Goal: Task Accomplishment & Management: Manage account settings

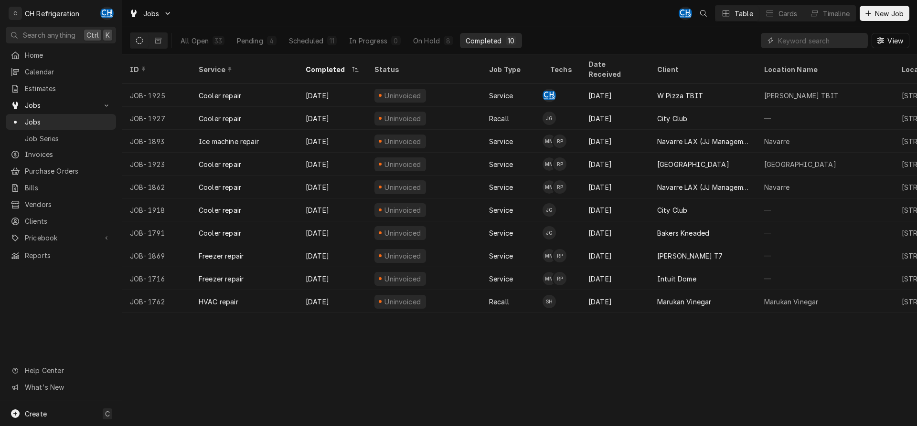
click at [501, 47] on button "Completed 10" at bounding box center [491, 40] width 62 height 15
click at [308, 38] on div "Scheduled" at bounding box center [306, 41] width 34 height 10
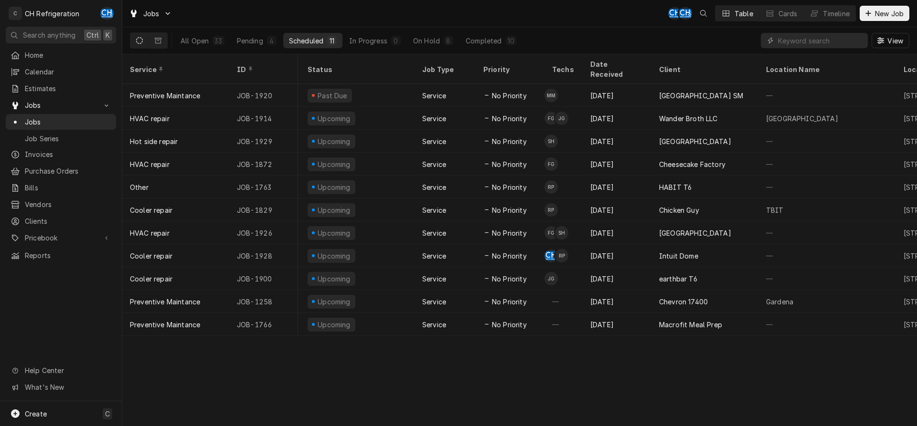
scroll to position [0, 32]
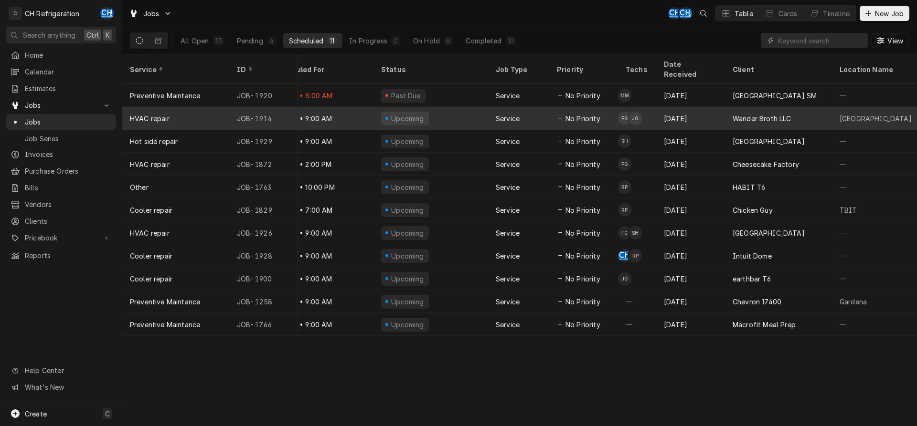
click at [680, 107] on div "Sep 8" at bounding box center [690, 118] width 69 height 23
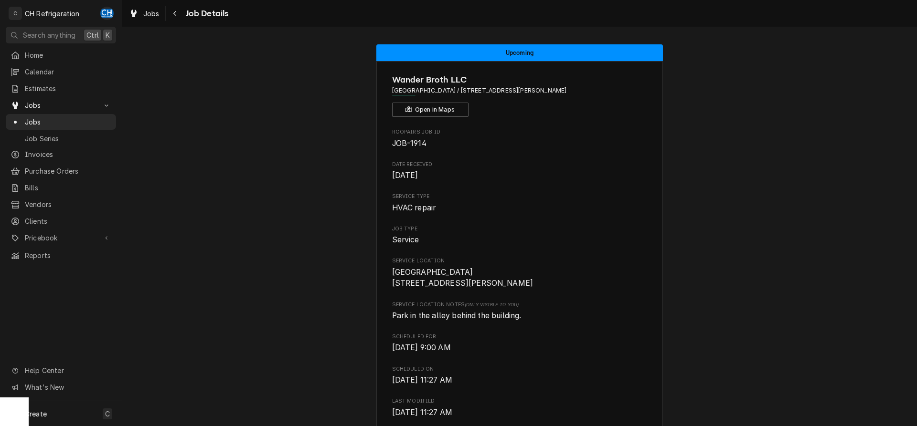
click at [183, 8] on div "Job Details" at bounding box center [198, 13] width 61 height 15
click at [173, 12] on icon "Navigate back" at bounding box center [175, 13] width 4 height 7
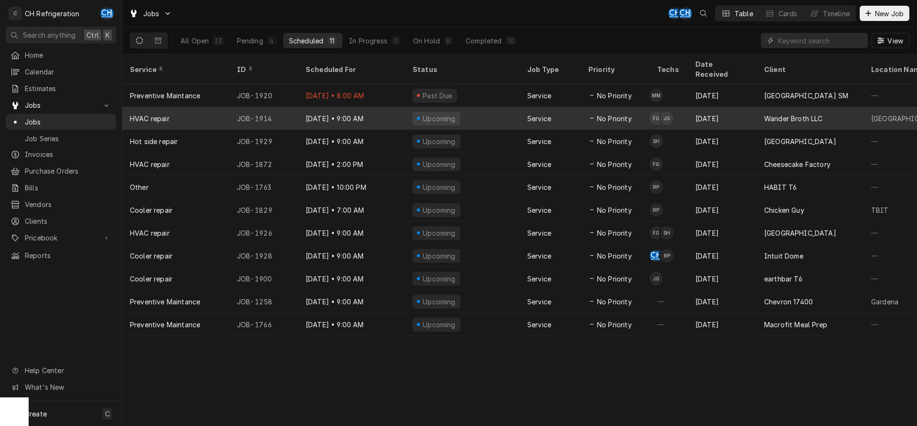
click at [725, 113] on div "Sep 8" at bounding box center [721, 118] width 69 height 23
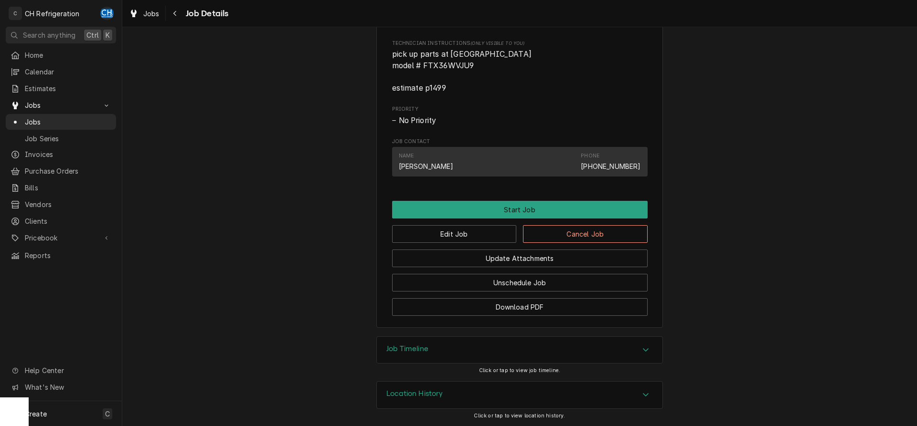
scroll to position [315, 0]
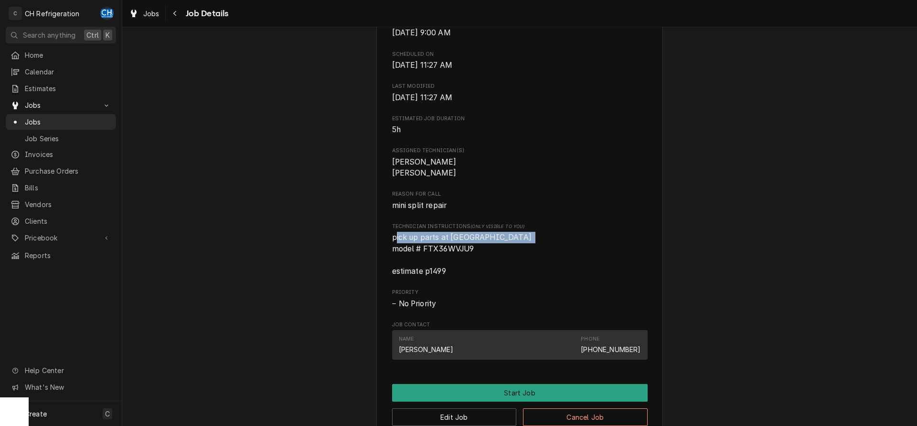
drag, startPoint x: 397, startPoint y: 250, endPoint x: 528, endPoint y: 249, distance: 131.3
click at [528, 249] on span "pick up parts at United Culver City model # FTX36WVJU9 estimate p1499" at bounding box center [519, 254] width 255 height 45
drag, startPoint x: 386, startPoint y: 249, endPoint x: 535, endPoint y: 255, distance: 148.6
click at [535, 255] on div "Wander Broth LLC Culver City / 3731 S Robertson Blvd, Culver City, CA 90232 Ope…" at bounding box center [519, 128] width 286 height 765
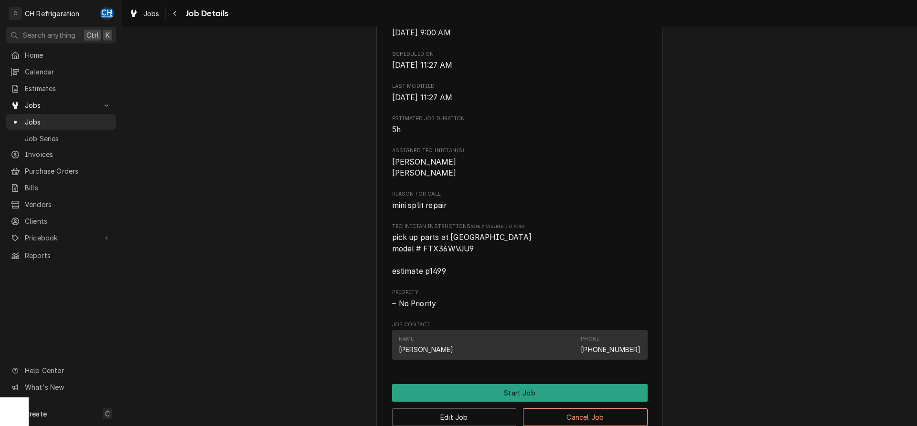
click at [534, 255] on span "pick up parts at [GEOGRAPHIC_DATA] model # FTX36WVJU9 estimate p1499" at bounding box center [519, 254] width 255 height 45
drag, startPoint x: 490, startPoint y: 256, endPoint x: 381, endPoint y: 253, distance: 108.9
click at [381, 253] on div "Wander Broth LLC Culver City / 3731 S Robertson Blvd, Culver City, CA 90232 Ope…" at bounding box center [519, 128] width 286 height 765
click at [484, 255] on span "pick up parts at [GEOGRAPHIC_DATA] model # FTX36WVJU9 estimate p1499" at bounding box center [519, 254] width 255 height 45
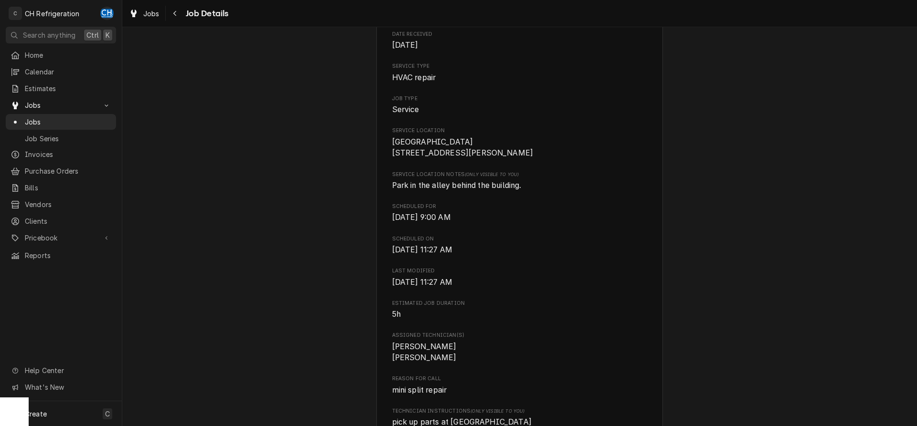
scroll to position [0, 0]
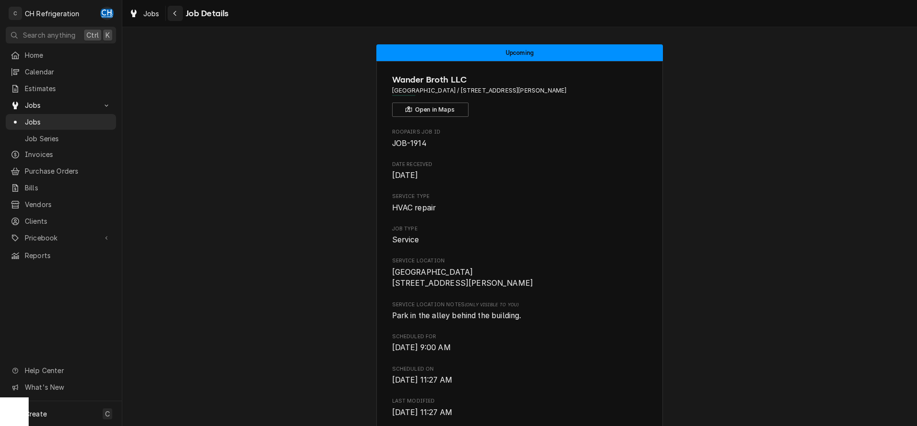
click at [171, 14] on div "Navigate back" at bounding box center [175, 14] width 10 height 10
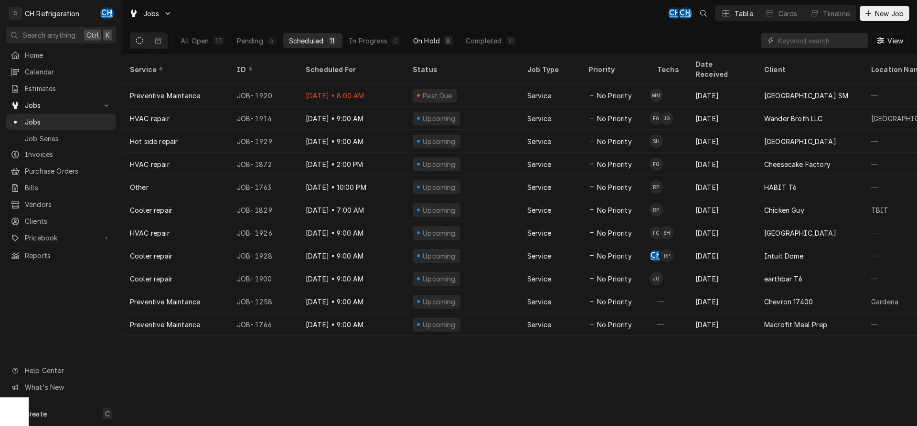
click at [450, 44] on div "8" at bounding box center [448, 41] width 6 height 10
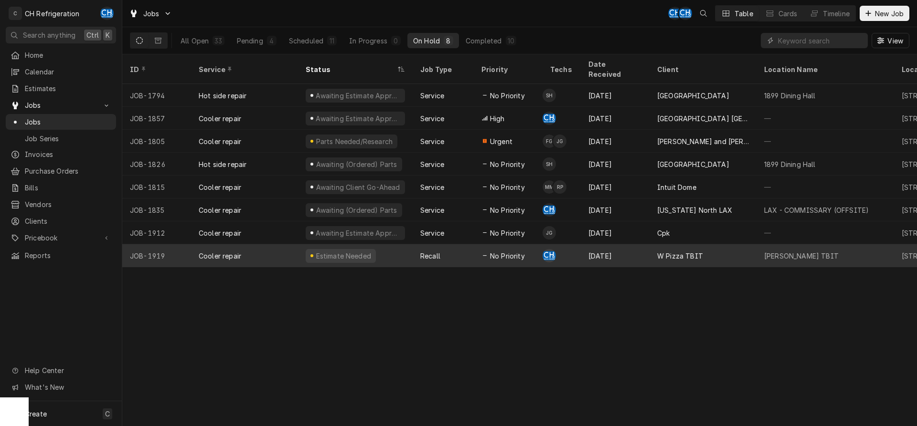
click at [675, 251] on div "W Pizza TBIT" at bounding box center [680, 256] width 46 height 10
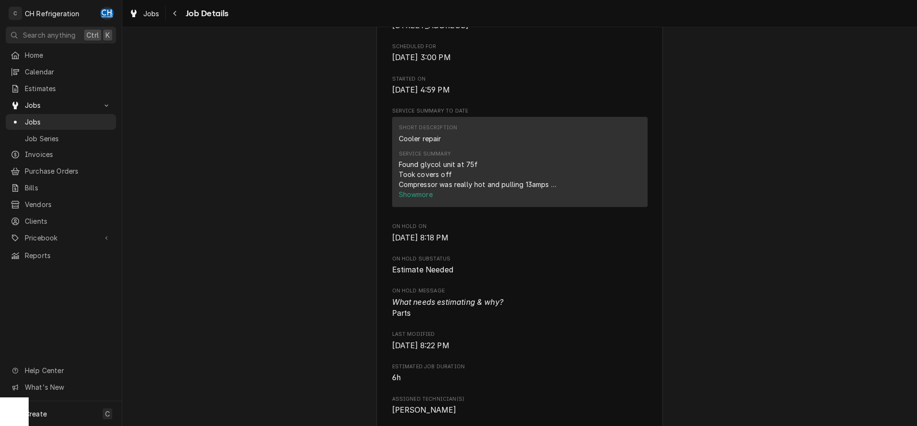
scroll to position [292, 0]
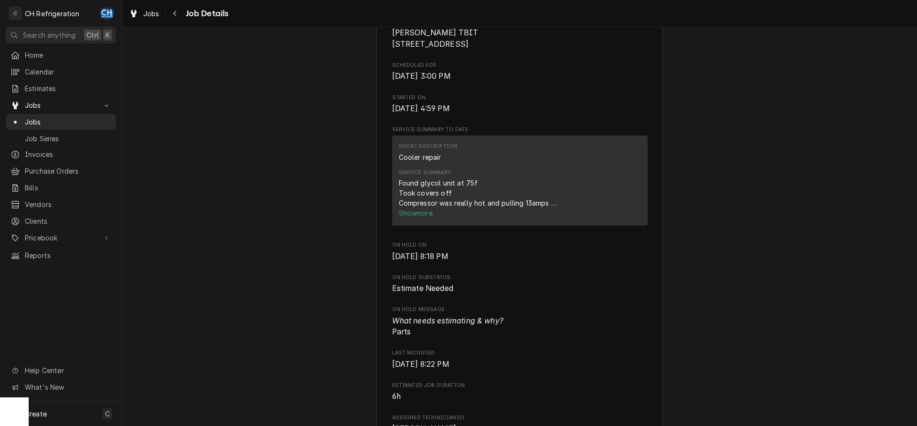
click at [418, 217] on span "Show more" at bounding box center [417, 213] width 36 height 8
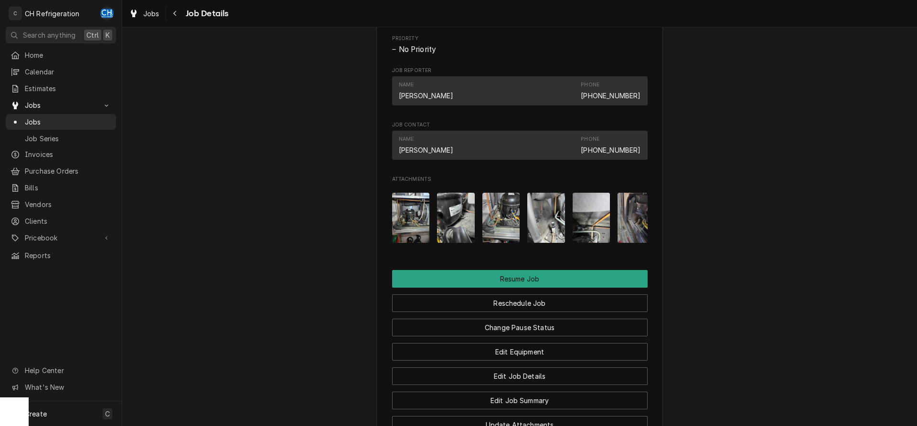
scroll to position [1218, 0]
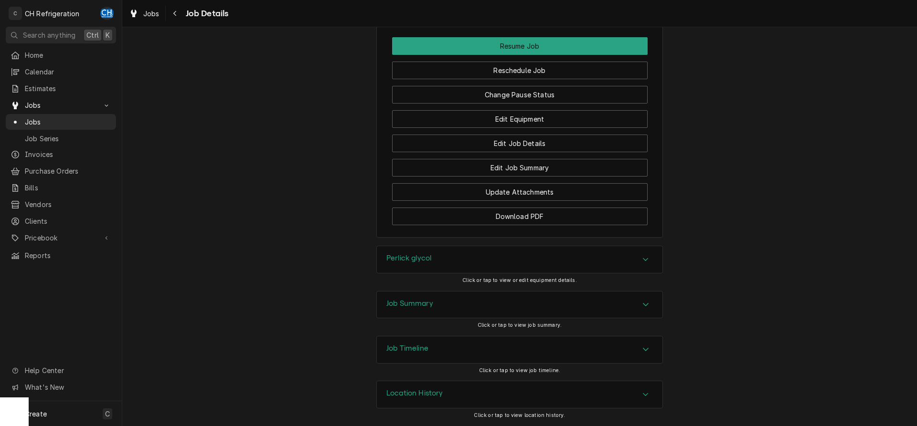
click at [421, 309] on div "Job Summary" at bounding box center [409, 304] width 47 height 11
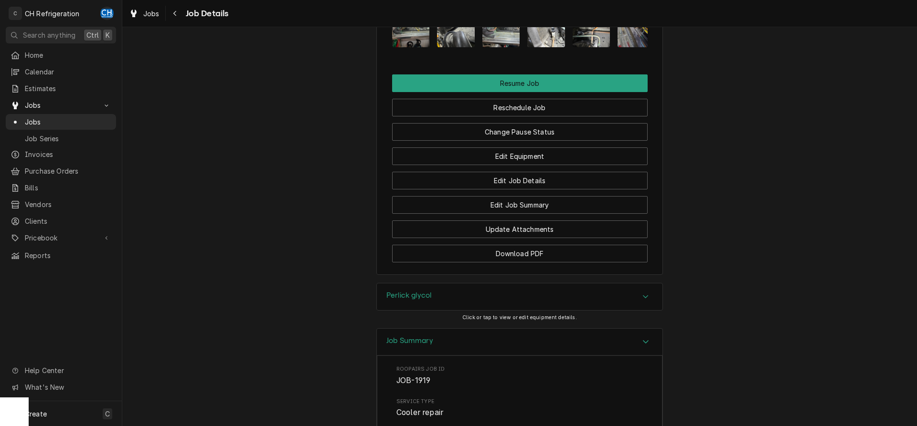
scroll to position [1266, 0]
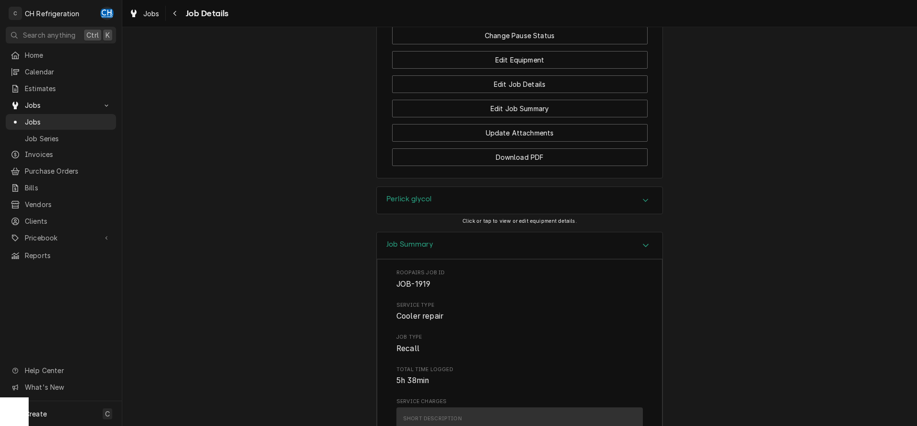
click at [459, 214] on div "Perlick glycol" at bounding box center [519, 200] width 285 height 27
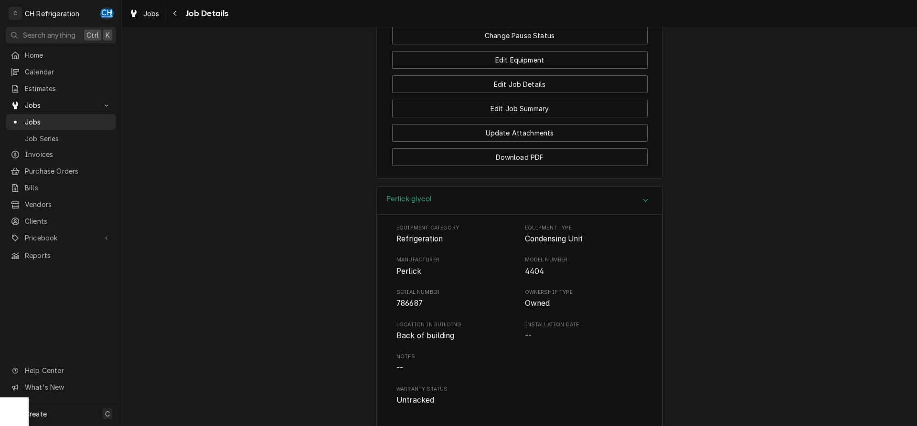
click at [459, 214] on div "Perlick glycol" at bounding box center [519, 200] width 285 height 27
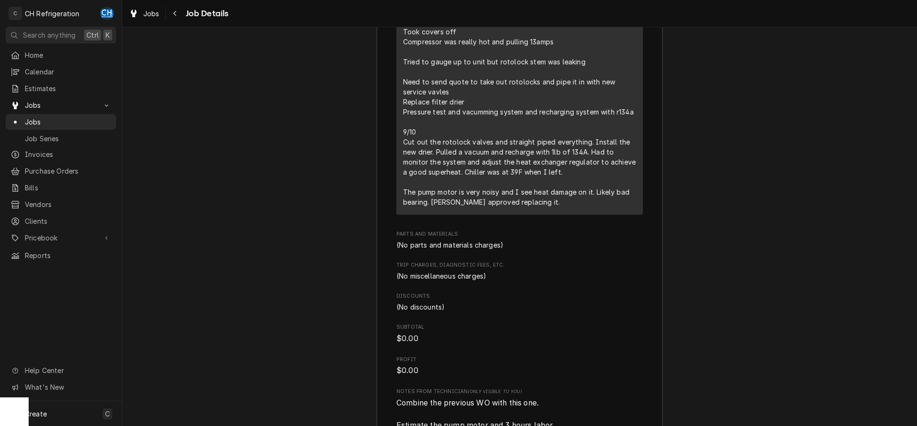
scroll to position [1753, 0]
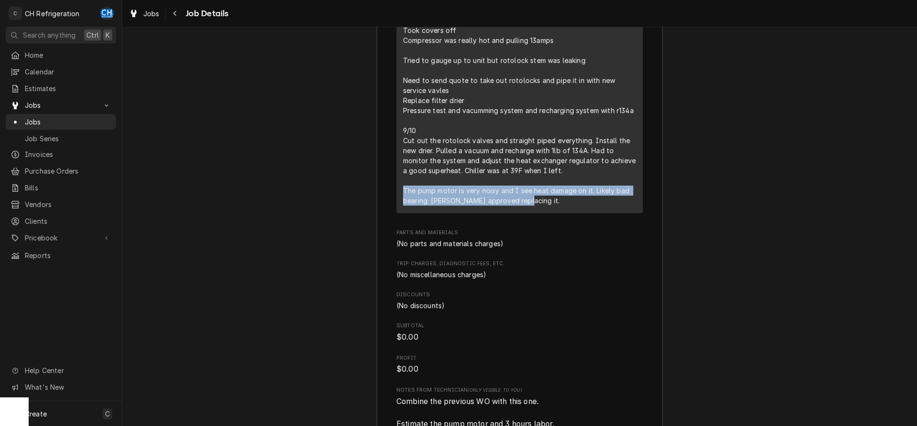
drag, startPoint x: 404, startPoint y: 202, endPoint x: 533, endPoint y: 219, distance: 130.4
click at [533, 213] on div "Short Description Cooler repair Service Date Sep 9, 2025 Hourly Cost $0.00/hr Q…" at bounding box center [519, 67] width 246 height 293
copy div "The pump motor is very noisy and I see heat damage on it. Likely bad bearing. D…"
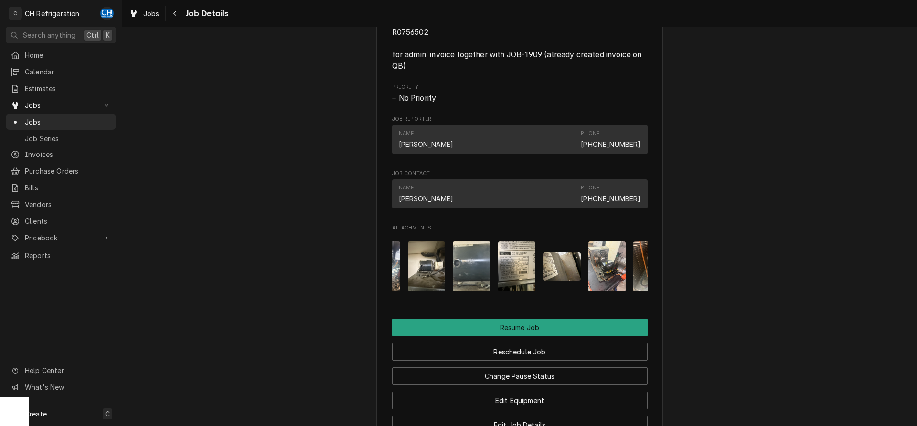
scroll to position [0, 530]
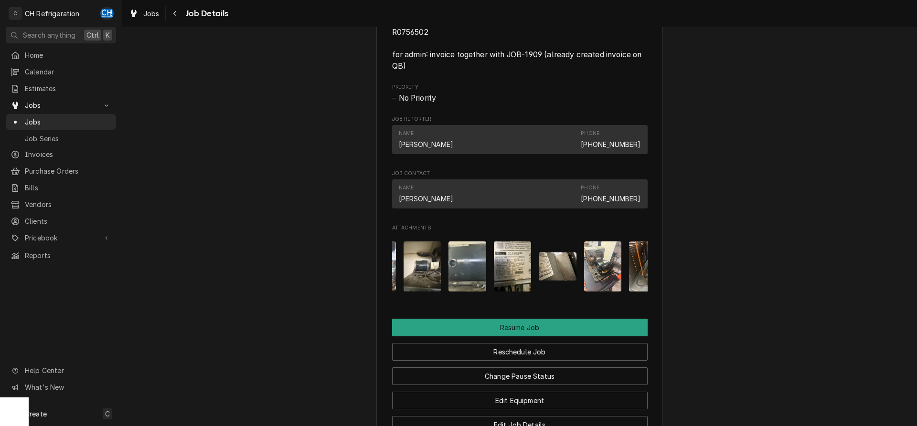
click at [515, 291] on img "Attachments" at bounding box center [513, 267] width 38 height 50
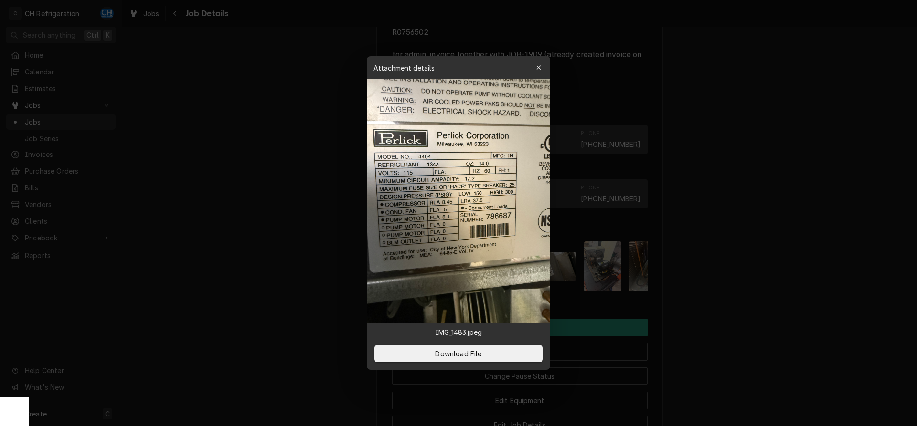
click at [747, 241] on div at bounding box center [458, 213] width 917 height 426
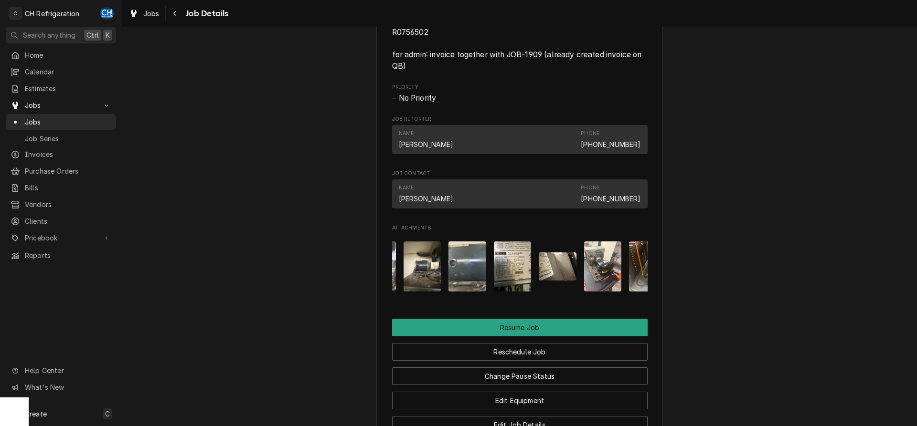
click at [566, 277] on img "Attachments" at bounding box center [557, 267] width 38 height 28
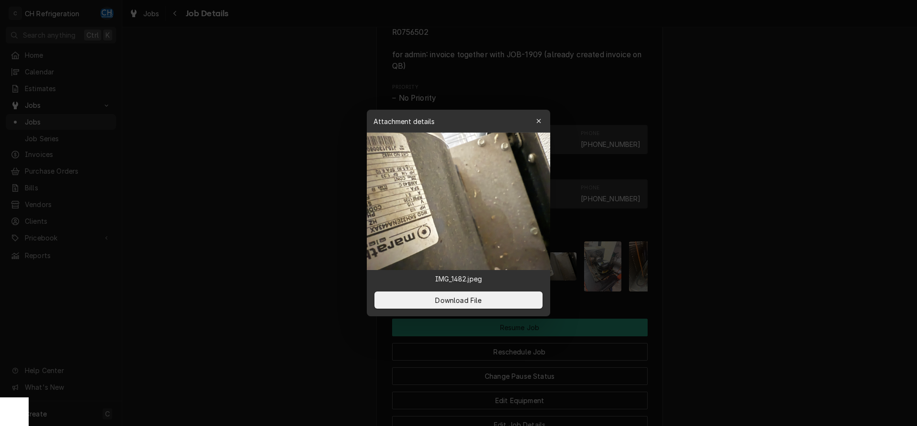
click at [724, 260] on div at bounding box center [458, 213] width 917 height 426
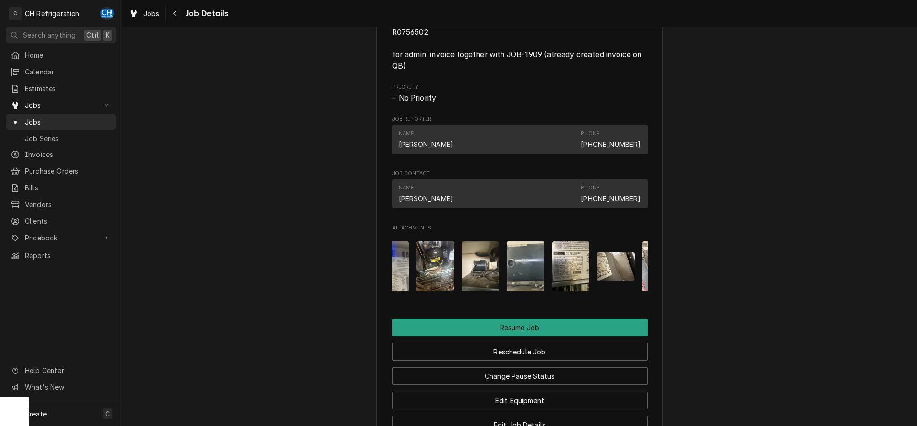
scroll to position [0, 470]
click at [577, 277] on img "Attachments" at bounding box center [572, 267] width 38 height 50
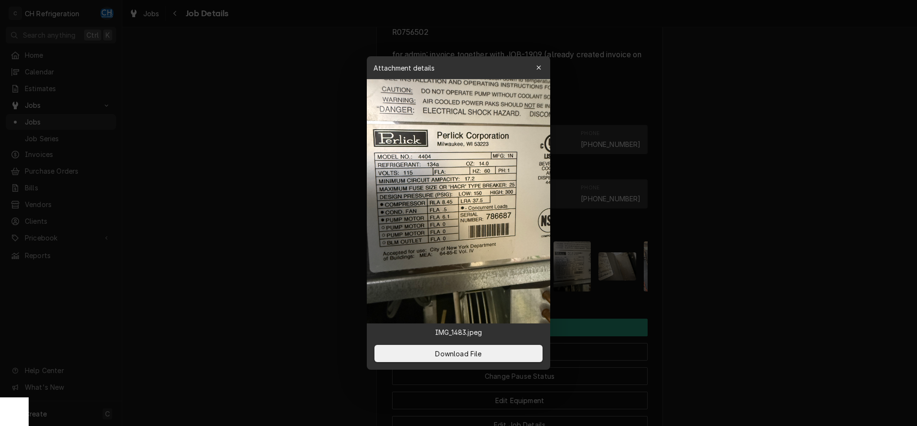
click at [732, 208] on div at bounding box center [458, 213] width 917 height 426
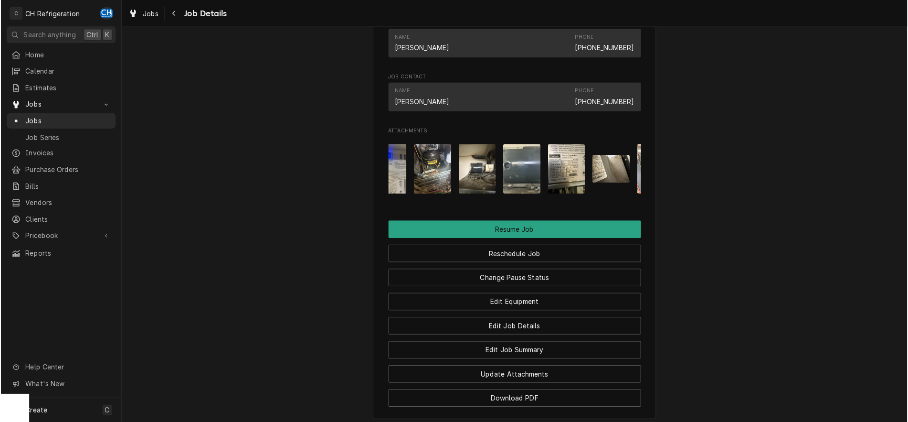
scroll to position [1022, 0]
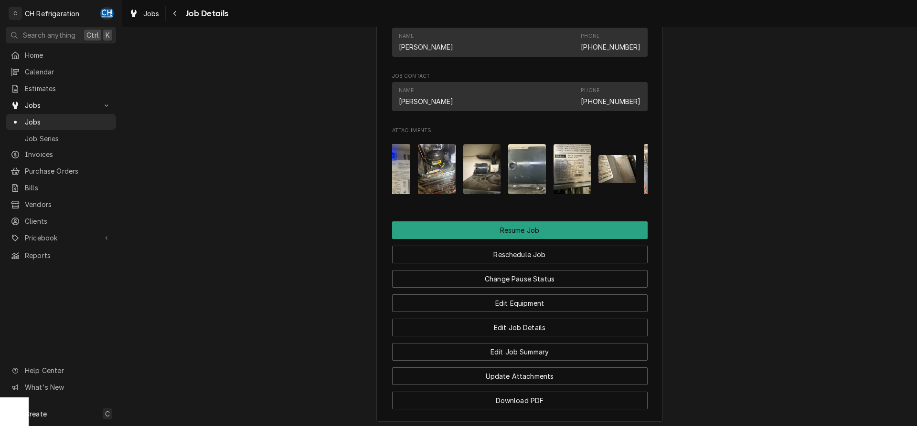
click at [490, 190] on img "Attachments" at bounding box center [482, 169] width 38 height 50
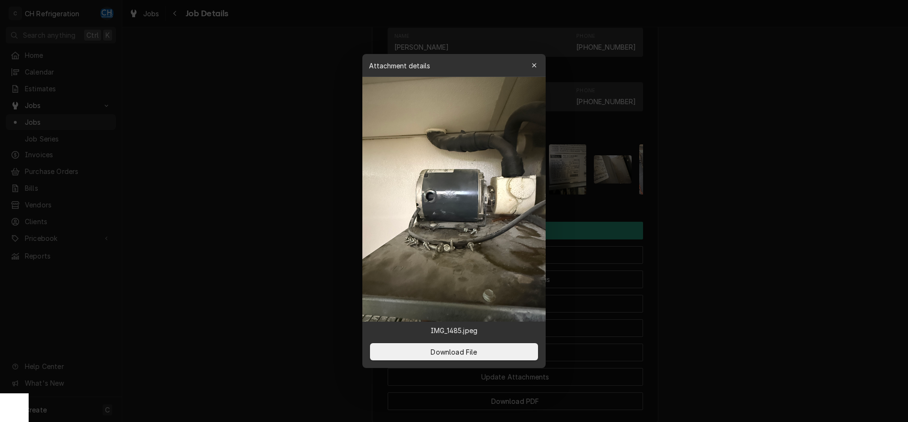
click at [709, 194] on div at bounding box center [454, 211] width 908 height 422
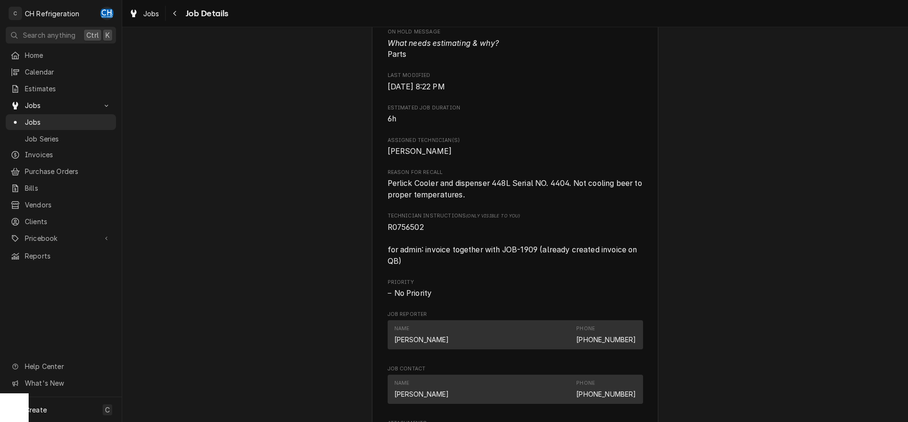
scroll to position [1071, 0]
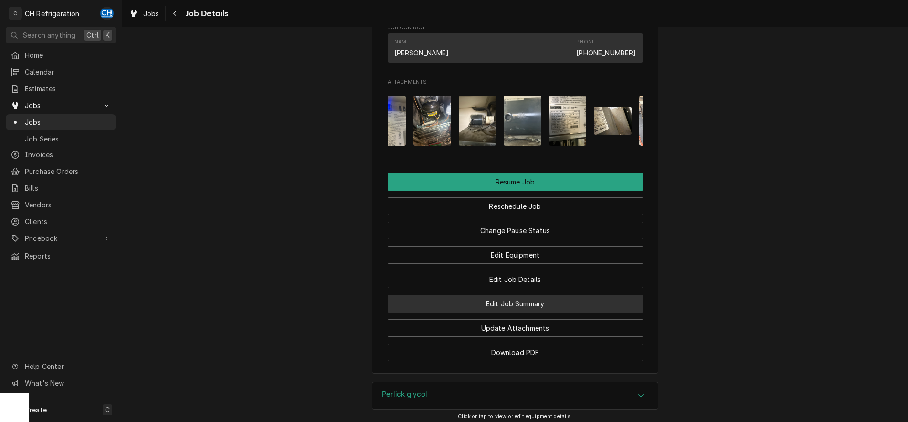
click at [528, 312] on button "Edit Job Summary" at bounding box center [515, 304] width 255 height 18
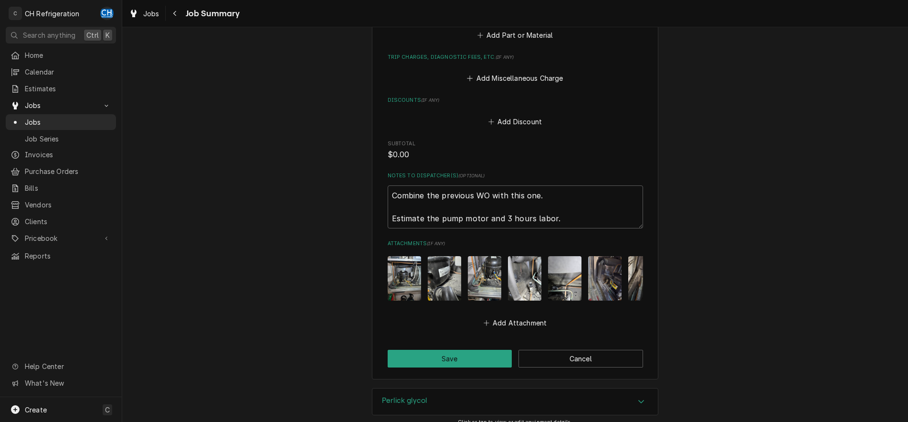
scroll to position [712, 0]
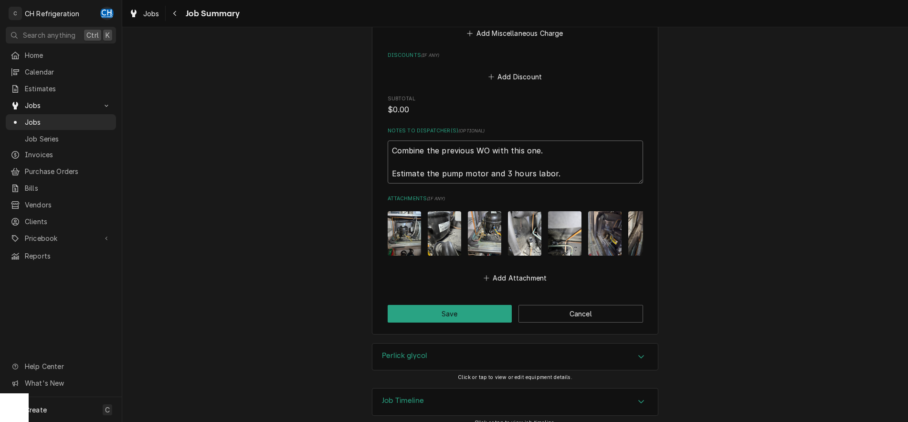
click at [579, 160] on textarea "Combine the previous WO with this one. Estimate the pump motor and 3 hours labo…" at bounding box center [515, 161] width 255 height 43
type textarea "Combine the previous WO with this one. Estimate the pump motor and 3 hours labo…"
type textarea "x"
type textarea "Combine the previous WO with this one. Estimate the pump motor and 3 hours labo…"
type textarea "x"
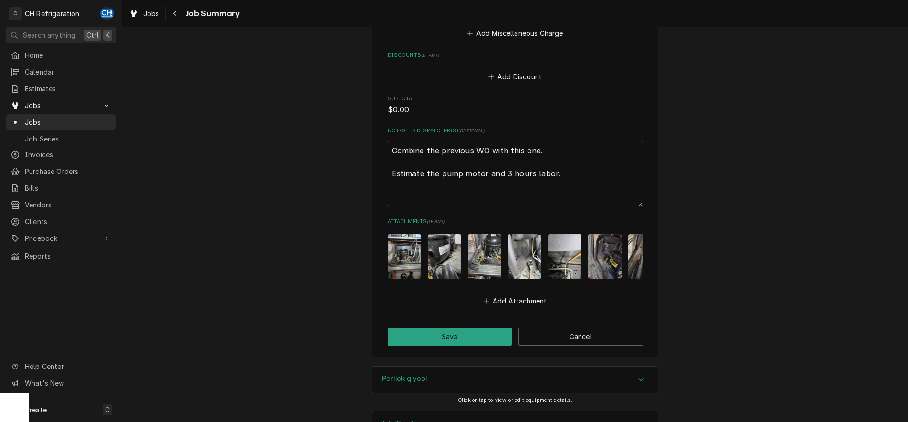
type textarea "Combine the previous WO with this one. Estimate the pump motor and 3 hours labo…"
type textarea "x"
type textarea "Combine the previous WO with this one. Estimate the pump motor and 3 hours labo…"
type textarea "x"
type textarea "Combine the previous WO with this one. Estimate the pump motor and 3 hours labo…"
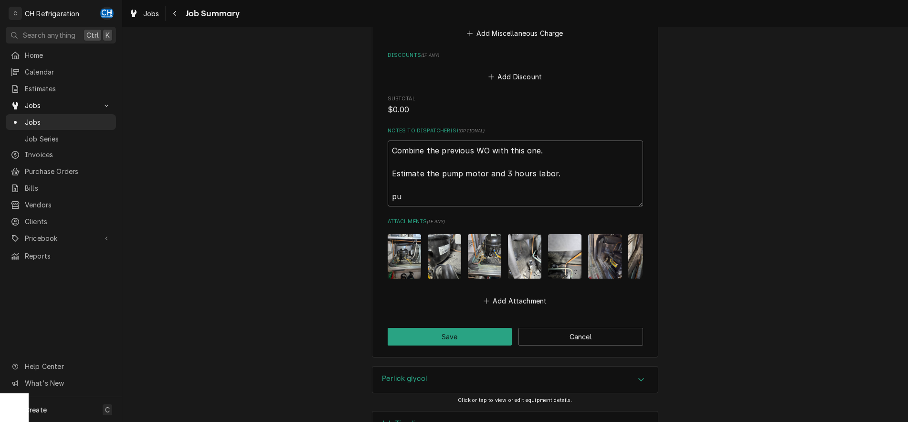
type textarea "x"
type textarea "Combine the previous WO with this one. Estimate the pump motor and 3 hours labo…"
type textarea "x"
type textarea "Combine the previous WO with this one. Estimate the pump motor and 3 hours labo…"
type textarea "x"
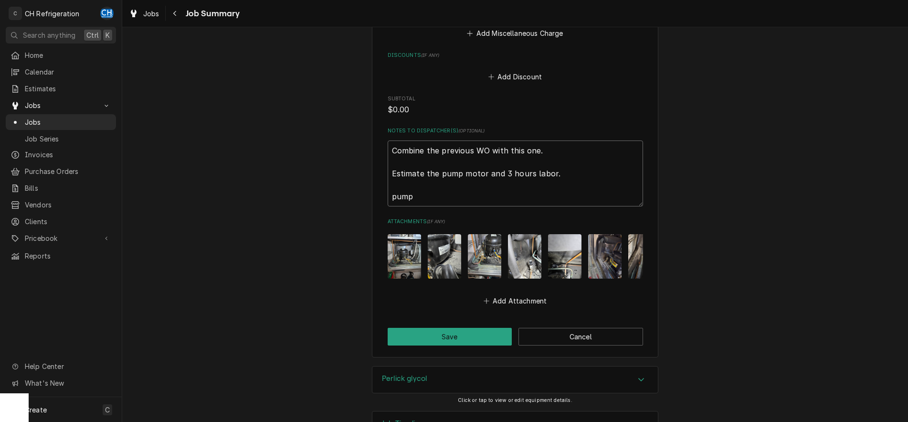
type textarea "Combine the previous WO with this one. Estimate the pump motor and 3 hours labo…"
type textarea "x"
type textarea "Combine the previous WO with this one. Estimate the pump motor and 3 hours labo…"
type textarea "x"
type textarea "Combine the previous WO with this one. Estimate the pump motor and 3 hours labo…"
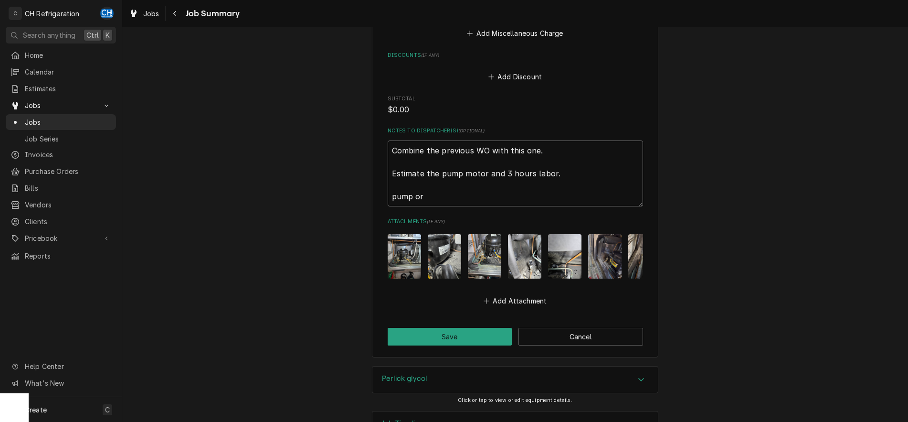
type textarea "x"
type textarea "Combine the previous WO with this one. Estimate the pump motor and 3 hours labo…"
type textarea "x"
type textarea "Combine the previous WO with this one. Estimate the pump motor and 3 hours labo…"
type textarea "x"
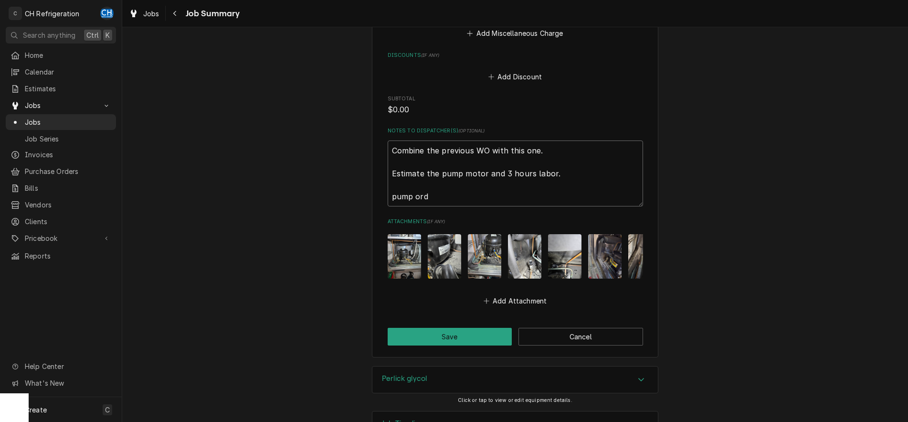
type textarea "Combine the previous WO with this one. Estimate the pump motor and 3 hours labo…"
type textarea "x"
type textarea "Combine the previous WO with this one. Estimate the pump motor and 3 hours labo…"
type textarea "x"
type textarea "Combine the previous WO with this one. Estimate the pump motor and 3 hours labo…"
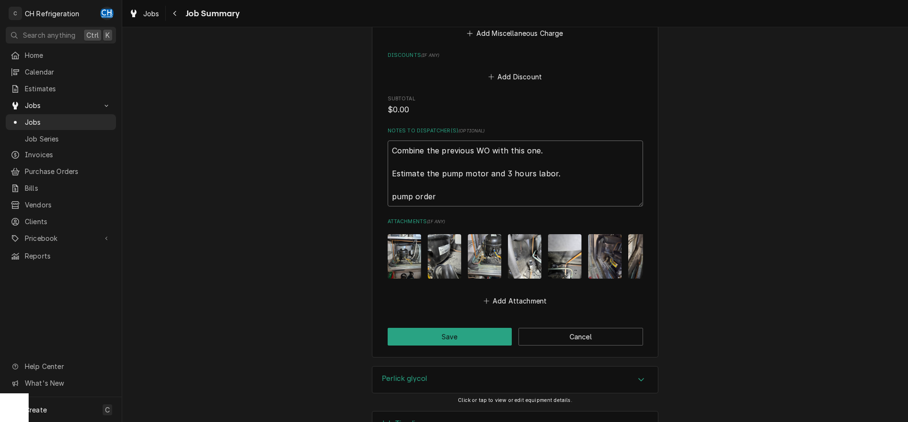
type textarea "x"
type textarea "Combine the previous WO with this one. Estimate the pump motor and 3 hours labo…"
type textarea "x"
type textarea "Combine the previous WO with this one. Estimate the pump motor and 3 hours labo…"
type textarea "x"
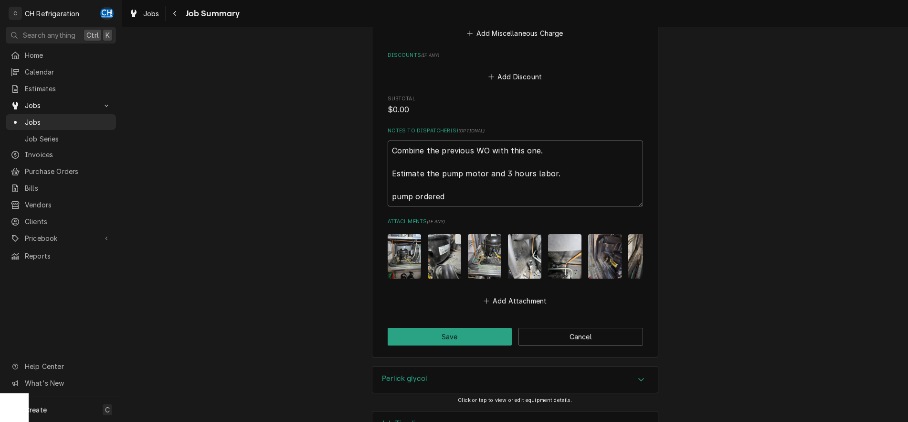
type textarea "Combine the previous WO with this one. Estimate the pump motor and 3 hours labo…"
type textarea "x"
type textarea "Combine the previous WO with this one. Estimate the pump motor and 3 hours labo…"
type textarea "x"
type textarea "Combine the previous WO with this one. Estimate the pump motor and 3 hours labo…"
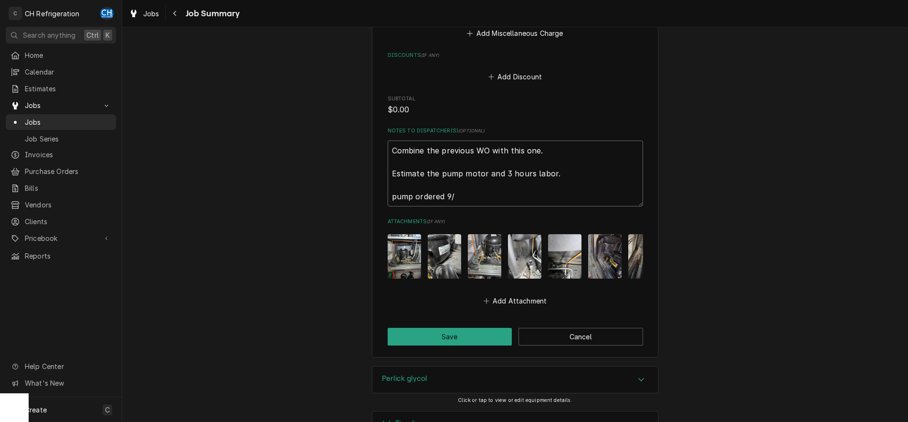
type textarea "x"
type textarea "Combine the previous WO with this one. Estimate the pump motor and 3 hours labo…"
type textarea "x"
type textarea "Combine the previous WO with this one. Estimate the pump motor and 3 hours labo…"
type textarea "x"
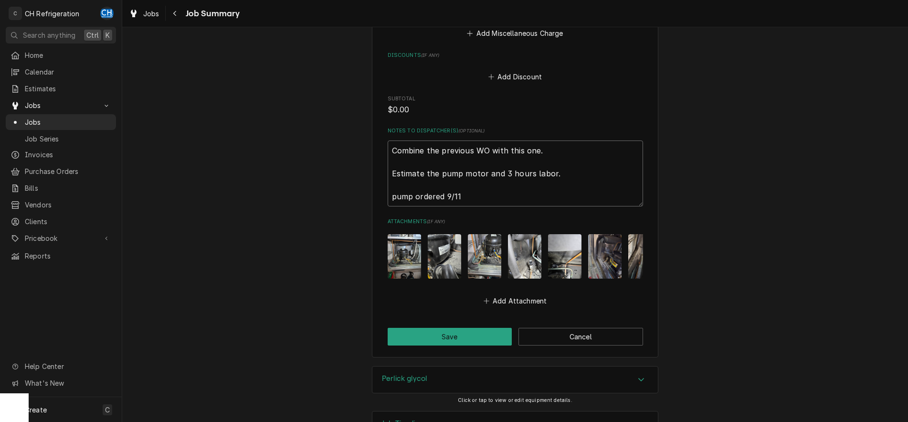
type textarea "Combine the previous WO with this one. Estimate the pump motor and 3 hours labo…"
type textarea "x"
type textarea "Combine the previous WO with this one. Estimate the pump motor and 3 hours labo…"
type textarea "x"
type textarea "Combine the previous WO with this one. Estimate the pump motor and 3 hours labo…"
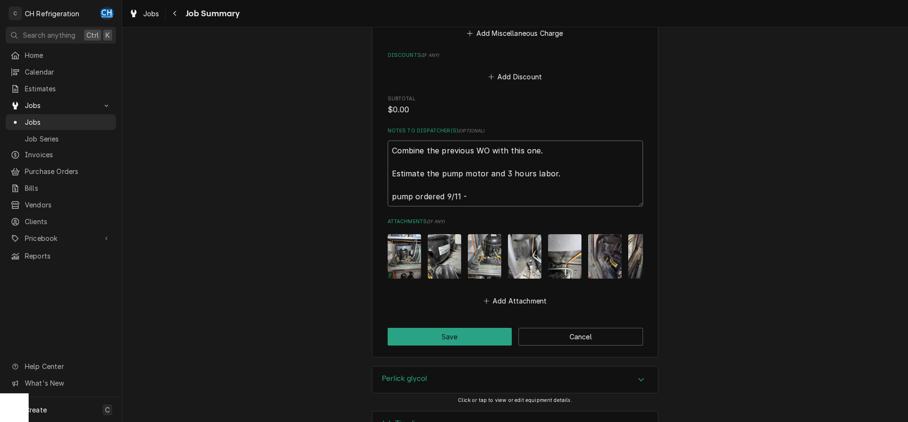
type textarea "x"
type textarea "Combine the previous WO with this one. Estimate the pump motor and 3 hours labo…"
type textarea "x"
type textarea "Combine the previous WO with this one. Estimate the pump motor and 3 hours labo…"
type textarea "x"
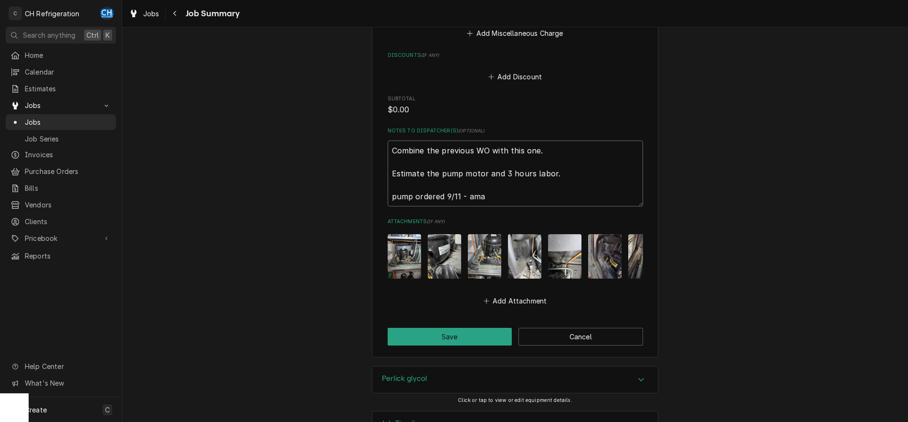
type textarea "Combine the previous WO with this one. Estimate the pump motor and 3 hours labo…"
type textarea "x"
type textarea "Combine the previous WO with this one. Estimate the pump motor and 3 hours labo…"
type textarea "x"
type textarea "Combine the previous WO with this one. Estimate the pump motor and 3 hours labo…"
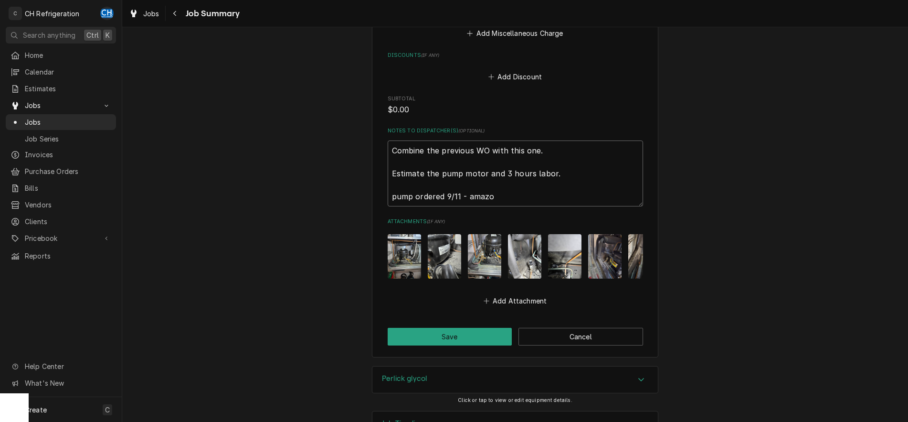
type textarea "x"
type textarea "Combine the previous WO with this one. Estimate the pump motor and 3 hours labo…"
type textarea "x"
type textarea "Combine the previous WO with this one. Estimate the pump motor and 3 hours labo…"
click at [457, 327] on button "Save" at bounding box center [450, 336] width 125 height 18
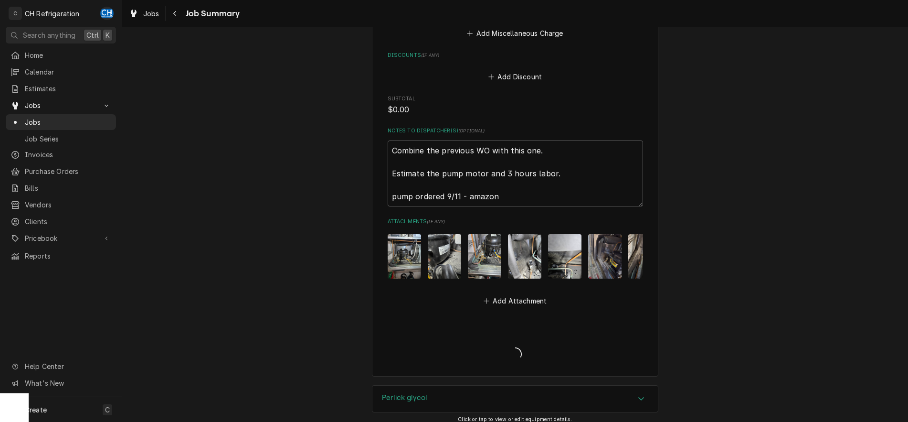
type textarea "x"
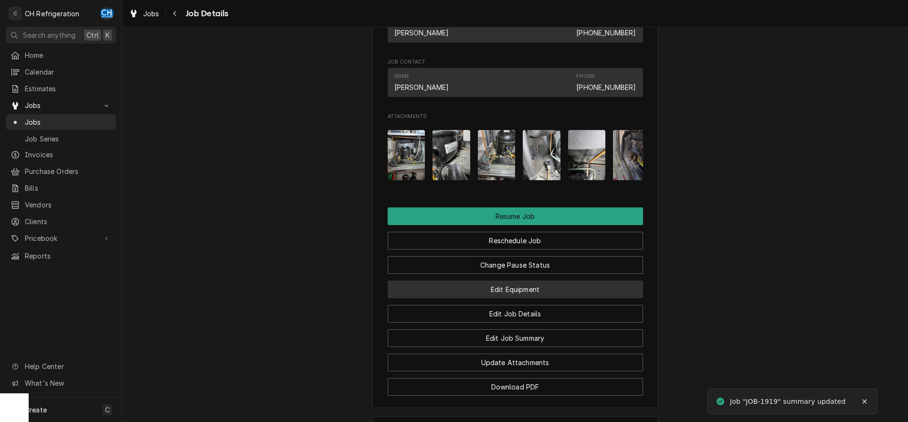
scroll to position [1022, 0]
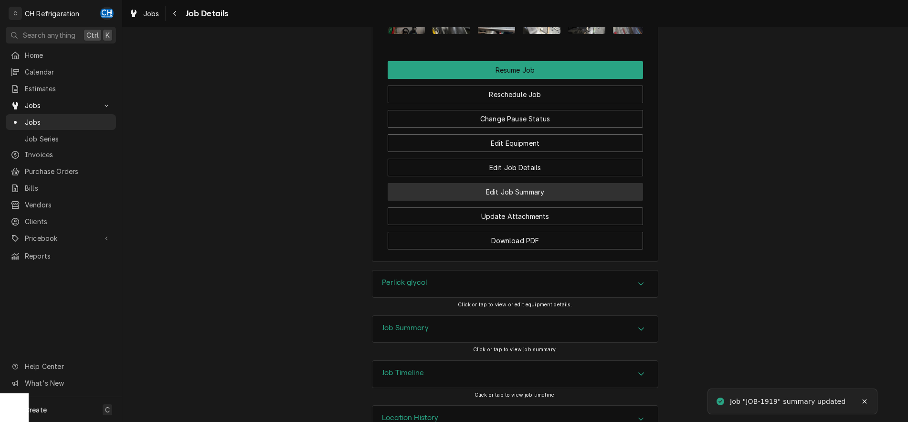
click at [522, 200] on button "Edit Job Summary" at bounding box center [515, 192] width 255 height 18
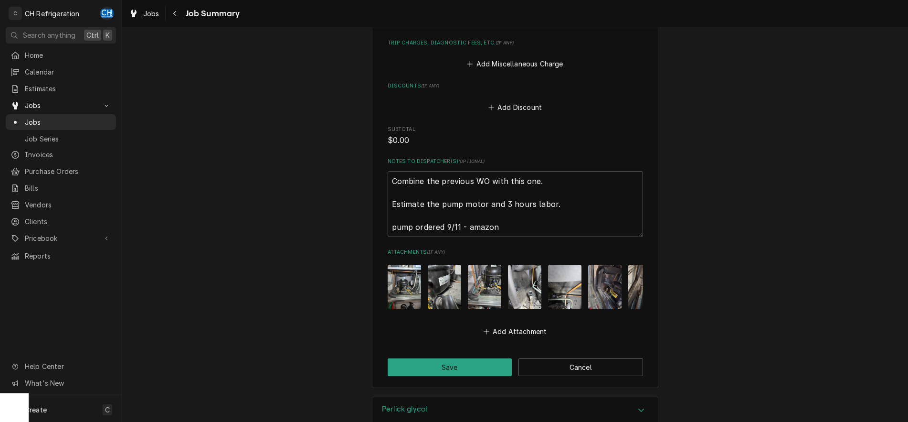
scroll to position [735, 0]
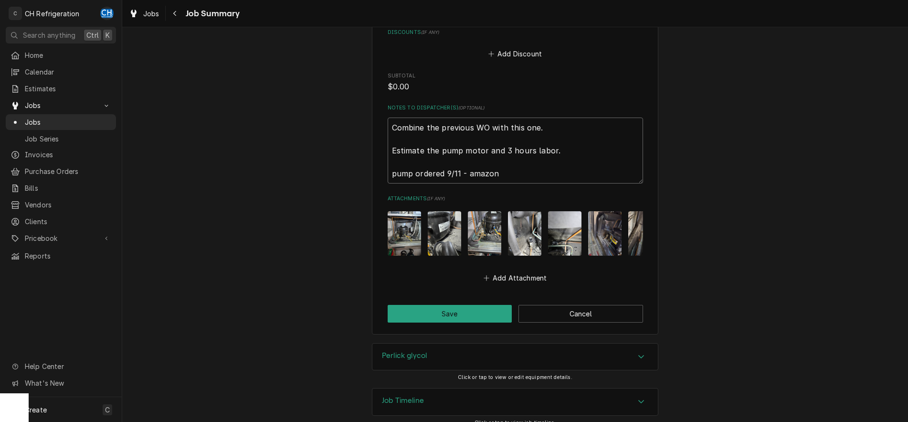
click at [414, 159] on textarea "Combine the previous WO with this one. Estimate the pump motor and 3 hours labo…" at bounding box center [515, 150] width 255 height 66
type textarea "x"
type textarea "Combine the previous WO with this one. Estimate the pump motor and 3 hours labo…"
type textarea "x"
type textarea "Combine the previous WO with this one. Estimate the pump motor and 3 hours labo…"
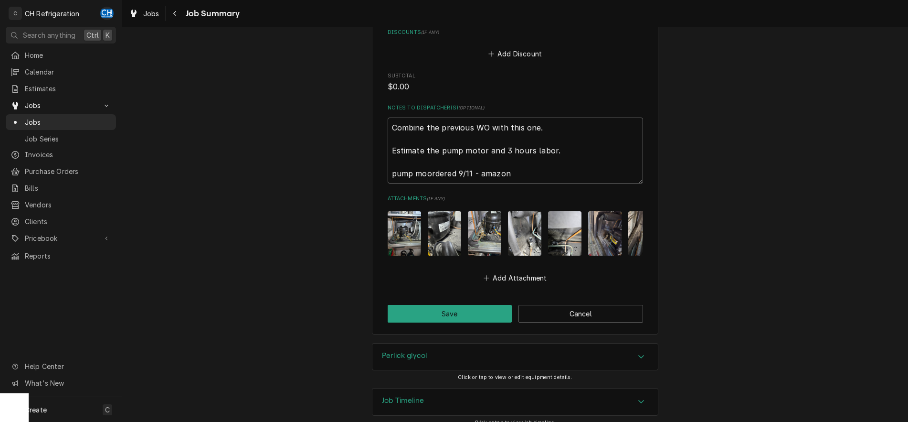
type textarea "x"
type textarea "Combine the previous WO with this one. Estimate the pump motor and 3 hours labo…"
type textarea "x"
type textarea "Combine the previous WO with this one. Estimate the pump motor and 3 hours labo…"
type textarea "x"
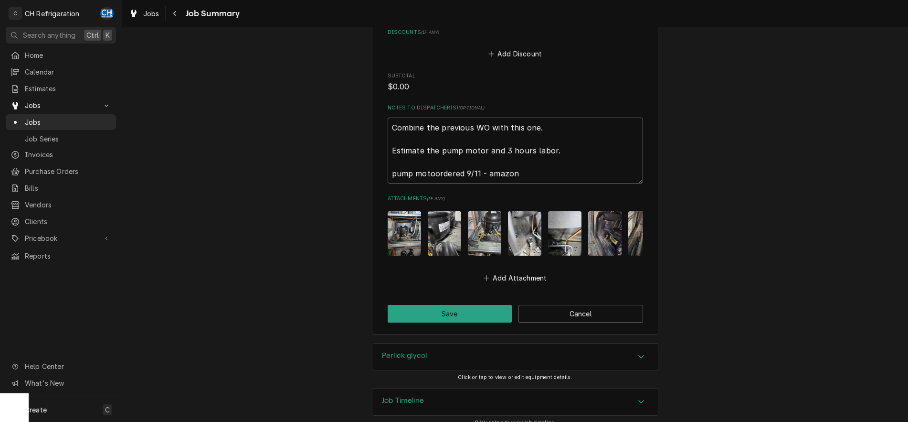
type textarea "Combine the previous WO with this one. Estimate the pump motor and 3 hours labo…"
type textarea "x"
type textarea "Combine the previous WO with this one. Estimate the pump motor and 3 hours labo…"
click at [459, 305] on button "Save" at bounding box center [450, 314] width 125 height 18
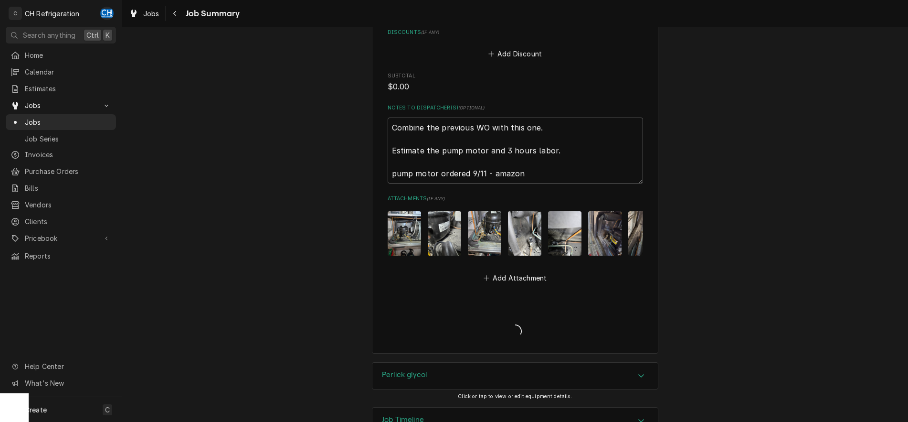
type textarea "x"
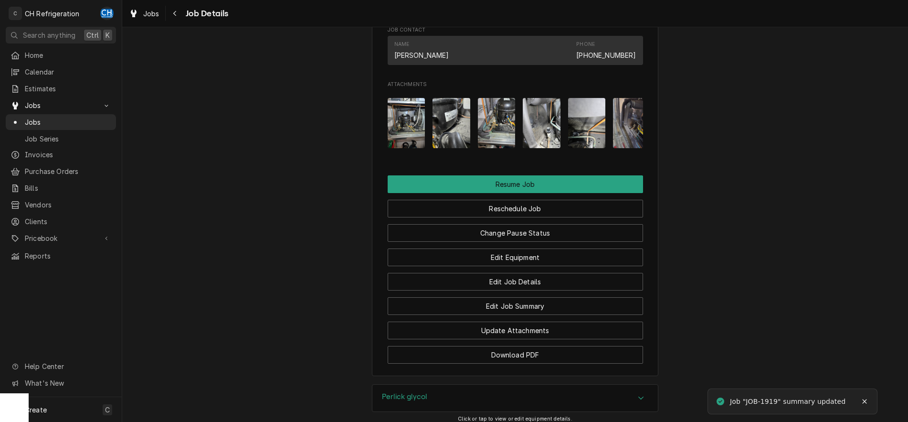
scroll to position [925, 0]
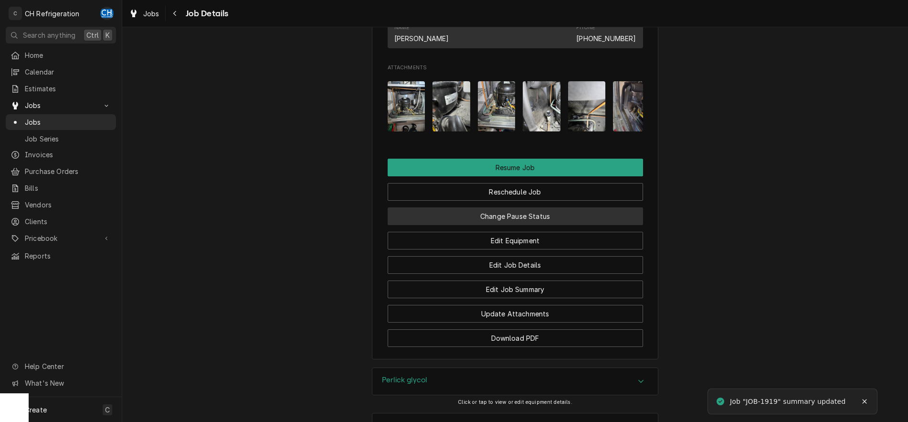
click at [506, 225] on button "Change Pause Status" at bounding box center [515, 216] width 255 height 18
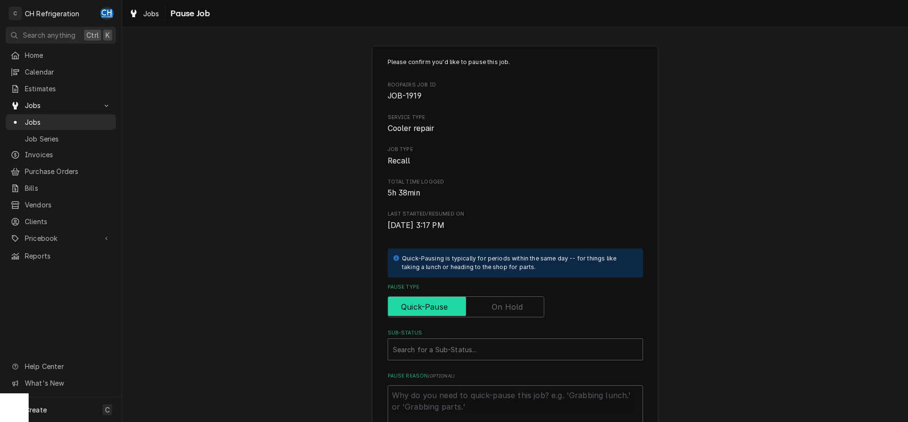
click at [523, 300] on input "Pause Type" at bounding box center [466, 306] width 148 height 21
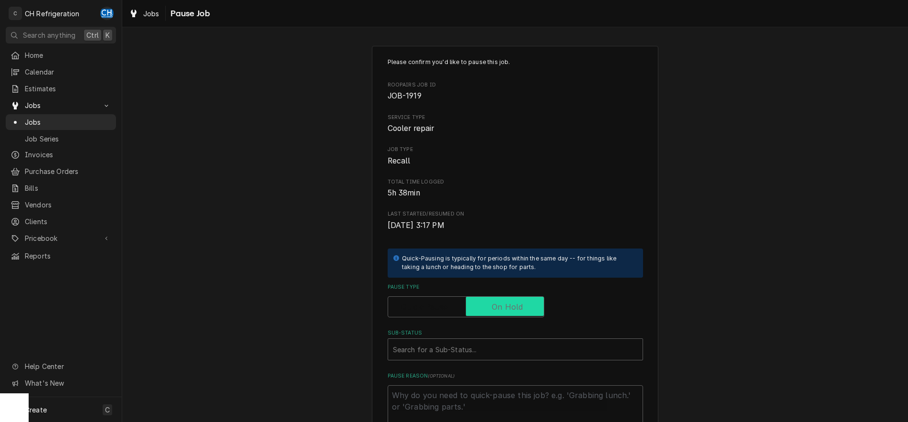
checkbox input "true"
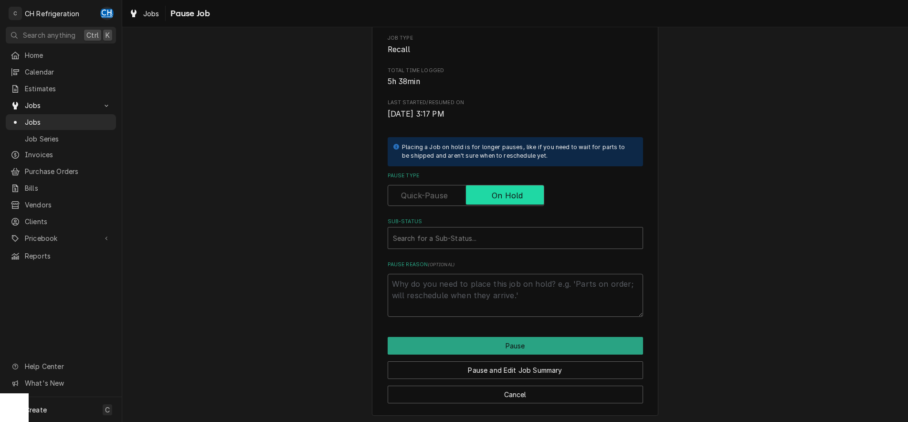
scroll to position [113, 0]
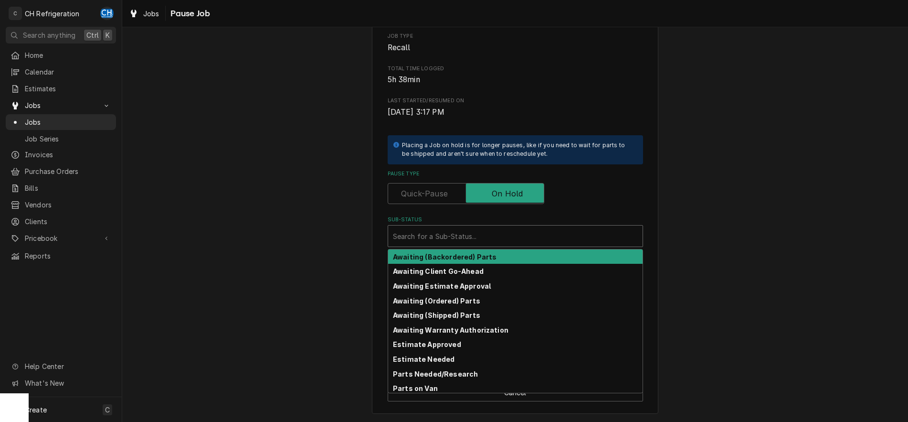
click at [513, 237] on div "Sub-Status" at bounding box center [515, 235] width 245 height 17
type textarea "x"
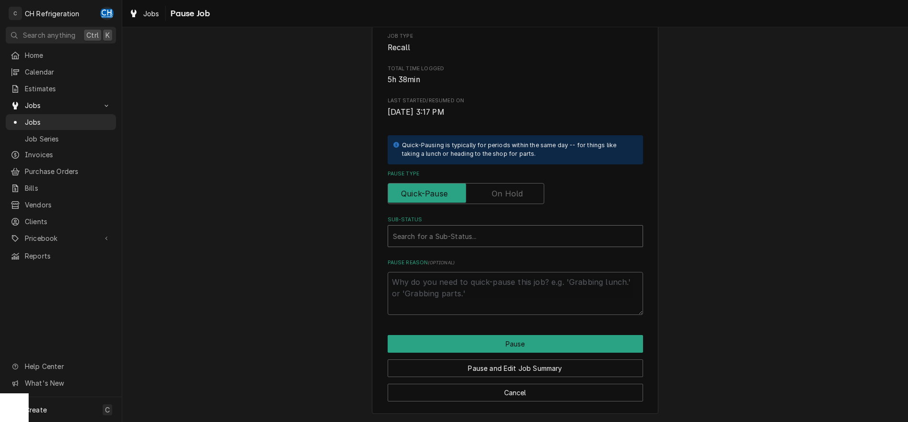
click at [465, 238] on div "Sub-Status" at bounding box center [515, 235] width 245 height 17
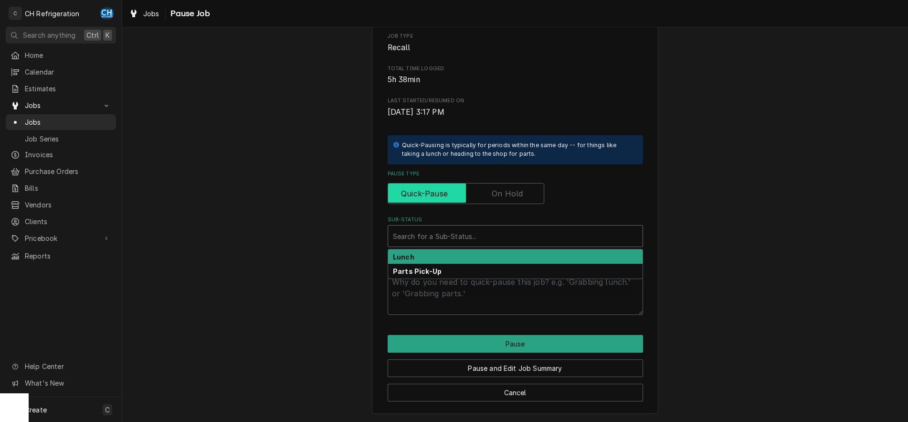
click at [504, 200] on input "Pause Type" at bounding box center [466, 193] width 148 height 21
checkbox input "true"
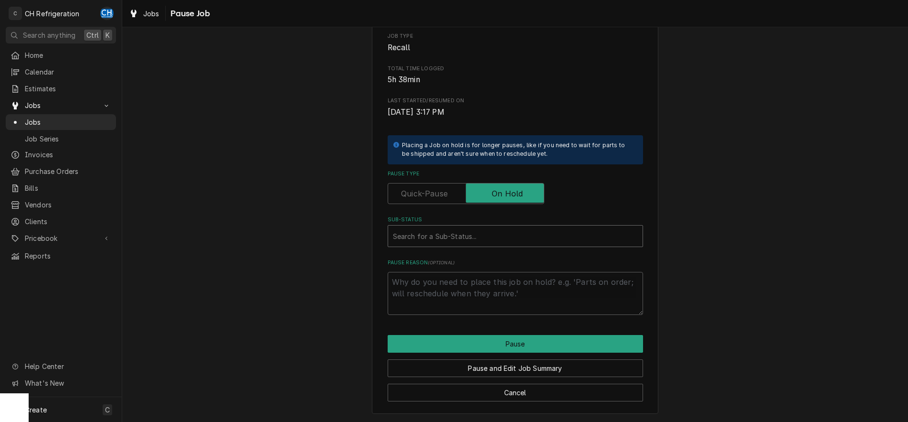
click at [500, 235] on div "Sub-Status" at bounding box center [515, 235] width 245 height 17
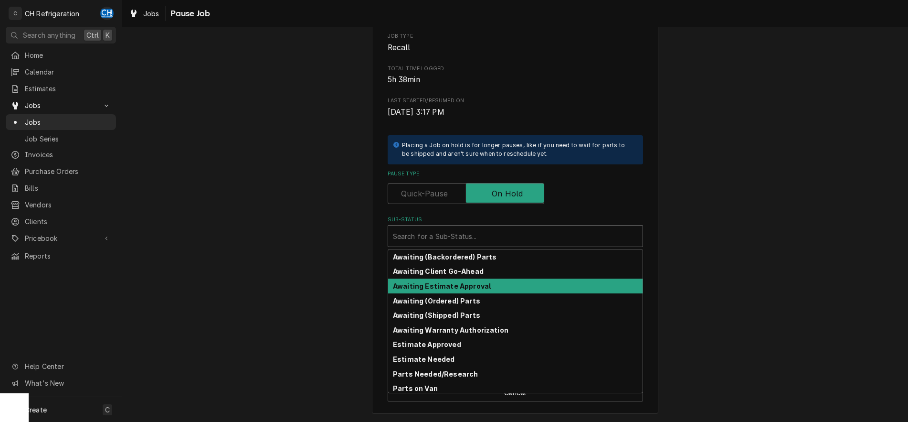
click at [471, 289] on strong "Awaiting Estimate Approval" at bounding box center [442, 286] width 98 height 8
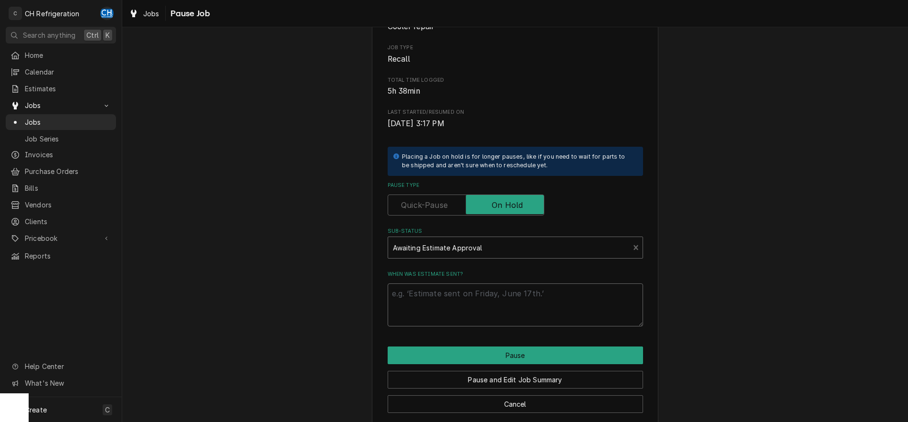
click at [473, 305] on textarea "When was estimate sent?" at bounding box center [515, 304] width 255 height 43
type textarea "x"
type textarea "9"
type textarea "x"
type textarea "9/"
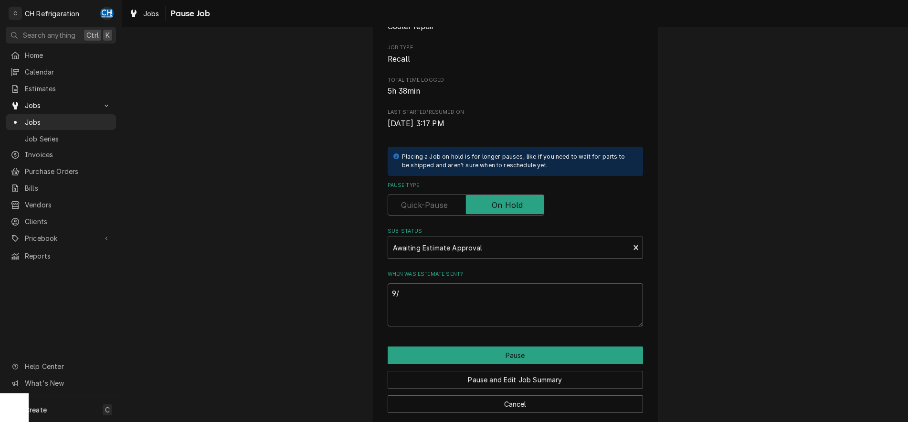
type textarea "x"
type textarea "9/1"
type textarea "x"
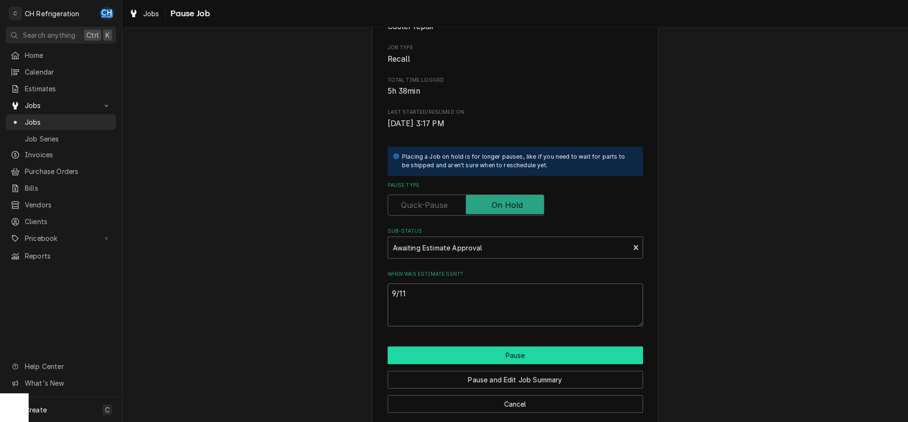
type textarea "9/11"
click at [488, 358] on button "Pause" at bounding box center [515, 355] width 255 height 18
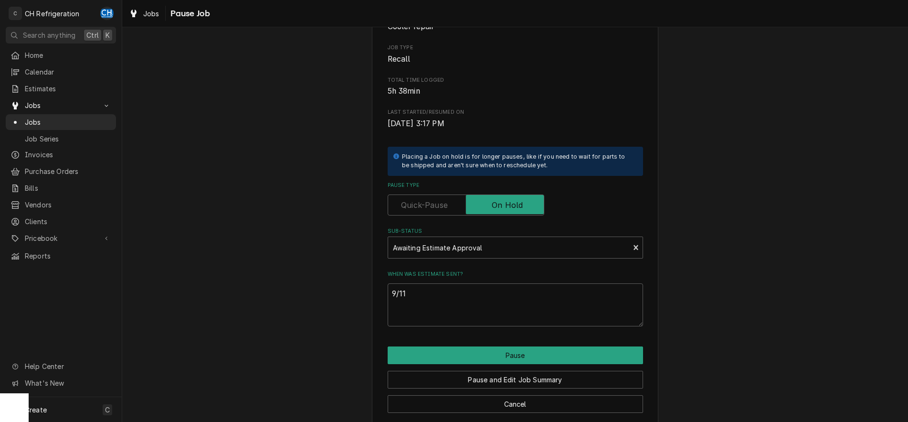
type textarea "x"
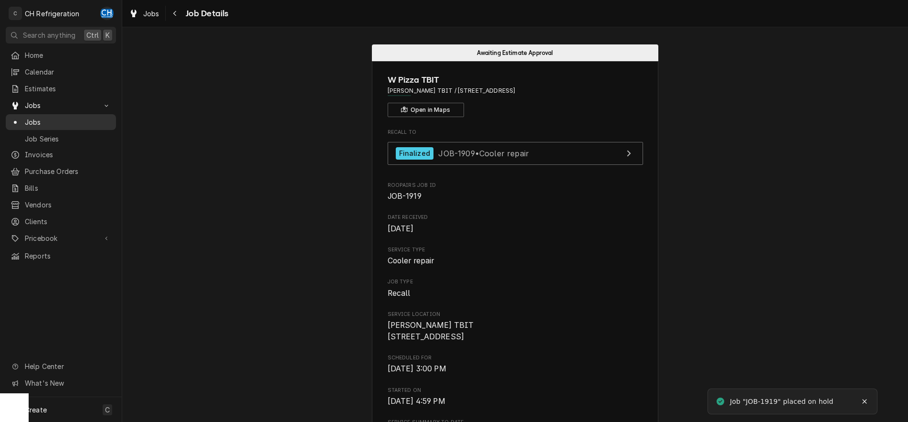
click at [83, 122] on span "Jobs" at bounding box center [68, 122] width 86 height 10
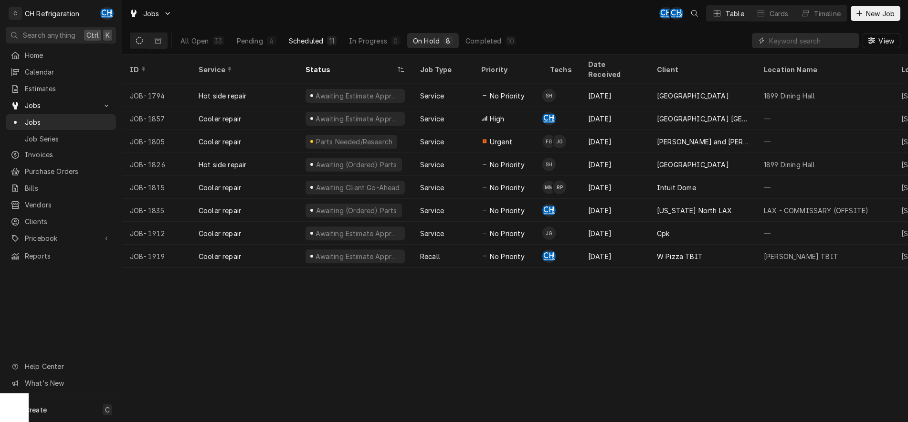
click at [319, 38] on div "Scheduled" at bounding box center [306, 41] width 34 height 10
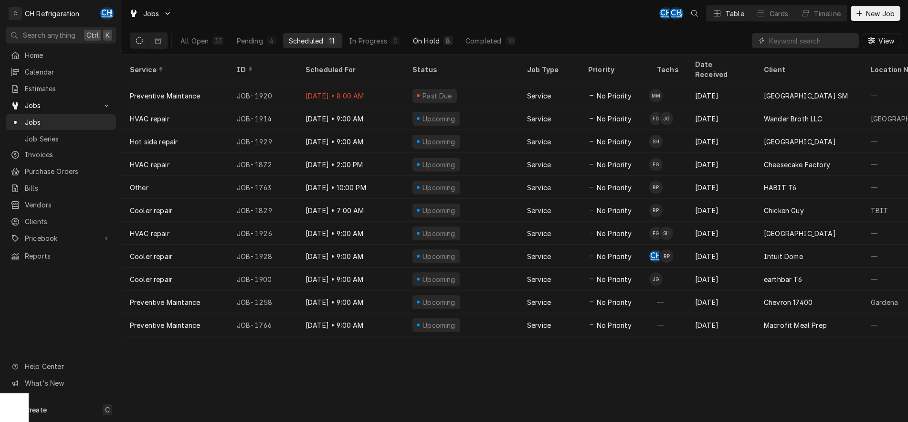
click at [435, 36] on div "On Hold" at bounding box center [426, 41] width 27 height 10
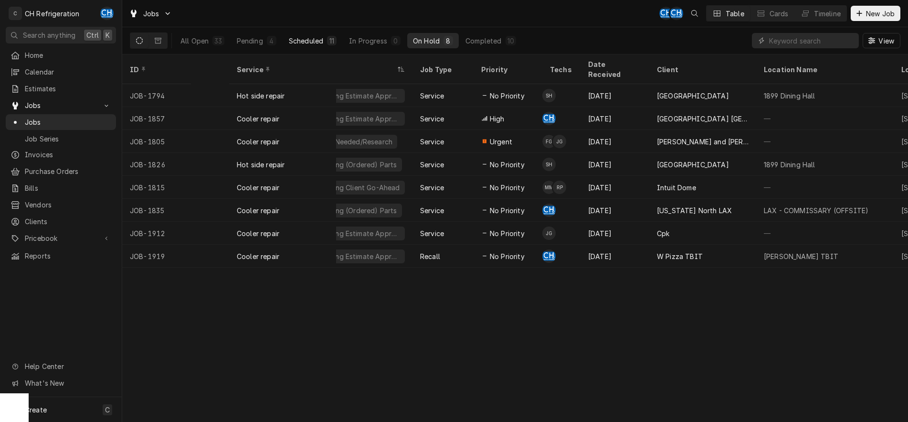
click at [315, 39] on div "Scheduled" at bounding box center [306, 41] width 34 height 10
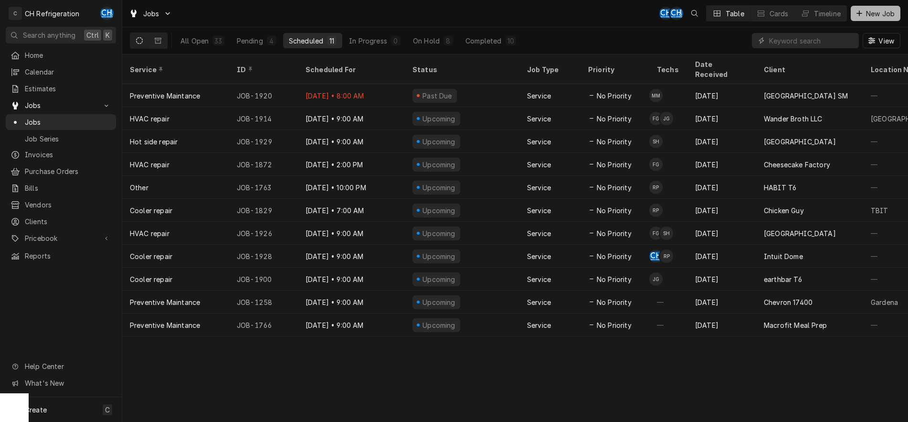
click at [882, 16] on span "New Job" at bounding box center [880, 14] width 32 height 10
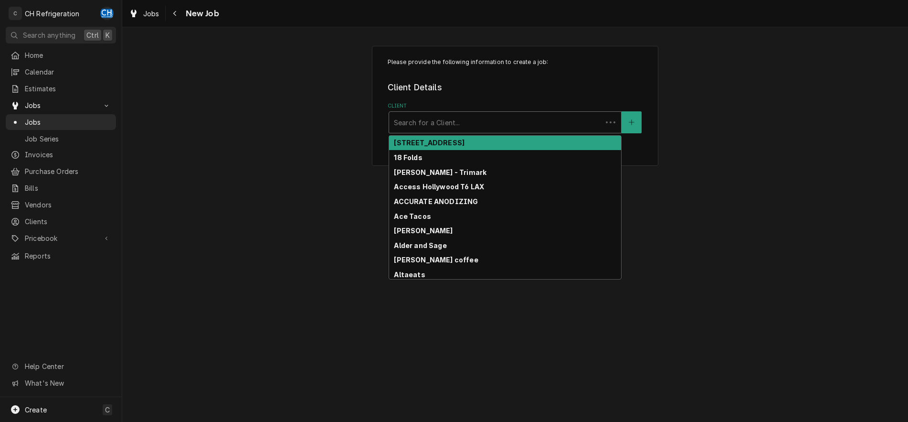
click at [437, 125] on div "Client" at bounding box center [495, 122] width 203 height 17
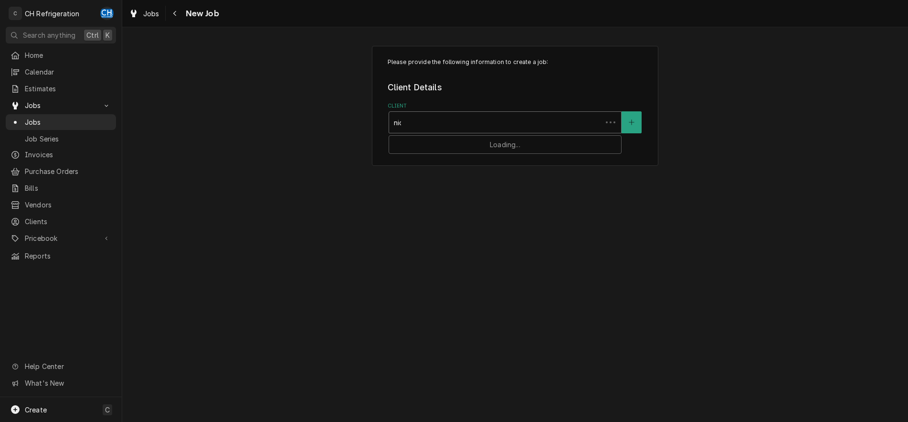
type input "nick"
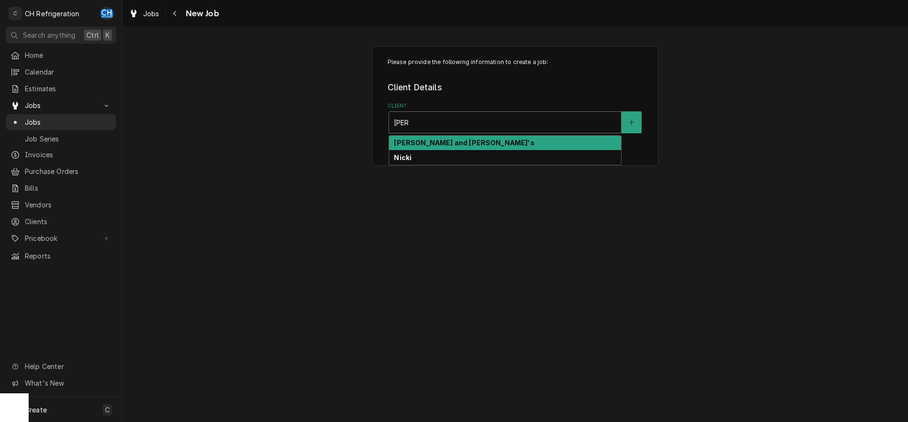
click at [478, 137] on div "Nick and Stef's" at bounding box center [505, 143] width 232 height 15
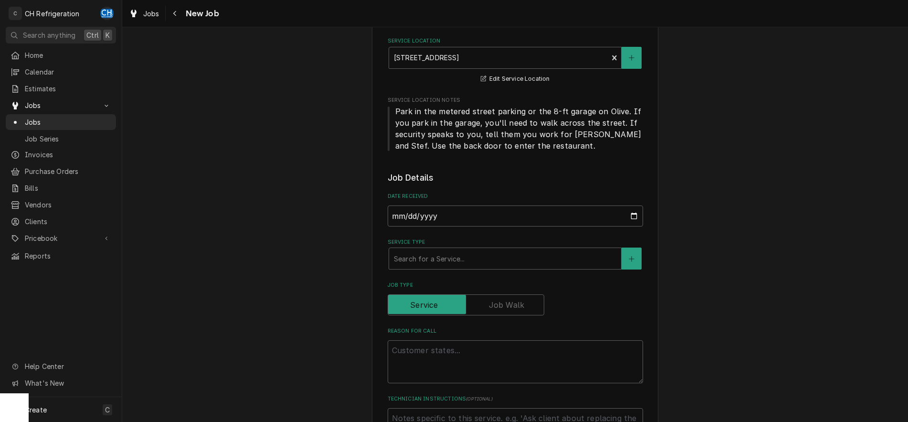
scroll to position [243, 0]
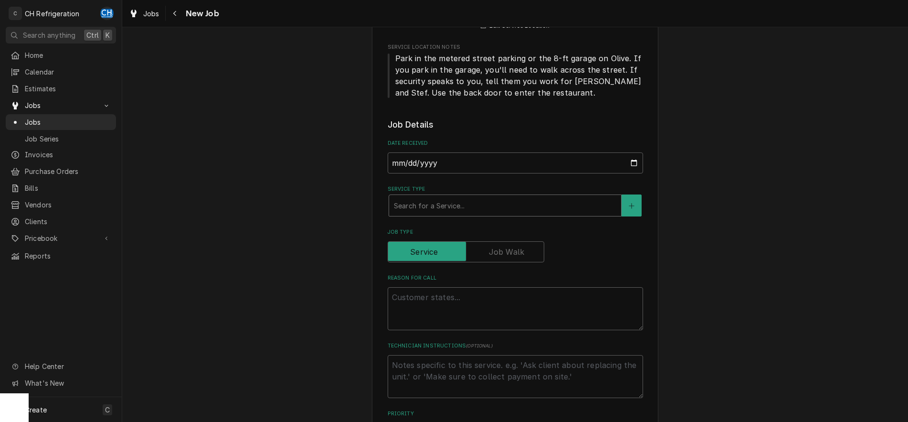
click at [458, 204] on div "Service Type" at bounding box center [505, 205] width 222 height 17
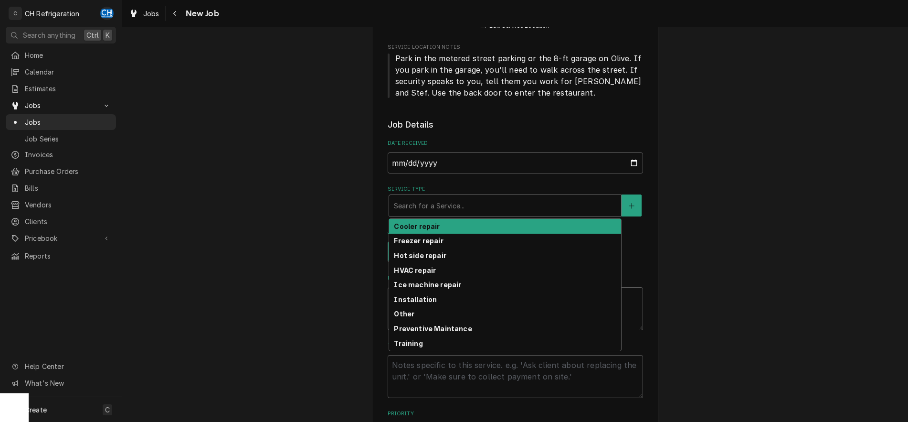
click at [454, 224] on div "Cooler repair" at bounding box center [505, 226] width 232 height 15
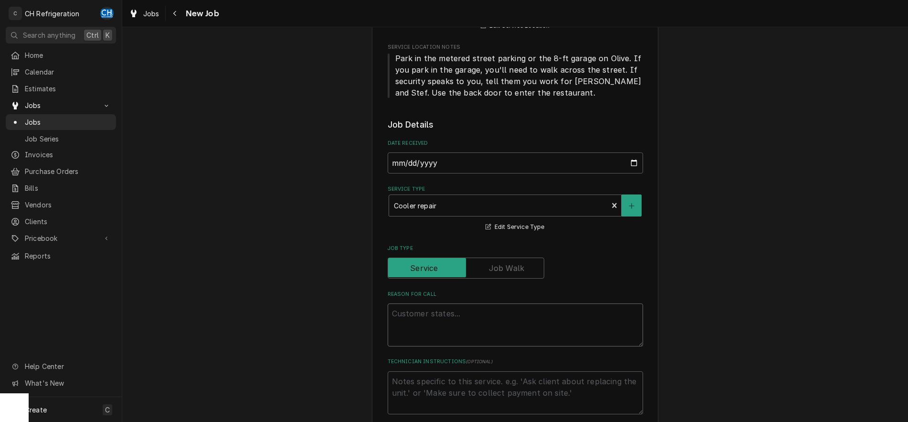
click at [441, 318] on textarea "Reason For Call" at bounding box center [515, 324] width 255 height 43
type textarea "x"
type textarea "i"
type textarea "x"
type textarea "in"
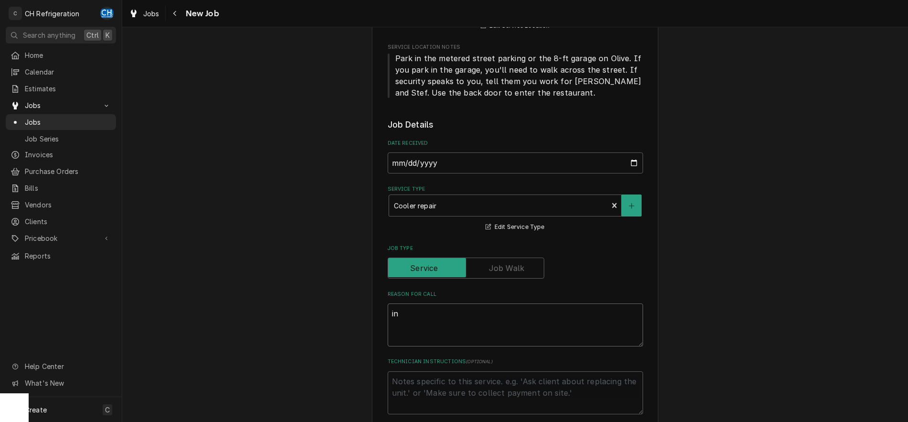
type textarea "x"
type textarea "inst"
type textarea "x"
type textarea "insta"
type textarea "x"
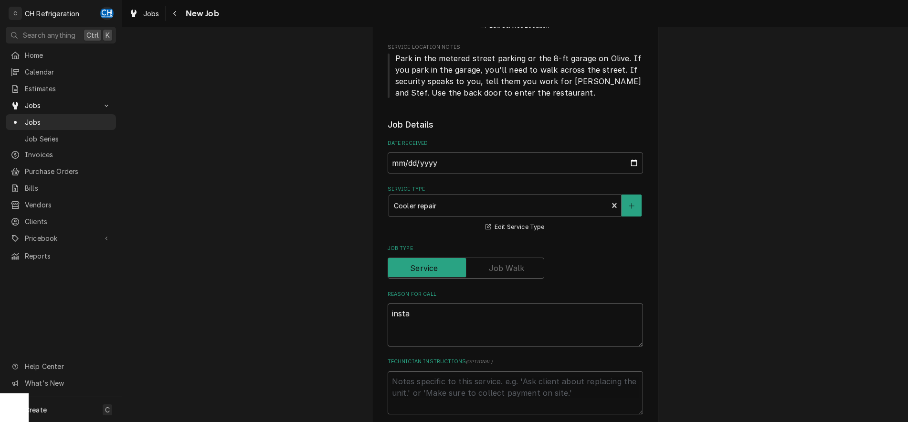
type textarea "instal"
type textarea "x"
type textarea "install"
type textarea "x"
type textarea "install s"
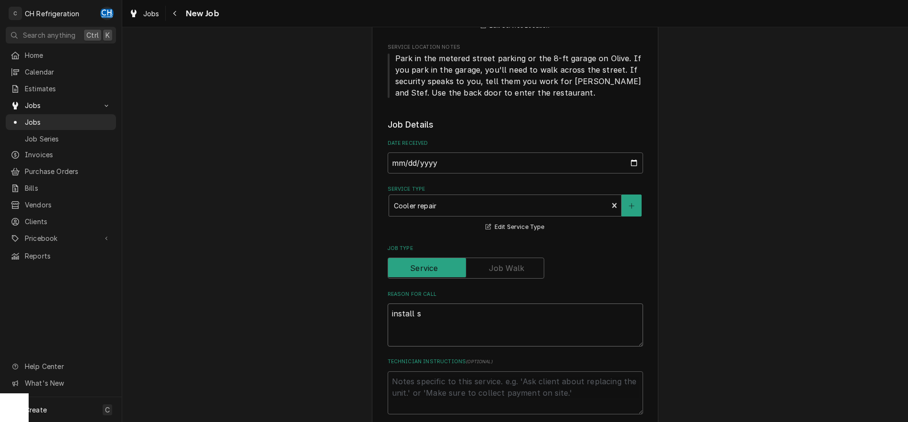
type textarea "x"
type textarea "install se"
type textarea "x"
type textarea "install sen"
type textarea "x"
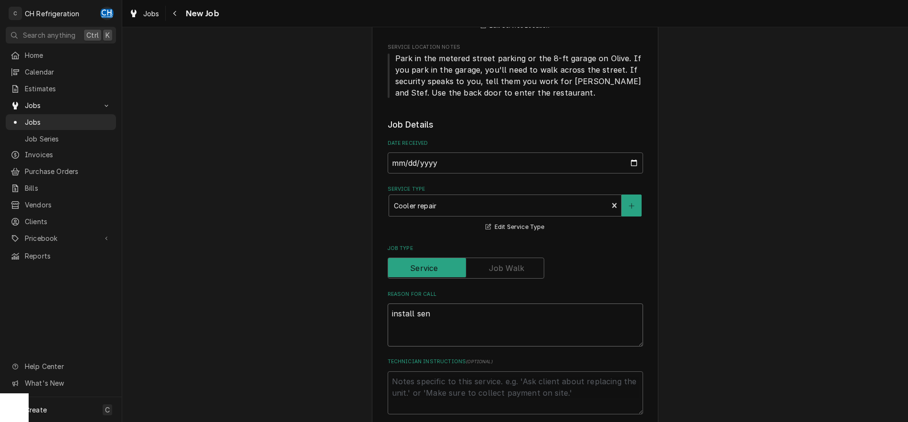
type textarea "install sens"
type textarea "x"
type textarea "install senso"
type textarea "x"
type textarea "install sensor"
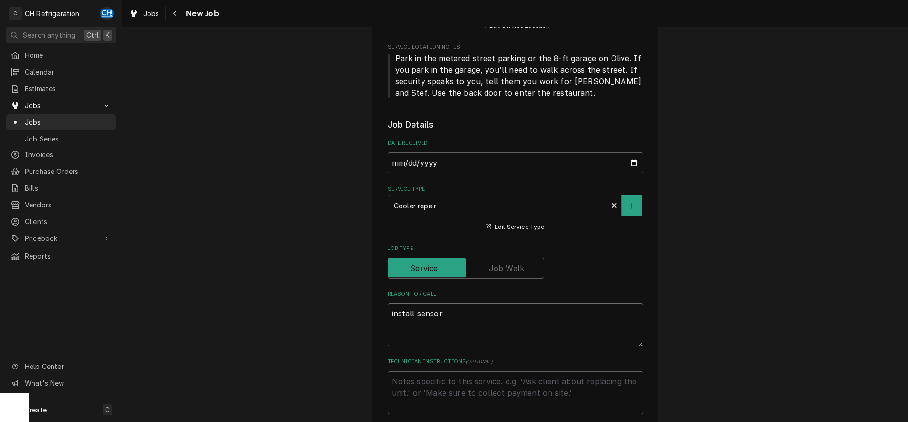
type textarea "x"
type textarea "install sensor"
type textarea "x"
type textarea "install sensor fo"
type textarea "x"
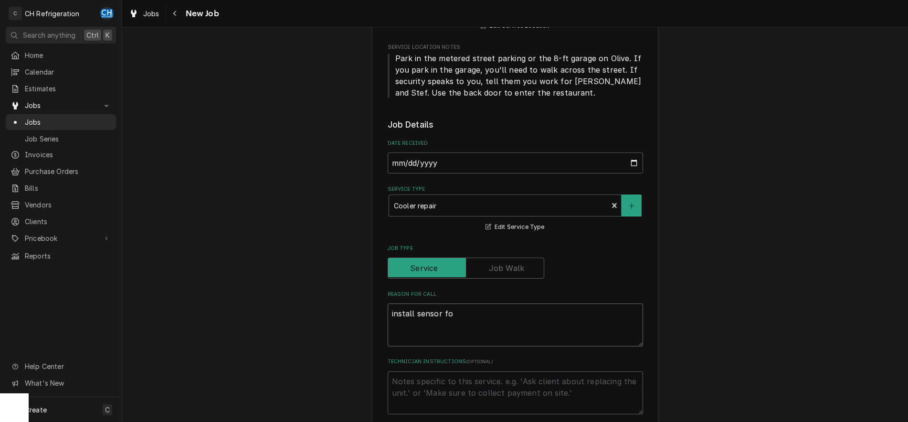
type textarea "install sensor for"
type textarea "x"
type textarea "install sensor for"
type textarea "x"
type textarea "install sensor for w"
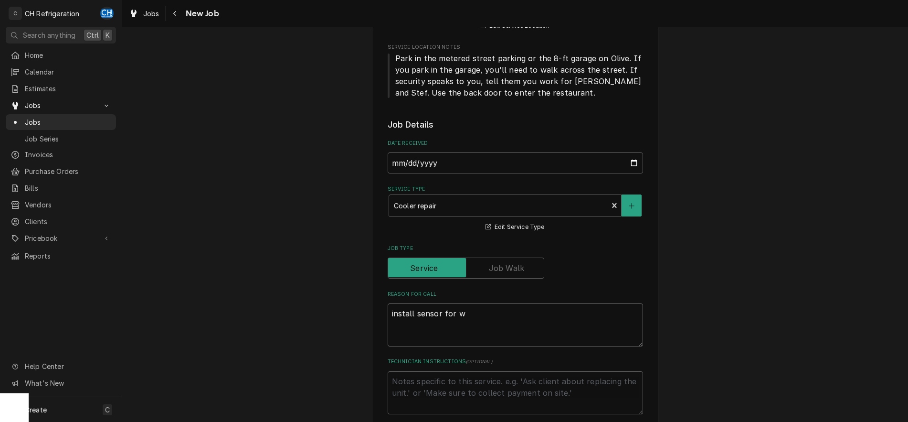
type textarea "x"
type textarea "install sensor for wi"
type textarea "x"
type textarea "install sensor for win"
type textarea "x"
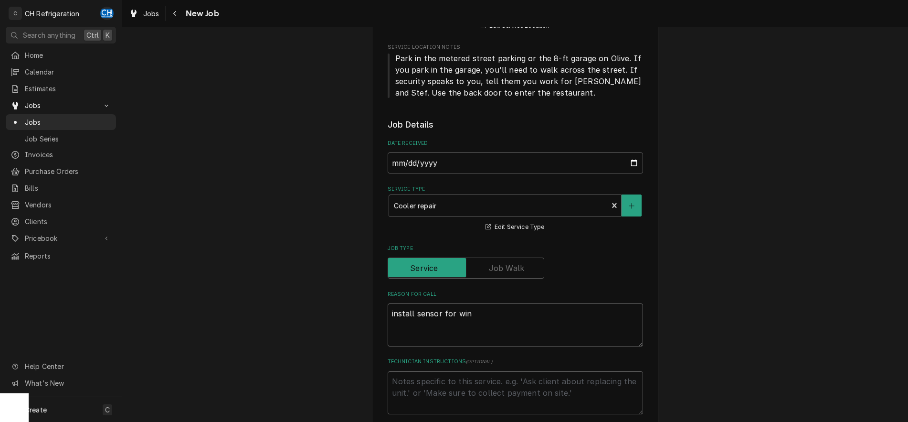
type textarea "install sensor for win"
type textarea "x"
type textarea "install sensor for win c"
type textarea "x"
type textarea "install sensor for win co"
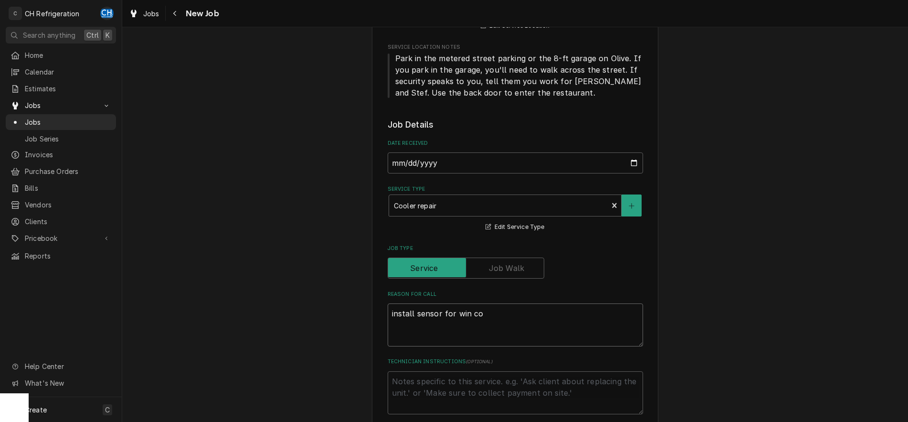
type textarea "x"
type textarea "install sensor for win coo"
type textarea "x"
type textarea "install sensor for win cool"
type textarea "x"
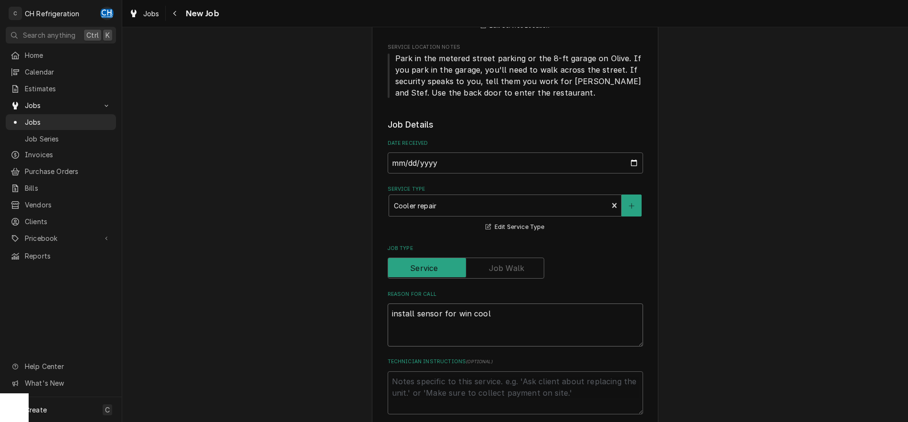
type textarea "install sensor for win coole"
type textarea "x"
type textarea "install sensor for win cooler"
type textarea "x"
type textarea "install sensor for win cooler"
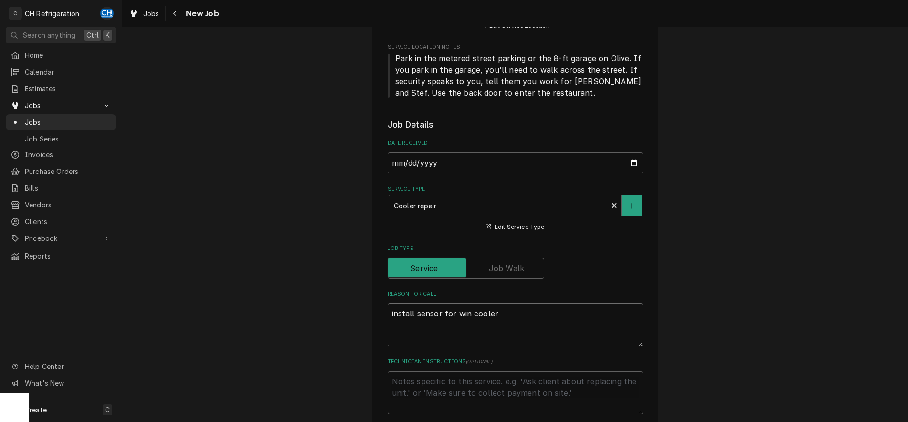
click at [469, 314] on textarea "install sensor for win cooler" at bounding box center [515, 324] width 255 height 43
type textarea "x"
type textarea "install sensor for win ecooler"
click at [457, 315] on textarea "install sensor for win ecooler" at bounding box center [515, 324] width 255 height 43
click at [477, 313] on textarea "install sensor for win ecooler" at bounding box center [515, 324] width 255 height 43
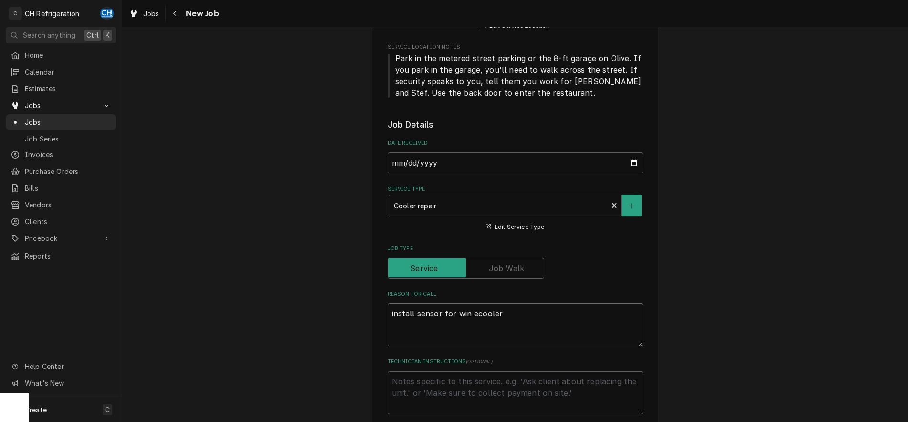
type textarea "x"
type textarea "install sensor for win cooler"
type textarea "x"
type textarea "install sensor for wincooler"
type textarea "x"
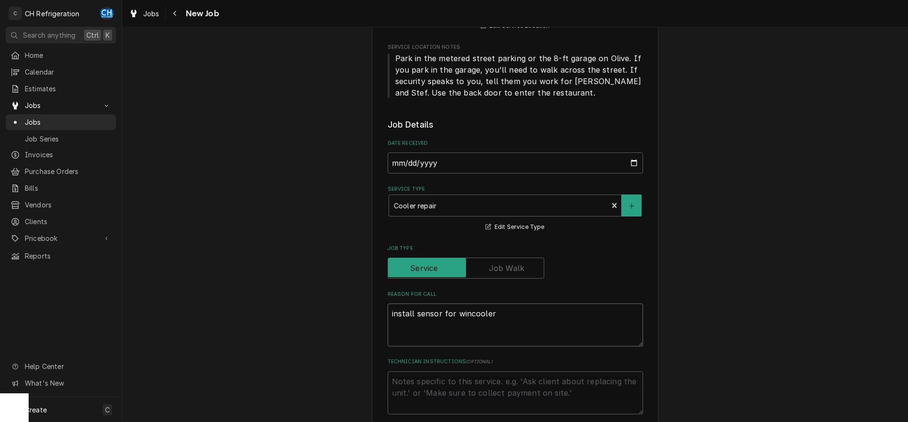
type textarea "install sensor for winecooler"
type textarea "x"
type textarea "install sensor for wine cooler"
click at [455, 315] on textarea "install sensor for wine cooler" at bounding box center [515, 324] width 255 height 43
type textarea "x"
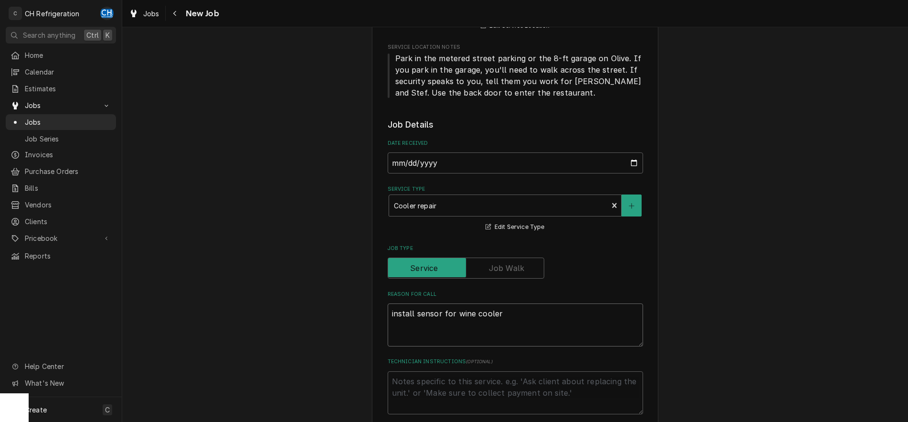
type textarea "install sensor for swine cooler"
type textarea "x"
type textarea "install sensor for smwine cooler"
type textarea "x"
type textarea "install sensor for smawine cooler"
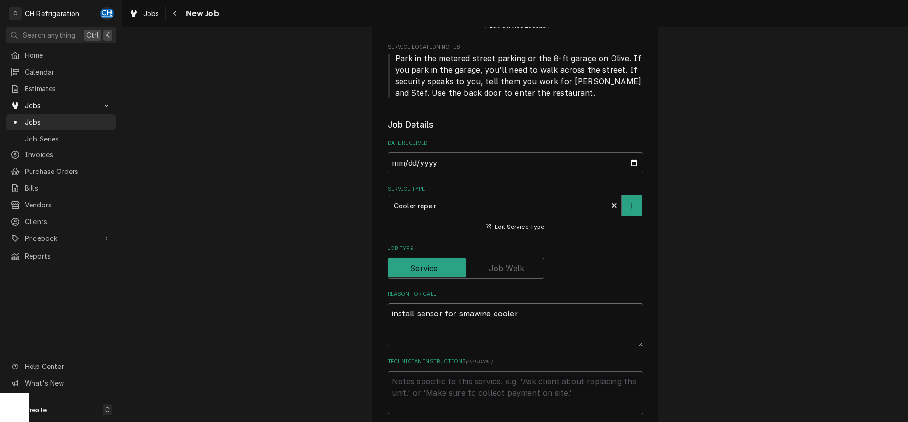
type textarea "x"
type textarea "install sensor for smalwine cooler"
type textarea "x"
type textarea "install sensor for smallwine cooler"
type textarea "x"
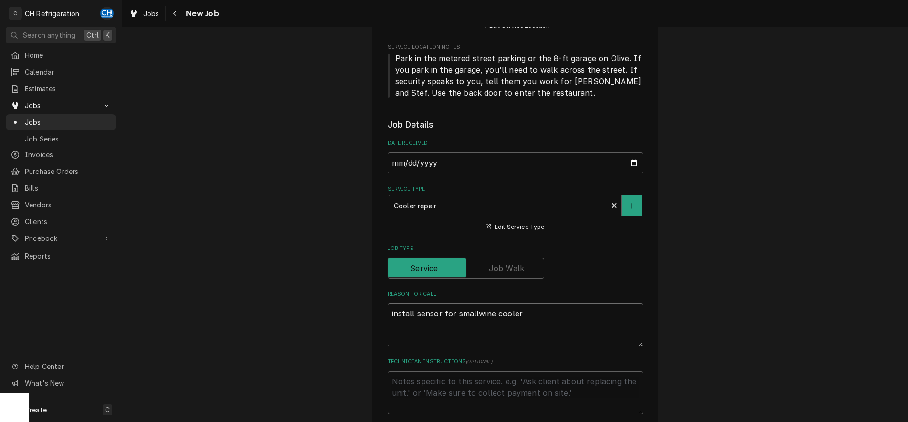
type textarea "install sensor for small wine cooler"
type textarea "x"
click at [618, 327] on textarea "install sensor for small wine cooler" at bounding box center [515, 324] width 255 height 43
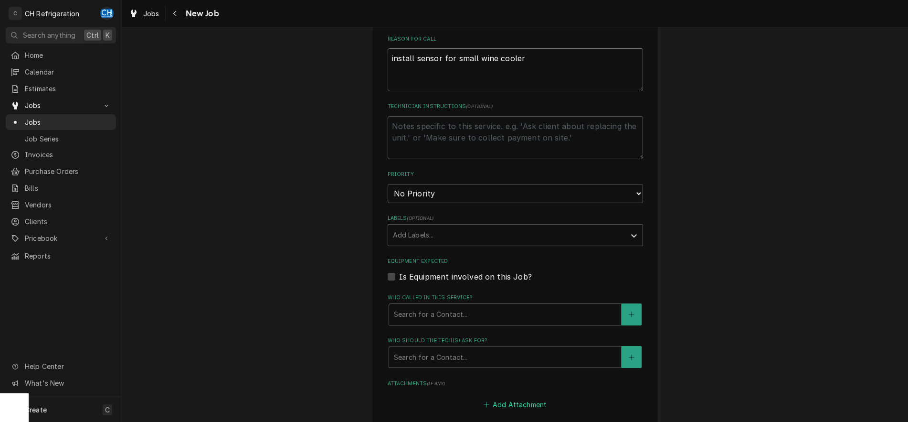
scroll to position [584, 0]
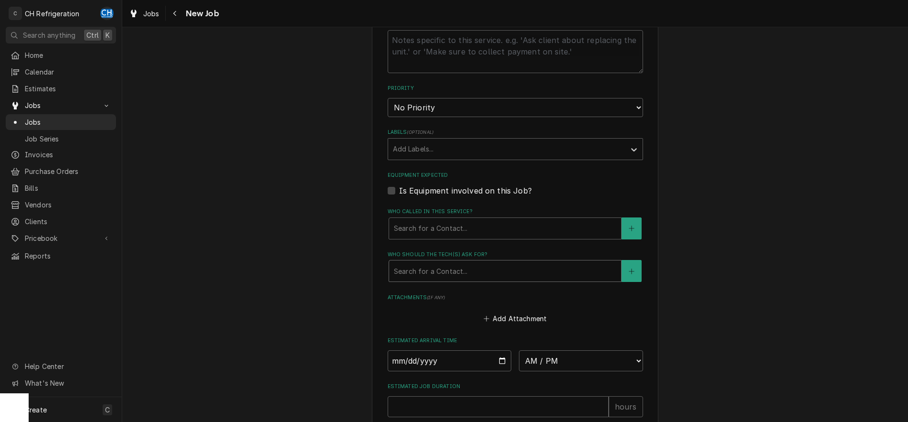
type textarea "install sensor for small wine cooler"
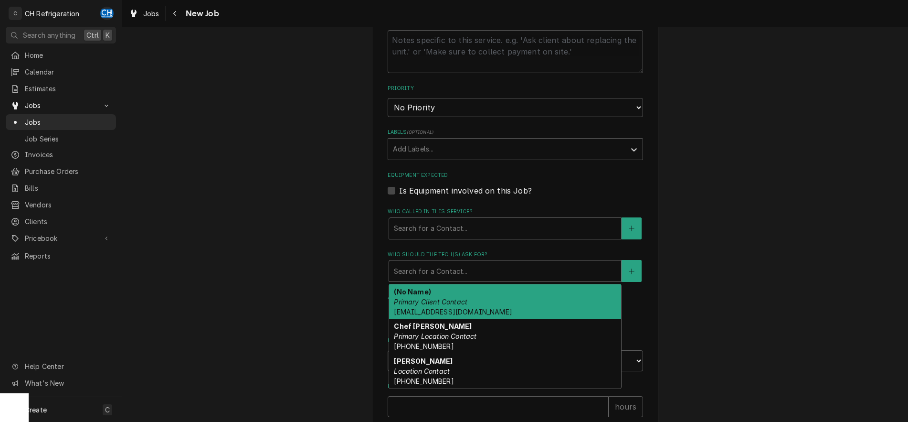
click at [466, 275] on div "Who should the tech(s) ask for?" at bounding box center [505, 270] width 222 height 17
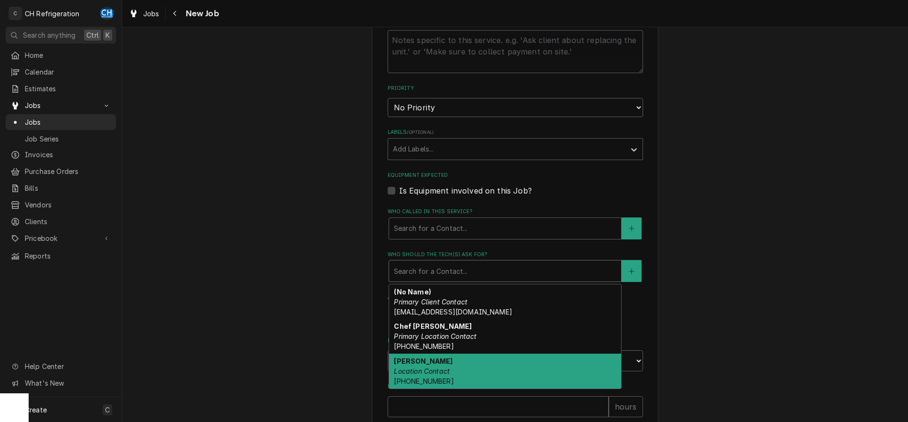
click at [448, 363] on strong "Marlon Dominguez" at bounding box center [423, 361] width 59 height 8
type textarea "x"
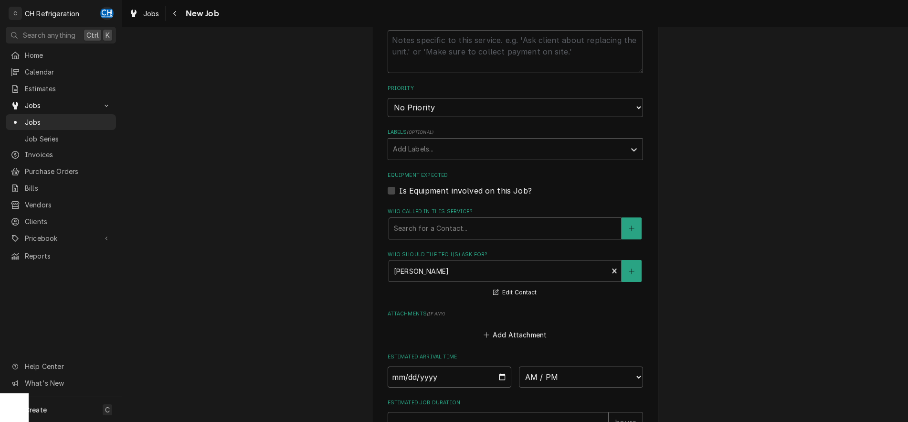
click at [494, 374] on input "Date" at bounding box center [450, 376] width 124 height 21
click at [497, 375] on input "Date" at bounding box center [450, 376] width 124 height 21
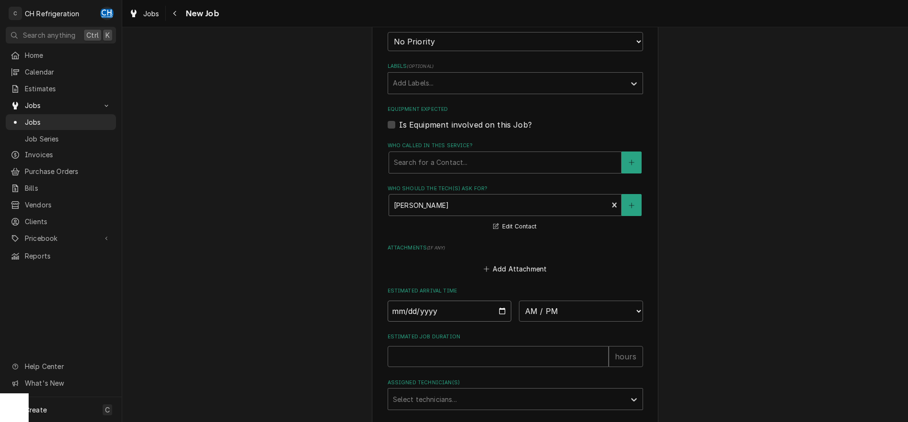
scroll to position [682, 0]
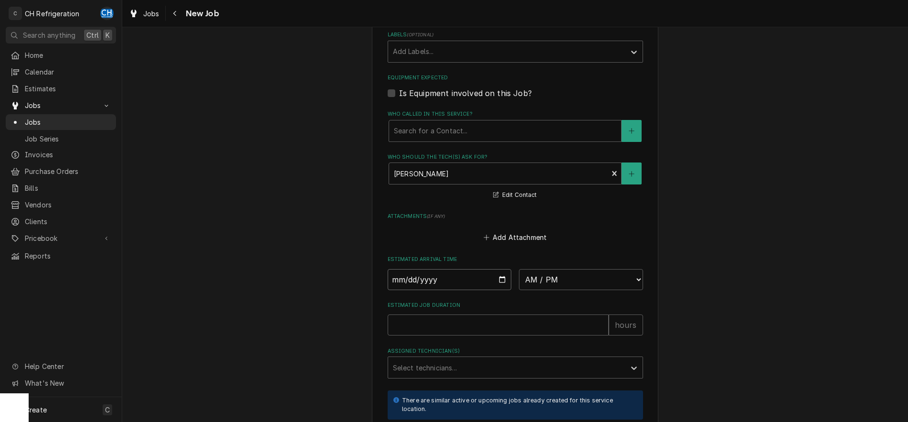
type input "2025-09-12"
click at [519, 269] on select "AM / PM 6:00 AM 6:15 AM 6:30 AM 6:45 AM 7:00 AM 7:15 AM 7:30 AM 7:45 AM 8:00 AM…" at bounding box center [581, 279] width 124 height 21
type textarea "x"
select select "09:00:00"
click option "9:00 AM" at bounding box center [0, 0] width 0 height 0
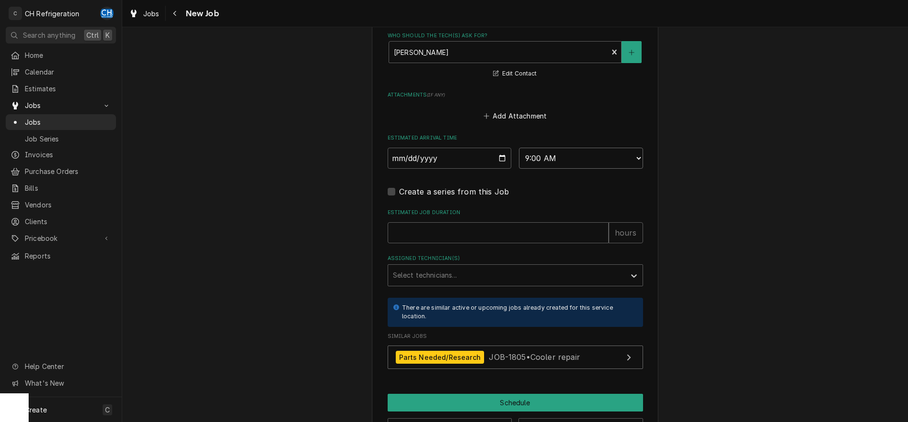
scroll to position [828, 0]
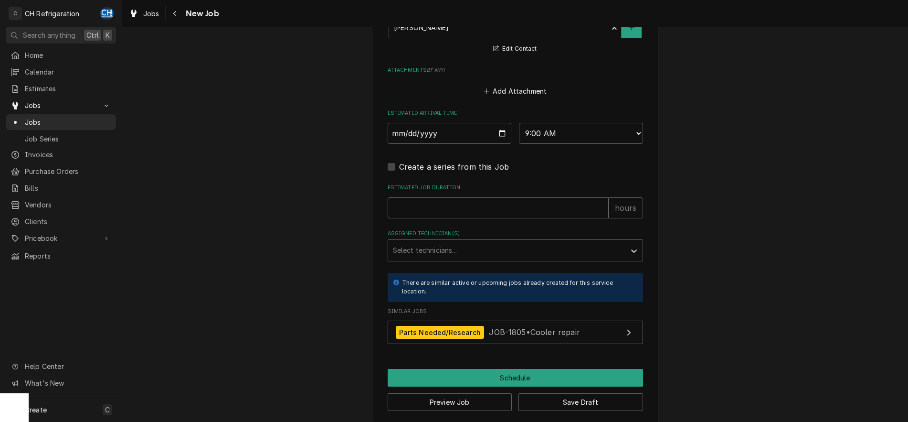
click at [464, 211] on input "Estimated Job Duration" at bounding box center [498, 207] width 221 height 21
type textarea "x"
type input "2"
type textarea "x"
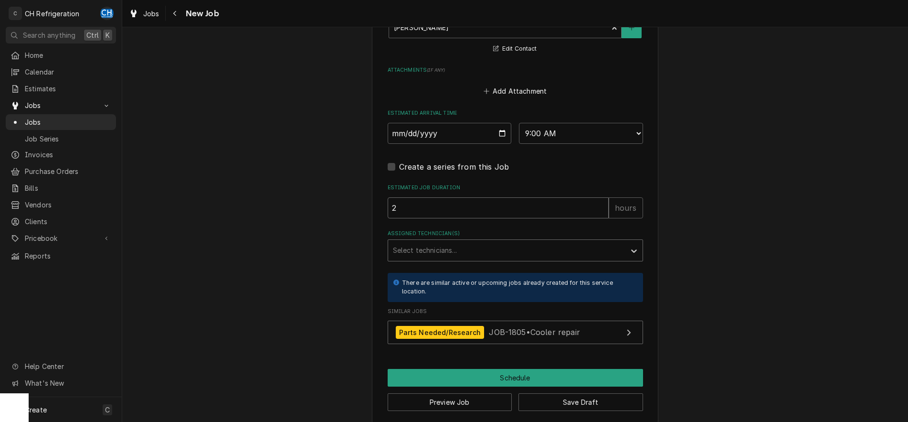
type input "2"
click at [535, 251] on div "Assigned Technician(s)" at bounding box center [507, 250] width 228 height 17
drag, startPoint x: 417, startPoint y: 206, endPoint x: 390, endPoint y: 205, distance: 27.2
click at [391, 206] on input "2" at bounding box center [498, 207] width 221 height 21
type textarea "x"
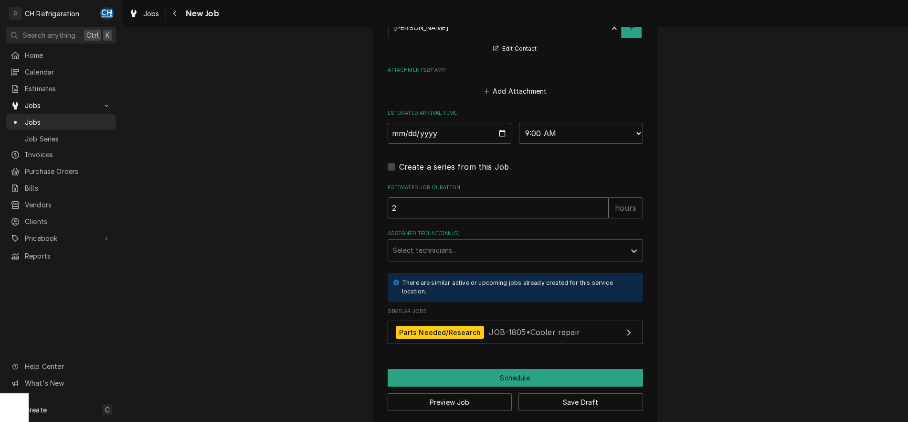
type input "1"
type textarea "x"
type input "1"
click at [394, 246] on input "Assigned Technician(s)" at bounding box center [394, 249] width 2 height 15
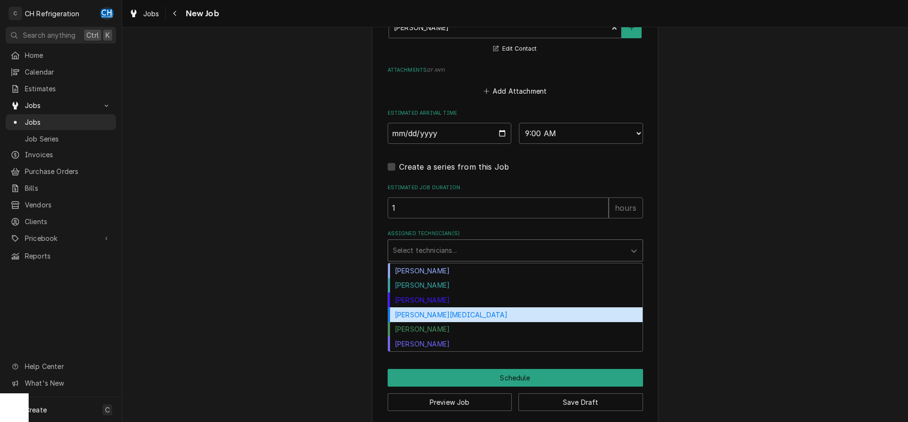
click at [435, 300] on div "[PERSON_NAME]" at bounding box center [515, 299] width 254 height 15
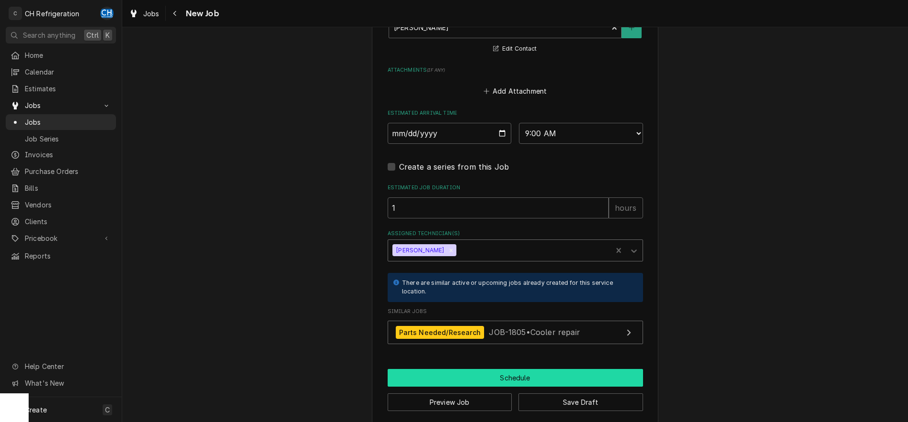
click at [499, 380] on button "Schedule" at bounding box center [515, 378] width 255 height 18
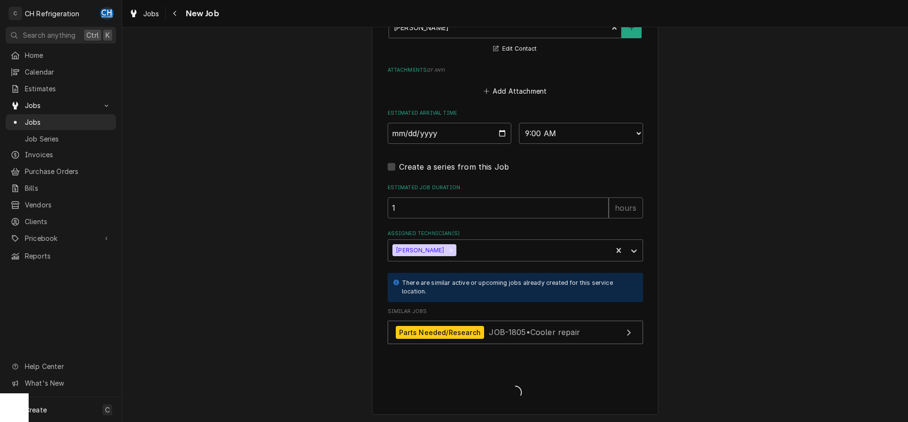
type textarea "x"
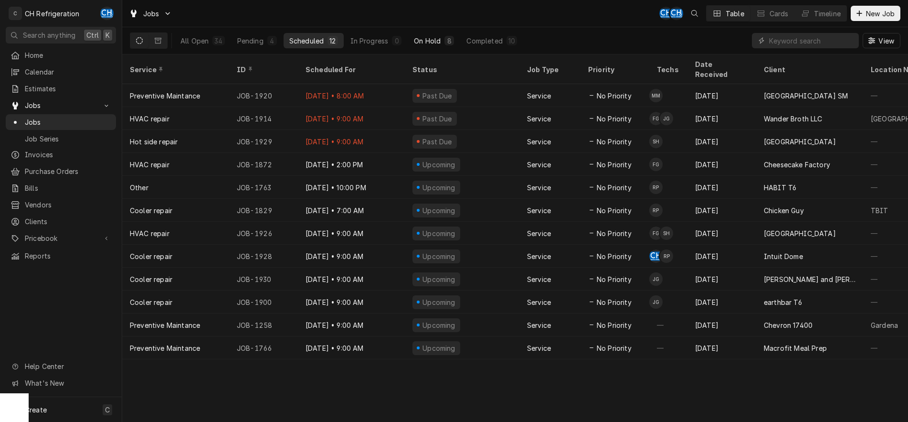
click at [431, 42] on div "On Hold" at bounding box center [427, 41] width 27 height 10
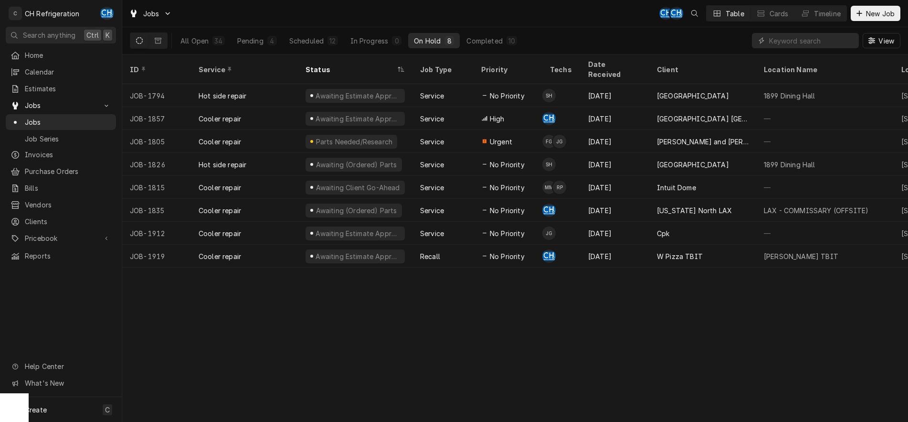
click at [488, 49] on div "All Open 34 Pending 4 Scheduled 12 In Progress 0 On Hold 8 Completed 10" at bounding box center [349, 40] width 348 height 27
click at [493, 41] on div "Completed" at bounding box center [484, 41] width 36 height 10
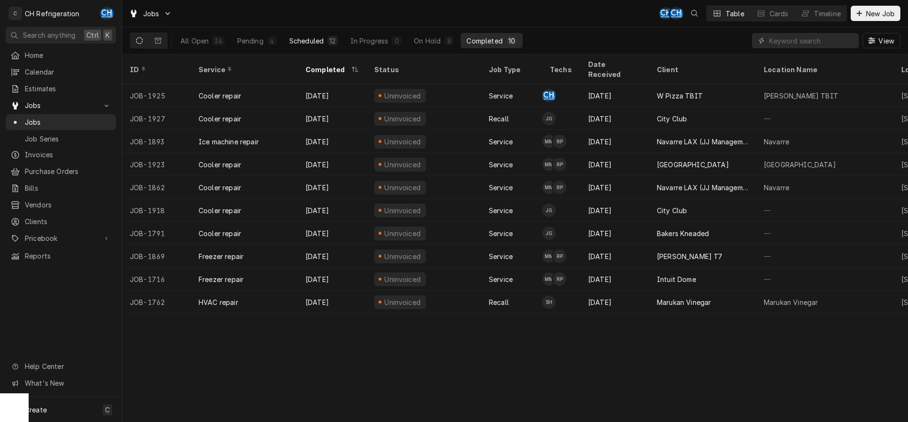
click at [333, 44] on div "12" at bounding box center [332, 41] width 10 height 10
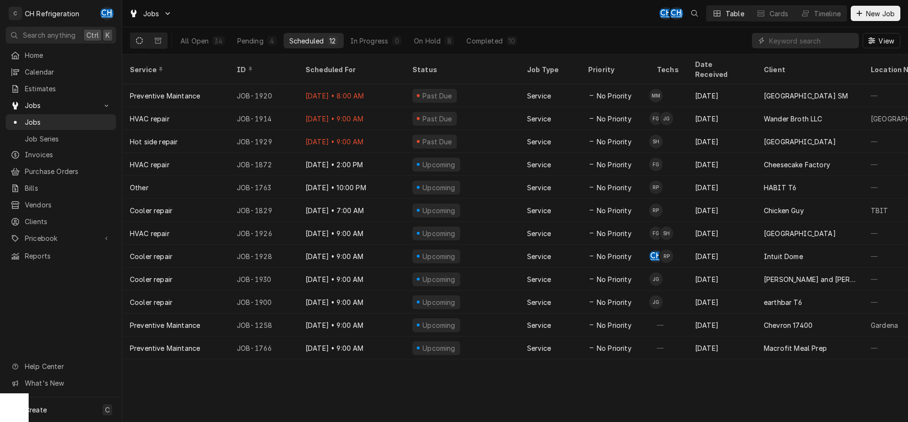
click at [493, 22] on div "Jobs CH CH Table Cards Timeline New Job" at bounding box center [515, 13] width 786 height 27
click at [502, 37] on div "Completed" at bounding box center [484, 41] width 36 height 10
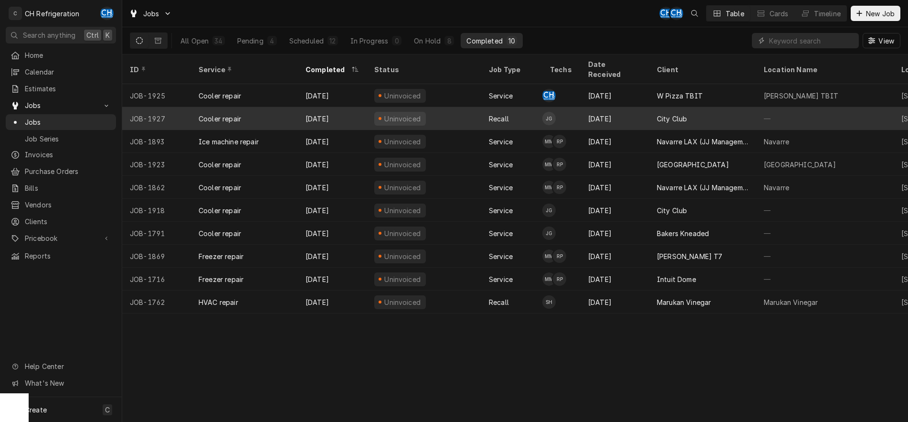
click at [769, 107] on div "—" at bounding box center [824, 118] width 137 height 23
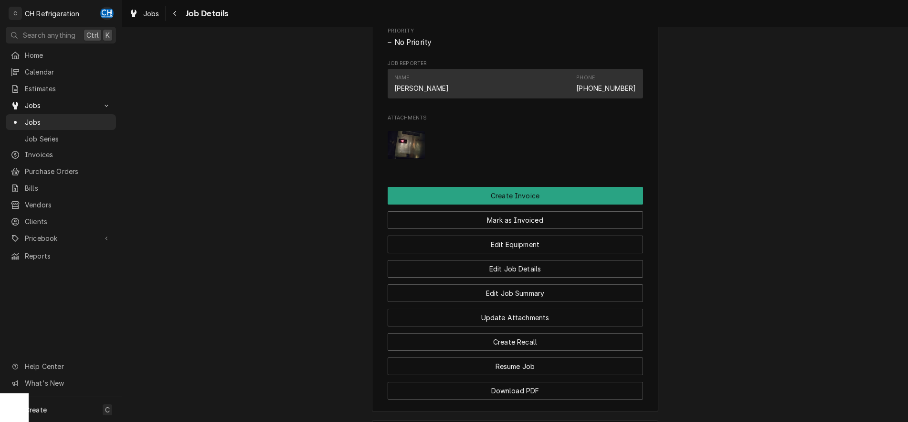
scroll to position [763, 0]
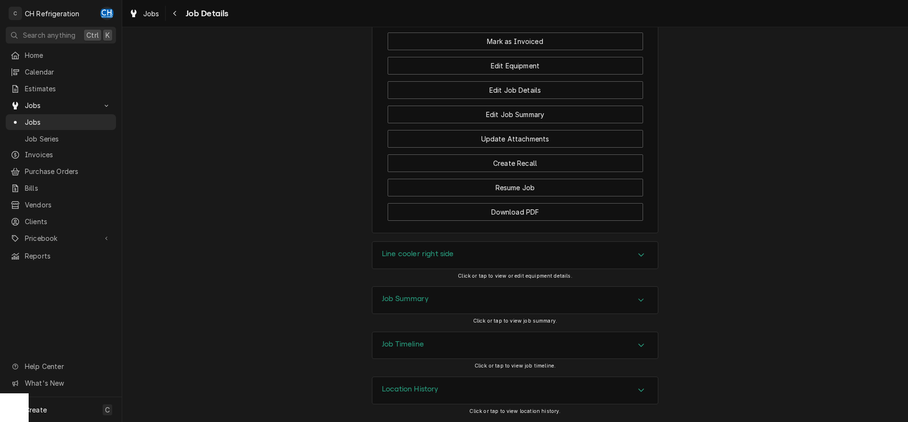
drag, startPoint x: 469, startPoint y: 293, endPoint x: 604, endPoint y: 279, distance: 136.3
click at [472, 293] on div "Job Summary" at bounding box center [514, 299] width 285 height 27
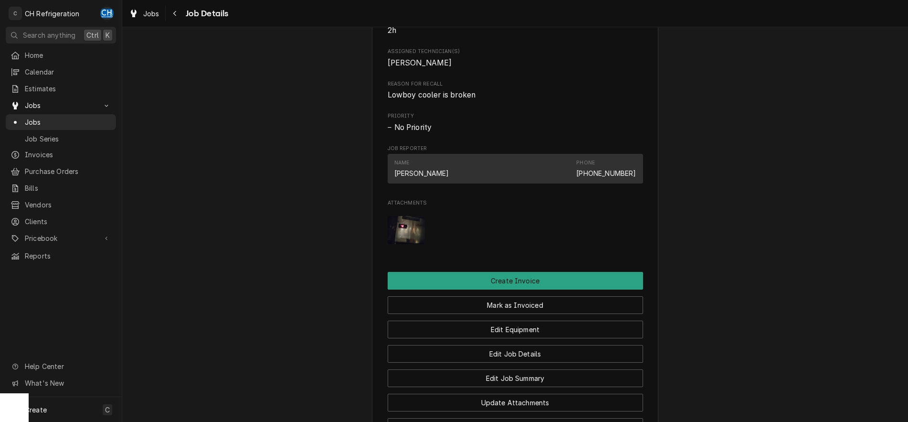
scroll to position [504, 0]
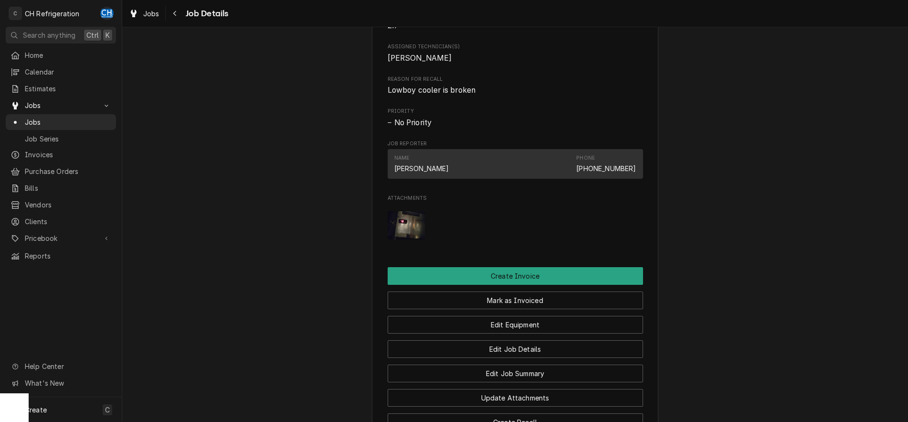
click at [419, 225] on img "Attachments" at bounding box center [407, 225] width 38 height 28
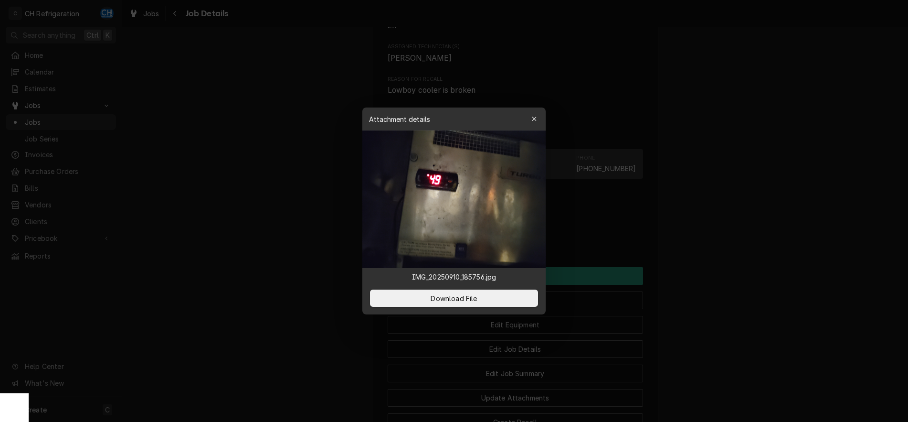
click at [808, 243] on div at bounding box center [454, 211] width 908 height 422
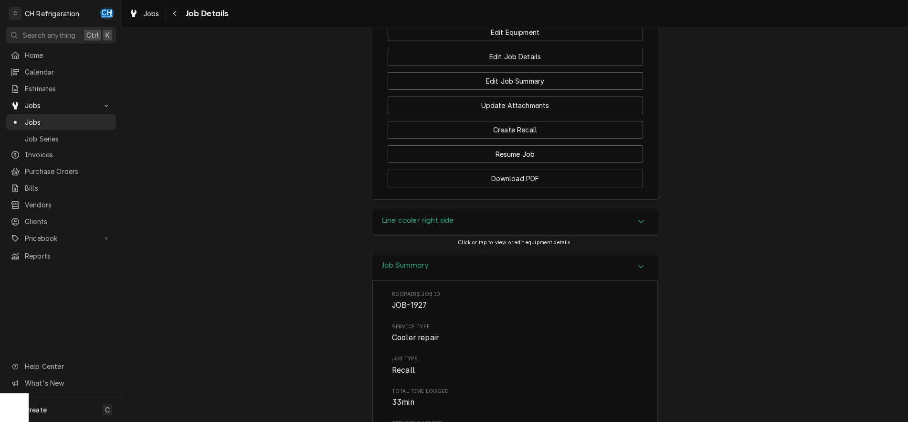
click at [492, 224] on div "Line cooler right side" at bounding box center [514, 221] width 285 height 27
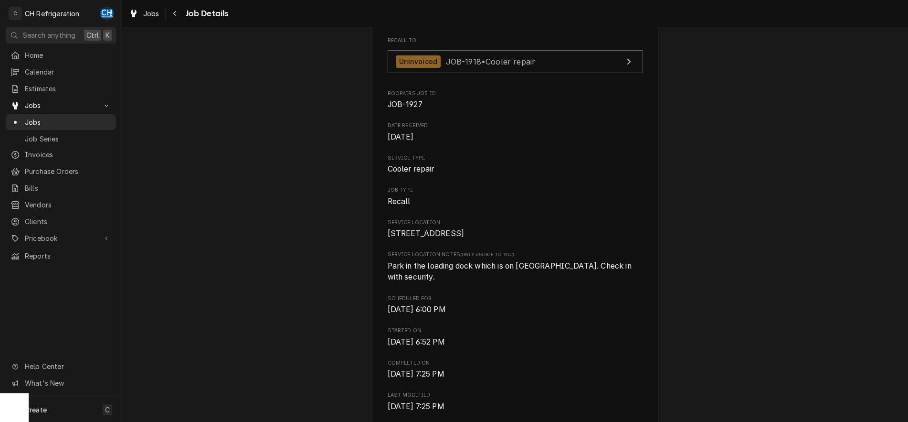
scroll to position [384, 0]
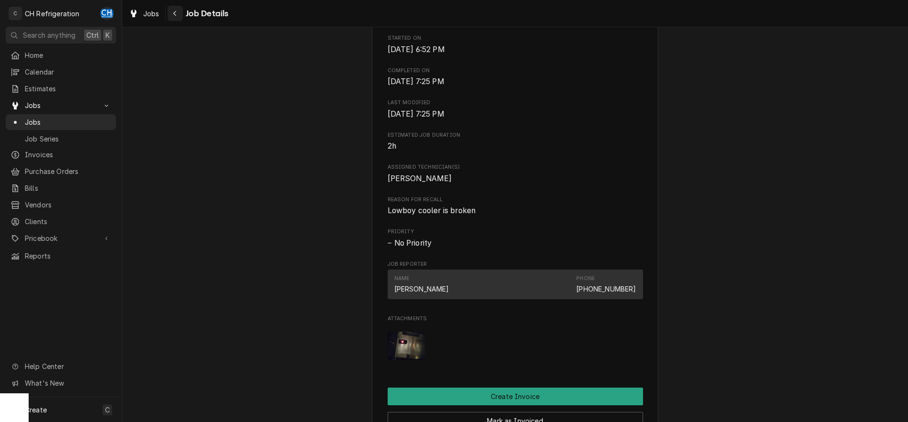
click at [176, 11] on icon "Navigate back" at bounding box center [175, 13] width 4 height 7
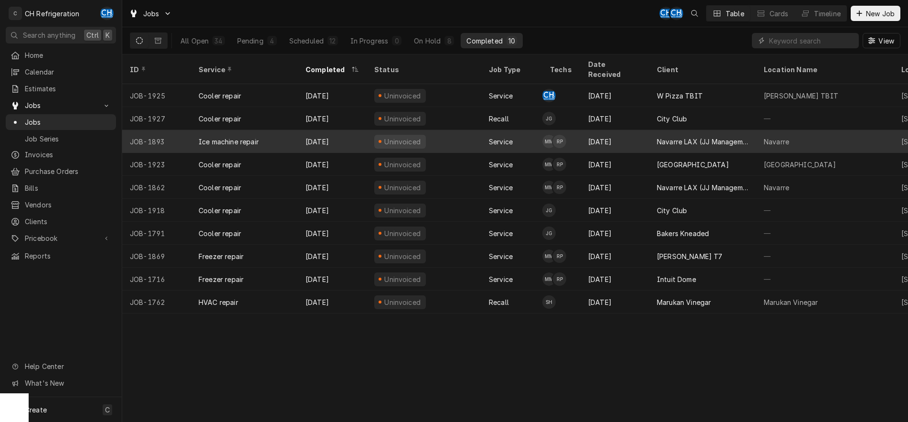
click at [746, 137] on div "Navarre LAX (JJ Management LLC)" at bounding box center [703, 142] width 92 height 10
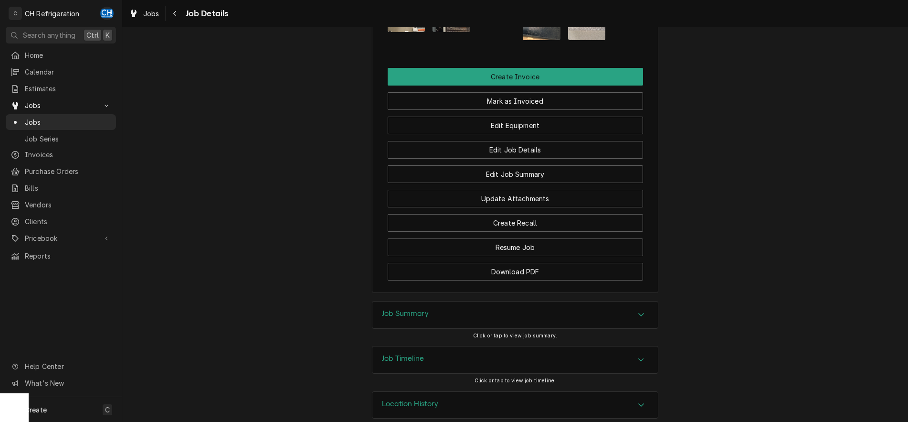
click at [510, 302] on div "Job Summary" at bounding box center [514, 314] width 285 height 27
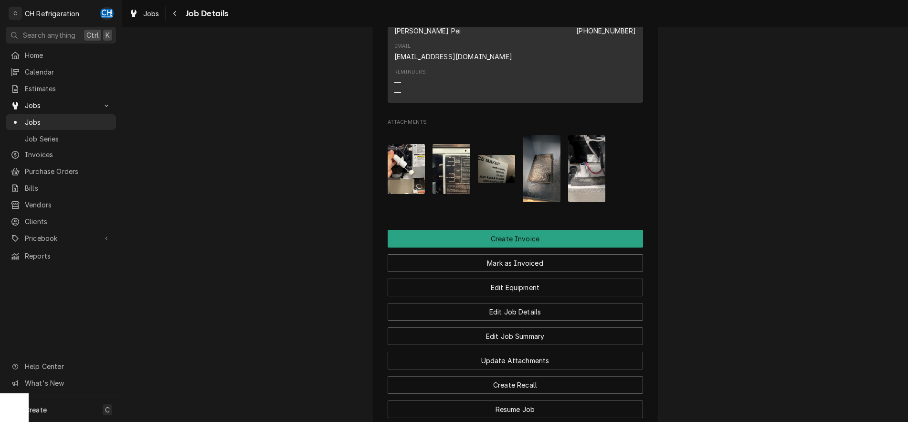
scroll to position [714, 0]
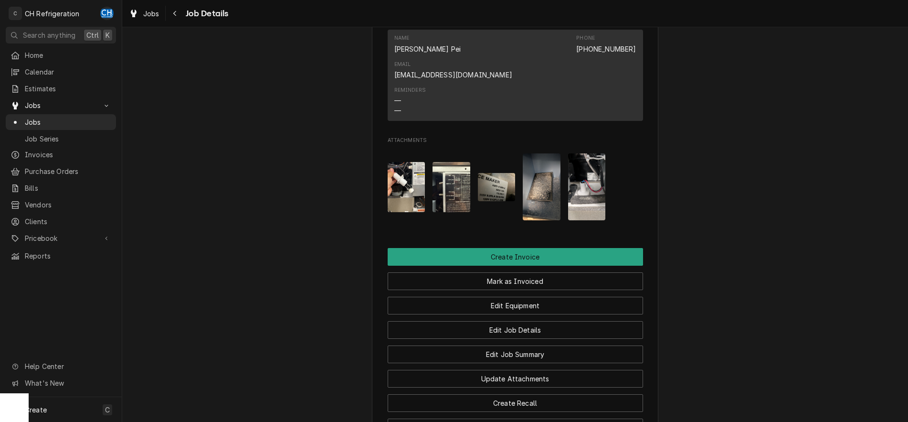
click at [490, 158] on button "Attachments" at bounding box center [497, 186] width 38 height 67
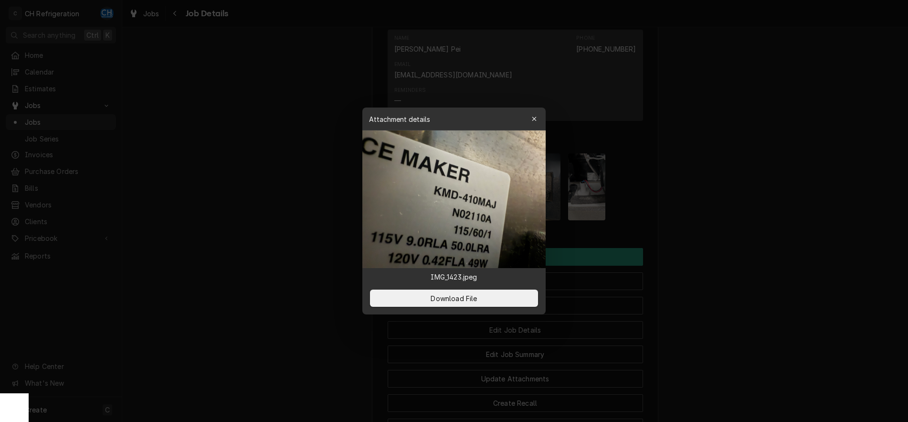
click at [731, 178] on div at bounding box center [454, 211] width 908 height 422
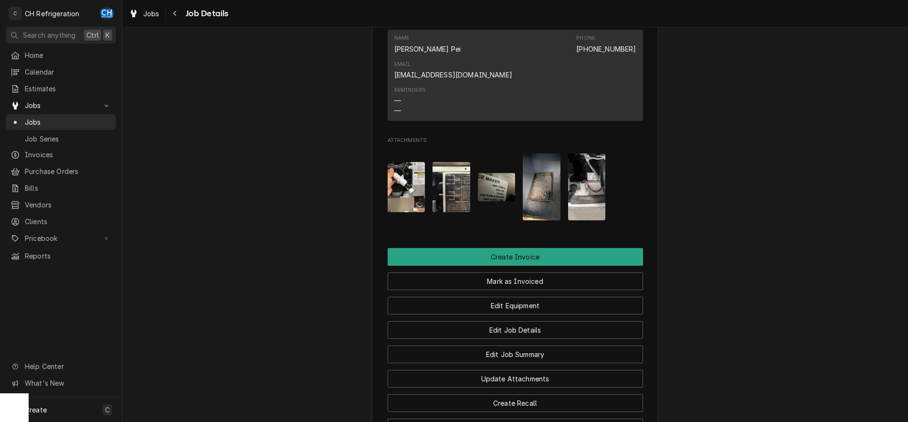
click at [509, 173] on img "Attachments" at bounding box center [497, 187] width 38 height 28
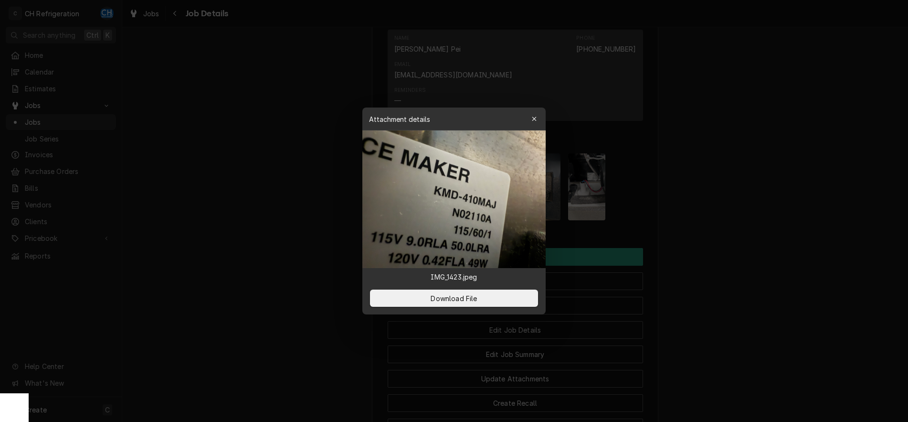
click at [781, 276] on div at bounding box center [454, 211] width 908 height 422
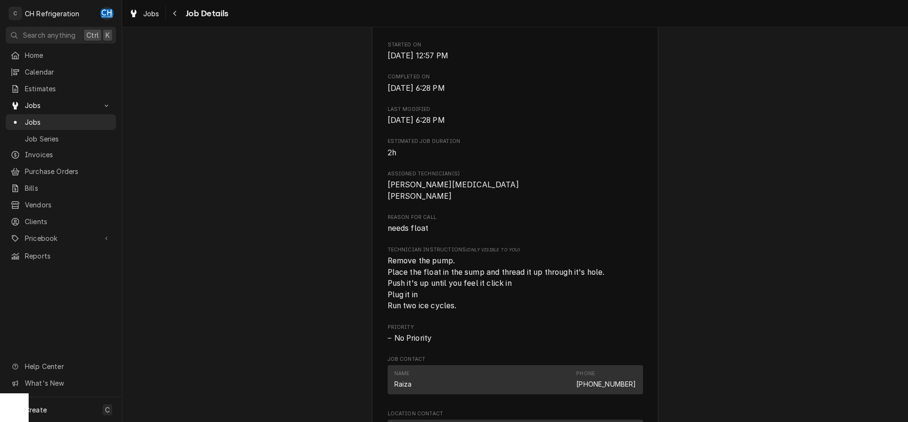
scroll to position [0, 0]
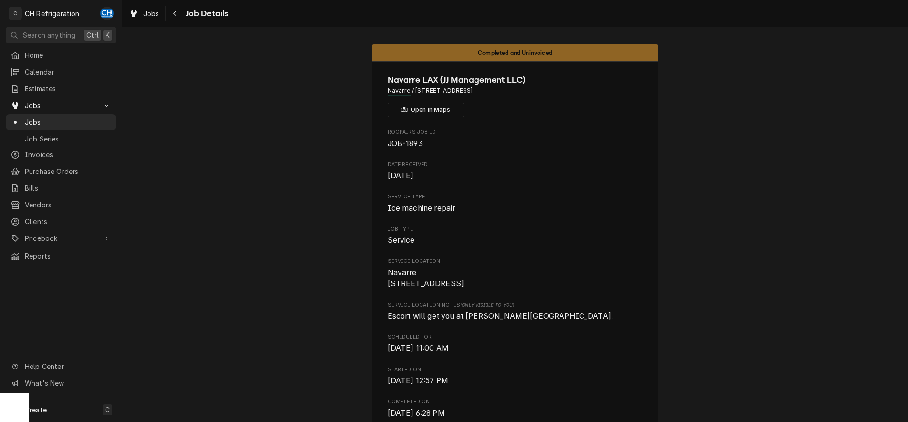
drag, startPoint x: 521, startPoint y: 93, endPoint x: 415, endPoint y: 93, distance: 106.0
click at [415, 93] on span "Navarre / 5 World Wy, Los Angeles, CA 90045" at bounding box center [515, 90] width 255 height 9
copy span "[STREET_ADDRESS]"
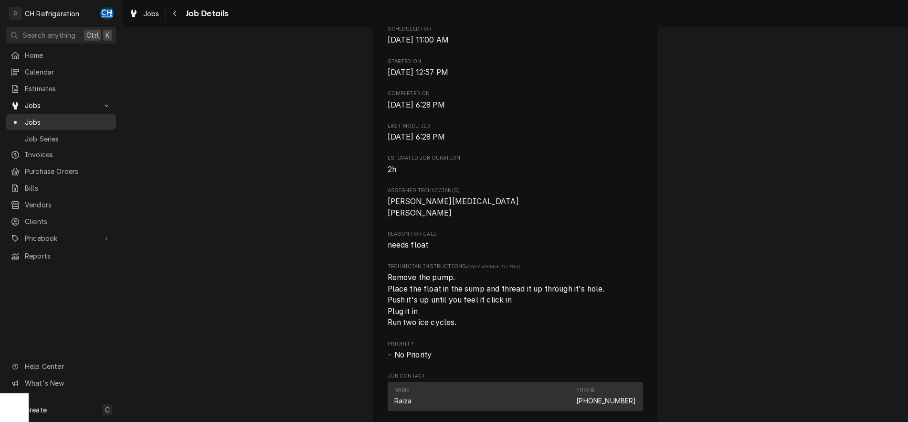
scroll to position [227, 0]
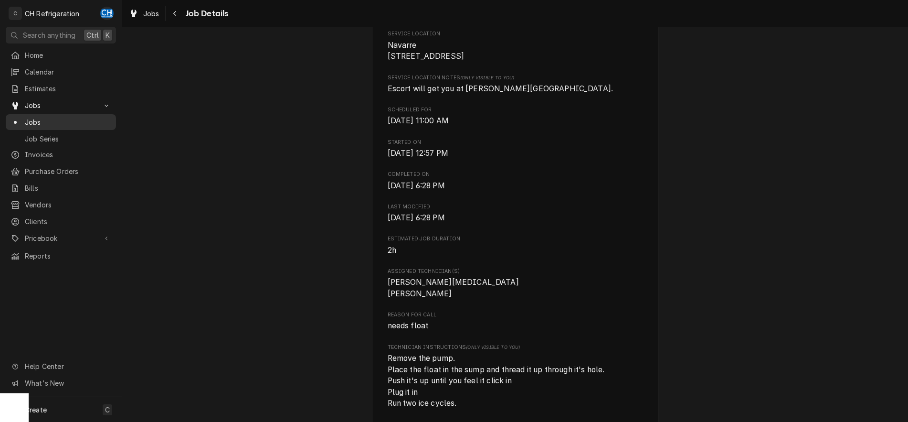
click at [53, 119] on span "Jobs" at bounding box center [68, 122] width 86 height 10
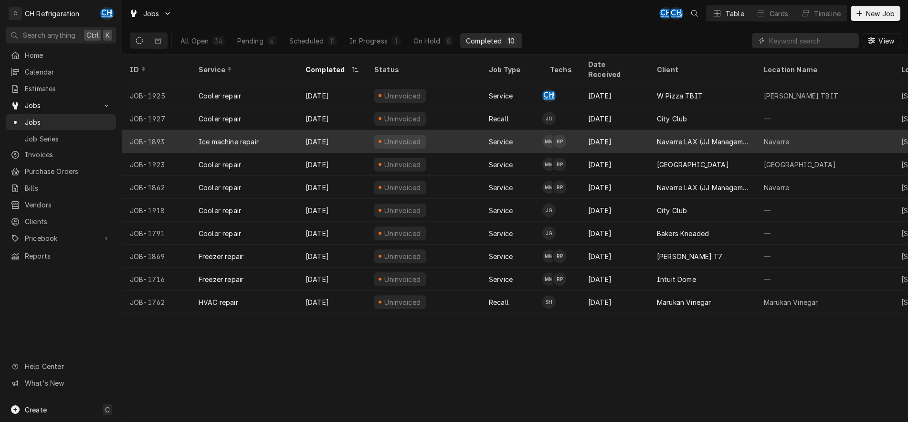
click at [631, 136] on div "[DATE]" at bounding box center [614, 141] width 69 height 23
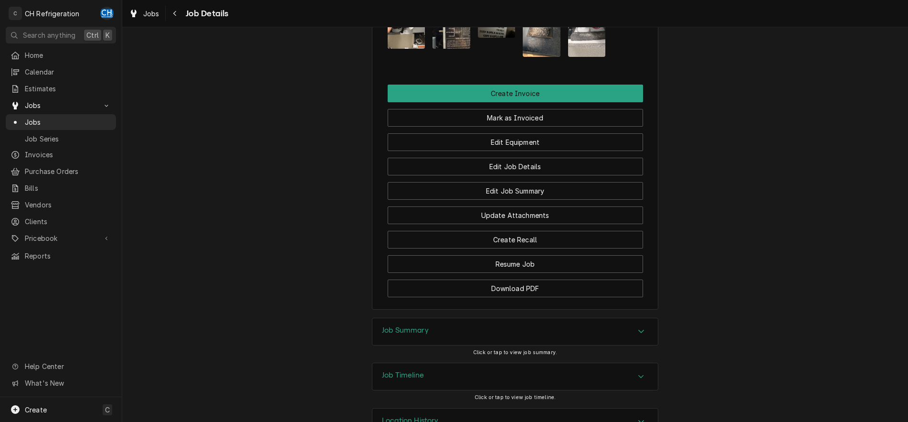
scroll to position [894, 0]
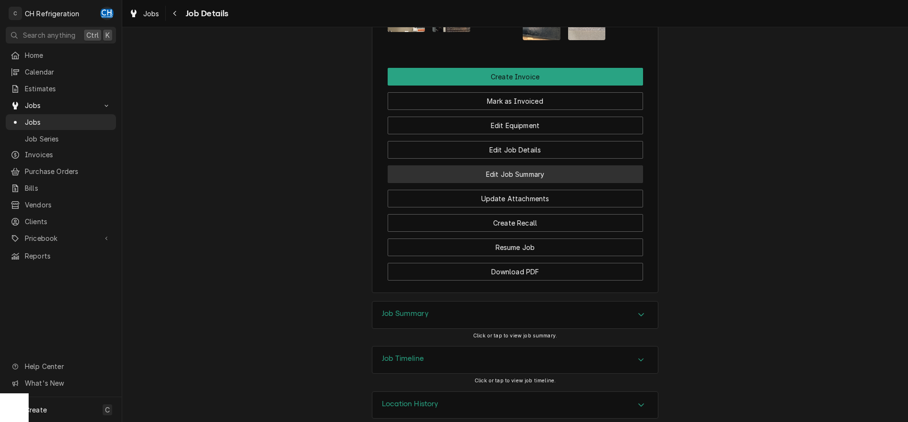
click at [532, 166] on button "Edit Job Summary" at bounding box center [515, 174] width 255 height 18
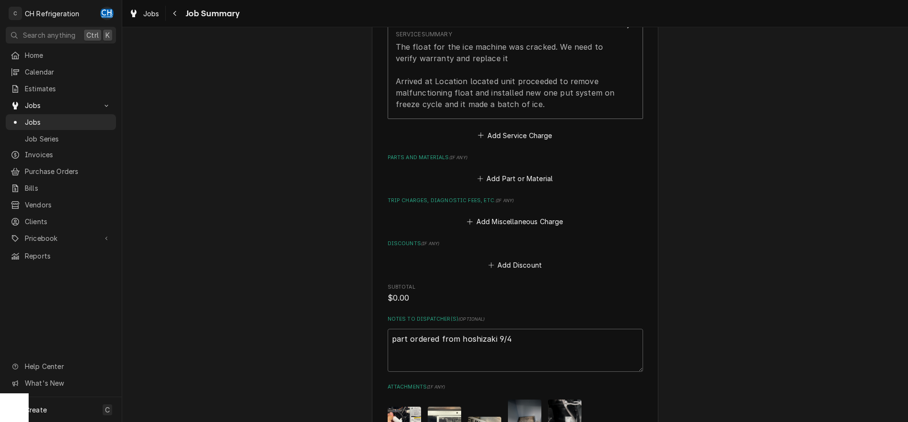
scroll to position [510, 0]
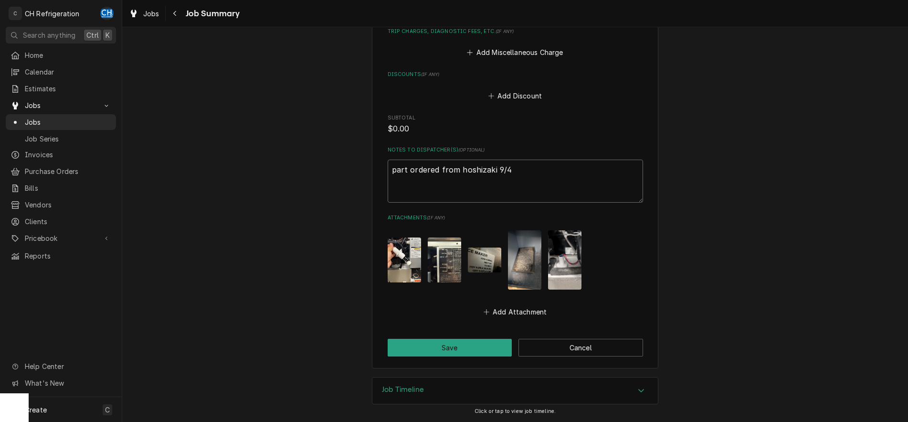
click at [536, 180] on textarea "part ordered from hoshizaki 9/4" at bounding box center [515, 180] width 255 height 43
type textarea "x"
type textarea "part ordered from hoshizaki 9/4"
type textarea "x"
type textarea "part ordered from hoshizaki 9/4"
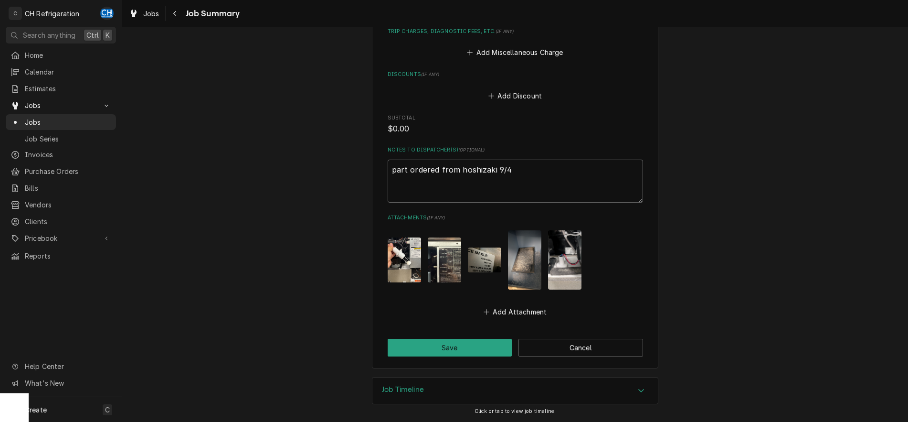
type textarea "x"
type textarea "part ordered from hoshizaki 9/4 h"
type textarea "x"
type textarea "part ordered from hoshizaki 9/4 ho"
type textarea "x"
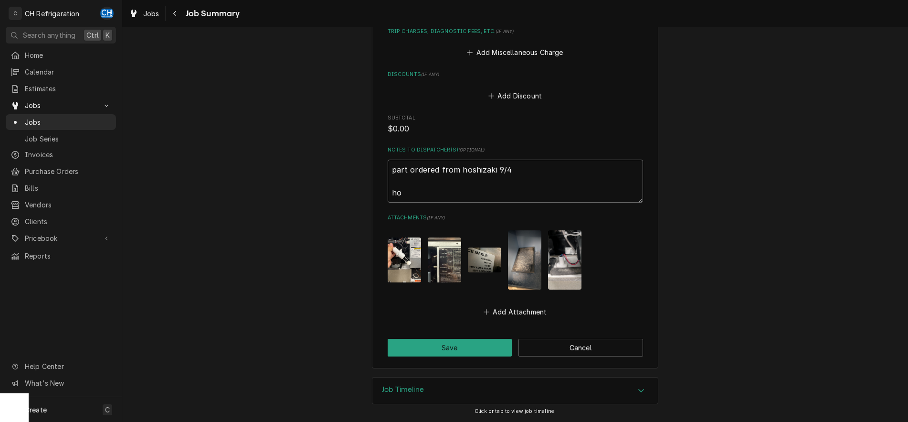
type textarea "part ordered from hoshizaki 9/4 hol"
type textarea "x"
type textarea "part ordered from hoshizaki 9/4 hold"
type textarea "x"
type textarea "part ordered from hoshizaki 9/4 hold"
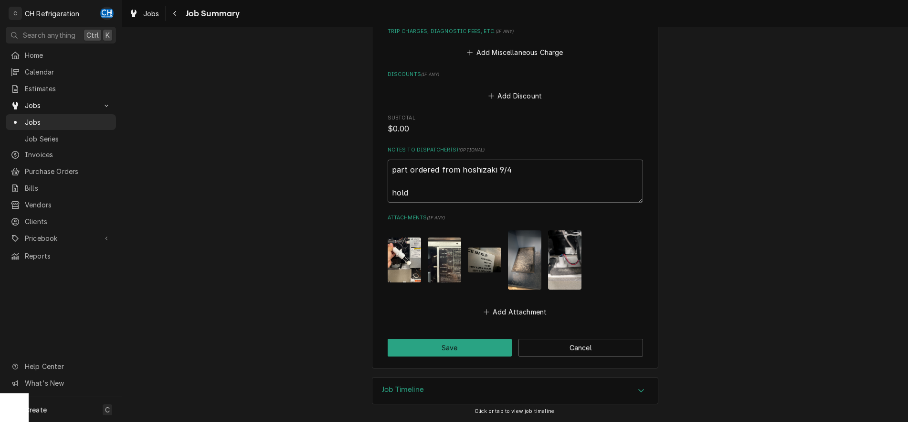
type textarea "x"
type textarea "part ordered from hoshizaki 9/4 hold o"
type textarea "x"
type textarea "part ordered from hoshizaki 9/4 hold of"
type textarea "x"
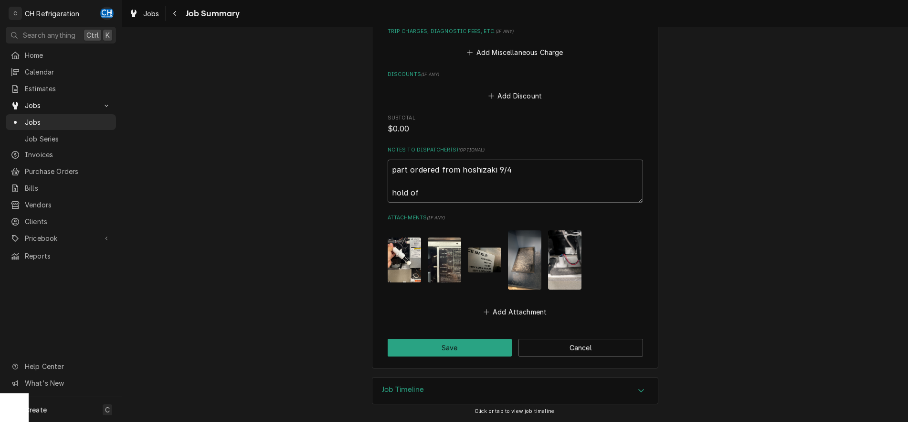
type textarea "part ordered from hoshizaki 9/4 hold off"
type textarea "x"
type textarea "part ordered from hoshizaki 9/4 hold off"
type textarea "x"
type textarea "part ordered from hoshizaki 9/4 hold off o"
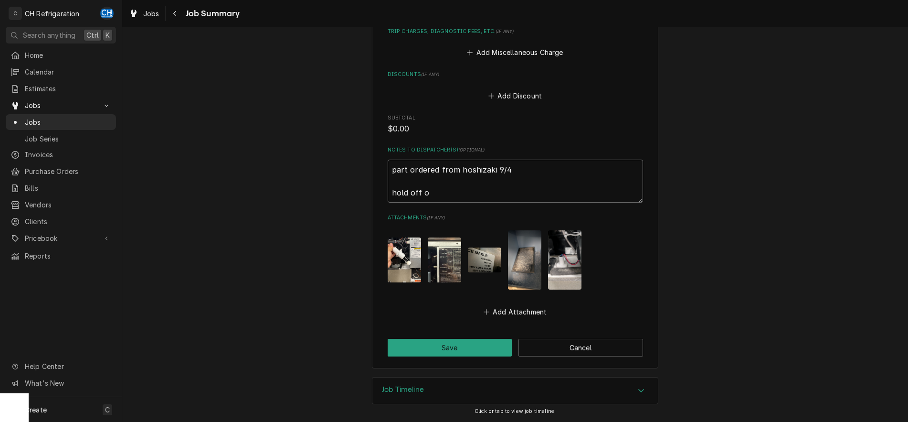
type textarea "x"
type textarea "part ordered from hoshizaki 9/4 hold off on"
type textarea "x"
type textarea "part ordered from hoshizaki 9/4 hold off on"
type textarea "x"
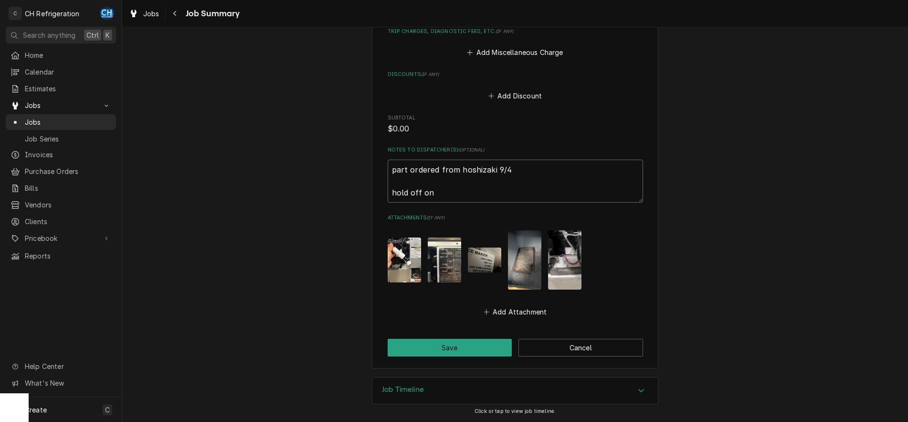
type textarea "part ordered from hoshizaki 9/4 hold off on i"
type textarea "x"
type textarea "part ordered from hoshizaki 9/4 hold off on in"
type textarea "x"
type textarea "part ordered from hoshizaki 9/4 hold off on inv"
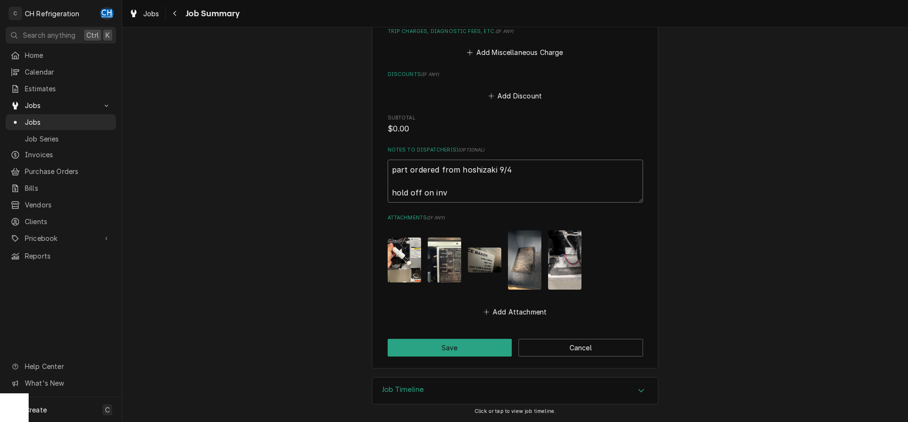
type textarea "x"
type textarea "part ordered from hoshizaki 9/4 hold off on invo"
type textarea "x"
type textarea "part ordered from hoshizaki 9/4 hold off on invoi"
type textarea "x"
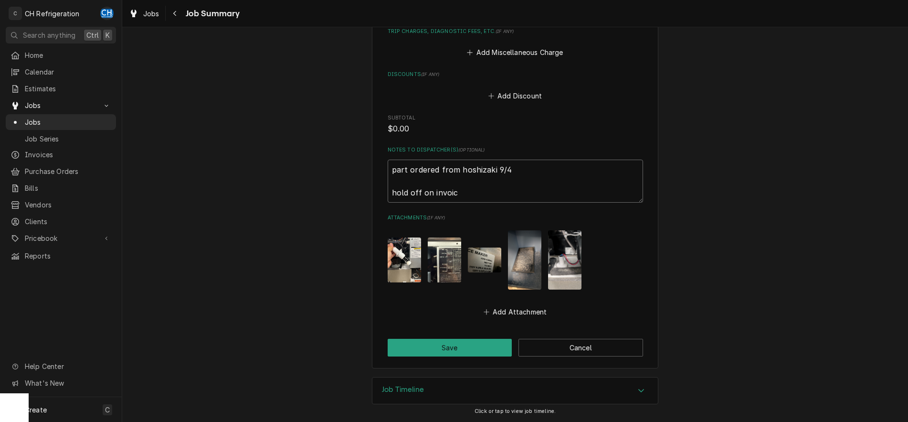
type textarea "part ordered from hoshizaki 9/4 hold off on invoici"
type textarea "x"
type textarea "part ordered from hoshizaki 9/4 hold off on invoicin"
type textarea "x"
type textarea "part ordered from hoshizaki 9/4 hold off on invoicing"
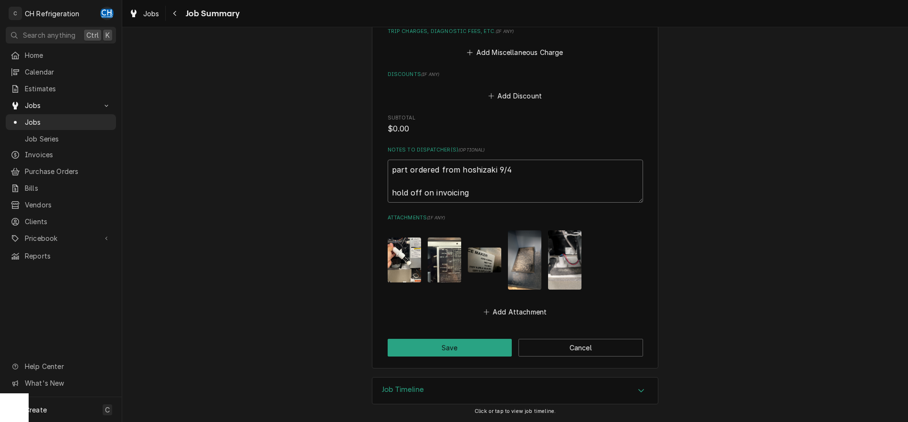
type textarea "x"
type textarea "part ordered from hoshizaki 9/4 hold off on invoicing"
type textarea "x"
type textarea "part ordered from hoshizaki 9/4 hold off on invoicing u"
type textarea "x"
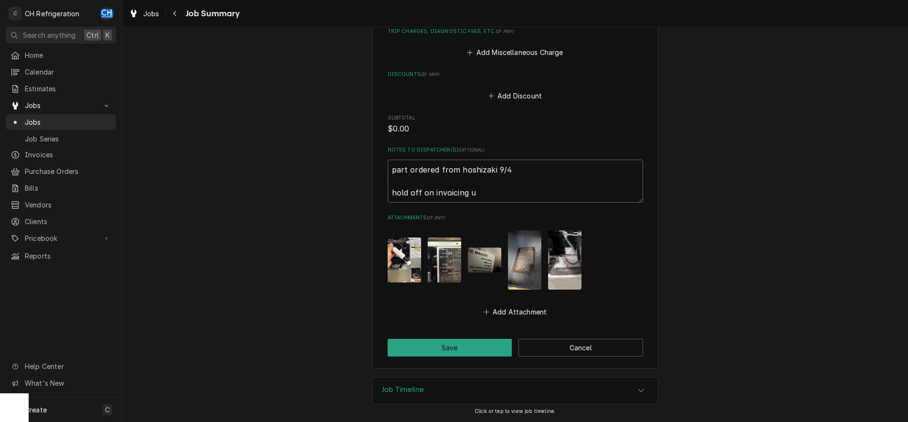
type textarea "part ordered from hoshizaki 9/4 hold off on invoicing un"
type textarea "x"
type textarea "part ordered from hoshizaki 9/4 hold off on invoicing unt"
type textarea "x"
type textarea "part ordered from hoshizaki 9/4 hold off on invoicing unti"
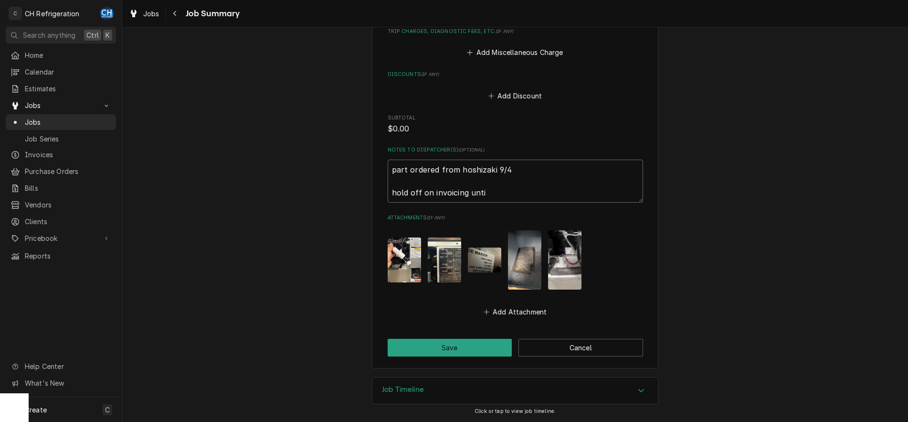
type textarea "x"
type textarea "part ordered from hoshizaki 9/4 hold off on invoicing until"
type textarea "x"
type textarea "part ordered from hoshizaki 9/4 hold off on invoicing until"
type textarea "x"
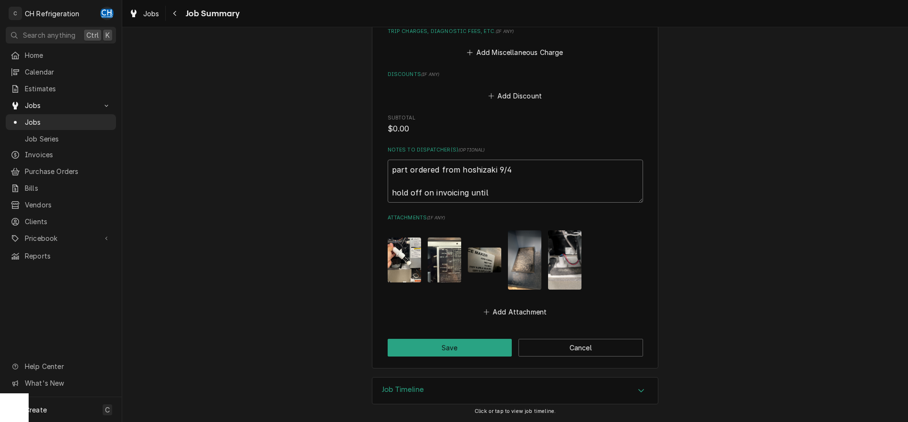
type textarea "part ordered from hoshizaki 9/4 hold off on invoicing until H"
type textarea "x"
type textarea "part ordered from hoshizaki 9/4 hold off on invoicing until Ho"
type textarea "x"
type textarea "part ordered from hoshizaki 9/4 hold off on invoicing until Hos"
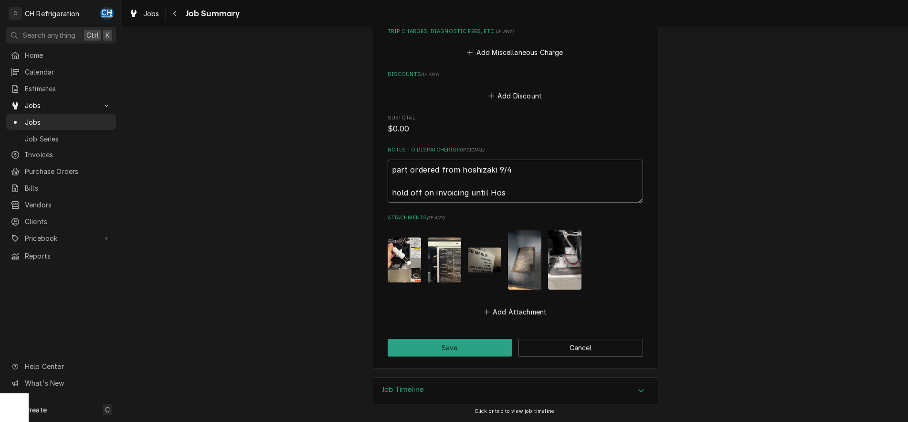
type textarea "x"
type textarea "part ordered from hoshizaki 9/4 hold off on invoicing until Hosh"
type textarea "x"
type textarea "part ordered from hoshizaki 9/4 hold off on invoicing until Hoshi"
type textarea "x"
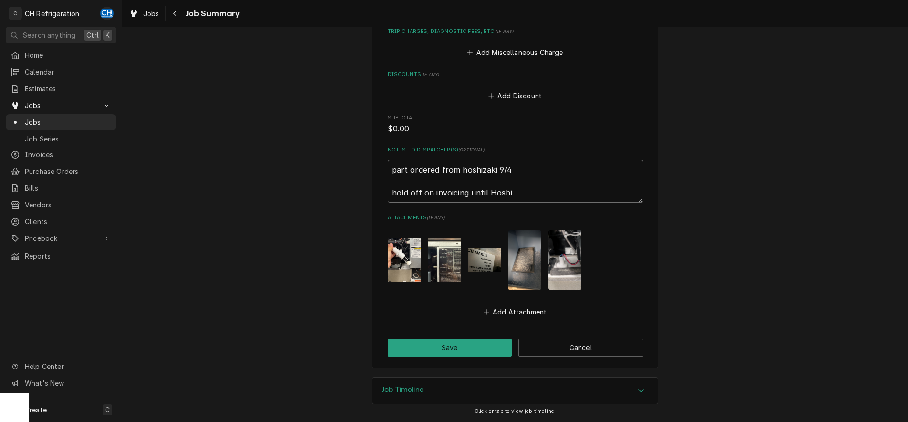
type textarea "part ordered from hoshizaki 9/4 hold off on invoicing until Hoshiz"
type textarea "x"
type textarea "part ordered from hoshizaki 9/4 hold off on invoicing until Hoshiza"
type textarea "x"
type textarea "part ordered from hoshizaki 9/4 hold off on invoicing until Hoshizak"
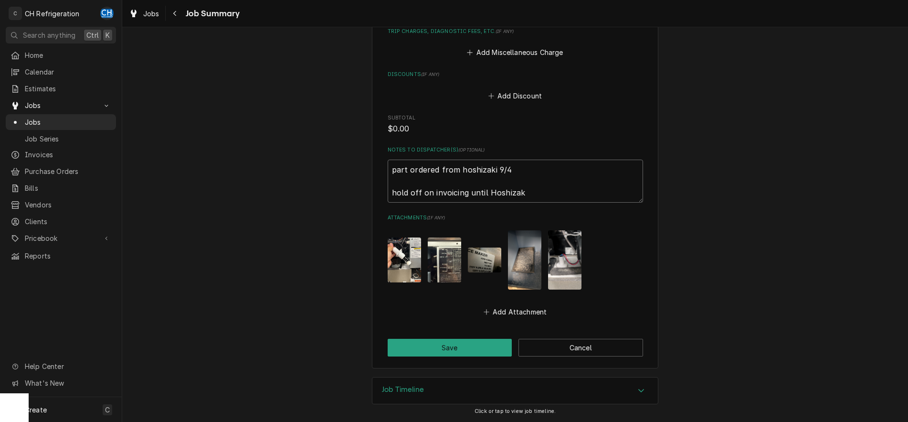
type textarea "x"
type textarea "part ordered from hoshizaki 9/4 hold off on invoicing until Hoshizaki"
type textarea "x"
type textarea "part ordered from hoshizaki 9/4 hold off on invoicing until Hoshizaki"
type textarea "x"
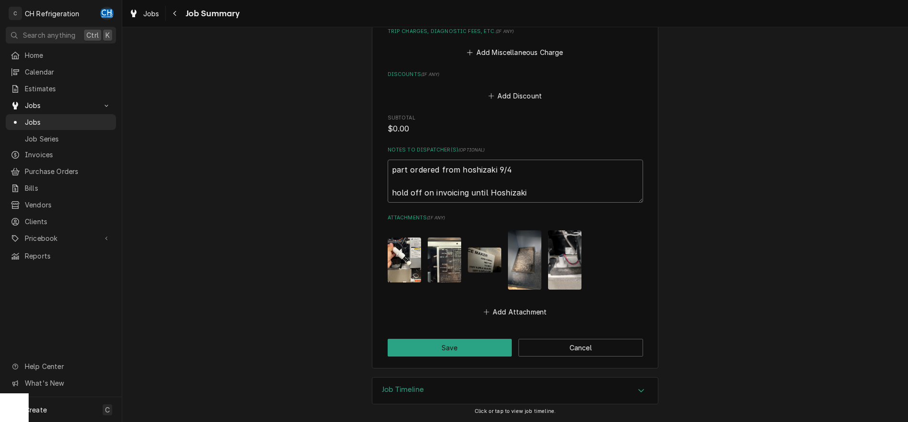
type textarea "part ordered from hoshizaki 9/4 hold off on invoicing until [PERSON_NAME] a"
type textarea "x"
type textarea "part ordered from hoshizaki 9/4 hold off on invoicing until Hoshizaki ap"
type textarea "x"
type textarea "part ordered from hoshizaki 9/4 hold off on invoicing until [PERSON_NAME] app"
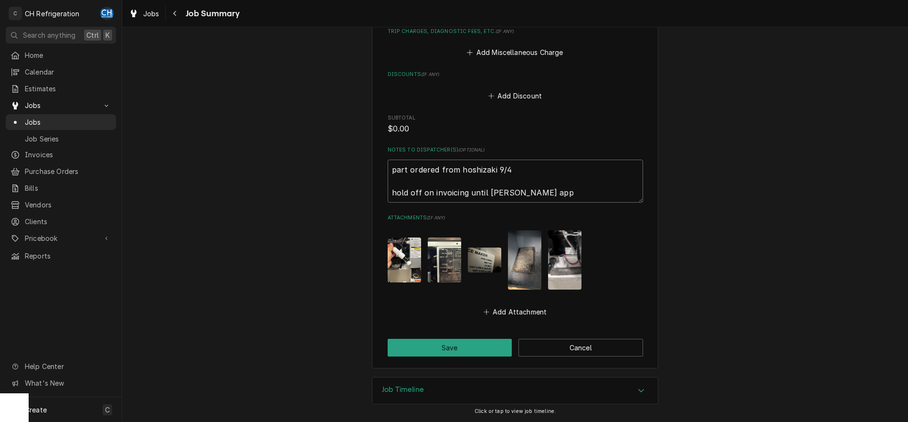
type textarea "x"
type textarea "part ordered from hoshizaki 9/4 hold off on invoicing until [PERSON_NAME] appr"
type textarea "x"
type textarea "part ordered from hoshizaki 9/4 hold off on invoicing until [PERSON_NAME] appro"
type textarea "x"
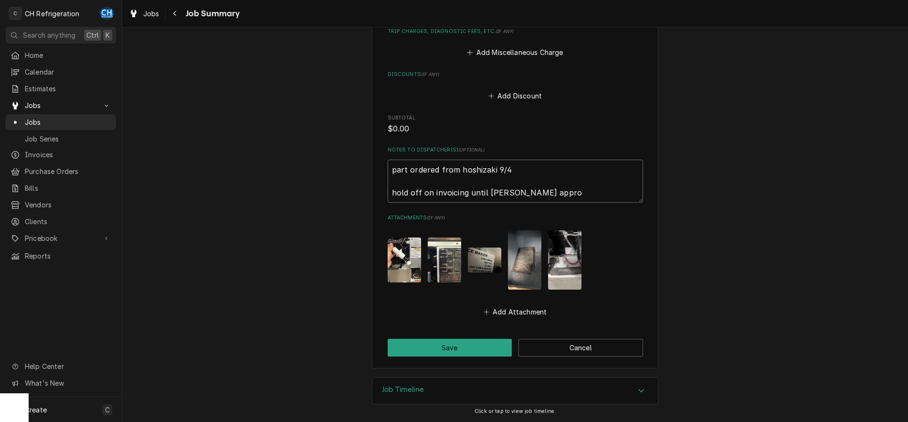
type textarea "part ordered from hoshizaki 9/4 hold off on invoicing until [PERSON_NAME] approv"
type textarea "x"
type textarea "part ordered from hoshizaki 9/4 hold off on invoicing until [PERSON_NAME] appro…"
type textarea "x"
type textarea "part ordered from hoshizaki 9/4 hold off on invoicing until [PERSON_NAME] appro…"
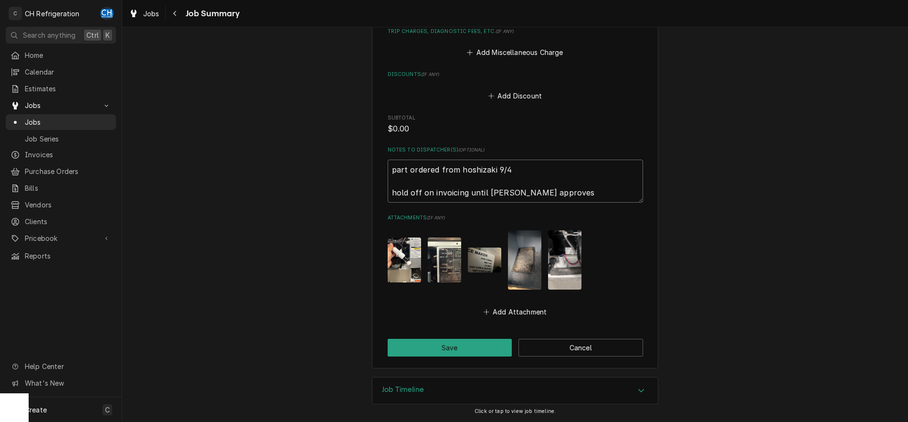
type textarea "x"
type textarea "part ordered from hoshizaki 9/4 hold off on invoicing until [PERSON_NAME] appro…"
type textarea "x"
type textarea "part ordered from hoshizaki 9/4 hold off on invoicing until [PERSON_NAME] appro…"
type textarea "x"
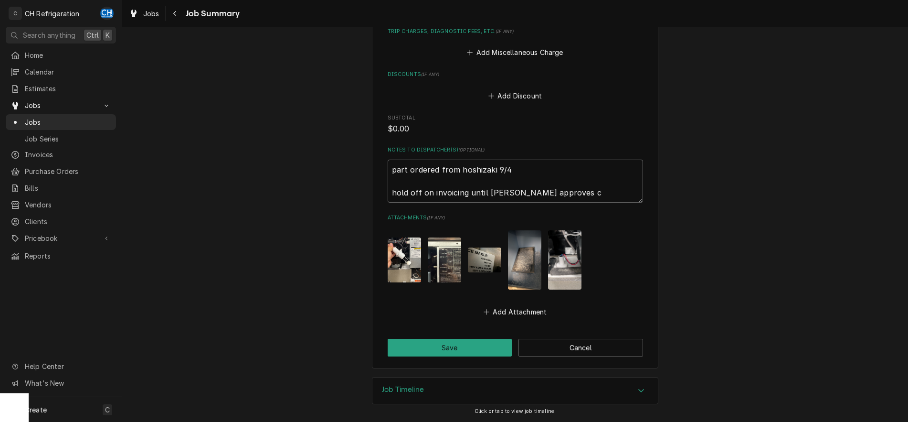
type textarea "part ordered from hoshizaki 9/4 hold off on invoicing until [PERSON_NAME] appro…"
type textarea "x"
type textarea "part ordered from hoshizaki 9/4 hold off on invoicing until [PERSON_NAME] appro…"
type textarea "x"
type textarea "part ordered from hoshizaki 9/4 hold off on invoicing until [PERSON_NAME] appro…"
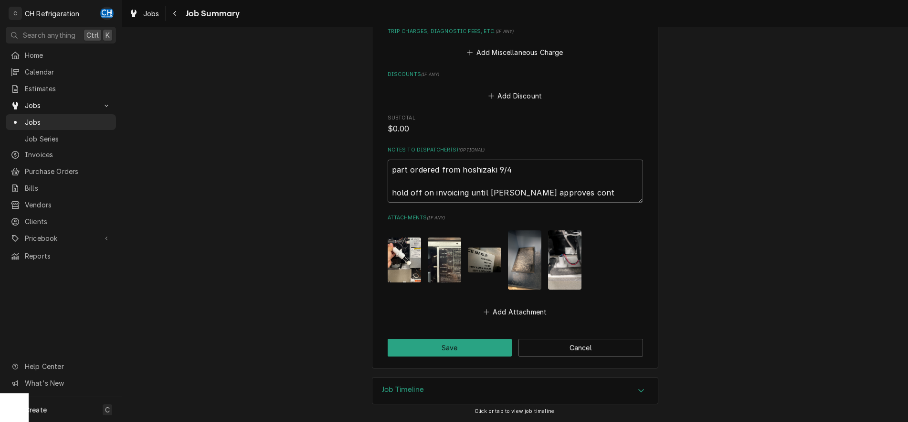
type textarea "x"
type textarea "part ordered from hoshizaki 9/4 hold off on invoicing until [PERSON_NAME] appro…"
type textarea "x"
type textarea "part ordered from hoshizaki 9/4 hold off on invoicing until [PERSON_NAME] appro…"
type textarea "x"
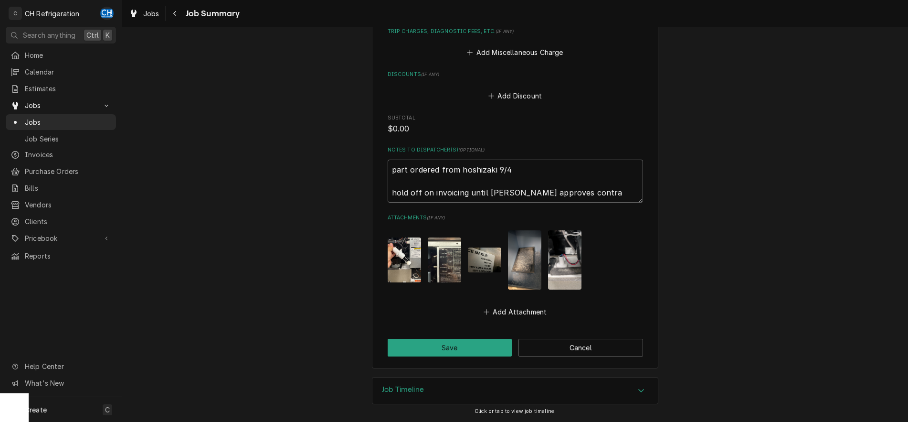
type textarea "part ordered from hoshizaki 9/4 hold off on invoicing until [PERSON_NAME] appro…"
type textarea "x"
type textarea "part ordered from hoshizaki 9/4 hold off on invoicing until [PERSON_NAME] appro…"
type textarea "x"
type textarea "part ordered from hoshizaki 9/4 hold off on invoicing until [PERSON_NAME] appro…"
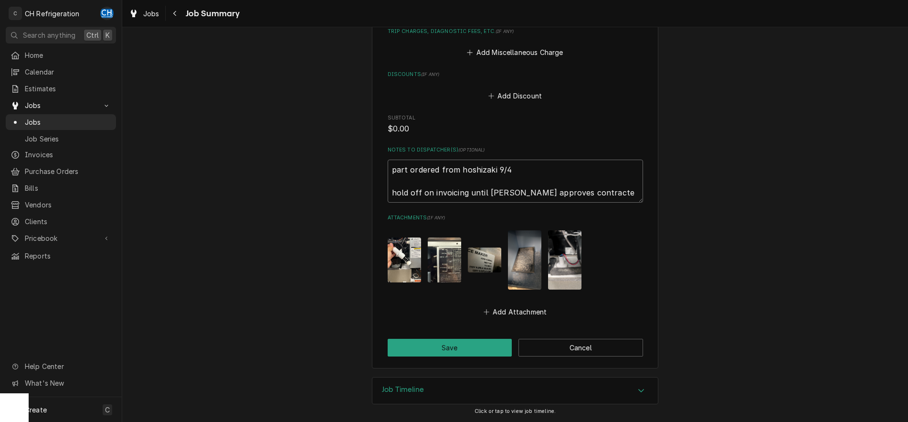
type textarea "x"
type textarea "part ordered from hoshizaki 9/4 hold off on invoicing until [PERSON_NAME] appro…"
type textarea "x"
type textarea "part ordered from hoshizaki 9/4 hold off on invoicing until [PERSON_NAME] appro…"
type textarea "x"
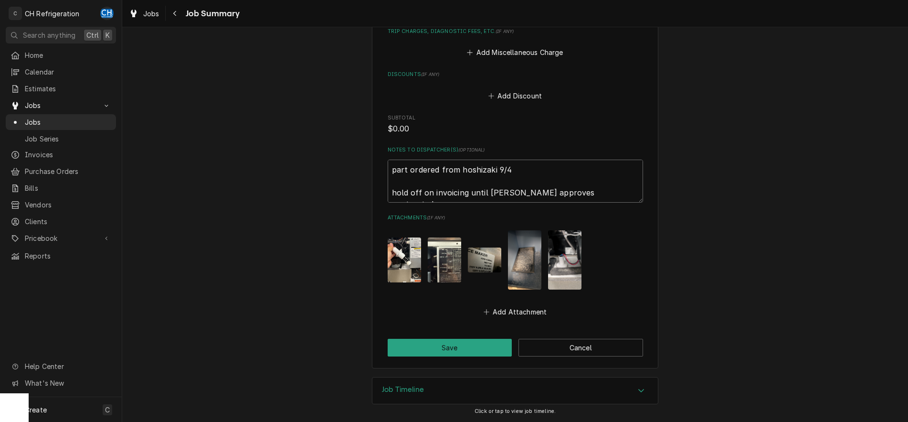
type textarea "part ordered from hoshizaki 9/4 hold off on invoicing until [PERSON_NAME] appro…"
type textarea "x"
type textarea "part ordered from hoshizaki 9/4 hold off on invoicing until [PERSON_NAME] appro…"
type textarea "x"
type textarea "part ordered from hoshizaki 9/4 hold off on invoicing until [PERSON_NAME] appro…"
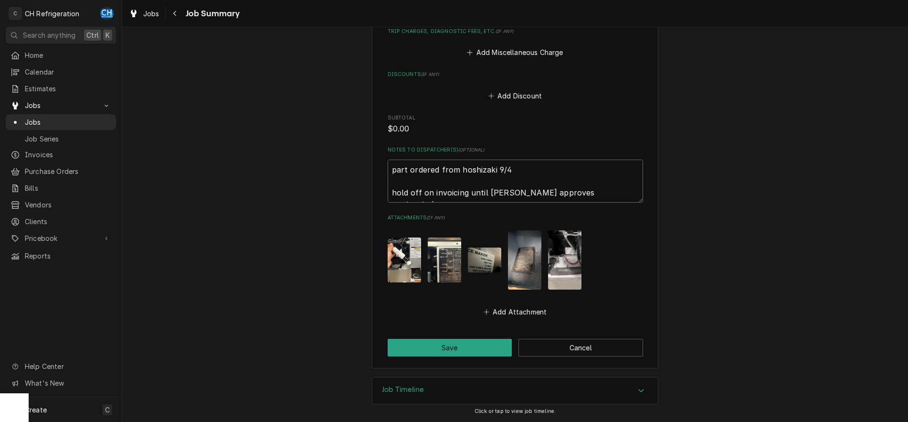
type textarea "x"
type textarea "part ordered from hoshizaki 9/4 hold off on invoicing until [PERSON_NAME] appro…"
type textarea "x"
type textarea "part ordered from hoshizaki 9/4 hold off on invoicing until [PERSON_NAME] appro…"
type textarea "x"
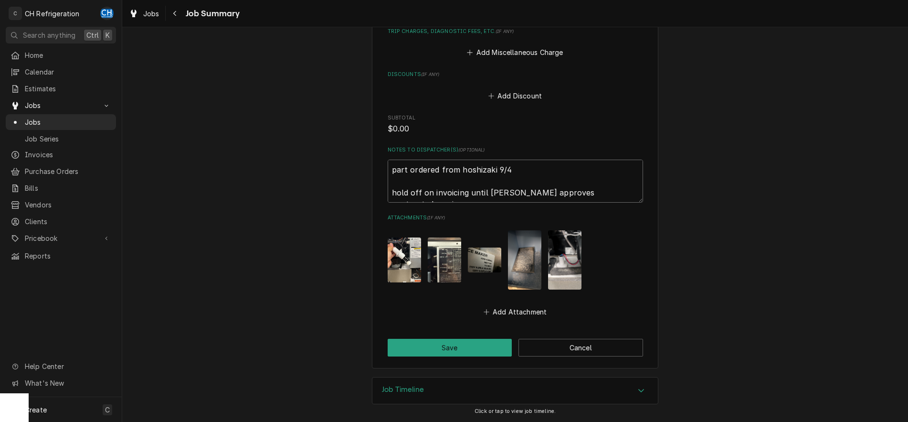
type textarea "part ordered from hoshizaki 9/4 hold off on invoicing until [PERSON_NAME] appro…"
type textarea "x"
type textarea "part ordered from hoshizaki 9/4 hold off on invoicing until [PERSON_NAME] appro…"
type textarea "x"
type textarea "part ordered from hoshizaki 9/4 hold off on invoicing until [PERSON_NAME] appro…"
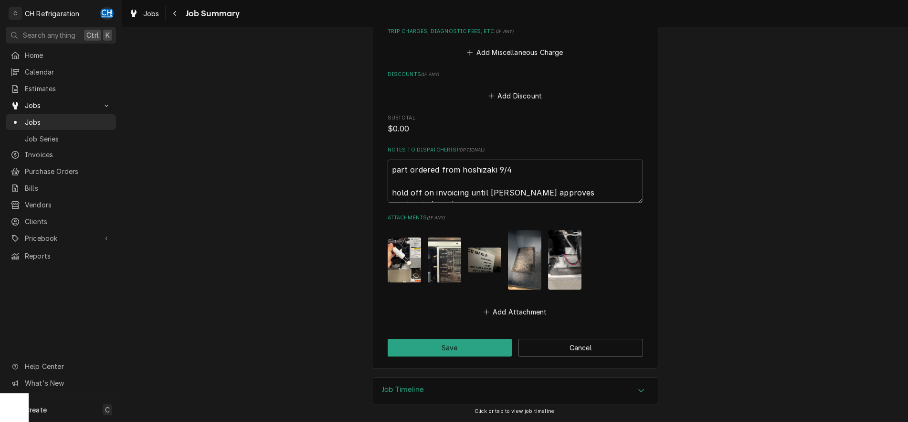
type textarea "x"
type textarea "part ordered from hoshizaki 9/4 hold off on invoicing until [PERSON_NAME] appro…"
type textarea "x"
type textarea "part ordered from hoshizaki 9/4 hold off on invoicing until [PERSON_NAME] appro…"
type textarea "x"
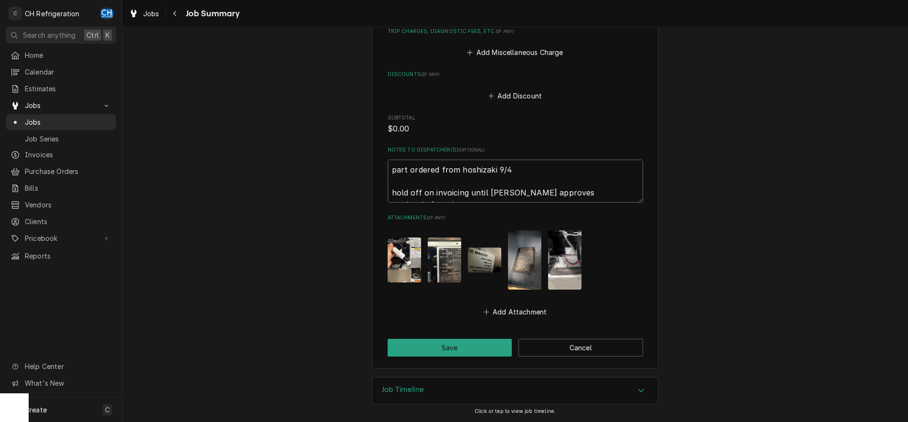
type textarea "part ordered from hoshizaki 9/4 hold off on invoicing until [PERSON_NAME] appro…"
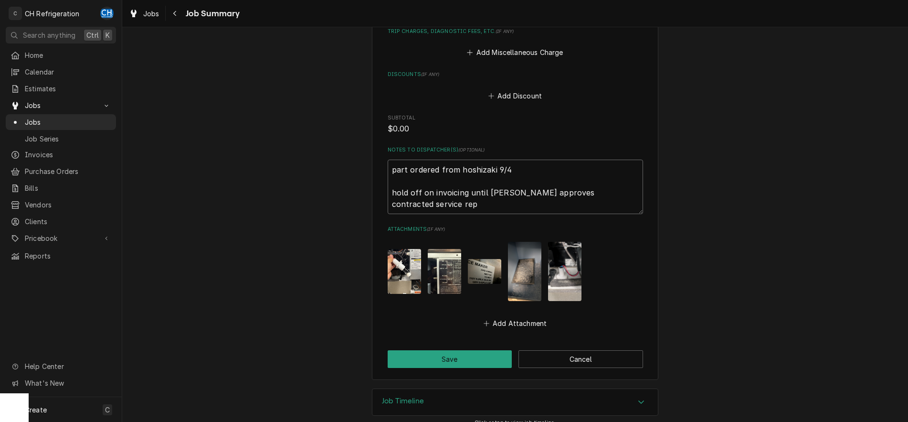
type textarea "x"
type textarea "part ordered from hoshizaki 9/4 hold off on invoicing until Hoshizaki approves …"
type textarea "x"
type textarea "part ordered from hoshizaki 9/4 hold off on invoicing until Hoshizaki approves …"
type textarea "x"
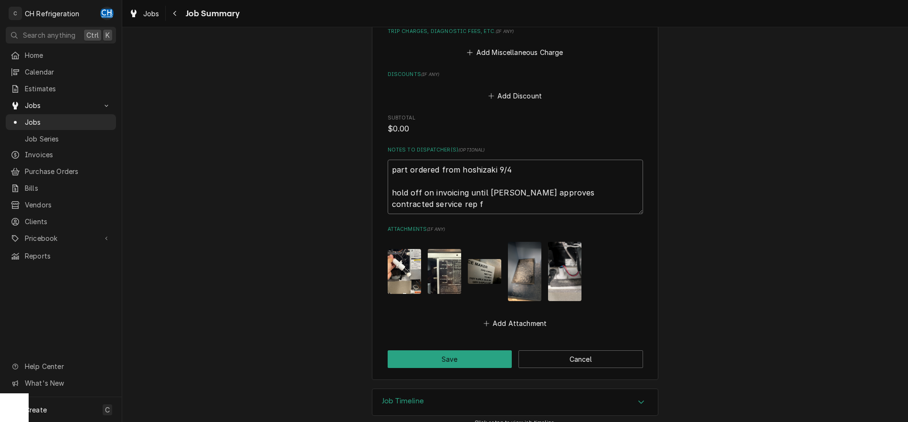
type textarea "part ordered from hoshizaki 9/4 hold off on invoicing until Hoshizaki approves …"
type textarea "x"
type textarea "part ordered from hoshizaki 9/4 hold off on invoicing until Hoshizaki approves …"
type textarea "x"
type textarea "part ordered from hoshizaki 9/4 hold off on invoicing until Hoshizaki approves …"
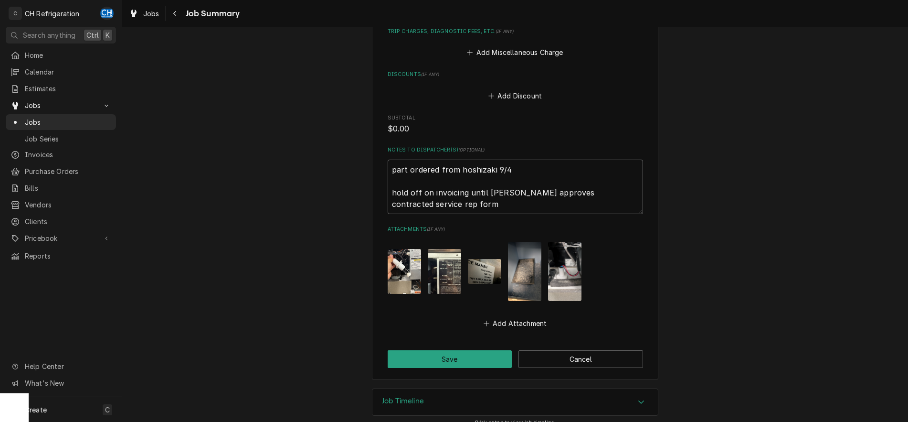
type textarea "x"
type textarea "part ordered from hoshizaki 9/4 hold off on invoicing until Hoshizaki approves …"
type textarea "x"
type textarea "part ordered from hoshizaki 9/4 hold off on invoicing until Hoshizaki approves …"
type textarea "x"
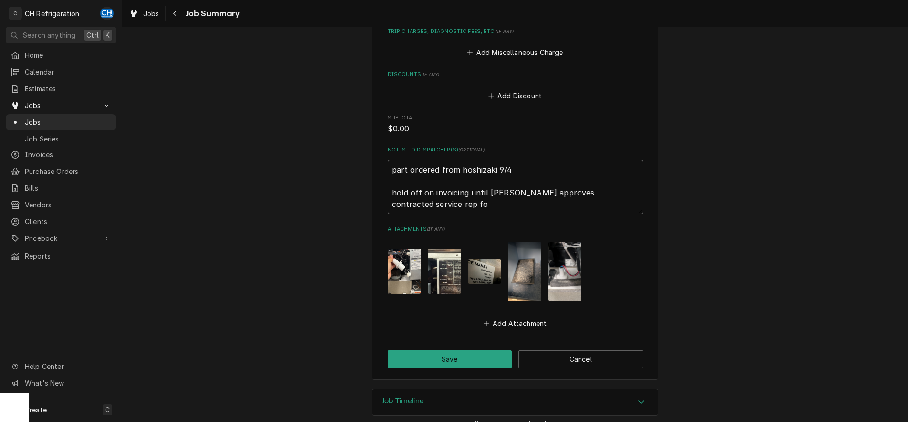
type textarea "part ordered from hoshizaki 9/4 hold off on invoicing until Hoshizaki approves …"
type textarea "x"
type textarea "part ordered from hoshizaki 9/4 hold off on invoicing until Hoshizaki approves …"
click at [443, 364] on button "Save" at bounding box center [450, 359] width 125 height 18
type textarea "x"
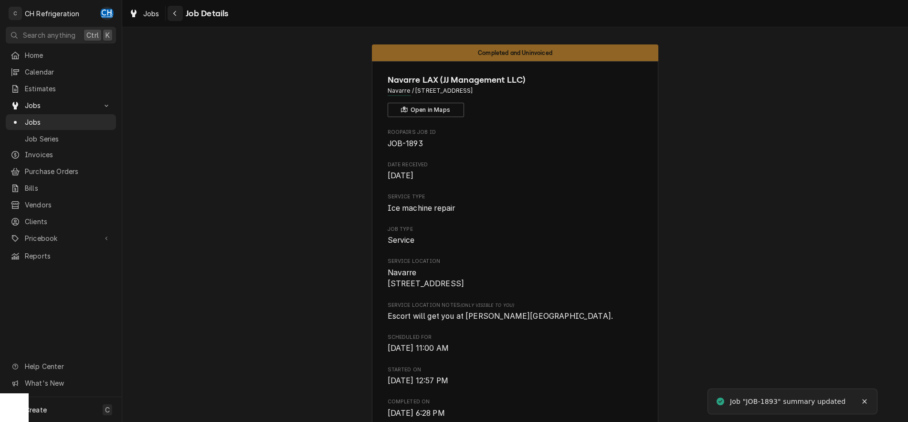
click at [174, 11] on icon "Navigate back" at bounding box center [175, 13] width 4 height 7
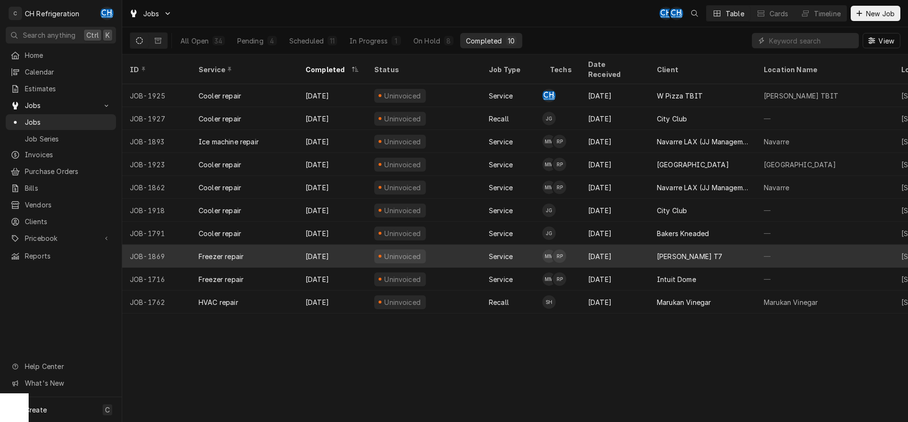
click at [701, 251] on div "[PERSON_NAME] T7" at bounding box center [690, 256] width 66 height 10
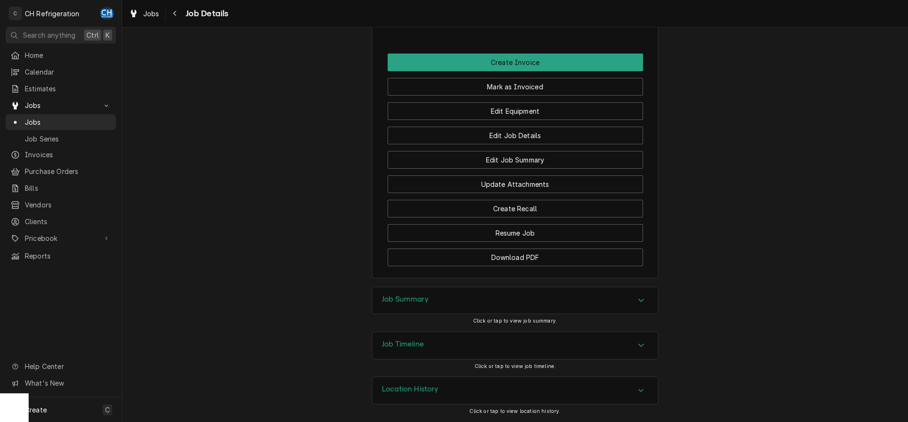
click at [494, 295] on div "Job Summary" at bounding box center [514, 300] width 285 height 27
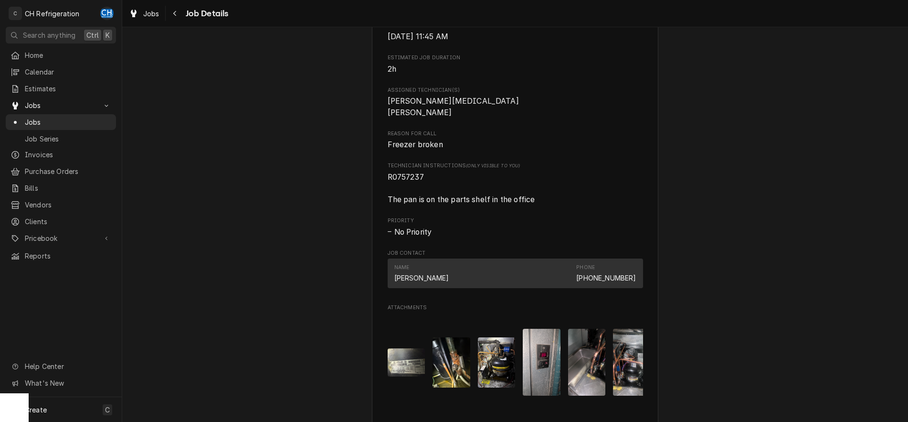
scroll to position [413, 0]
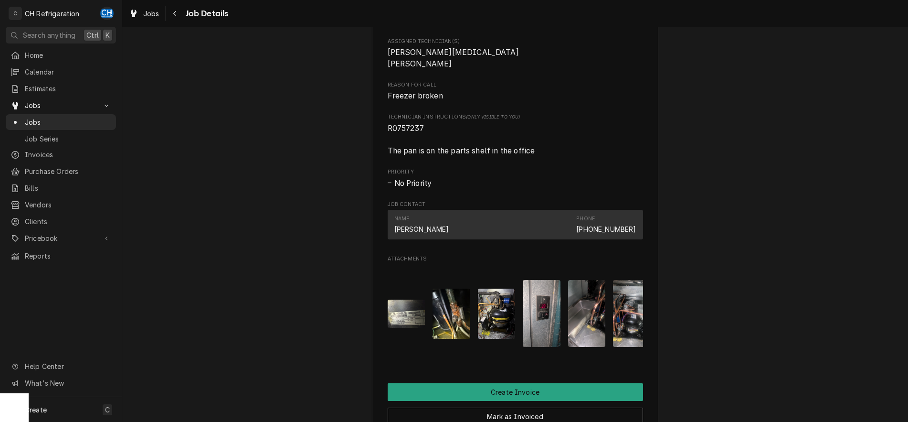
click at [420, 313] on img "Attachments" at bounding box center [407, 313] width 38 height 28
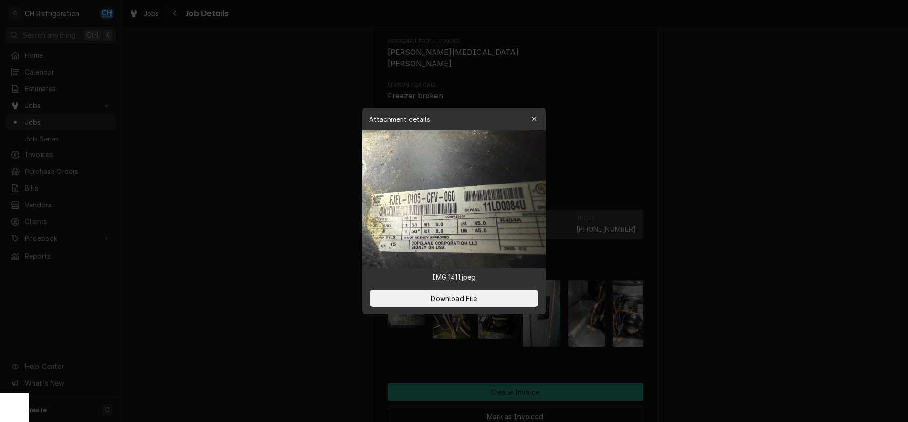
click at [691, 295] on div at bounding box center [454, 211] width 908 height 422
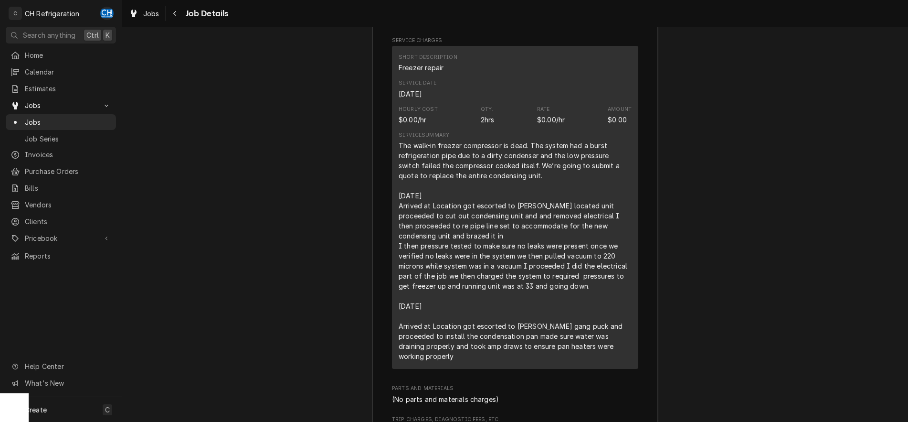
scroll to position [964, 0]
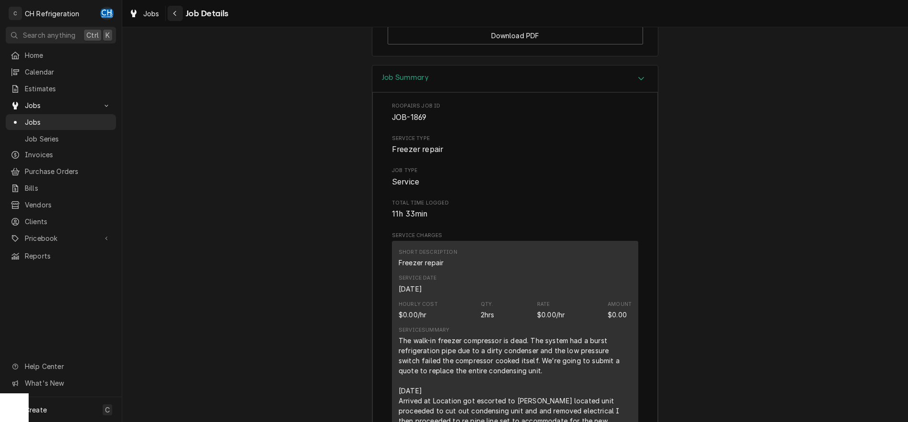
click at [178, 9] on div "Navigate back" at bounding box center [175, 14] width 10 height 10
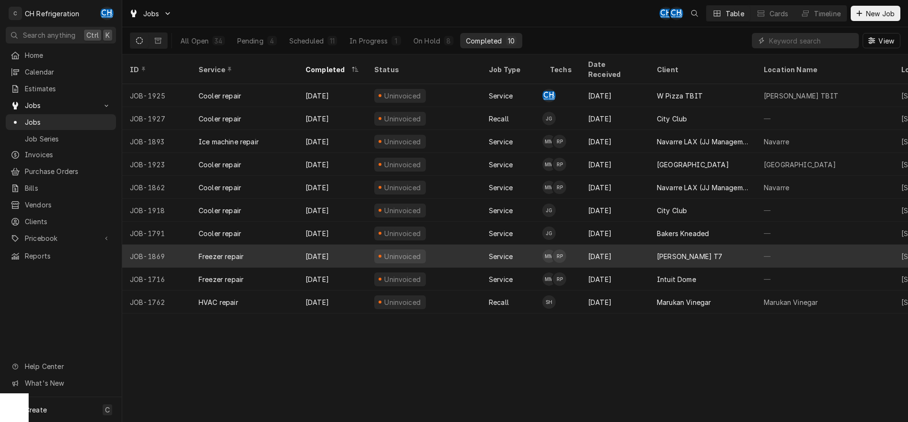
click at [723, 249] on div "[PERSON_NAME] T7" at bounding box center [702, 255] width 107 height 23
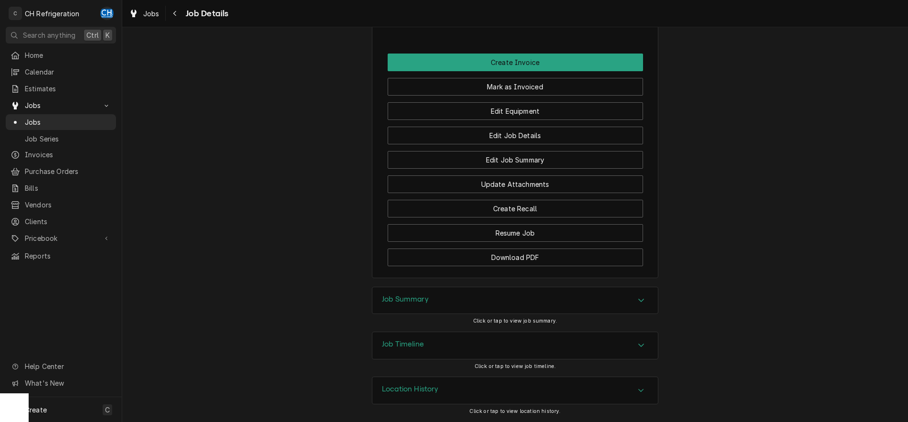
scroll to position [413, 0]
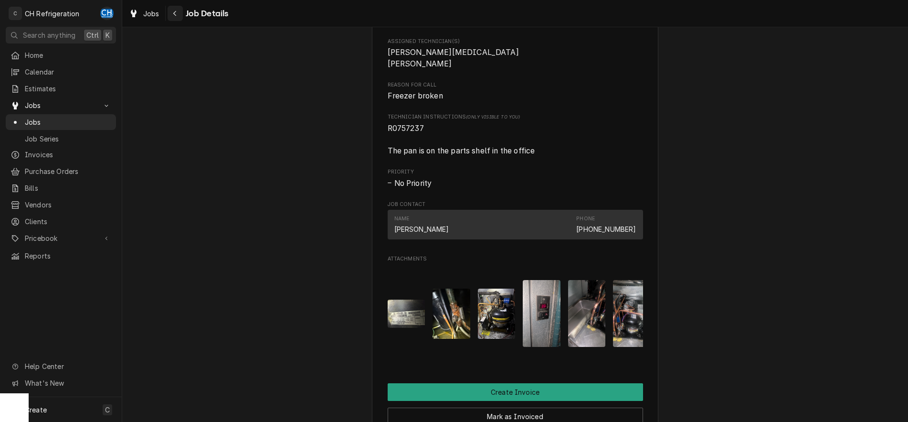
click at [176, 17] on div "Navigate back" at bounding box center [175, 14] width 10 height 10
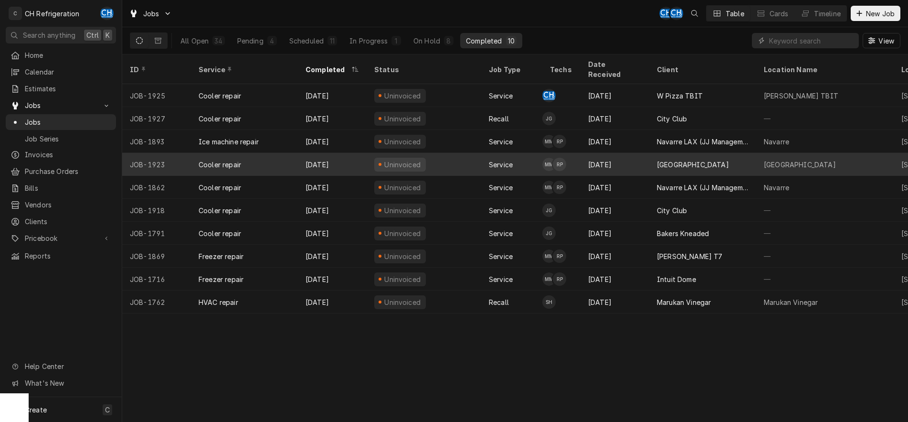
click at [714, 153] on div "[GEOGRAPHIC_DATA]" at bounding box center [702, 164] width 107 height 23
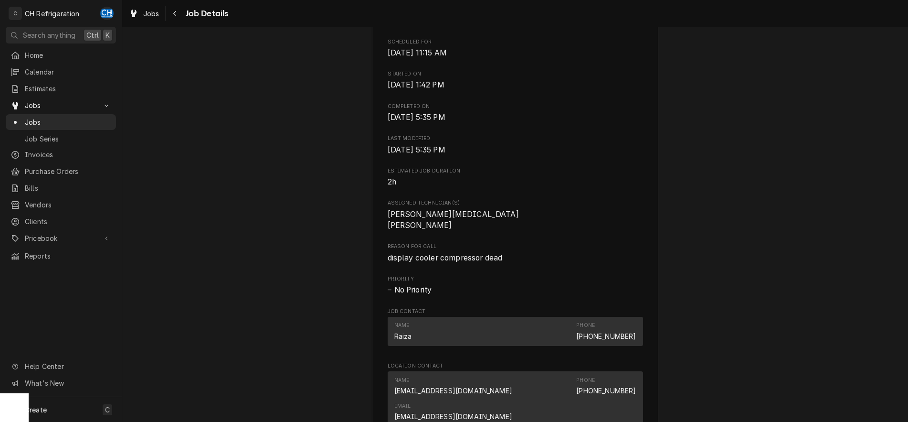
scroll to position [341, 0]
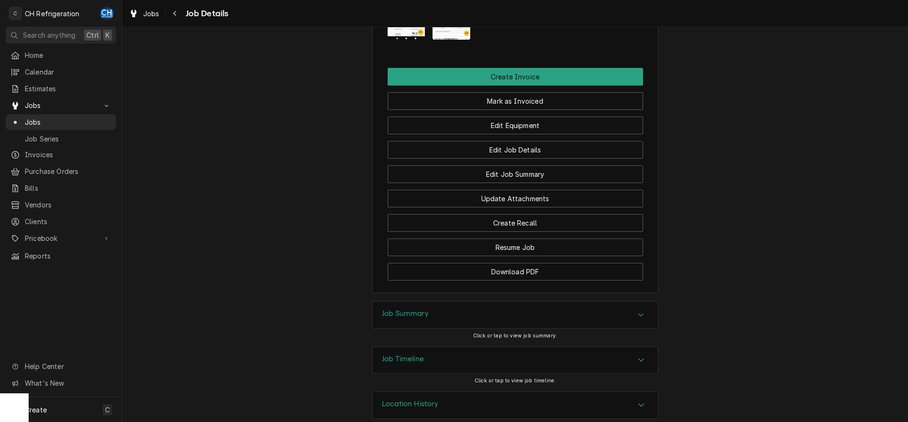
click at [587, 301] on div "Job Summary" at bounding box center [514, 314] width 285 height 27
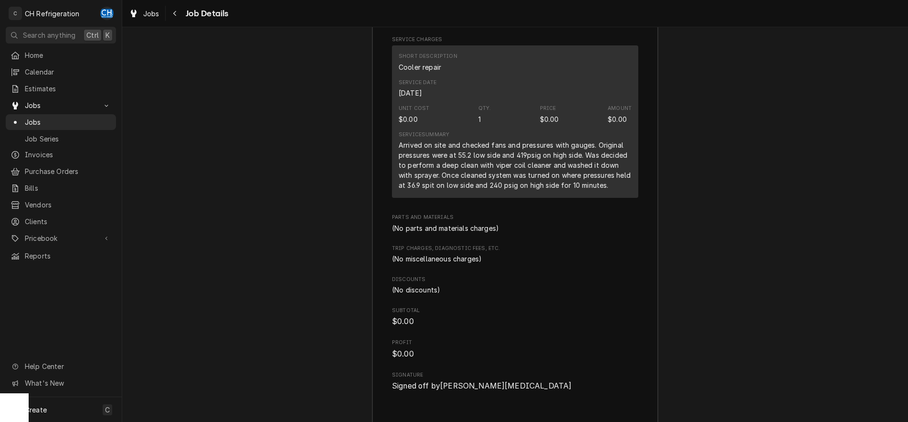
scroll to position [1476, 0]
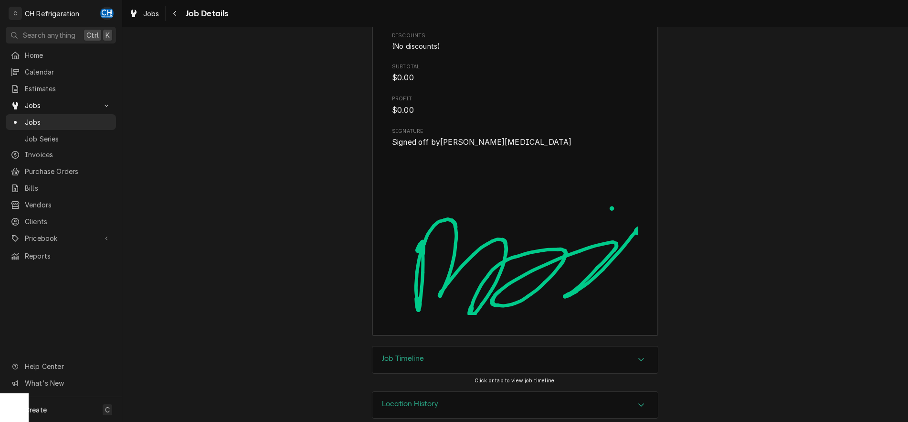
drag, startPoint x: 454, startPoint y: 352, endPoint x: 429, endPoint y: 333, distance: 32.1
click at [454, 351] on div "Job Timeline" at bounding box center [514, 359] width 285 height 27
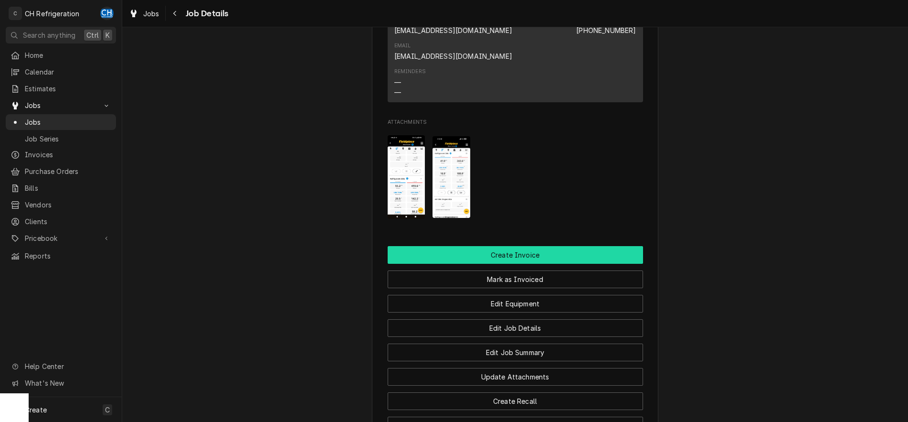
scroll to position [594, 0]
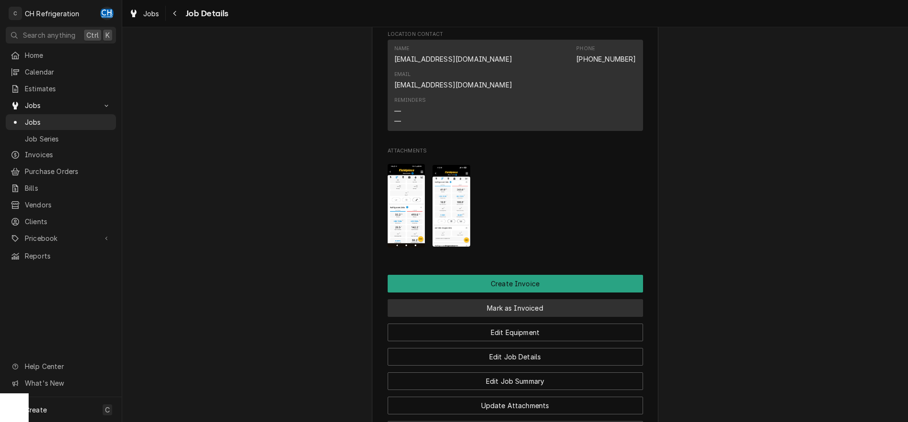
click at [501, 299] on button "Mark as Invoiced" at bounding box center [515, 308] width 255 height 18
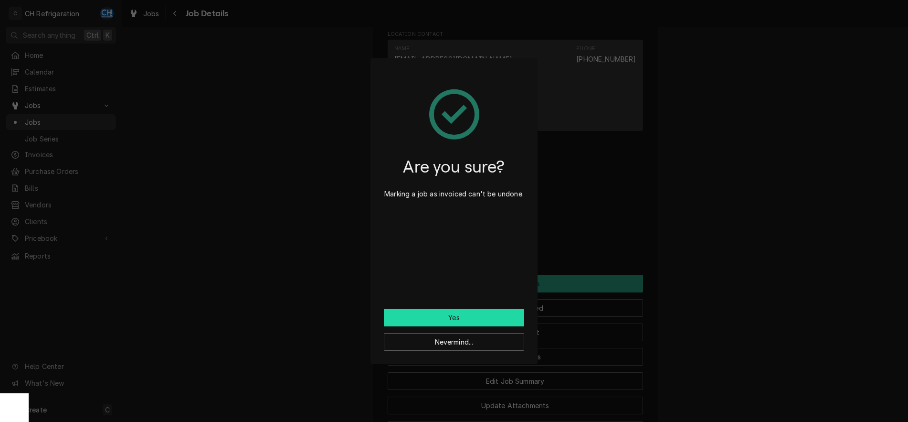
click at [473, 319] on button "Yes" at bounding box center [454, 317] width 140 height 18
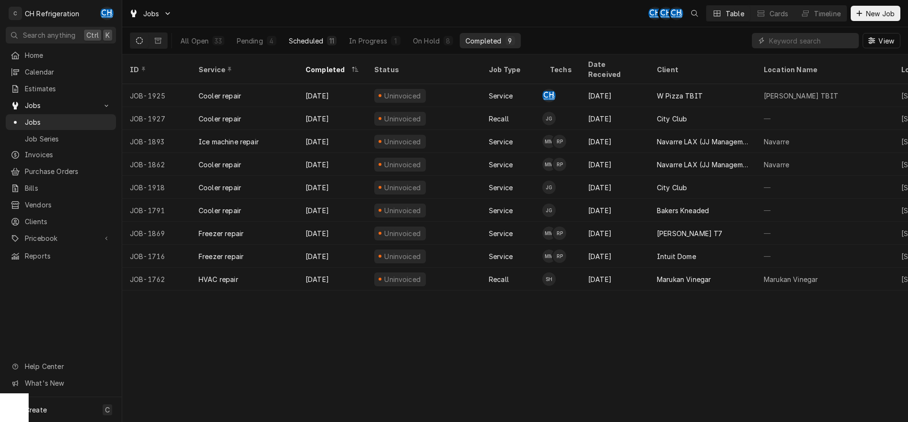
click at [306, 44] on div "Scheduled" at bounding box center [306, 41] width 34 height 10
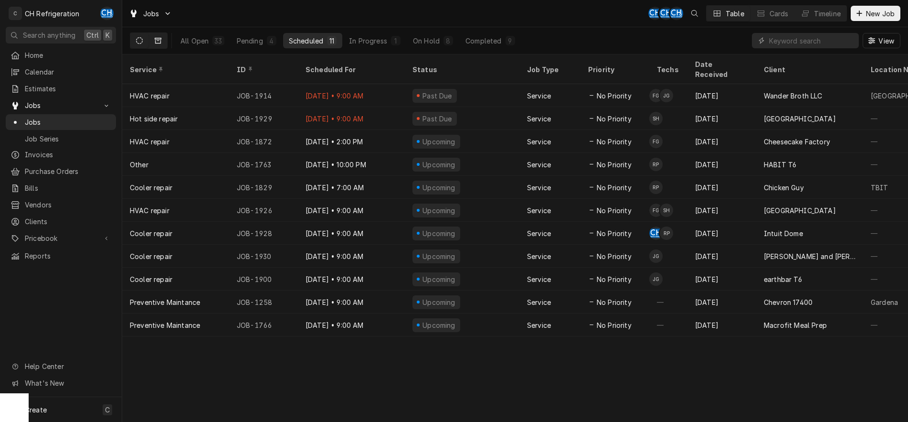
click at [158, 37] on button "Dynamic Content Wrapper" at bounding box center [158, 40] width 18 height 15
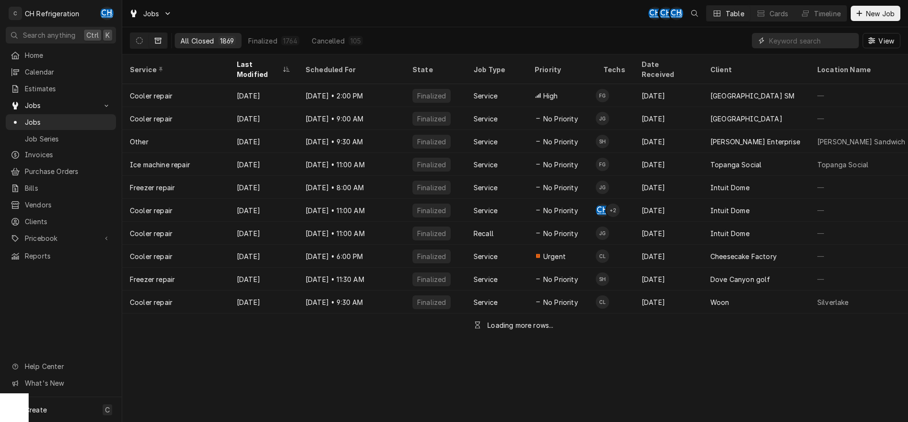
click at [773, 41] on input "Dynamic Content Wrapper" at bounding box center [811, 40] width 85 height 15
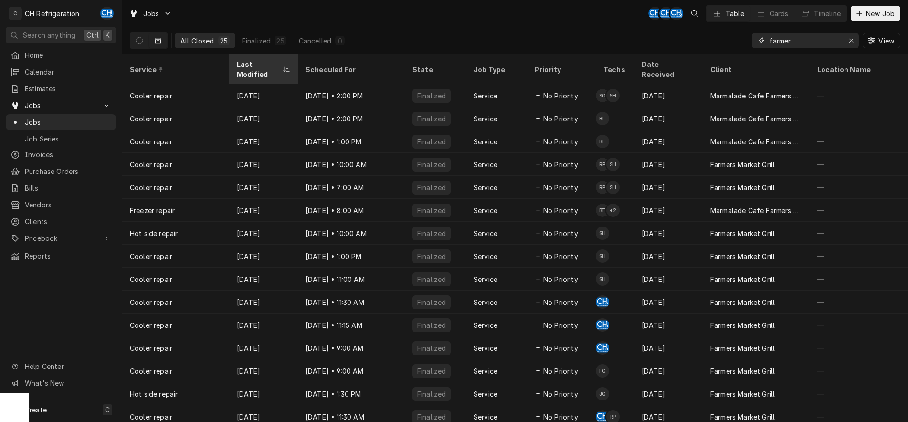
type input "farmer"
click at [268, 62] on div "Last Modified" at bounding box center [259, 69] width 44 height 20
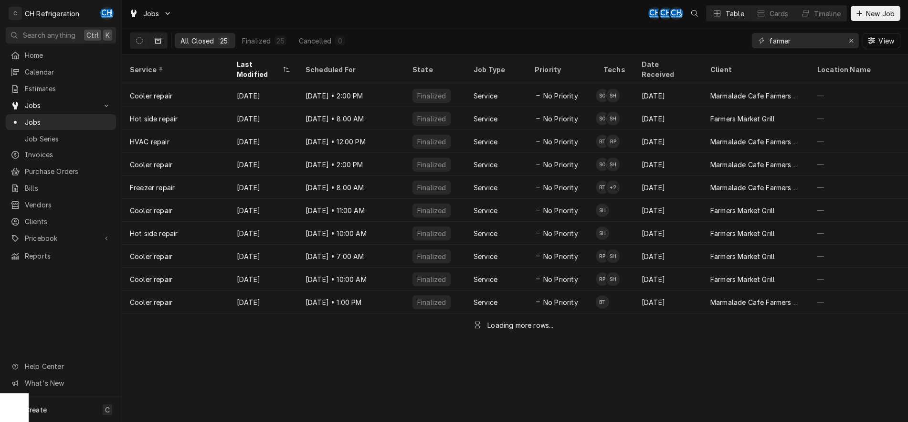
click at [265, 62] on div "Last Modified" at bounding box center [259, 69] width 44 height 20
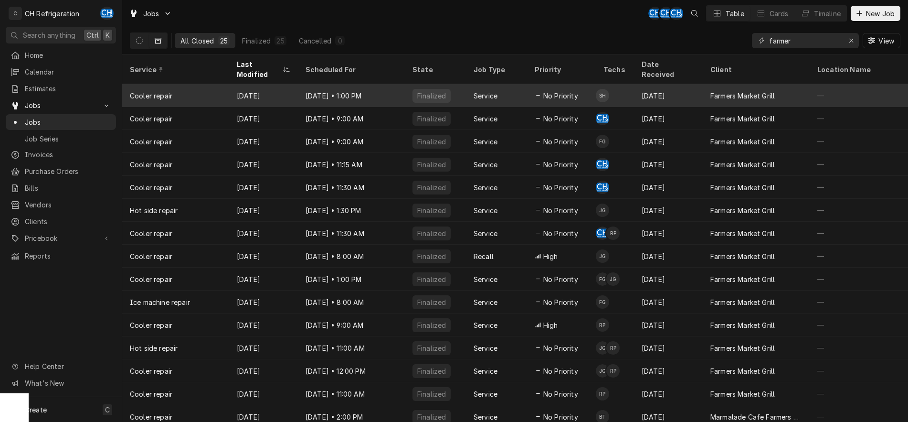
click at [264, 84] on div "[DATE]" at bounding box center [263, 95] width 69 height 23
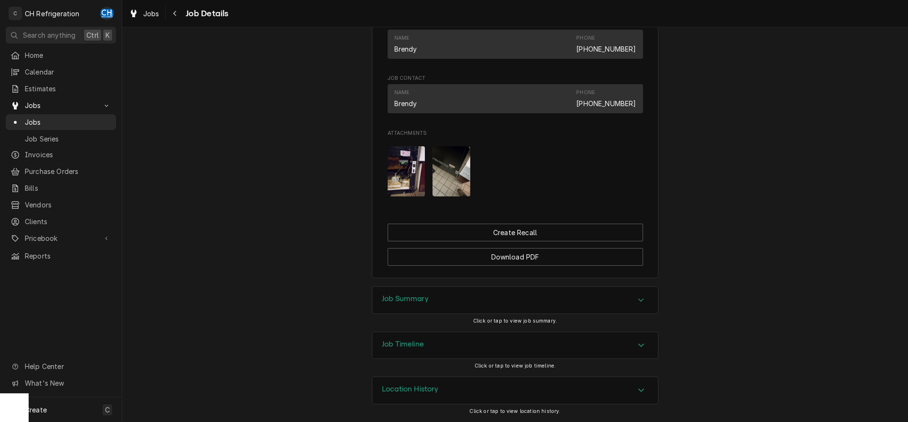
click at [446, 296] on div "Job Summary" at bounding box center [514, 299] width 285 height 27
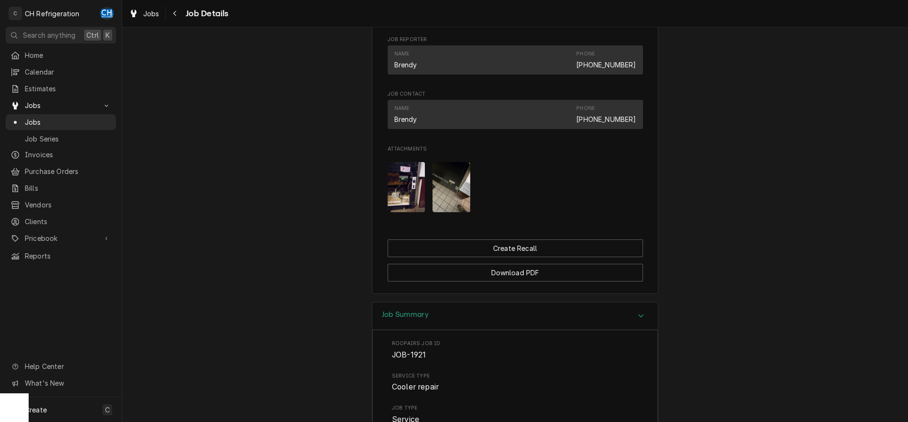
scroll to position [576, 0]
click at [168, 11] on button "Navigate back" at bounding box center [175, 13] width 15 height 15
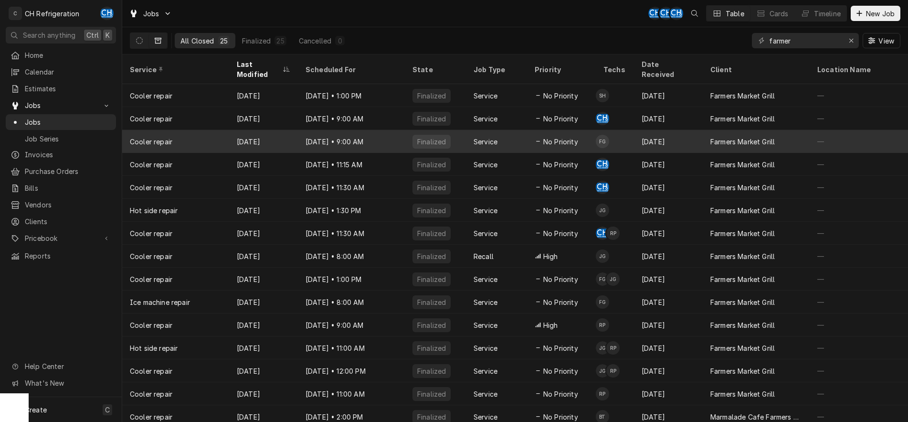
click at [527, 131] on div "No Priority" at bounding box center [561, 141] width 69 height 23
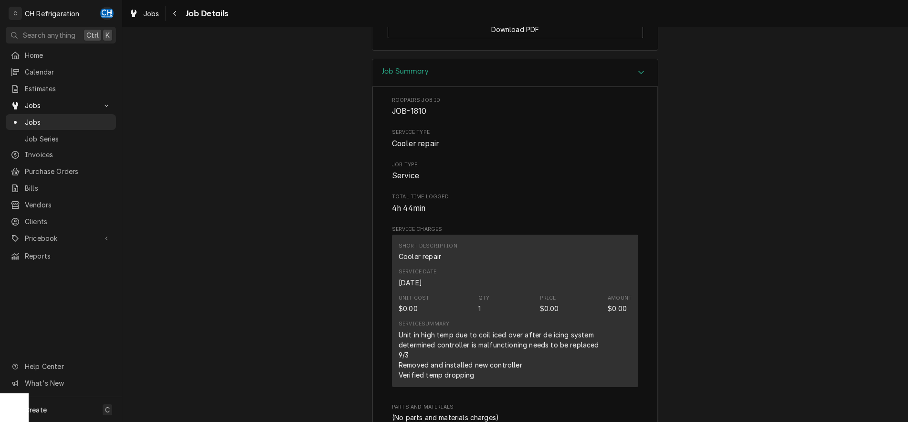
scroll to position [484, 0]
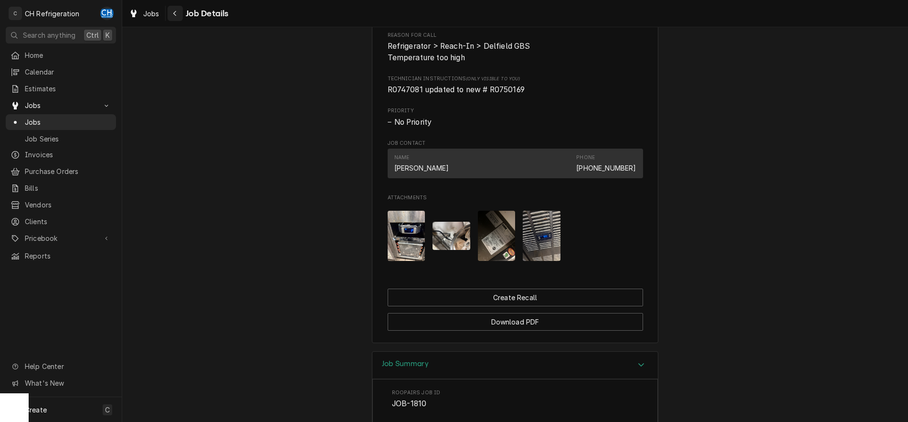
click at [182, 11] on button "Navigate back" at bounding box center [175, 13] width 15 height 15
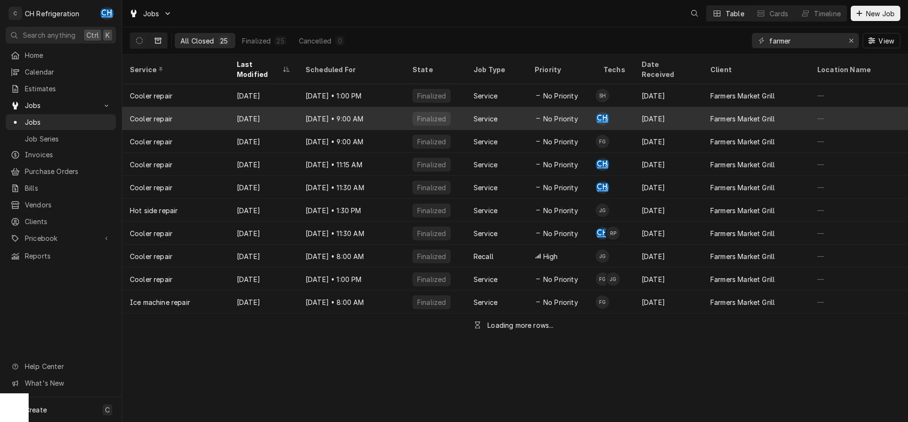
click at [673, 110] on div "[DATE]" at bounding box center [668, 118] width 69 height 23
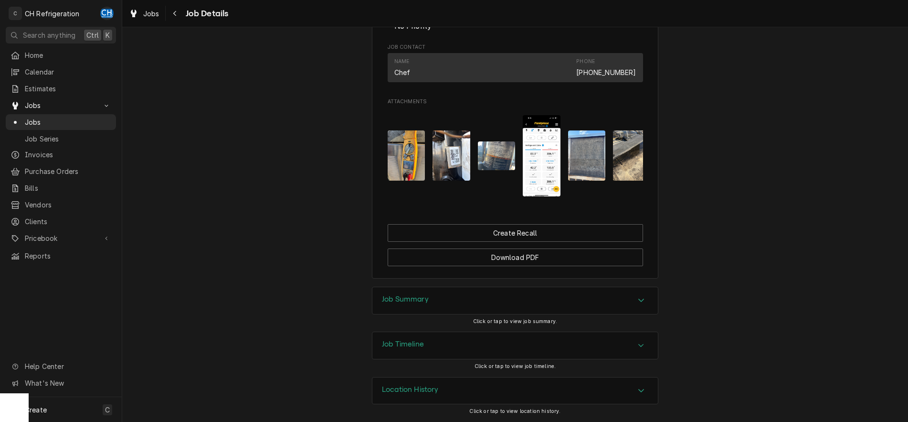
click at [418, 295] on h3 "Job Summary" at bounding box center [405, 299] width 47 height 9
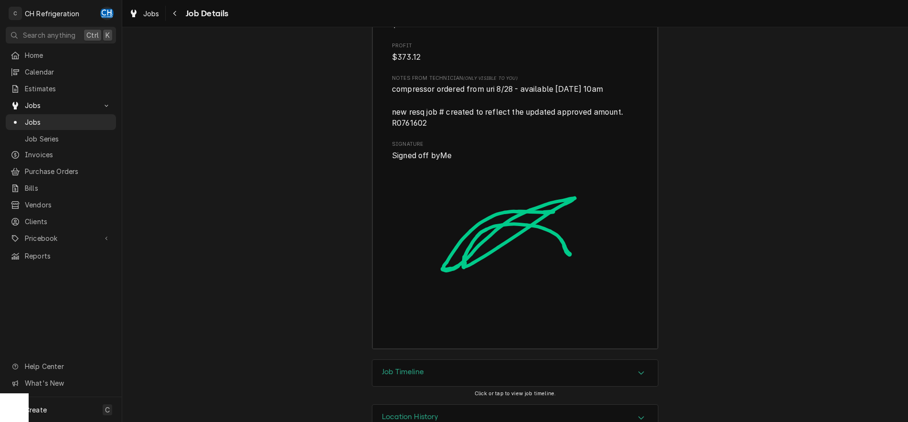
scroll to position [2526, 0]
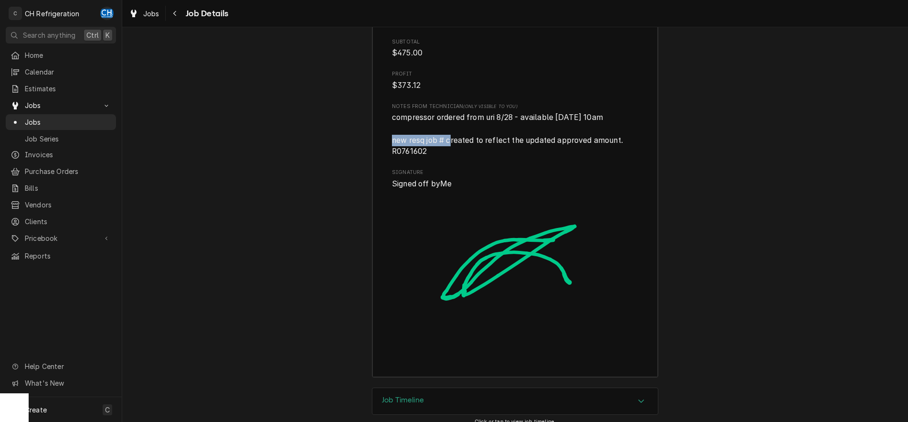
drag, startPoint x: 395, startPoint y: 181, endPoint x: 451, endPoint y: 180, distance: 55.4
click at [451, 156] on span "compressor ordered from uri 8/28 - available [DATE] 10am new resq job # created…" at bounding box center [508, 134] width 233 height 43
drag, startPoint x: 470, startPoint y: 181, endPoint x: 488, endPoint y: 179, distance: 17.7
click at [471, 156] on span "compressor ordered from uri 8/28 - available [DATE] 10am new resq job # created…" at bounding box center [508, 134] width 233 height 43
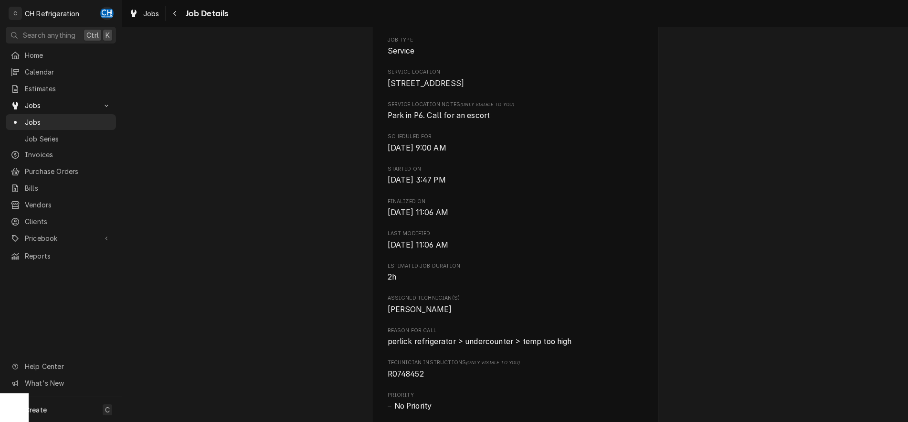
scroll to position [335, 0]
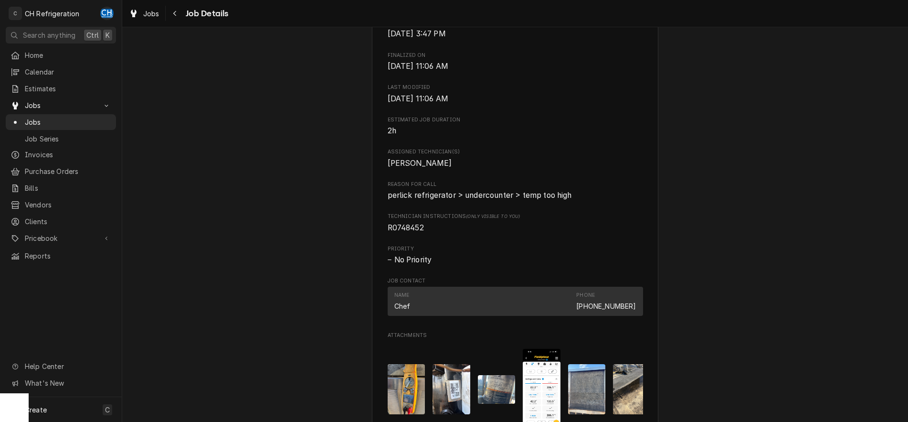
click at [401, 232] on span "R0748452" at bounding box center [406, 227] width 36 height 9
copy span "R0748452"
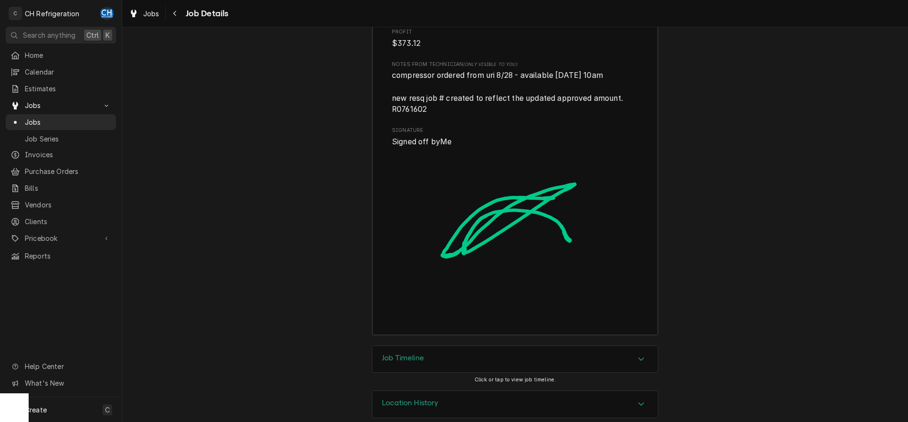
scroll to position [2624, 0]
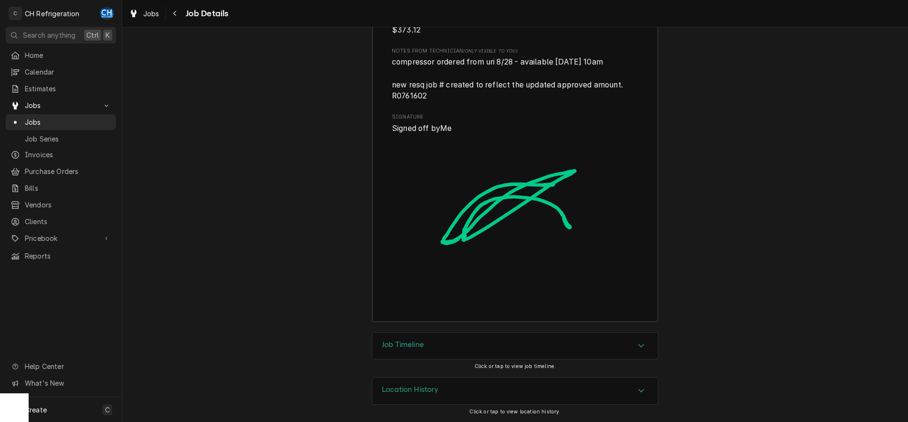
click at [405, 97] on span "compressor ordered from uri 8/28 - available [DATE] 10am new resq job # created…" at bounding box center [508, 78] width 233 height 43
copy span "R0761602"
click at [172, 12] on div "Navigate back" at bounding box center [175, 14] width 10 height 10
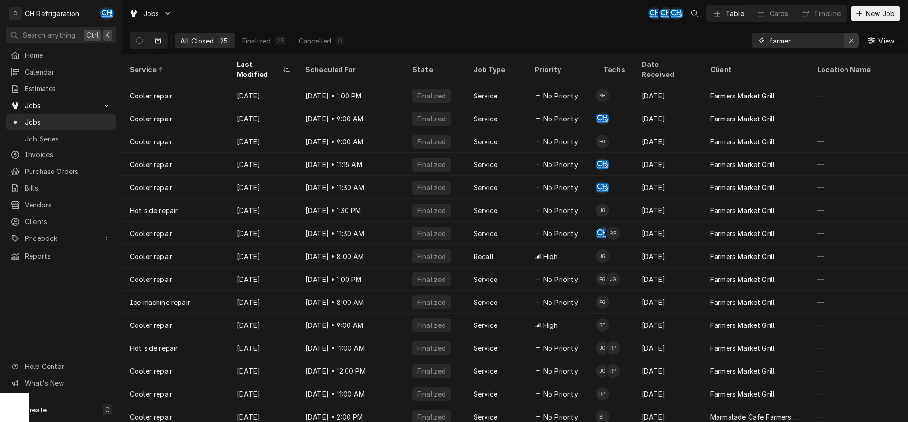
click at [850, 42] on icon "Erase input" at bounding box center [851, 40] width 5 height 7
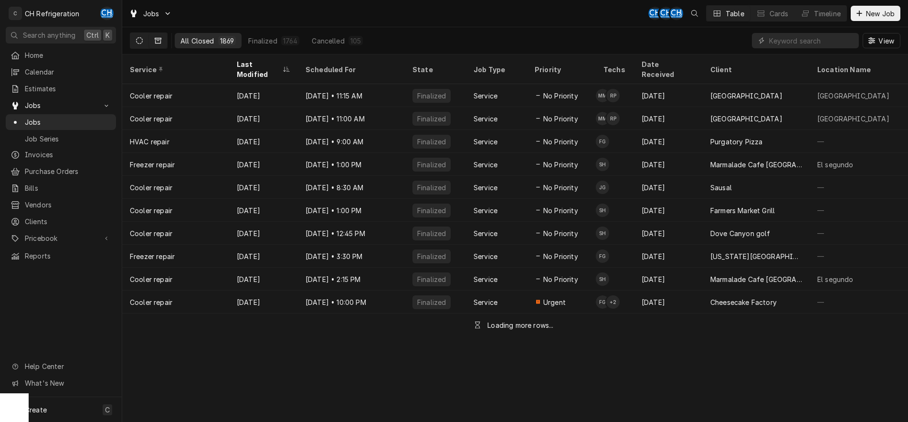
click at [143, 41] on button "Dynamic Content Wrapper" at bounding box center [139, 40] width 18 height 15
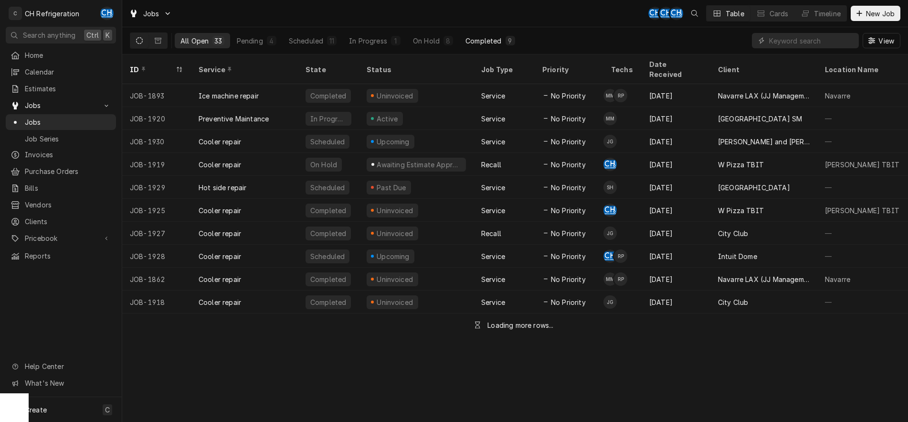
click at [491, 40] on div "Completed" at bounding box center [483, 41] width 36 height 10
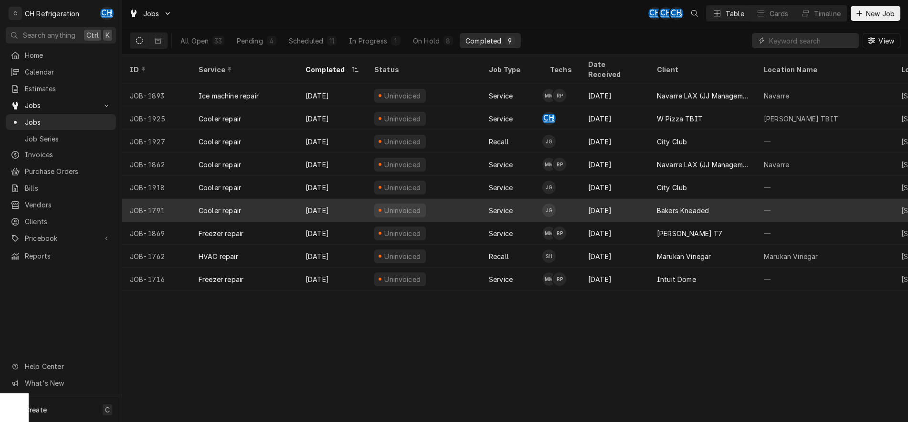
click at [741, 203] on div "Bakers Kneaded" at bounding box center [702, 210] width 107 height 23
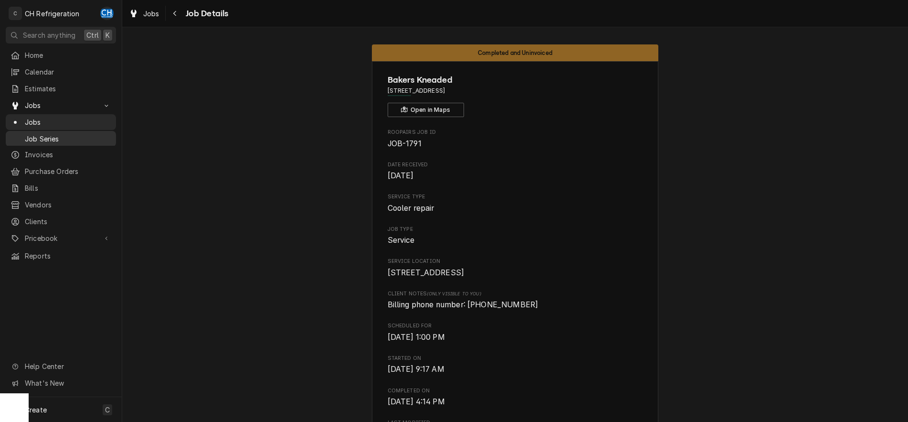
click at [99, 131] on link "Job Series" at bounding box center [61, 139] width 110 height 16
click at [99, 117] on span "Jobs" at bounding box center [68, 122] width 86 height 10
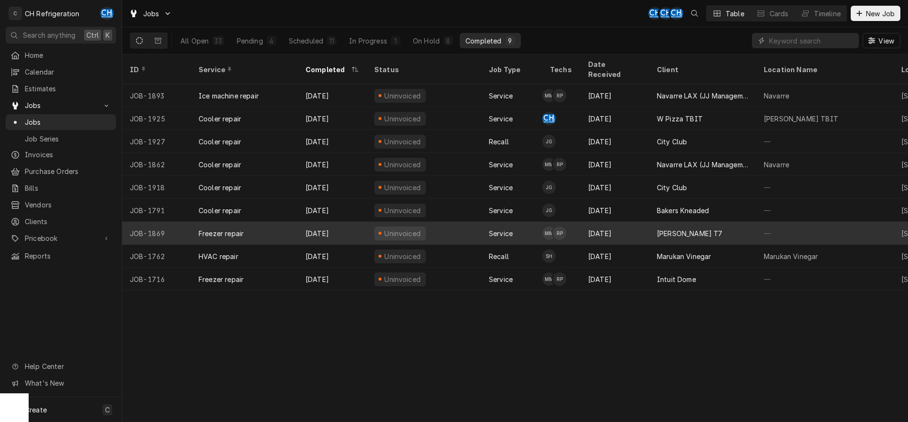
click at [748, 227] on div "[PERSON_NAME] T7" at bounding box center [702, 232] width 107 height 23
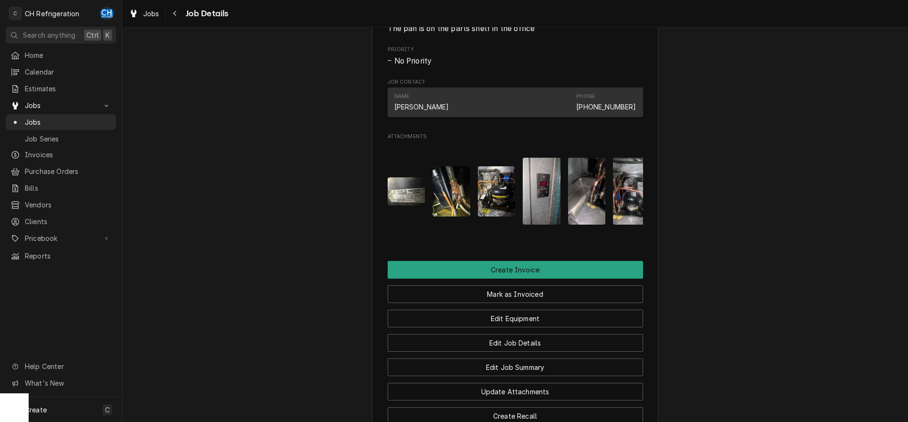
scroll to position [754, 0]
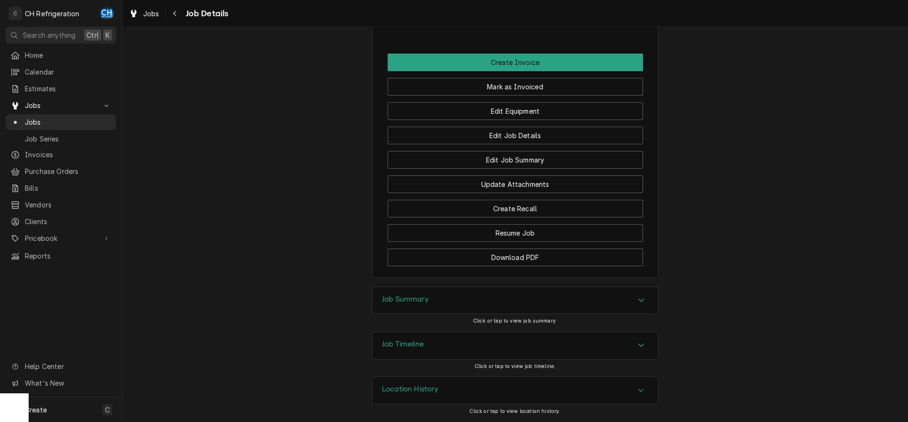
click at [515, 296] on div "Job Summary" at bounding box center [514, 300] width 285 height 27
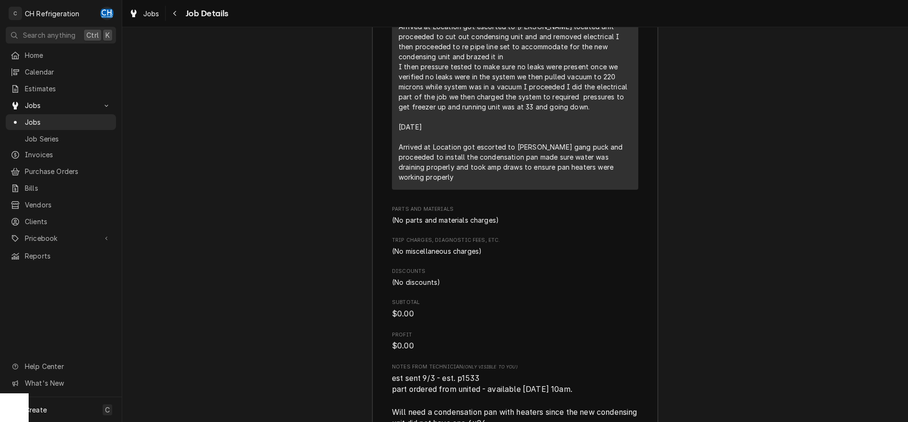
scroll to position [1500, 0]
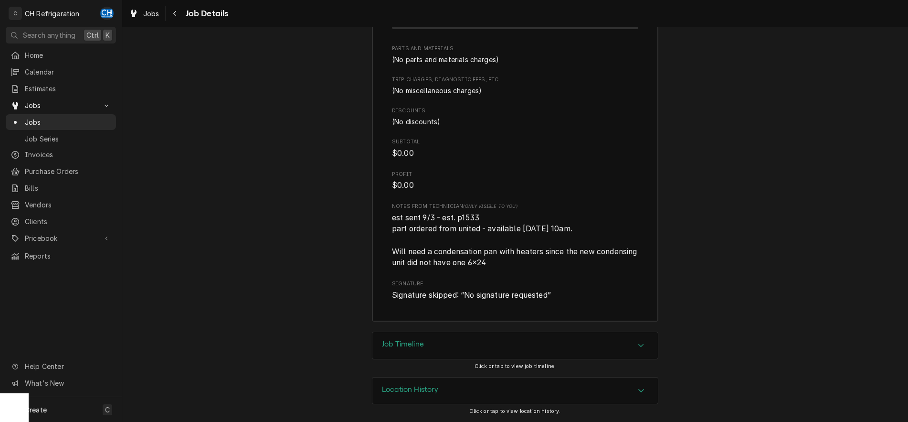
click at [542, 335] on div "Job Timeline" at bounding box center [514, 345] width 285 height 27
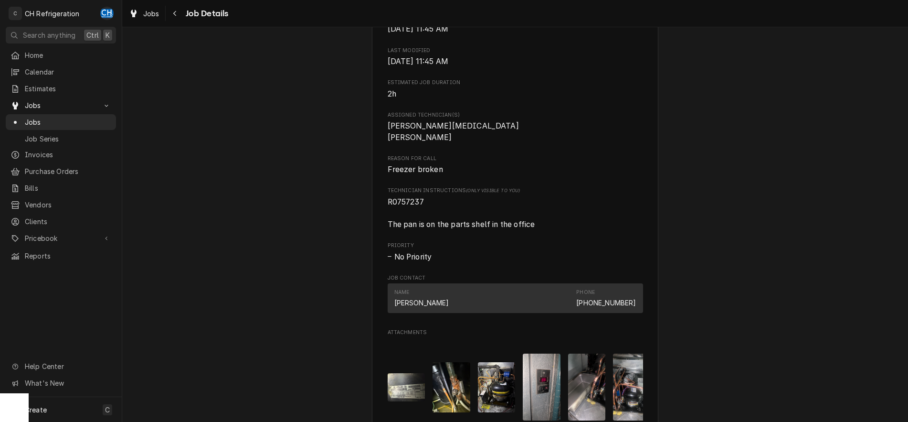
scroll to position [341, 0]
click at [411, 206] on div "Technician Instructions (Only Visible to You) R0757237 The pan is on the parts …" at bounding box center [515, 207] width 255 height 43
copy span "R0757237"
click at [555, 173] on div "Reason For Call Freezer broken" at bounding box center [515, 164] width 255 height 21
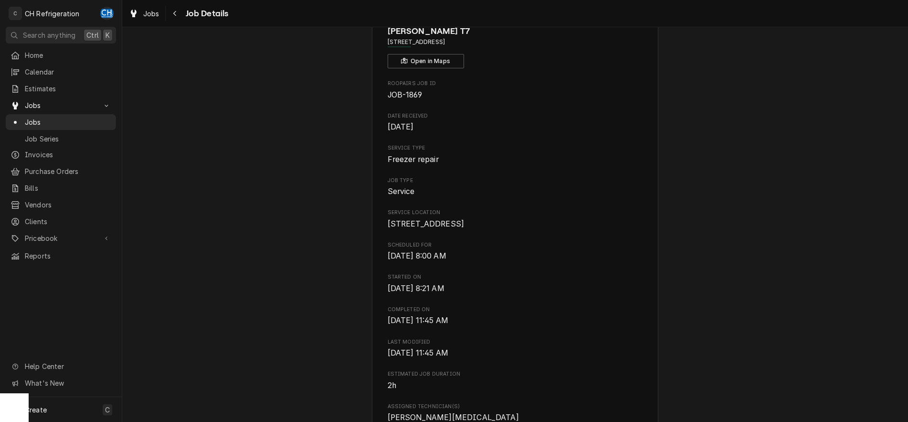
scroll to position [0, 0]
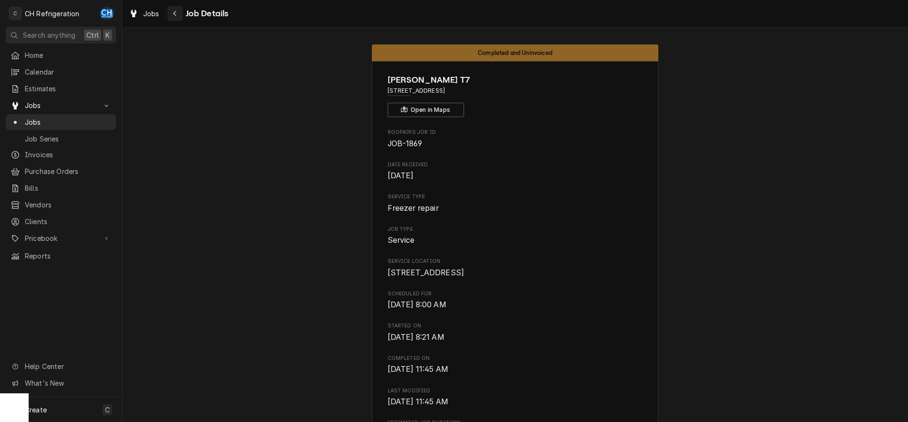
click at [175, 7] on button "Navigate back" at bounding box center [175, 13] width 15 height 15
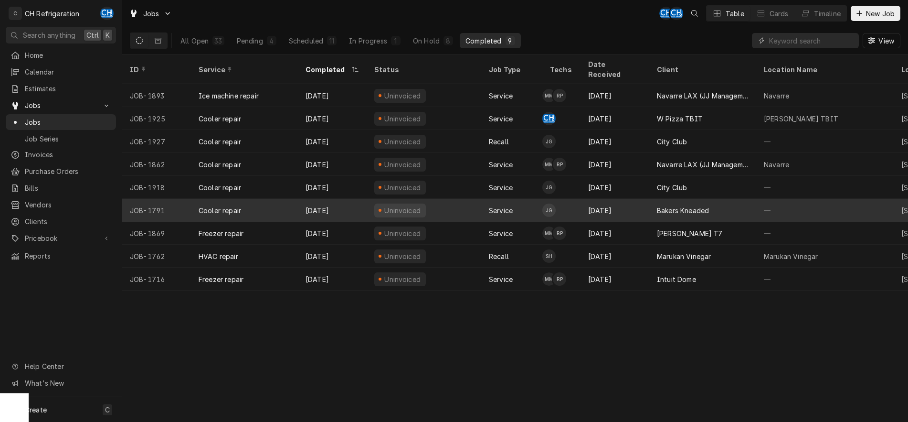
click at [699, 205] on div "Bakers Kneaded" at bounding box center [683, 210] width 52 height 10
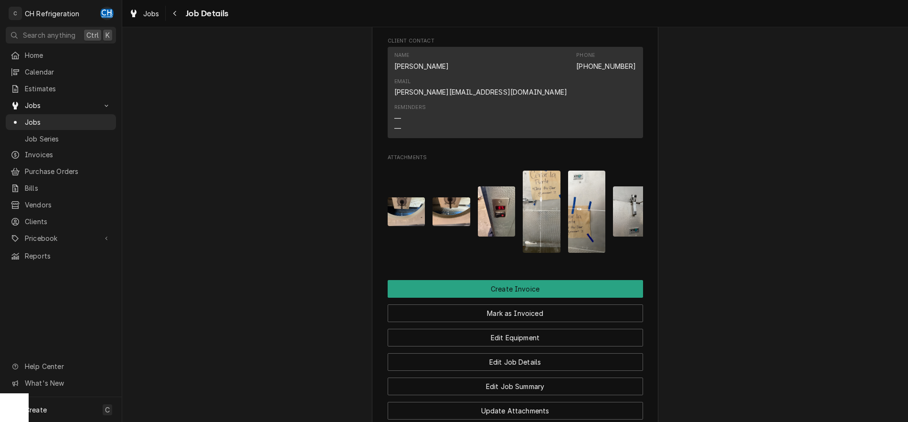
scroll to position [845, 0]
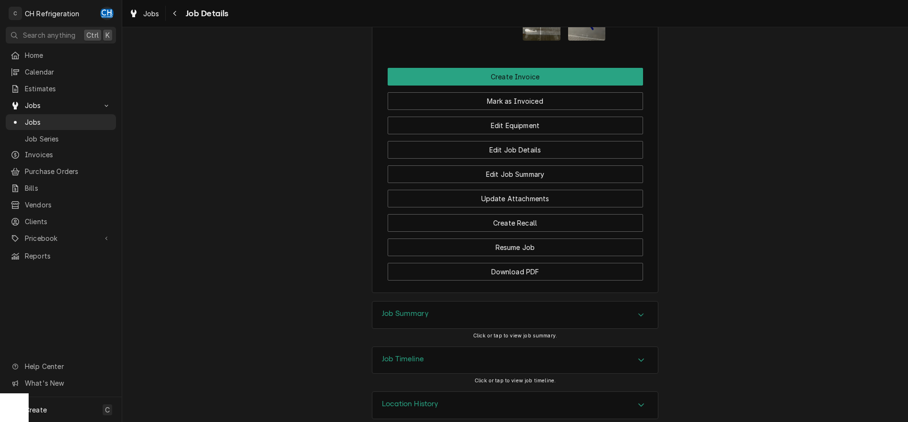
click at [459, 306] on div "Job Summary" at bounding box center [514, 314] width 285 height 27
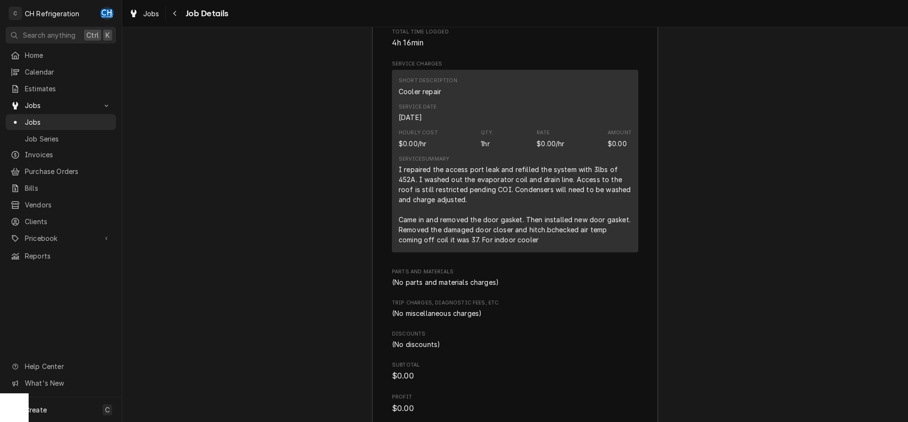
scroll to position [1283, 0]
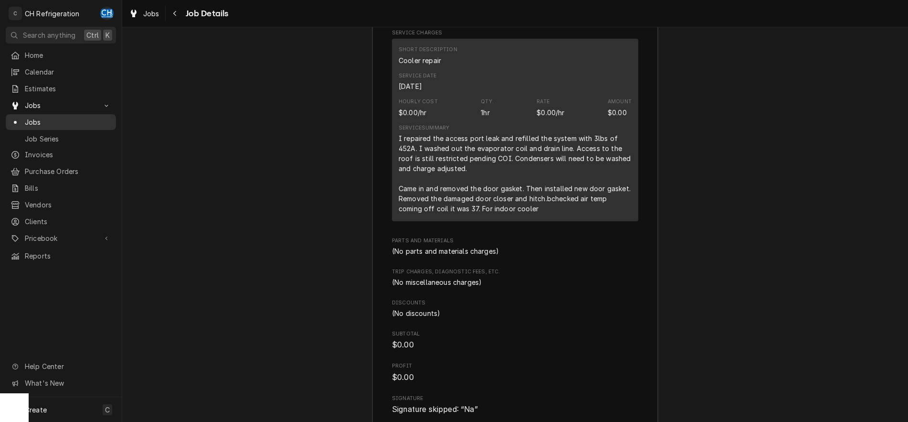
click at [42, 120] on span "Jobs" at bounding box center [68, 122] width 86 height 10
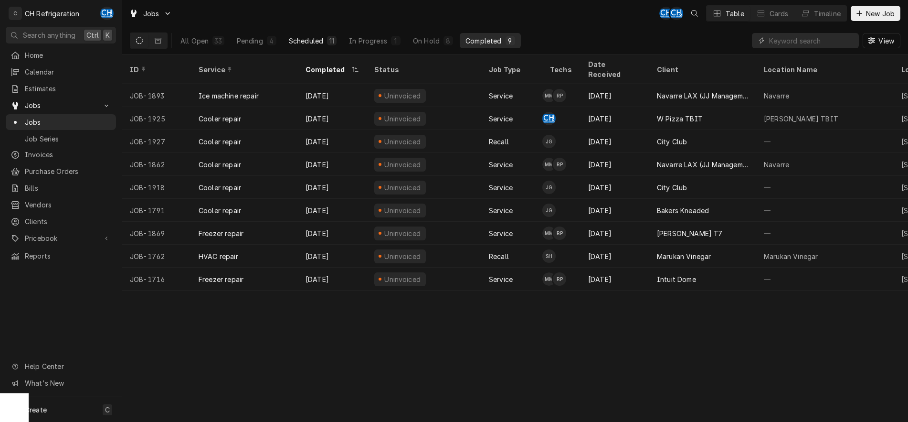
click at [321, 40] on div "Scheduled" at bounding box center [306, 41] width 34 height 10
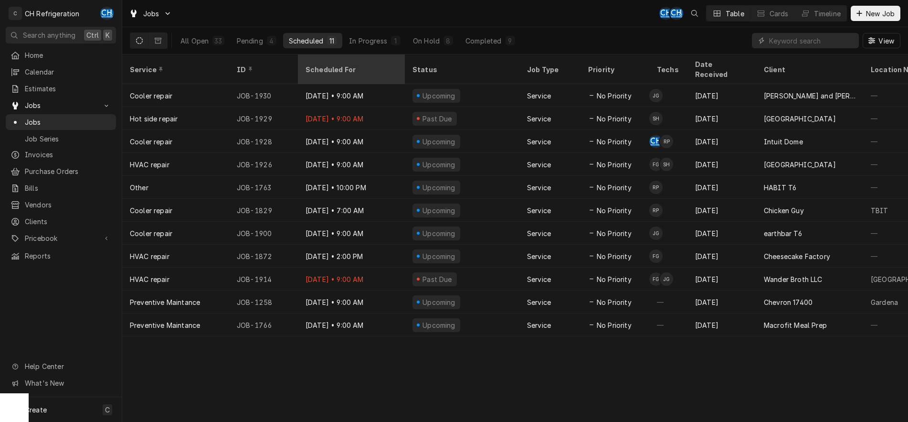
click at [341, 64] on div "Scheduled For" at bounding box center [351, 69] width 90 height 10
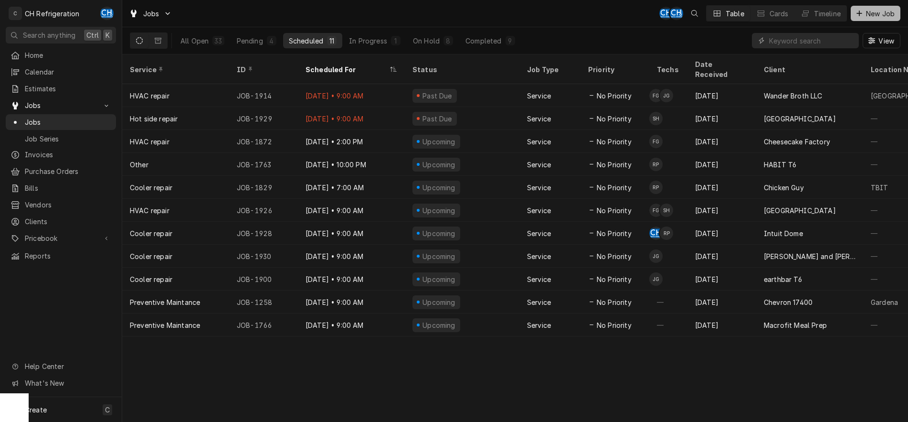
click at [879, 10] on span "New Job" at bounding box center [880, 14] width 32 height 10
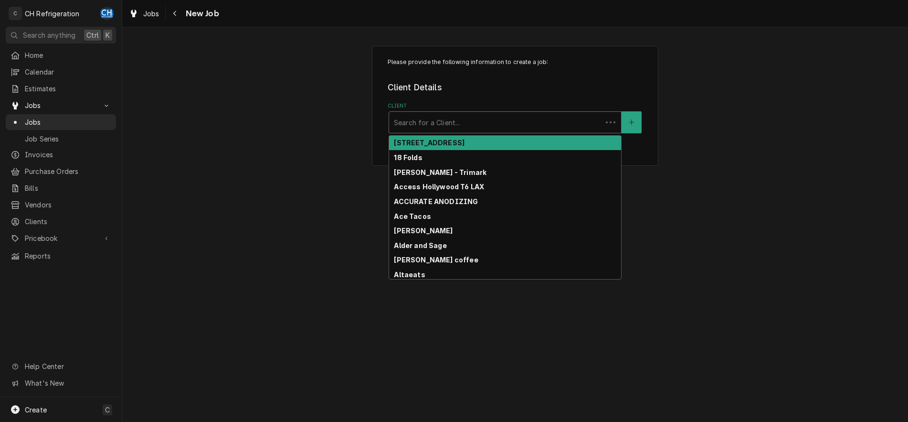
click at [446, 122] on div "Client" at bounding box center [495, 122] width 203 height 17
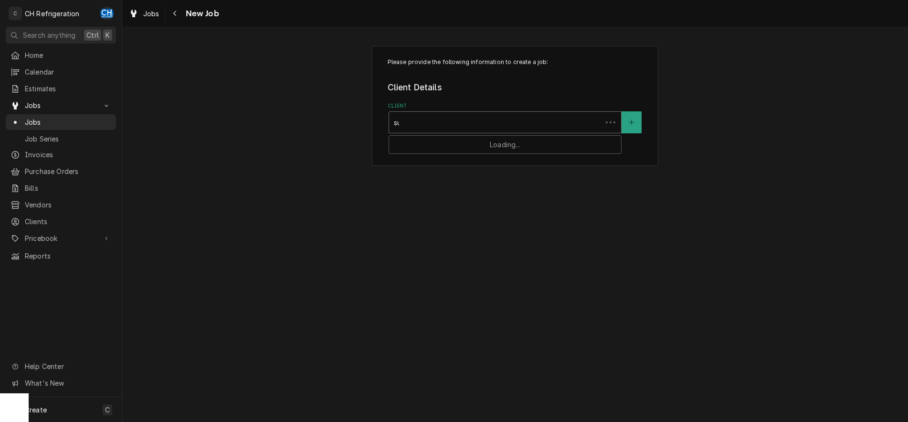
type input "sush"
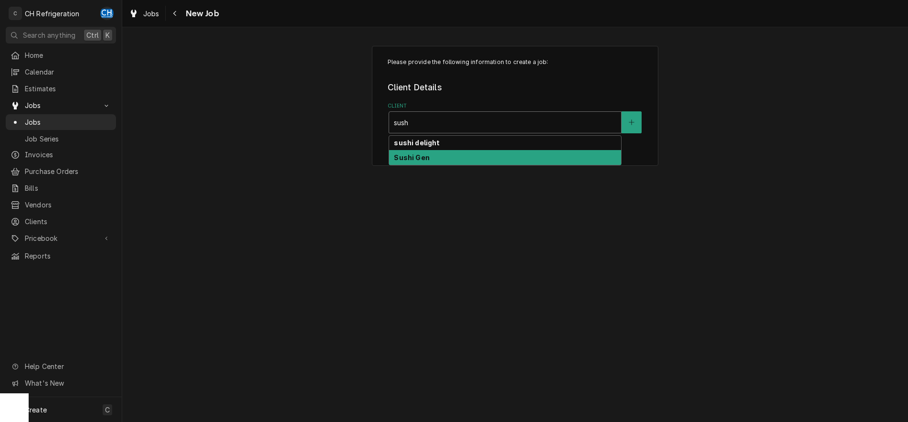
click at [461, 161] on div "Sushi Gen" at bounding box center [505, 157] width 232 height 15
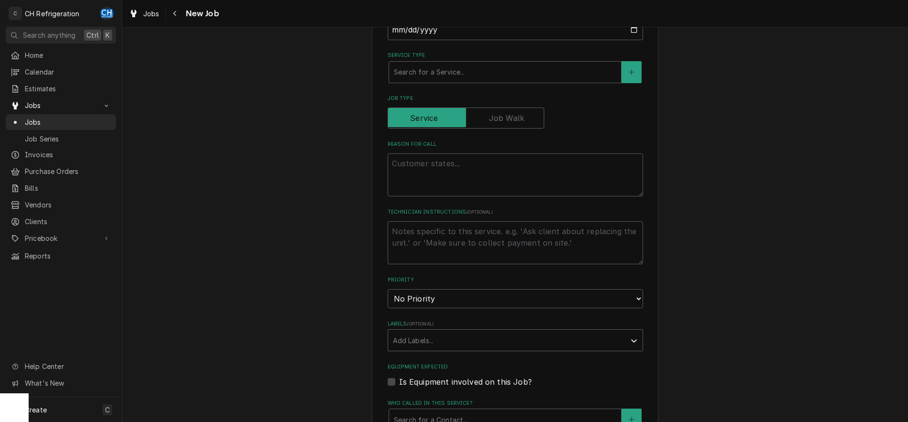
scroll to position [536, 0]
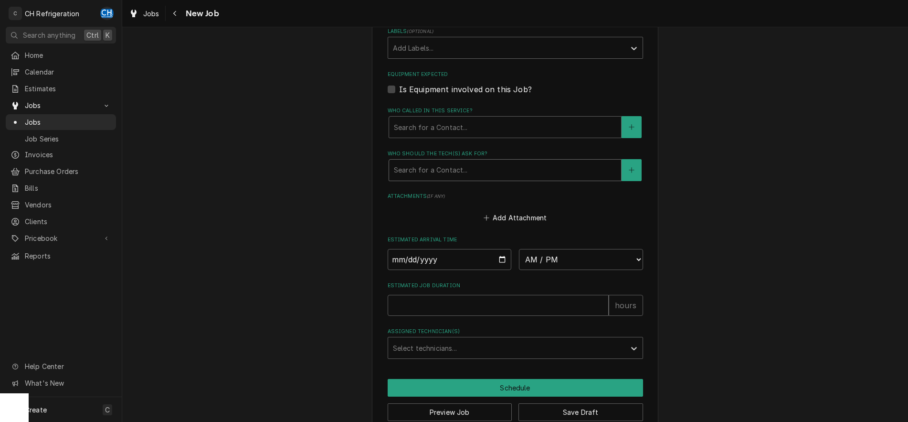
click at [461, 167] on div "Who should the tech(s) ask for?" at bounding box center [505, 169] width 222 height 17
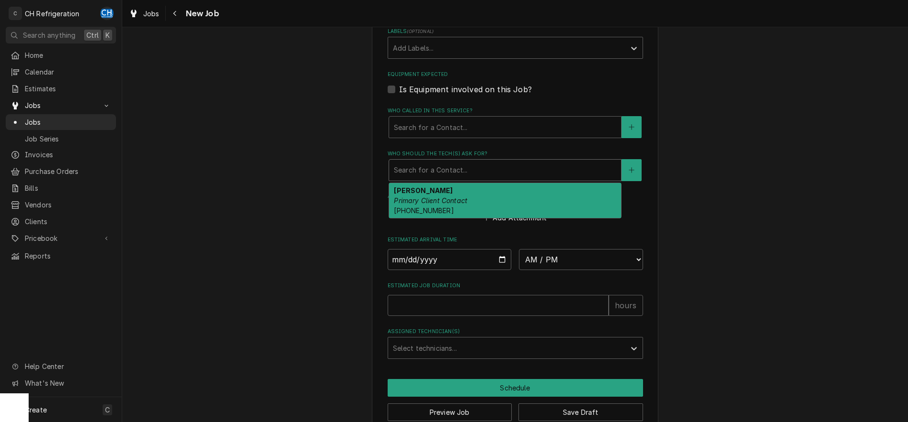
click at [462, 209] on div "Jason Primary Client Contact (818) 530-6270" at bounding box center [505, 200] width 232 height 35
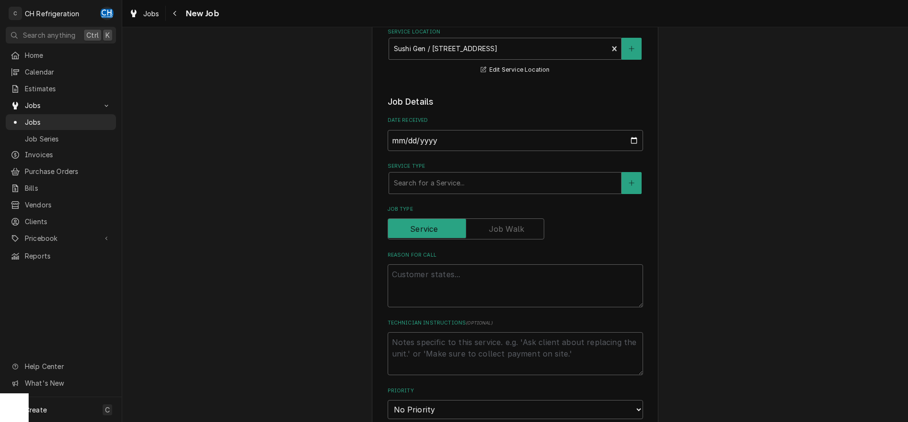
scroll to position [97, 0]
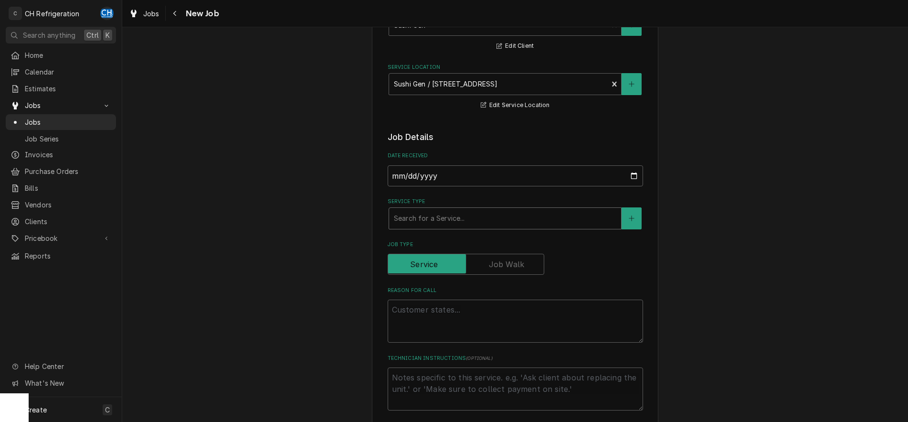
click at [481, 208] on div "Search for a Service..." at bounding box center [505, 218] width 232 height 21
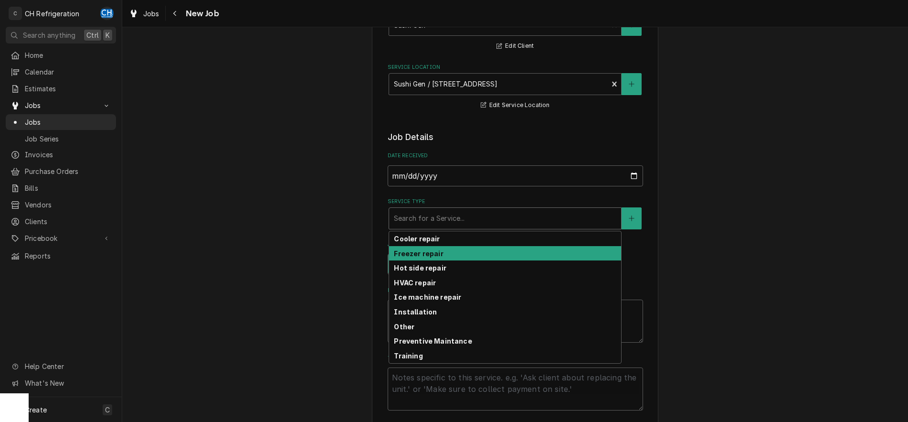
click at [430, 256] on strong "Freezer repair" at bounding box center [418, 253] width 49 height 8
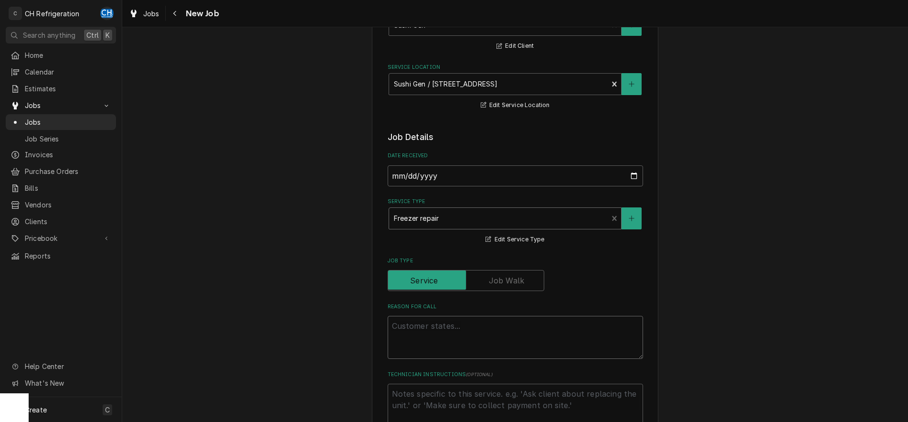
click at [457, 328] on textarea "Reason For Call" at bounding box center [515, 337] width 255 height 43
type textarea "x"
type textarea "f"
type textarea "x"
type textarea "fr"
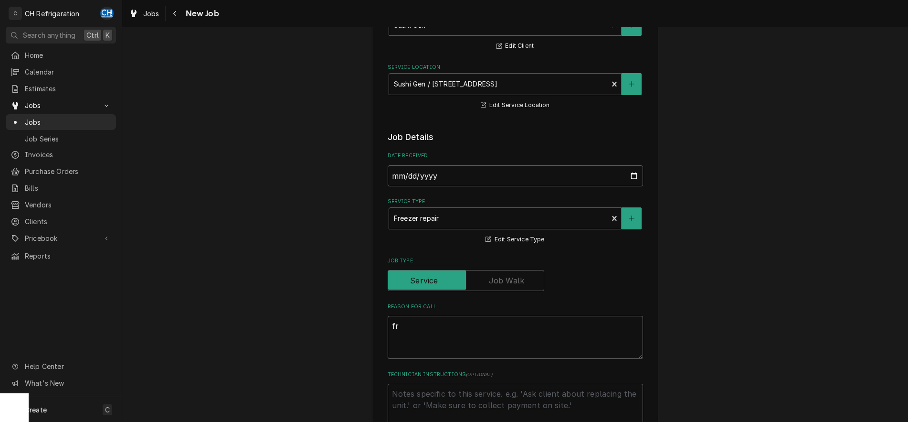
type textarea "x"
type textarea "fre"
type textarea "x"
type textarea "free"
type textarea "x"
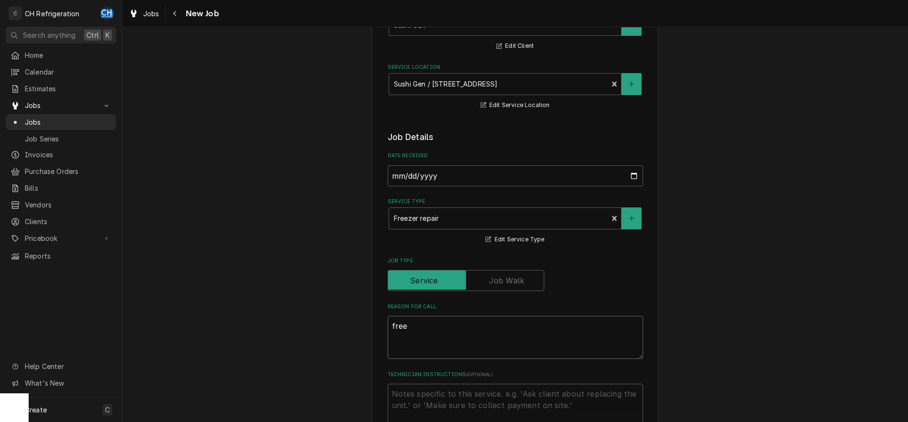
type textarea "freez"
type textarea "x"
type textarea "freeze"
type textarea "x"
type textarea "freezer"
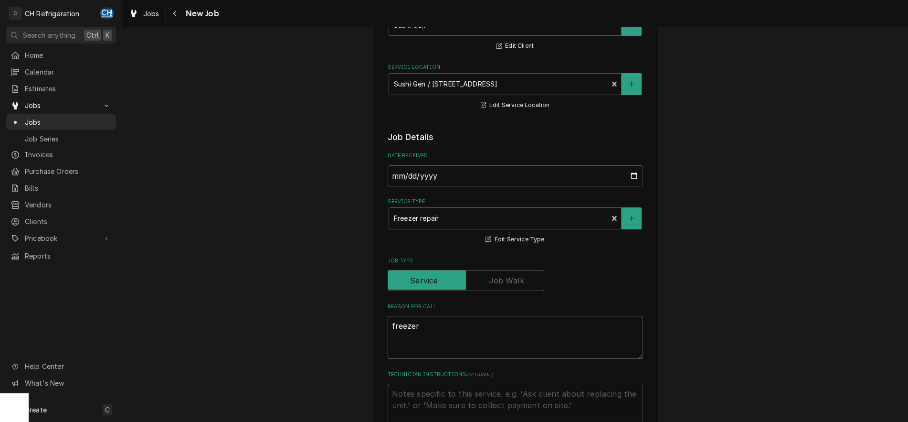
type textarea "x"
type textarea "freezer"
type textarea "x"
type textarea "freezer b"
type textarea "x"
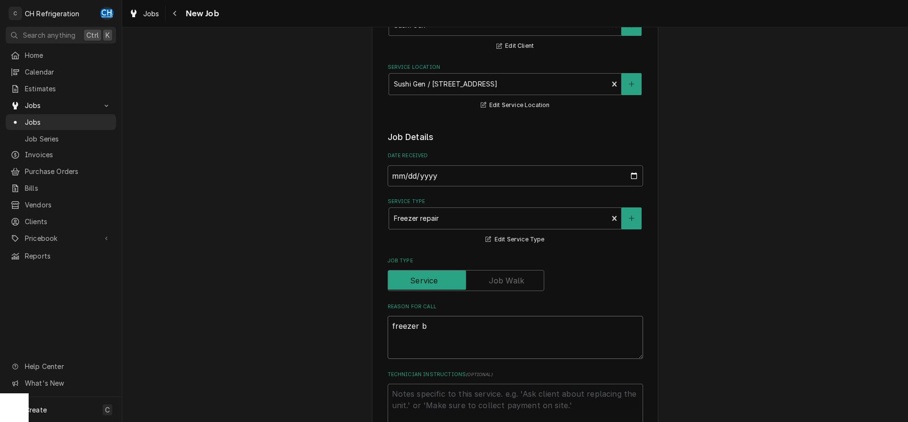
type textarea "freezer be"
type textarea "x"
type textarea "freezer beh"
type textarea "x"
type textarea "freezer behi"
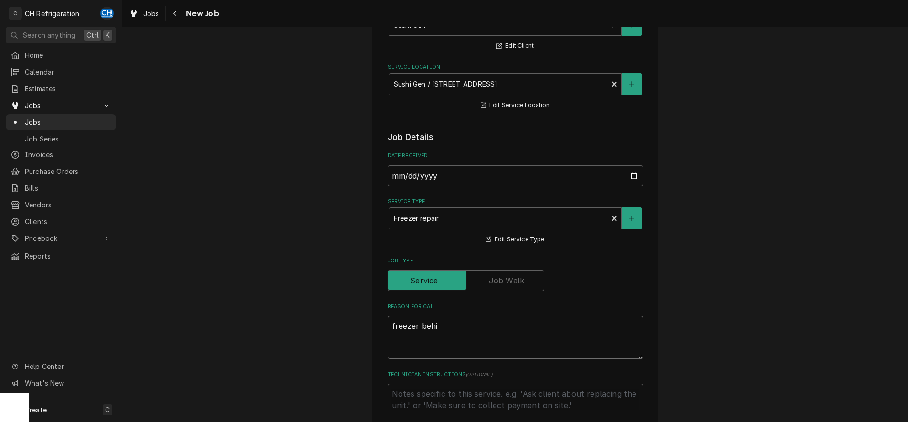
type textarea "x"
type textarea "freezer behin"
type textarea "x"
type textarea "freezer behind"
type textarea "x"
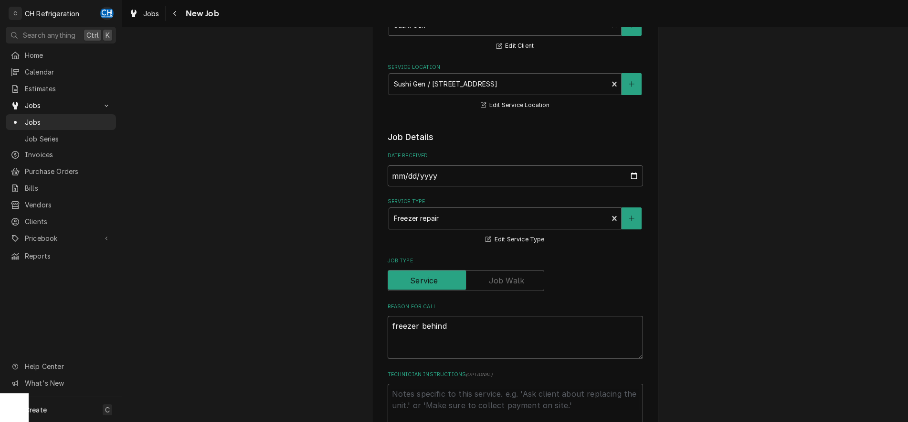
type textarea "freezer behind"
type textarea "x"
type textarea "freezer behind s"
type textarea "x"
type textarea "freezer behind su"
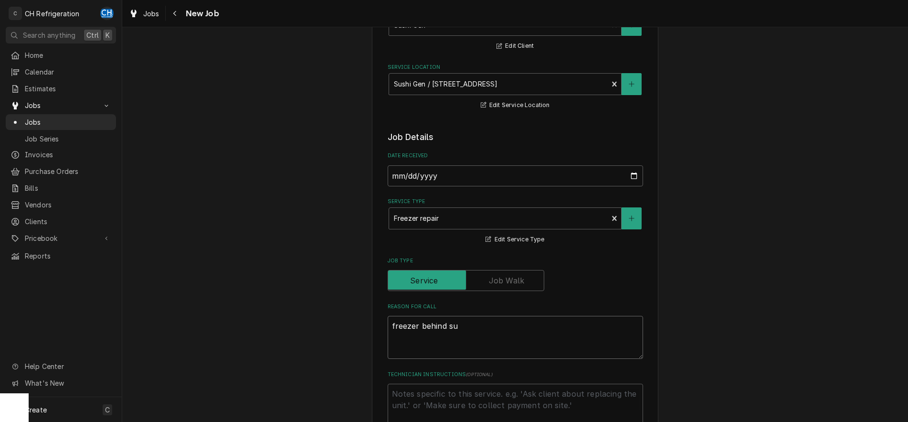
type textarea "x"
type textarea "freezer behind sus"
type textarea "x"
type textarea "freezer behind sush"
type textarea "x"
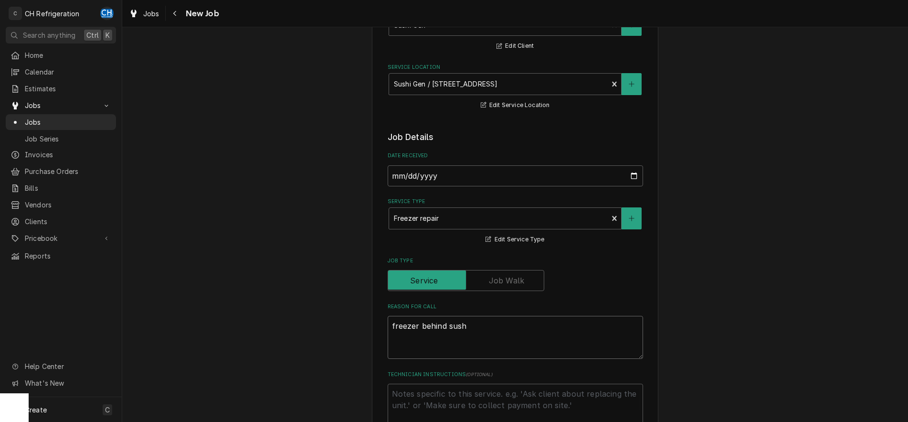
type textarea "freezer behind sushi"
type textarea "x"
type textarea "freezer behind sushi"
type textarea "x"
type textarea "freezer behind sushi b"
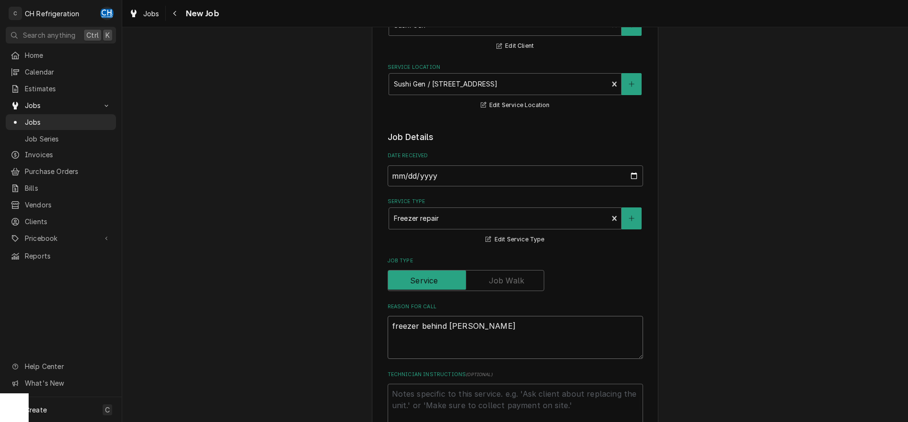
type textarea "x"
type textarea "freezer behind sushi ba"
type textarea "x"
type textarea "freezer behind sushi bar"
type textarea "x"
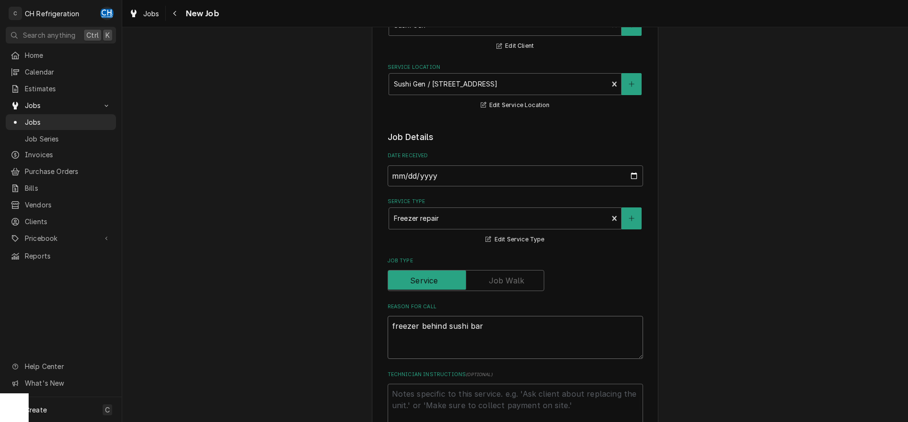
type textarea "freezer behind sushi bar"
type textarea "x"
type textarea "freezer behind sushi bar k"
type textarea "x"
type textarea "freezer behind sushi bar ke"
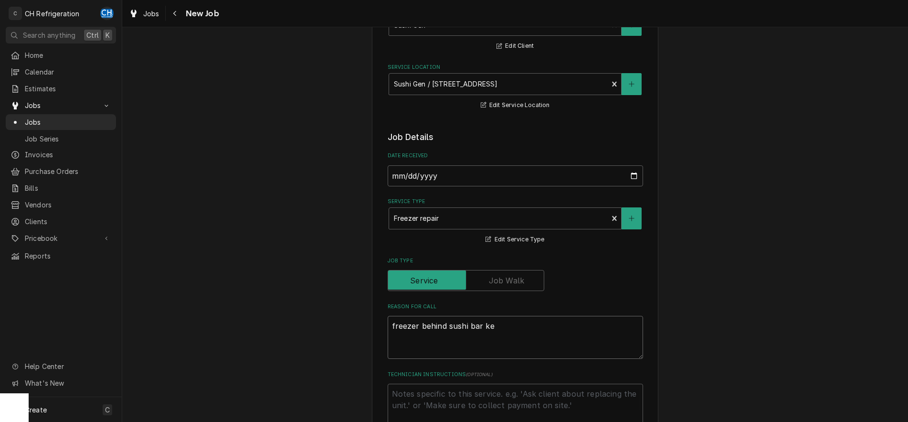
type textarea "x"
type textarea "freezer behind sushi bar kee"
type textarea "x"
type textarea "freezer behind sushi bar keep"
type textarea "x"
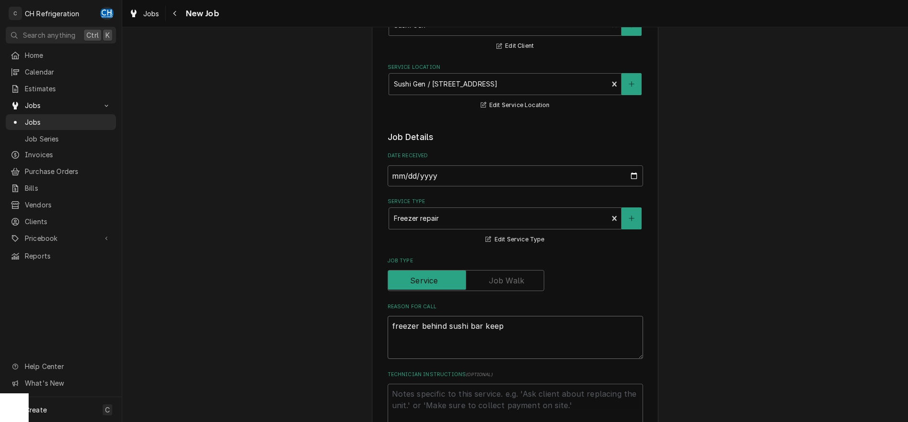
type textarea "freezer behind sushi bar keeps"
type textarea "x"
type textarea "freezer behind sushi bar keeps"
type textarea "x"
type textarea "freezer behind sushi bar keeps i"
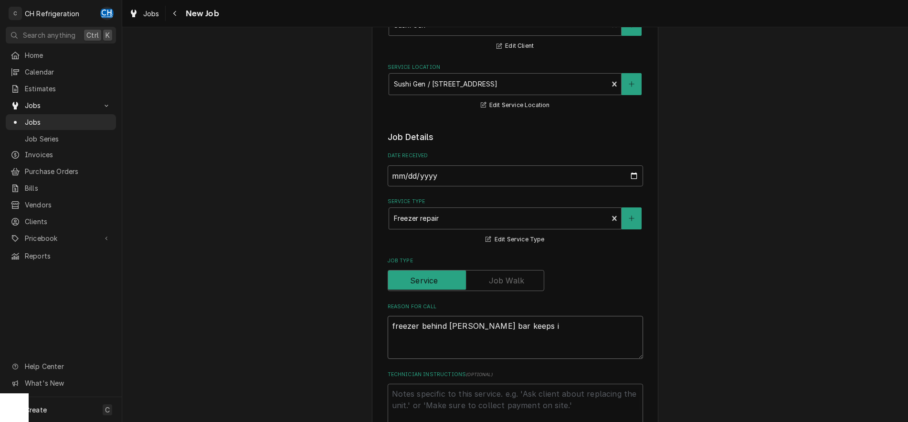
type textarea "x"
type textarea "freezer behind sushi bar keeps ici"
type textarea "x"
type textarea "freezer behind sushi bar keeps icin"
type textarea "x"
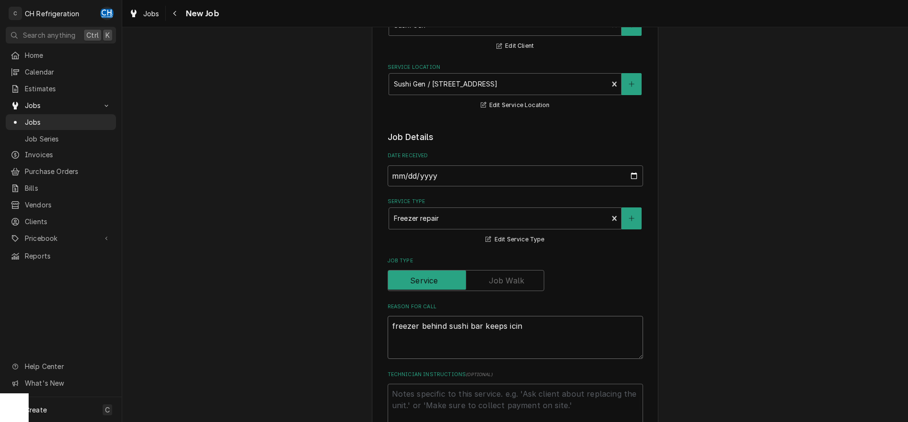
type textarea "freezer behind sushi bar keeps icing"
type textarea "x"
type textarea "freezer behind sushi bar keeps icing"
type textarea "x"
type textarea "freezer behind sushi bar keeps icing u"
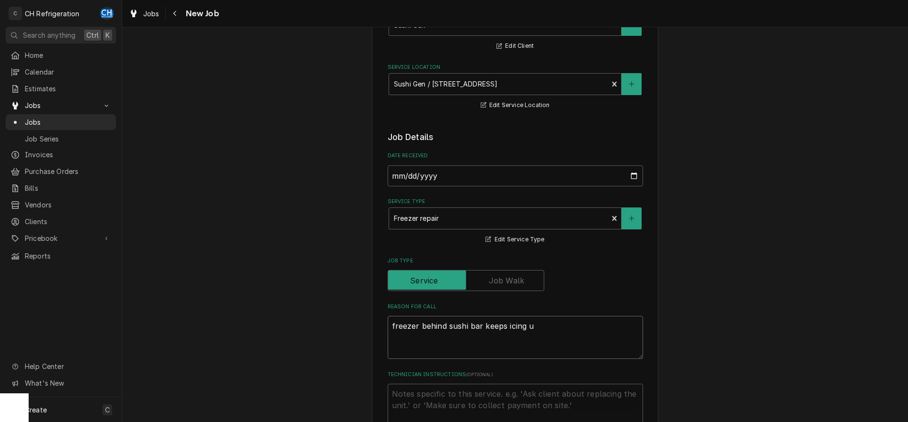
type textarea "x"
type textarea "freezer behind sushi bar keeps icing up"
type textarea "x"
type textarea "freezer behind sushi bar keeps icing up"
type textarea "x"
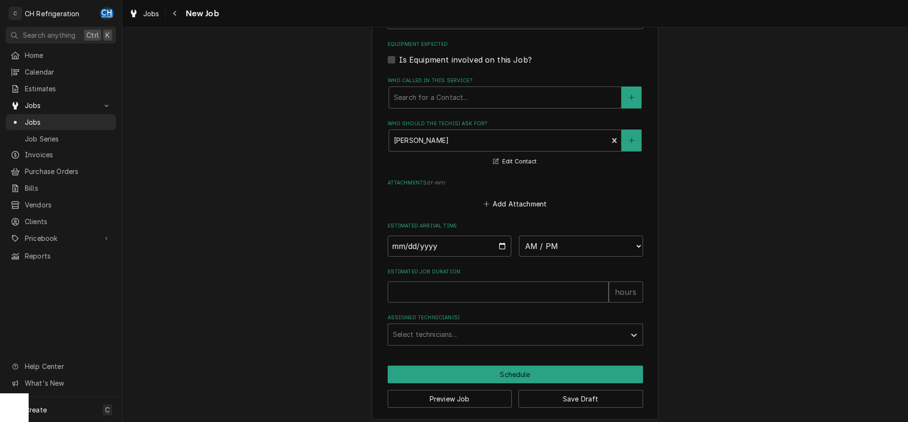
scroll to position [584, 0]
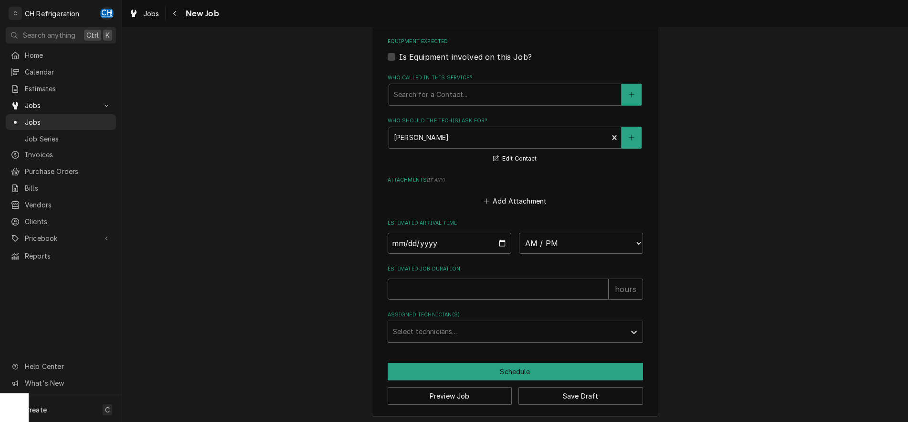
type textarea "freezer behind sushi bar keeps icing up"
click at [499, 243] on input "Date" at bounding box center [450, 242] width 124 height 21
type input "2025-09-12"
click at [519, 232] on select "AM / PM 6:00 AM 6:15 AM 6:30 AM 6:45 AM 7:00 AM 7:15 AM 7:30 AM 7:45 AM 8:00 AM…" at bounding box center [581, 242] width 124 height 21
type textarea "x"
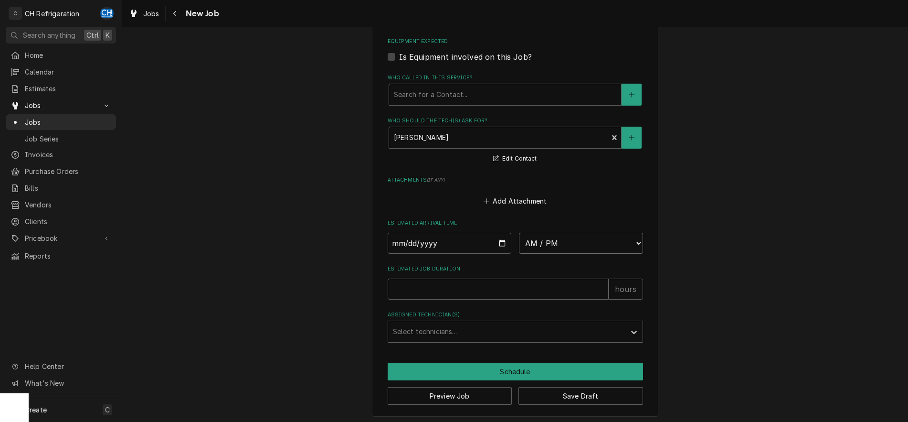
select select "07:30:00"
click option "7:30 AM" at bounding box center [0, 0] width 0 height 0
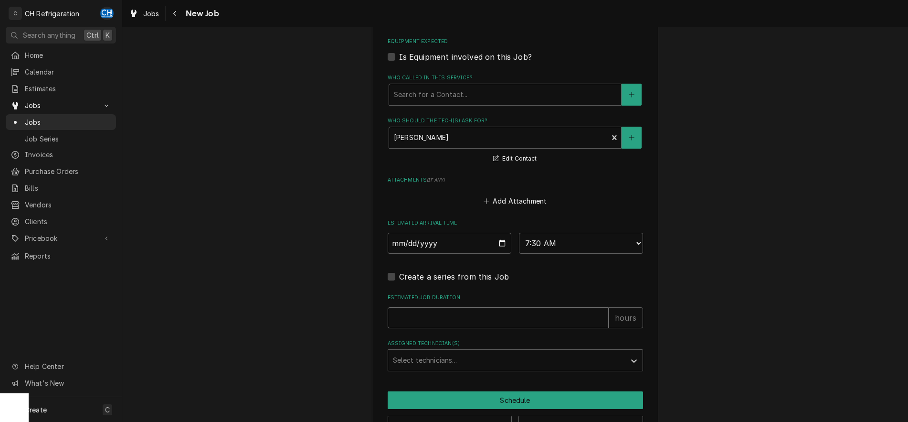
click at [456, 317] on input "Estimated Job Duration" at bounding box center [498, 317] width 221 height 21
type textarea "x"
type input "2"
type textarea "x"
type input "2"
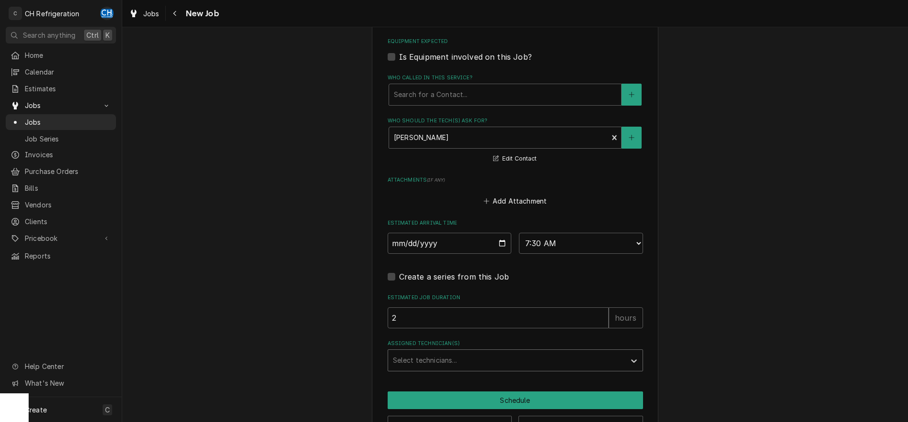
click at [479, 368] on div "Select technicians..." at bounding box center [506, 359] width 237 height 21
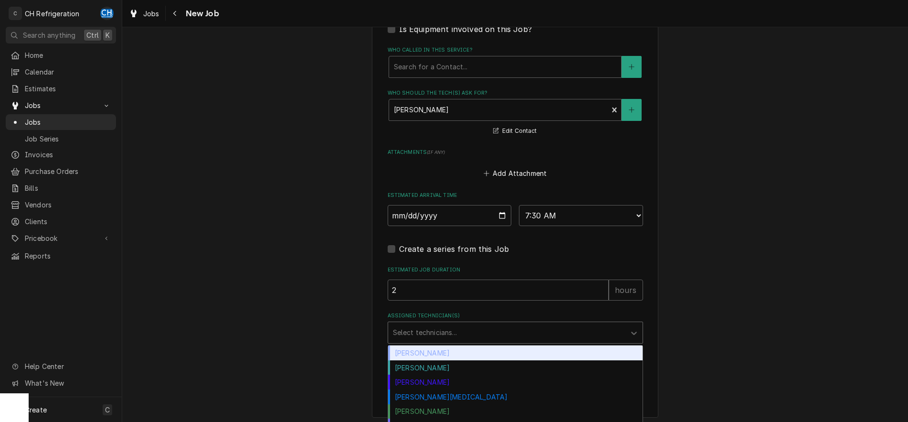
scroll to position [623, 0]
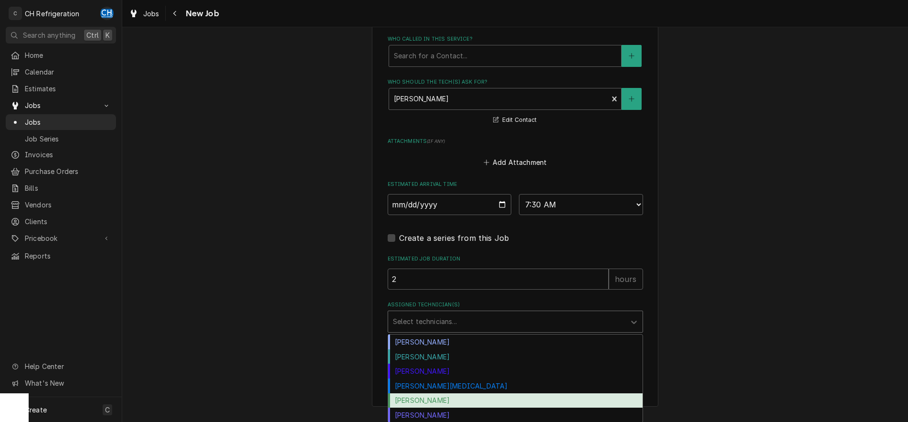
click at [454, 409] on div "Steven Hiraga" at bounding box center [515, 414] width 254 height 15
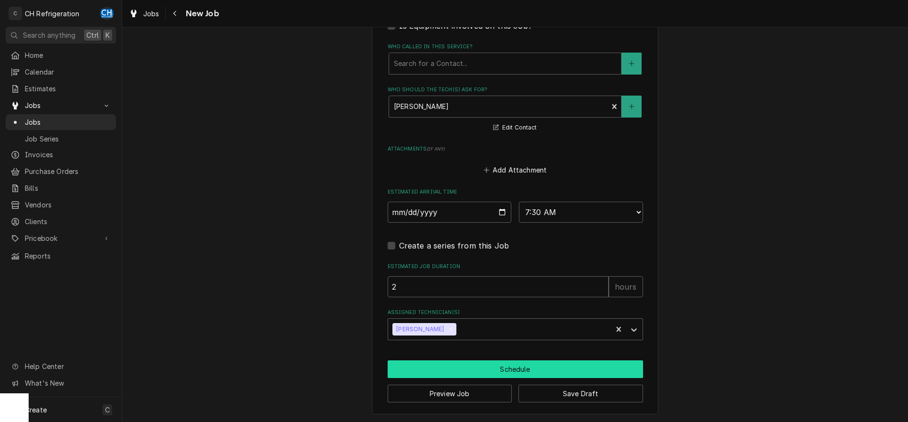
click at [464, 369] on button "Schedule" at bounding box center [515, 369] width 255 height 18
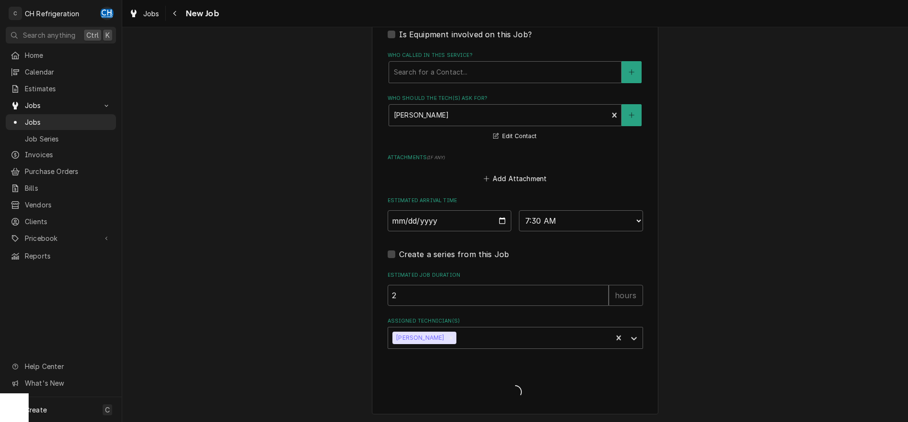
type textarea "x"
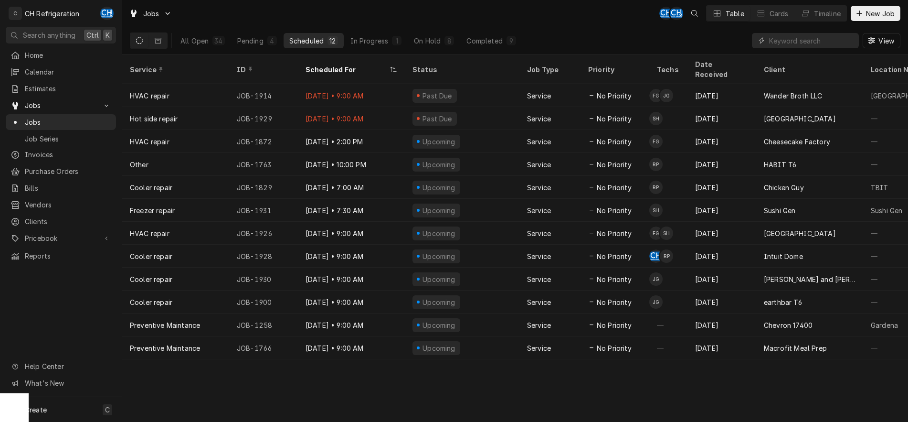
click at [530, 39] on div "All Open 34 Pending 4 Scheduled 12 In Progress 1 On Hold 8 Completed 9 View" at bounding box center [515, 40] width 770 height 27
click at [504, 40] on button "Completed 9" at bounding box center [491, 40] width 61 height 15
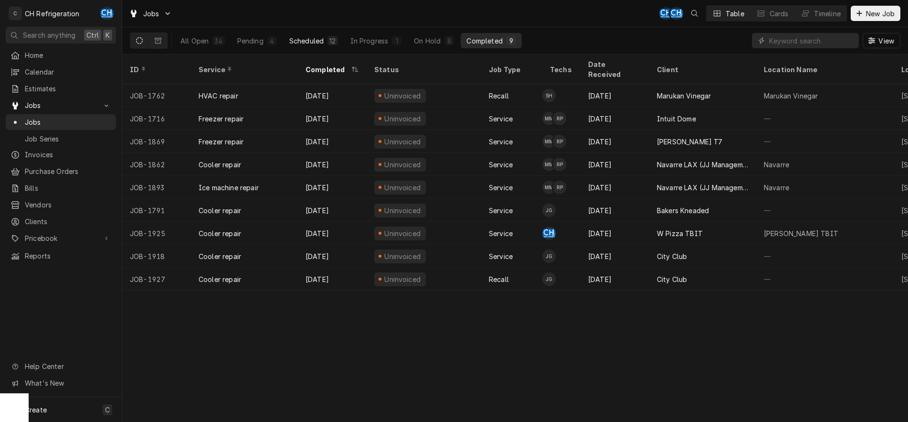
click at [332, 40] on div "12" at bounding box center [332, 41] width 6 height 10
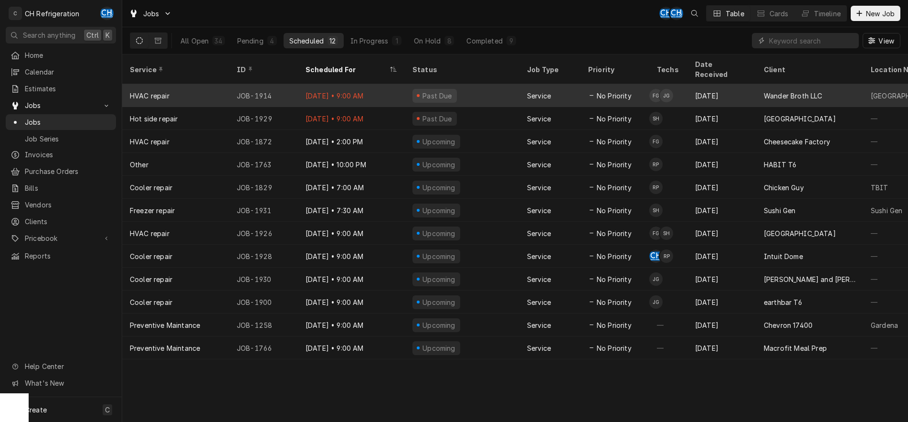
click at [538, 91] on div "Service" at bounding box center [539, 96] width 24 height 10
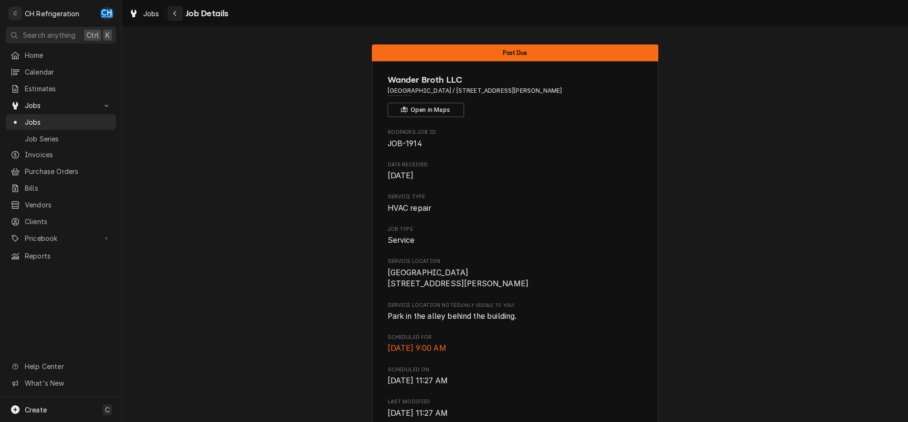
click at [171, 9] on div "Navigate back" at bounding box center [175, 14] width 10 height 10
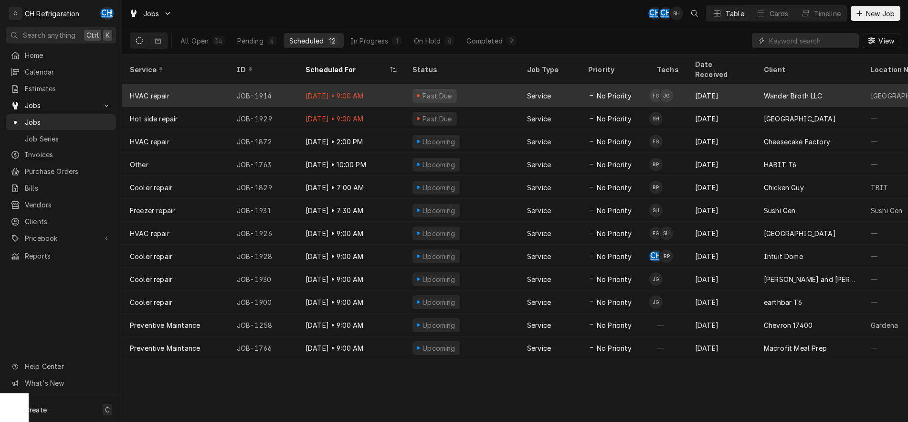
click at [732, 84] on div "[DATE]" at bounding box center [721, 95] width 69 height 23
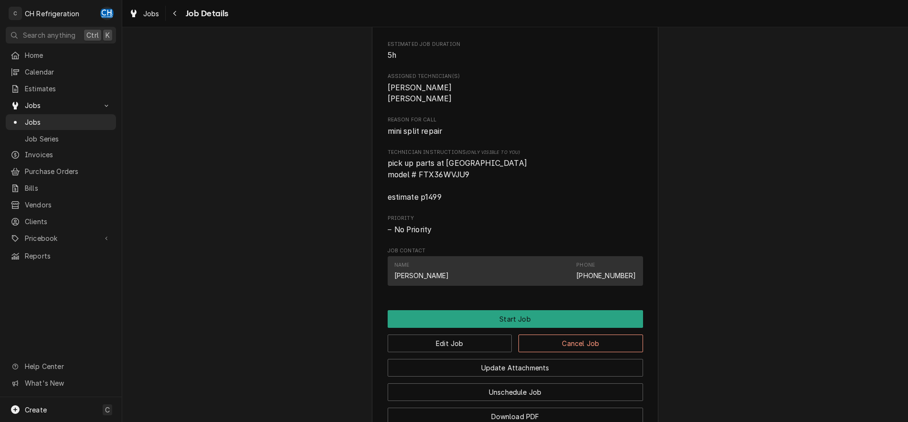
scroll to position [515, 0]
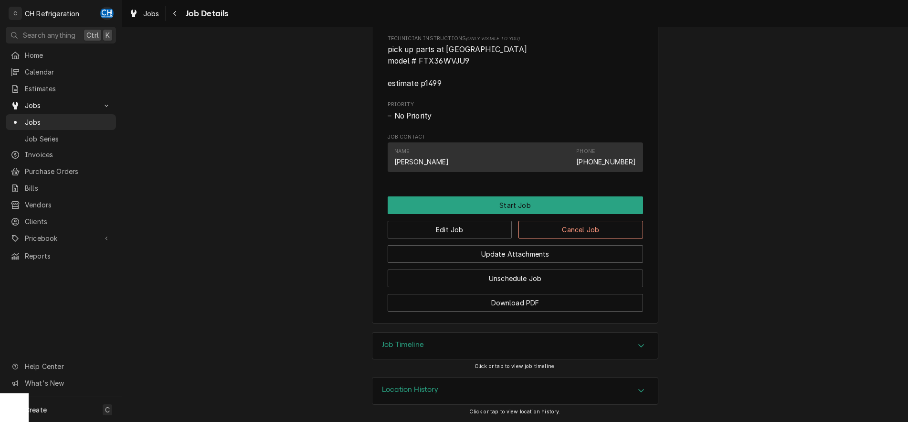
click at [436, 343] on div "Job Timeline" at bounding box center [514, 345] width 285 height 27
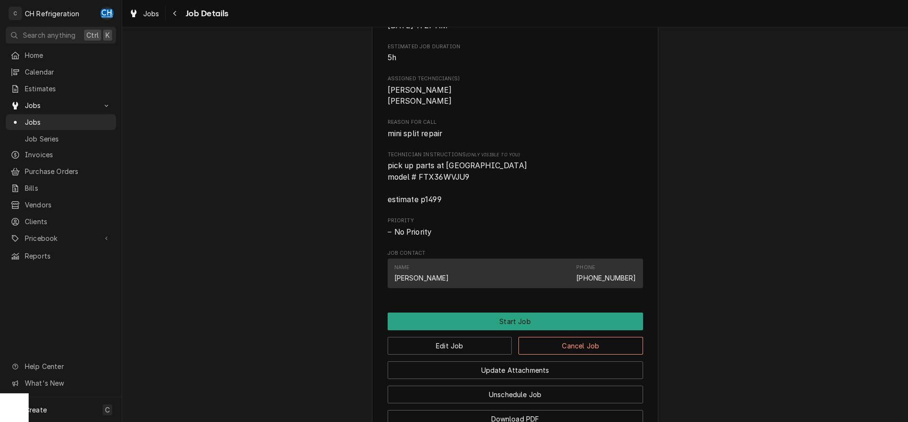
scroll to position [371, 0]
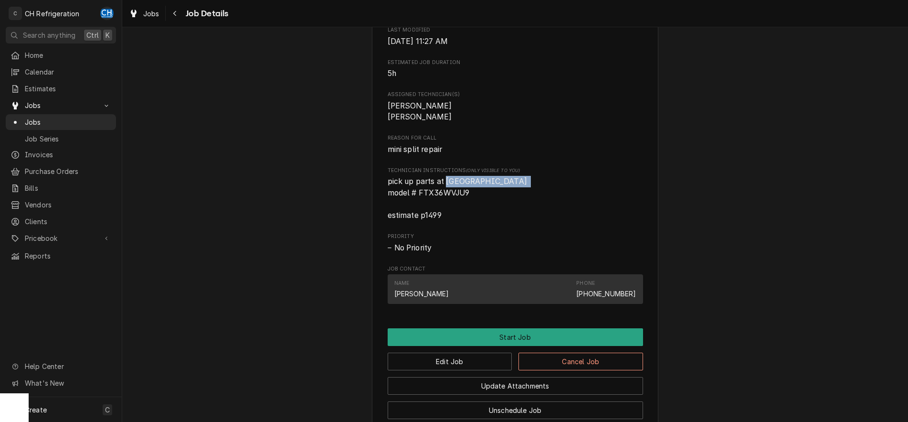
drag, startPoint x: 445, startPoint y: 193, endPoint x: 514, endPoint y: 193, distance: 68.7
click at [514, 193] on span "pick up parts at [GEOGRAPHIC_DATA] model # FTX36WVJU9 estimate p1499" at bounding box center [459, 198] width 142 height 43
click at [514, 193] on span "pick up parts at United Culver City model # FTX36WVJU9 estimate p1499" at bounding box center [459, 198] width 142 height 43
drag, startPoint x: 397, startPoint y: 201, endPoint x: 466, endPoint y: 203, distance: 69.2
click at [466, 203] on span "pick up parts at United Culver City model # FTX36WVJU9 estimate p1499" at bounding box center [459, 198] width 142 height 43
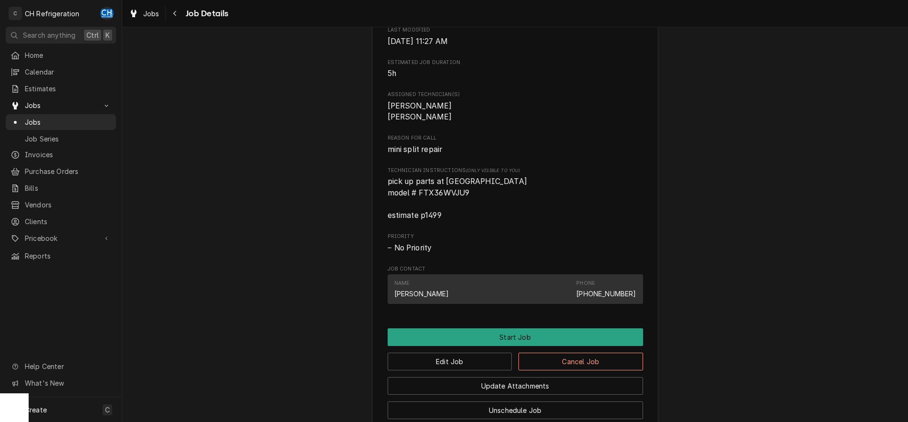
click at [467, 203] on span "pick up parts at United Culver City model # FTX36WVJU9 estimate p1499" at bounding box center [459, 198] width 142 height 43
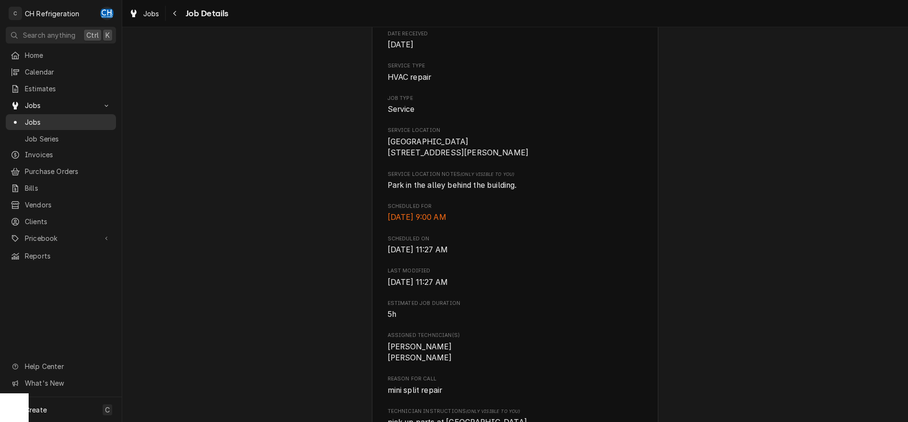
scroll to position [128, 0]
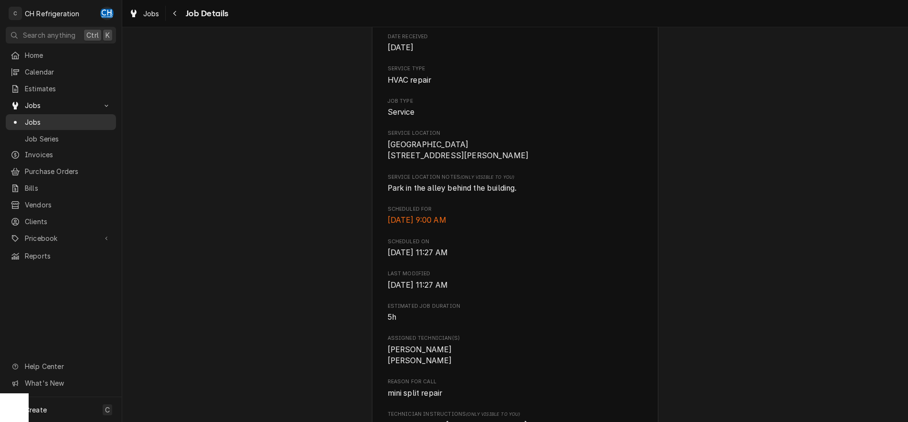
click at [44, 116] on div "Jobs" at bounding box center [61, 122] width 106 height 12
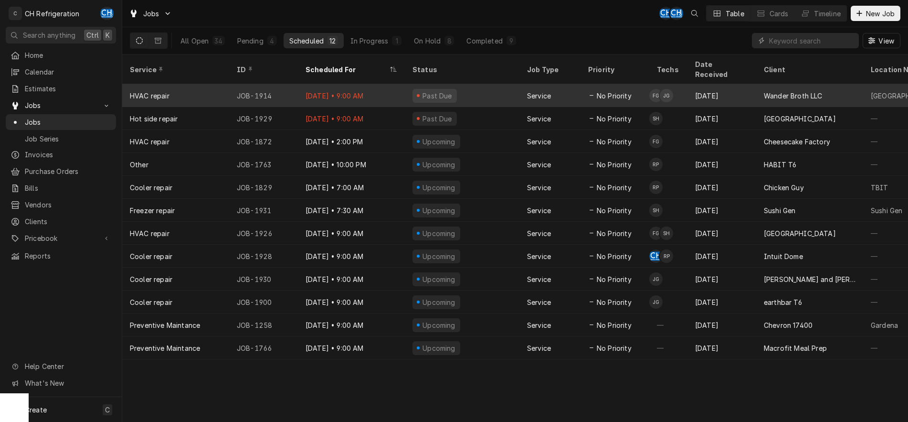
click at [650, 89] on div "Fred Gonzalez's Avatar" at bounding box center [655, 95] width 13 height 13
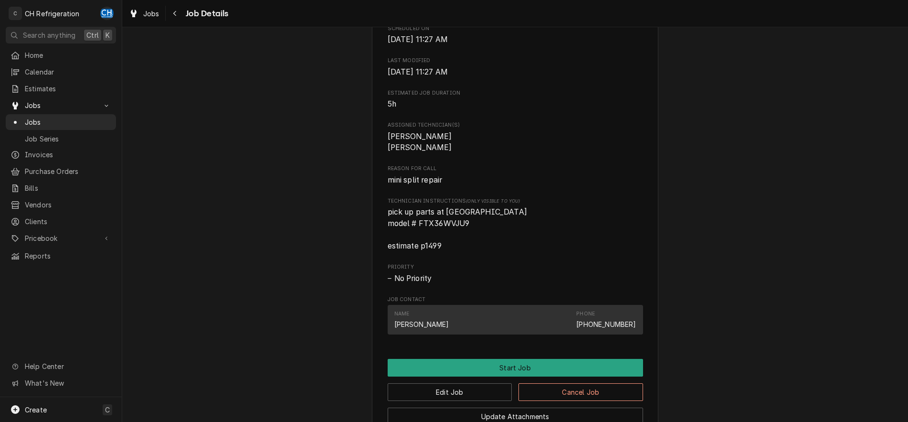
scroll to position [515, 0]
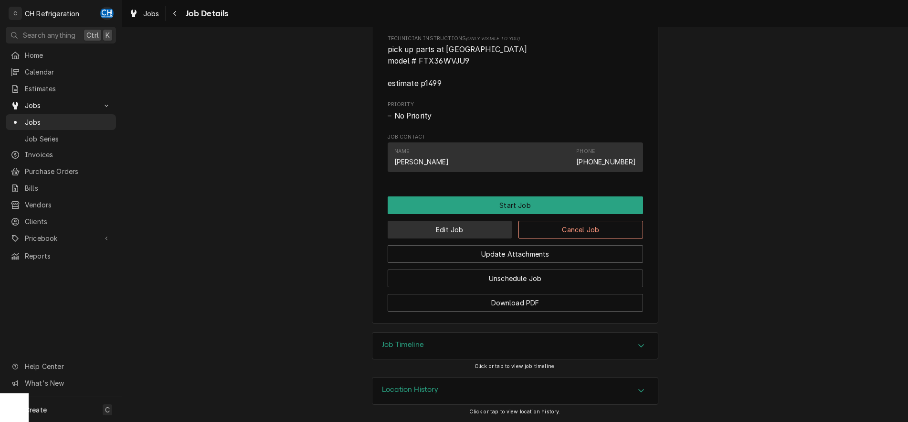
click at [438, 230] on button "Edit Job" at bounding box center [450, 230] width 125 height 18
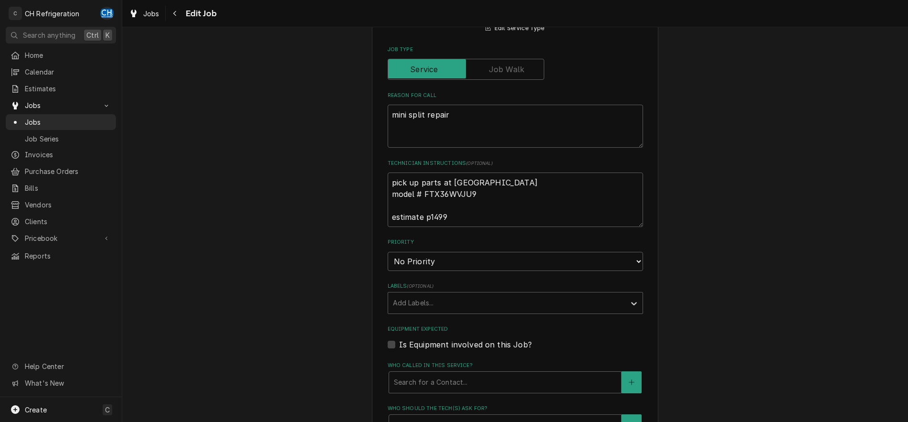
type textarea "x"
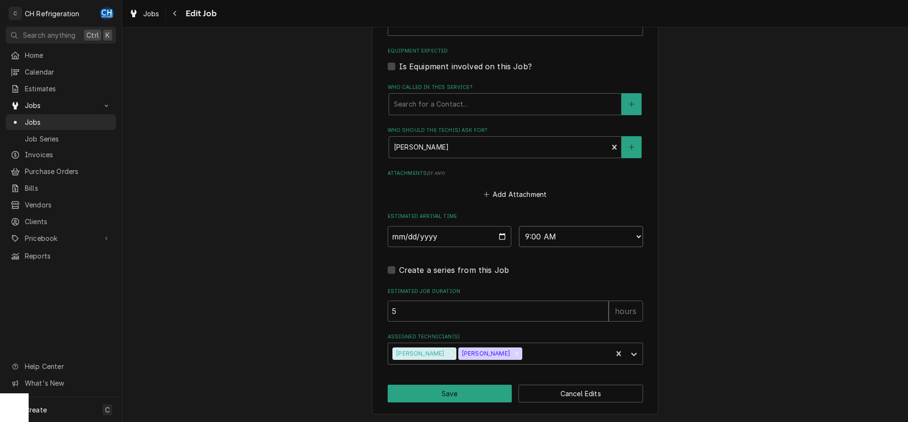
click at [519, 226] on select "AM / PM 6:00 AM 6:15 AM 6:30 AM 6:45 AM 7:00 AM 7:15 AM 7:30 AM 7:45 AM 8:00 AM…" at bounding box center [581, 236] width 124 height 21
click at [505, 235] on input "2025-09-11" at bounding box center [450, 236] width 124 height 21
type input "2025-09-15"
click at [466, 394] on button "Save" at bounding box center [450, 393] width 125 height 18
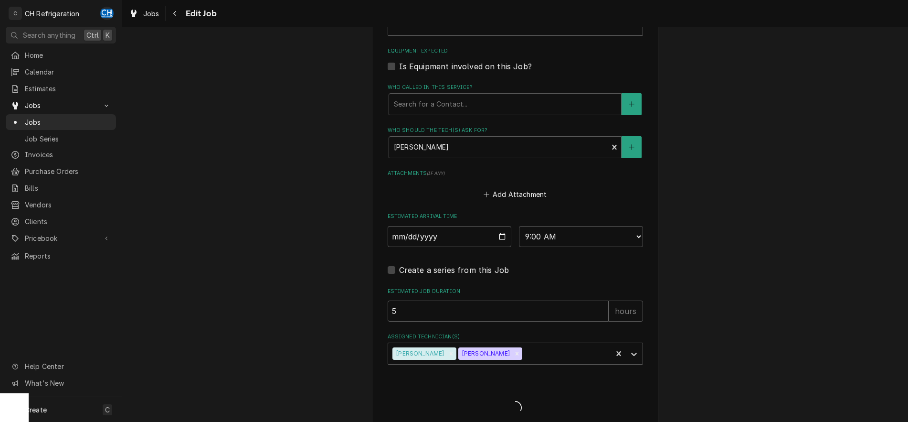
type textarea "x"
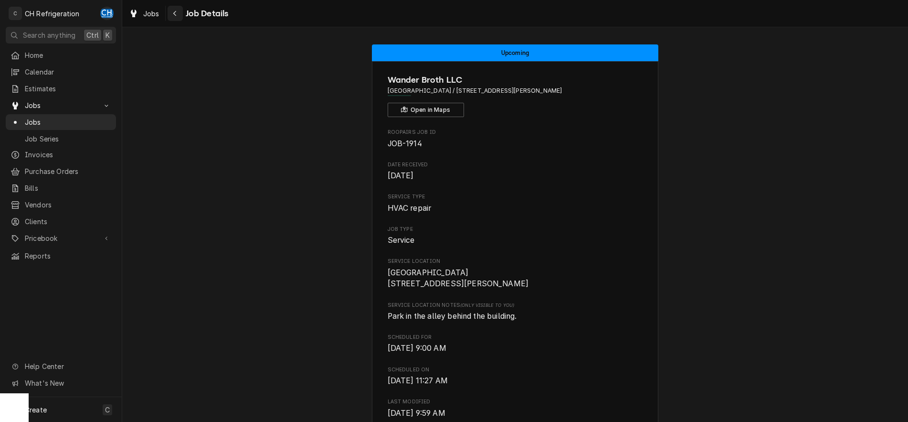
click at [173, 15] on icon "Navigate back" at bounding box center [175, 13] width 4 height 7
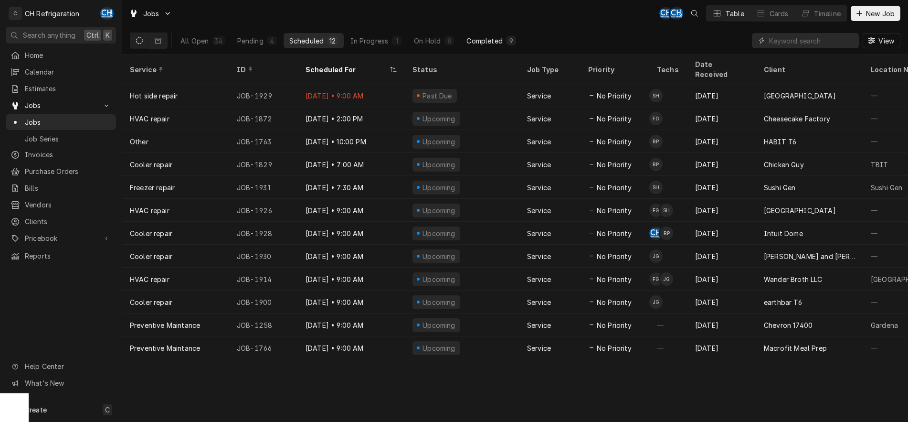
click at [511, 40] on div "9" at bounding box center [511, 41] width 6 height 10
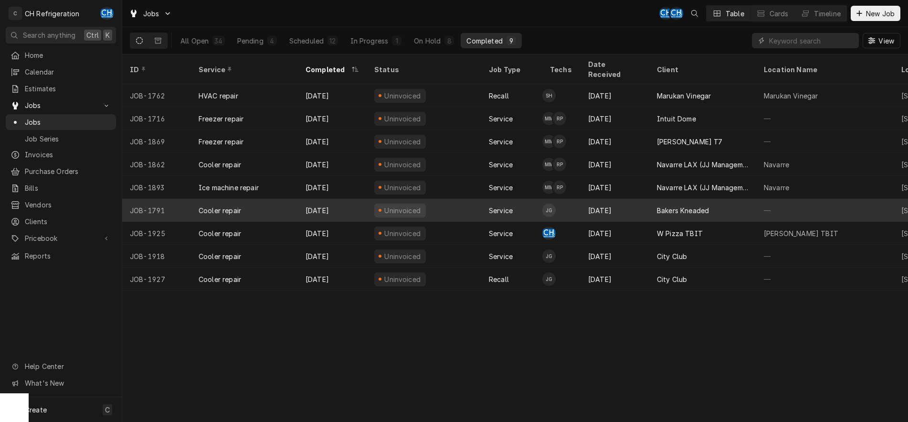
click at [678, 205] on div "Bakers Kneaded" at bounding box center [683, 210] width 52 height 10
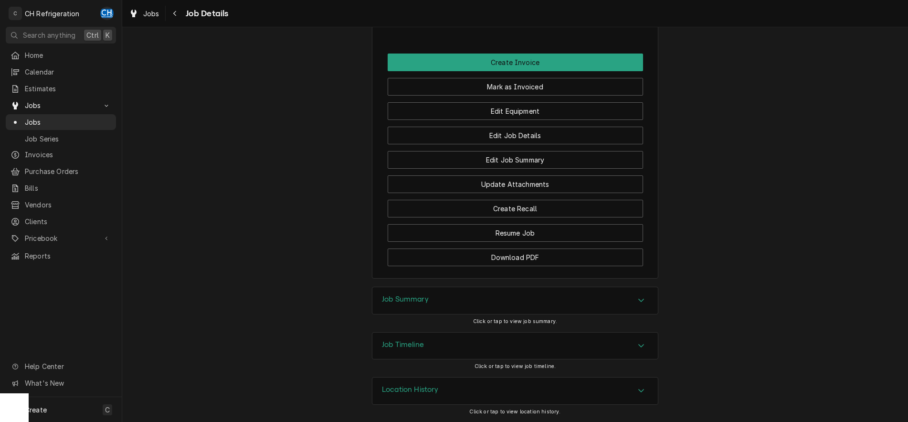
click at [617, 301] on div "Job Summary" at bounding box center [514, 300] width 285 height 27
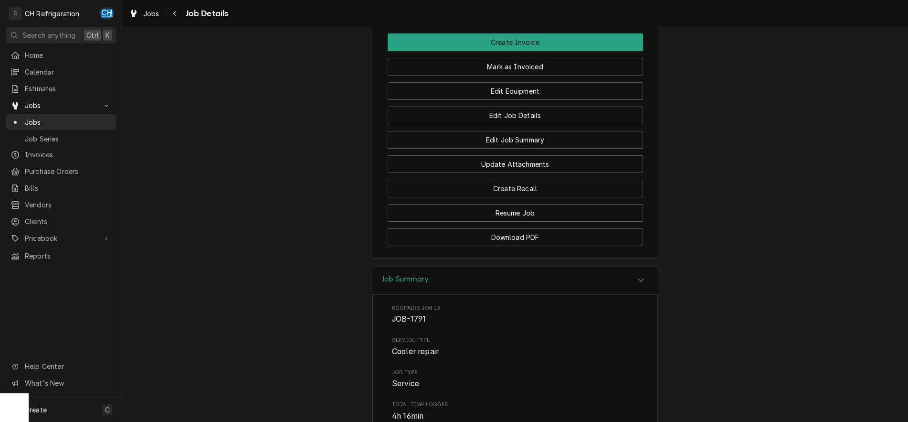
scroll to position [750, 0]
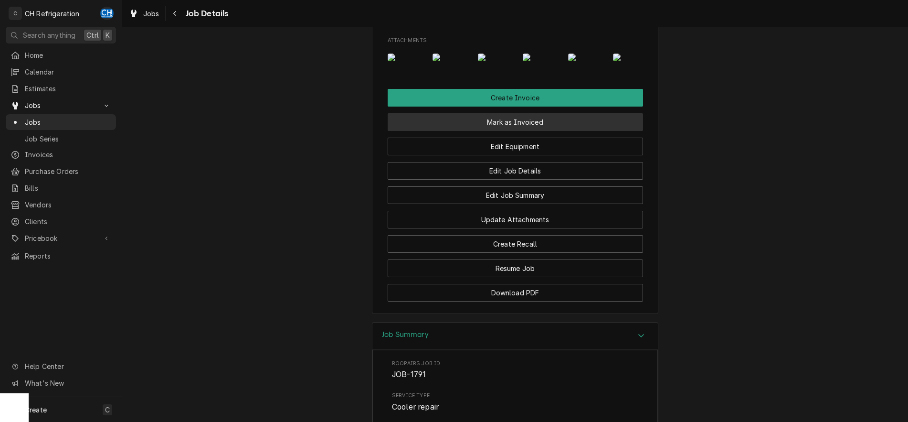
click at [505, 131] on button "Mark as Invoiced" at bounding box center [515, 122] width 255 height 18
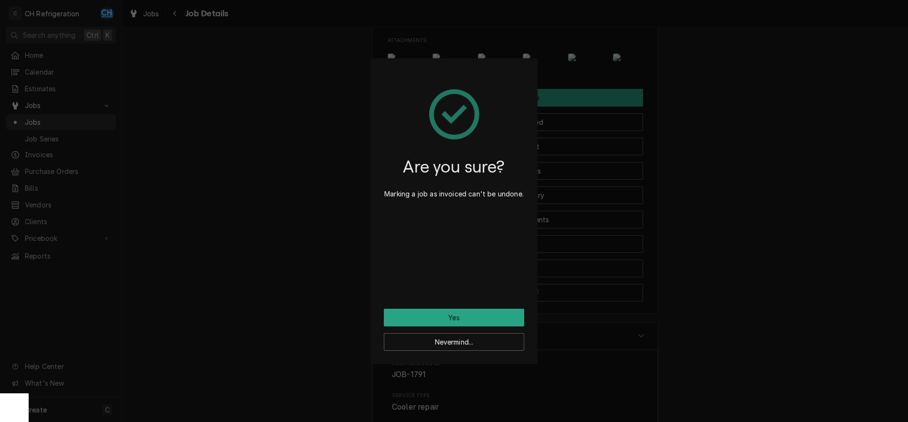
click at [479, 307] on div "Are you sure? Marking a job as invoiced can't be undone." at bounding box center [454, 190] width 140 height 237
click at [479, 311] on button "Yes" at bounding box center [454, 317] width 140 height 18
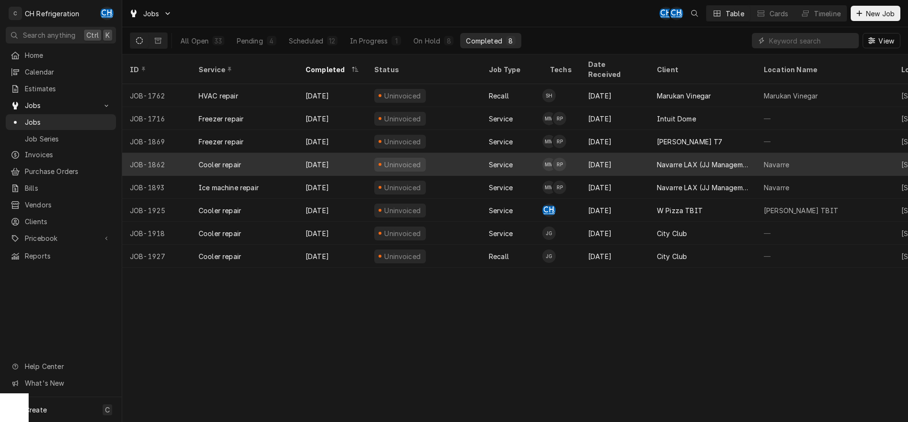
click at [640, 157] on div "[DATE]" at bounding box center [614, 164] width 69 height 23
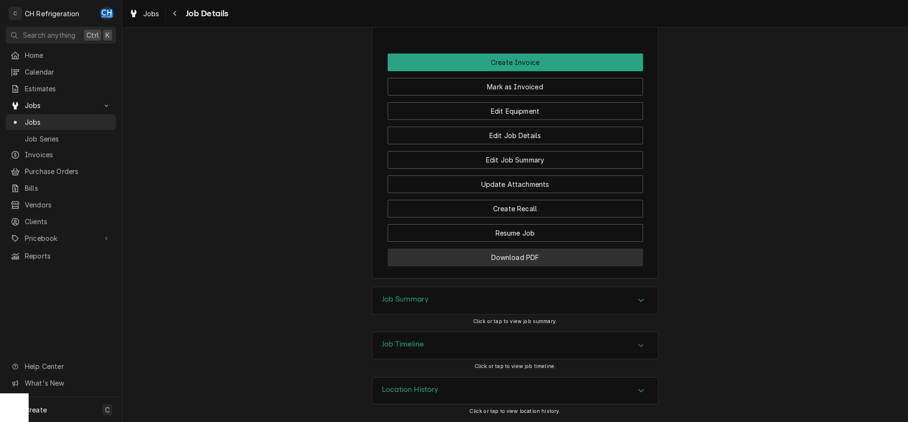
scroll to position [894, 0]
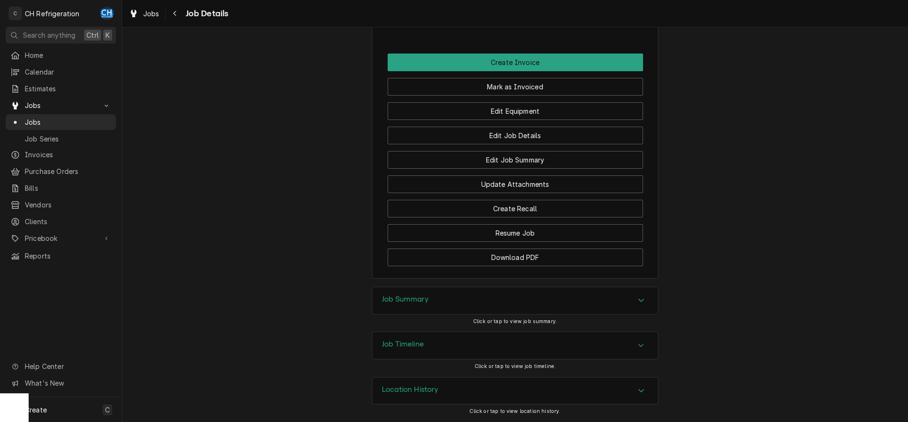
click at [568, 293] on div "Job Summary" at bounding box center [514, 300] width 285 height 27
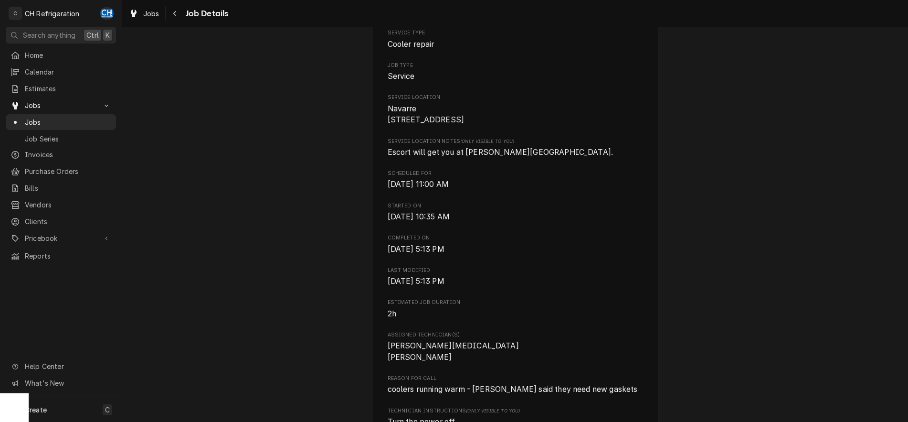
scroll to position [0, 0]
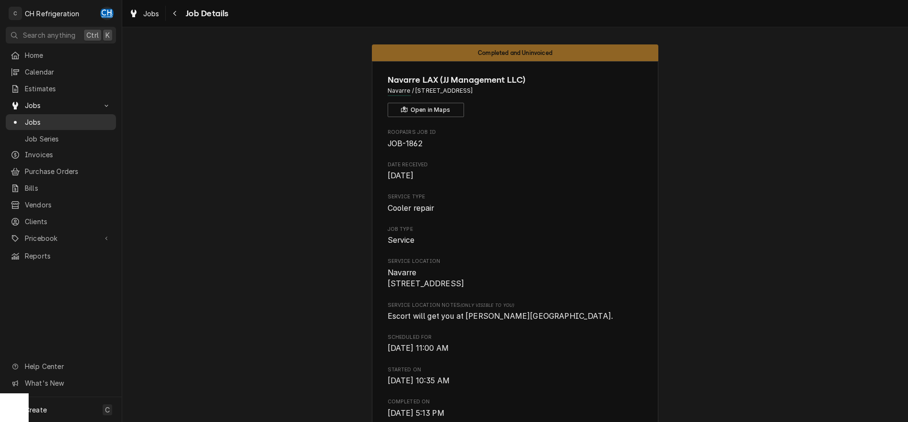
click at [45, 117] on span "Jobs" at bounding box center [68, 122] width 86 height 10
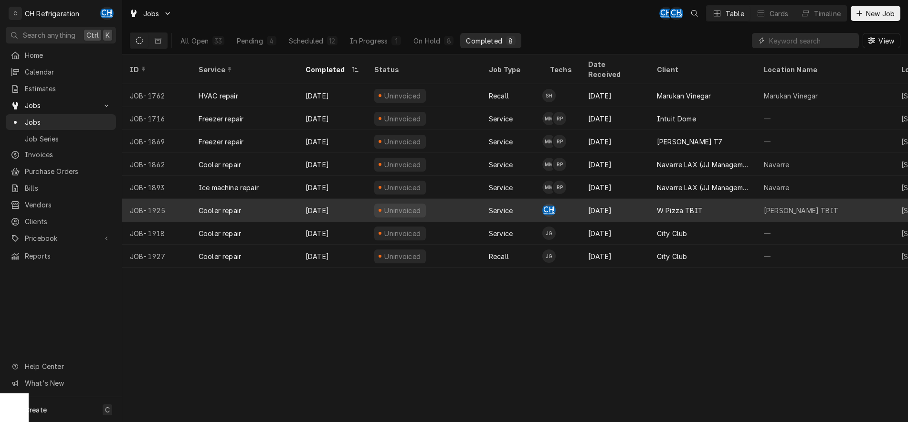
click at [695, 205] on div "W Pizza TBIT" at bounding box center [680, 210] width 46 height 10
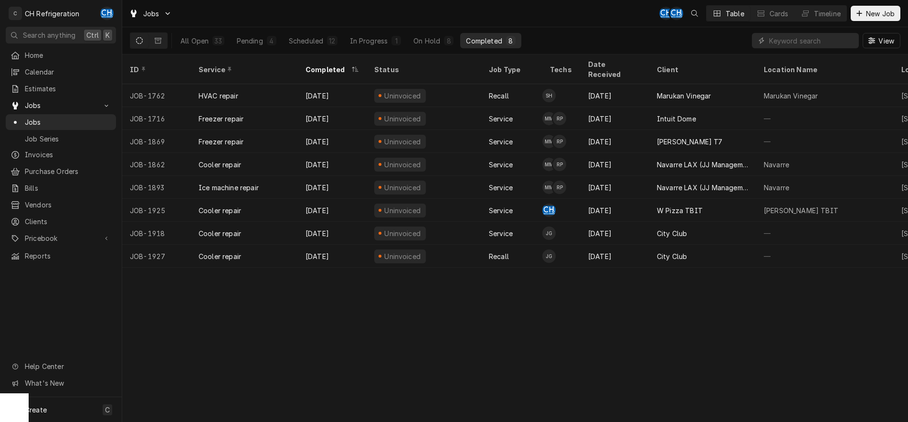
click at [714, 137] on div "[PERSON_NAME] T7" at bounding box center [690, 142] width 66 height 10
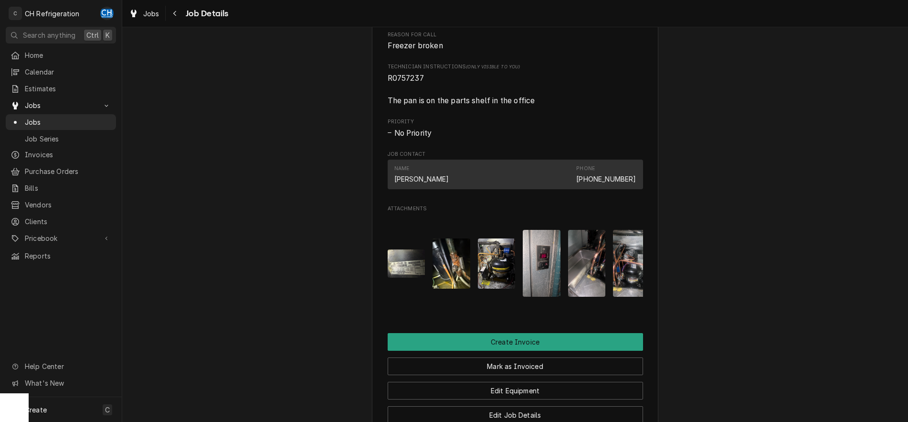
scroll to position [487, 0]
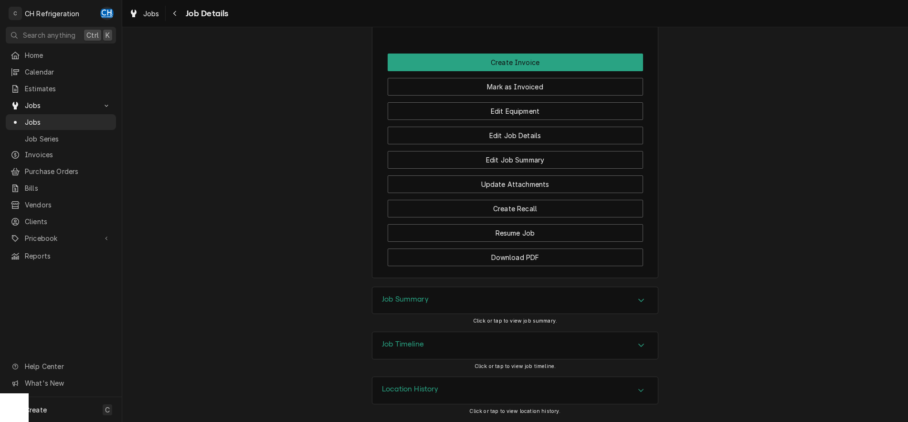
click at [496, 298] on div "Job Summary" at bounding box center [514, 300] width 285 height 27
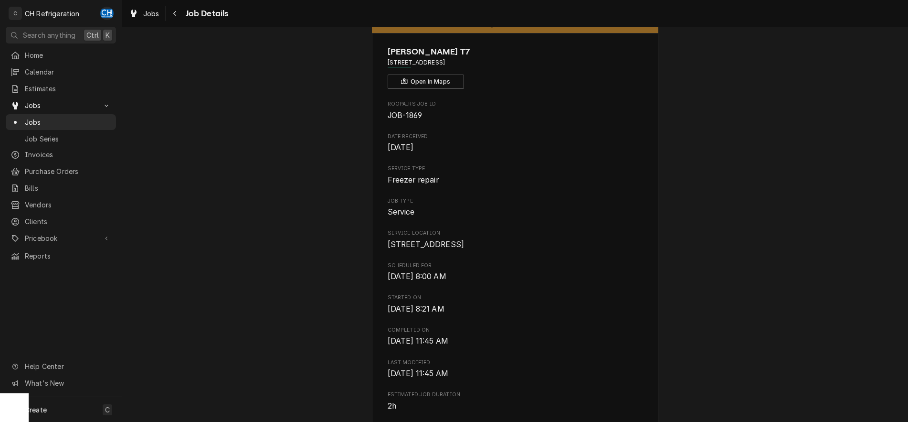
scroll to position [0, 0]
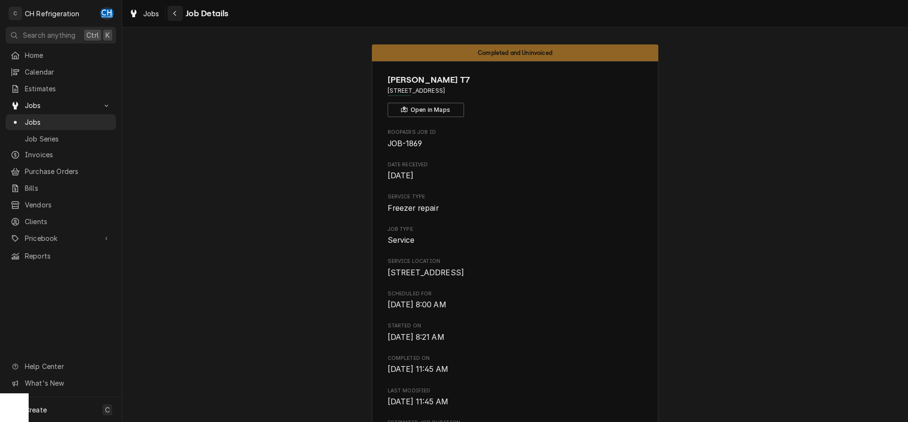
click at [173, 14] on icon "Navigate back" at bounding box center [175, 13] width 4 height 7
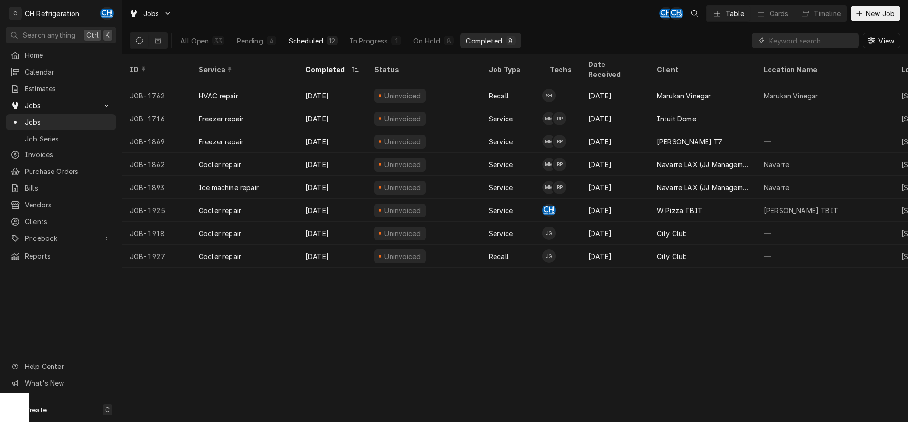
click at [293, 42] on div "Scheduled" at bounding box center [306, 41] width 34 height 10
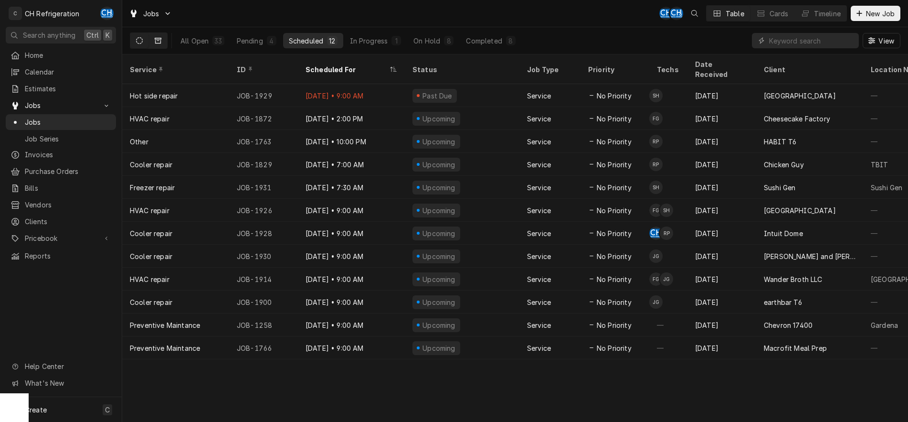
click at [162, 40] on button "Dynamic Content Wrapper" at bounding box center [158, 40] width 18 height 15
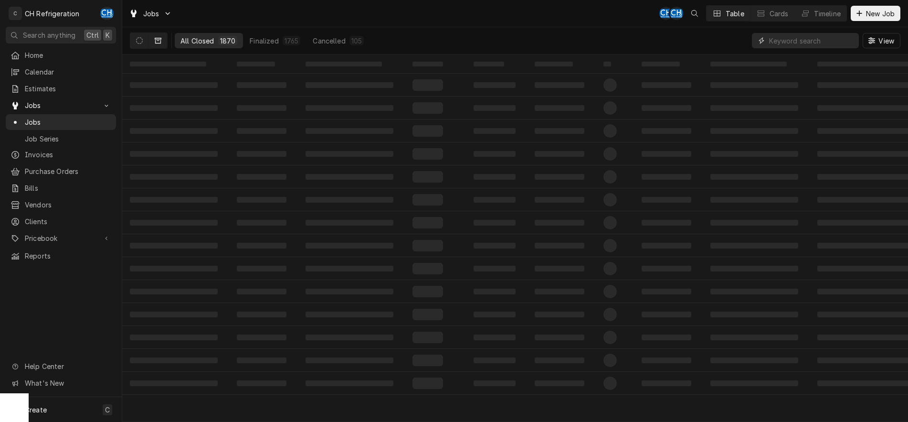
click at [843, 42] on input "Dynamic Content Wrapper" at bounding box center [811, 40] width 85 height 15
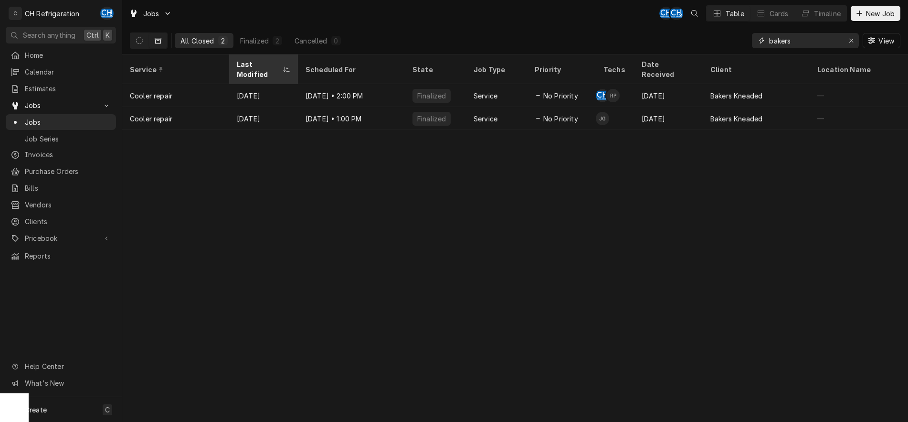
type input "bakers"
click at [266, 62] on div "Last Modified" at bounding box center [259, 69] width 44 height 20
click at [264, 58] on div "Last Modified" at bounding box center [263, 69] width 65 height 26
click at [276, 89] on div "[DATE]" at bounding box center [263, 95] width 69 height 23
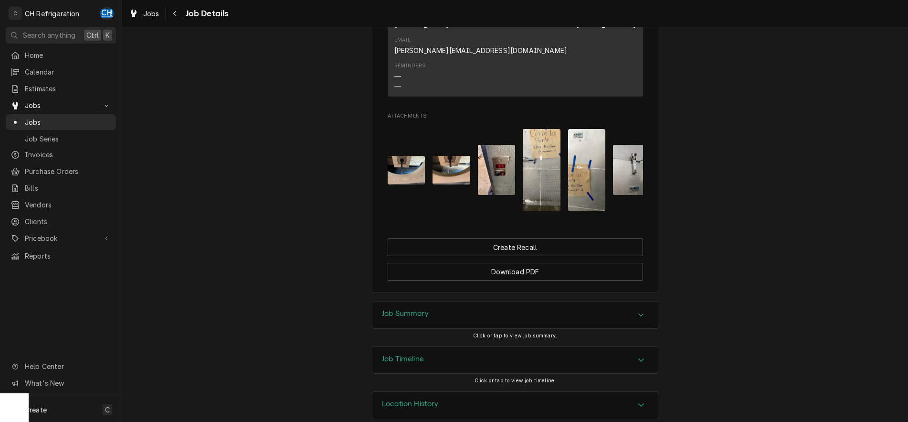
click at [382, 309] on h3 "Job Summary" at bounding box center [405, 313] width 47 height 9
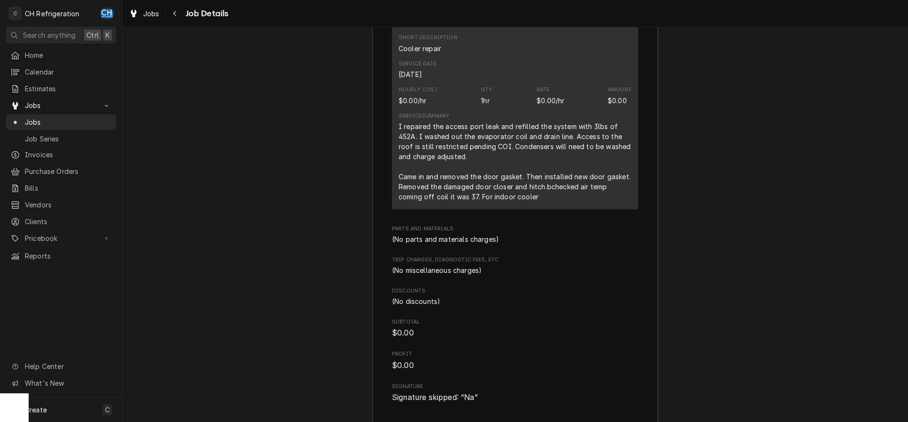
scroll to position [1018, 0]
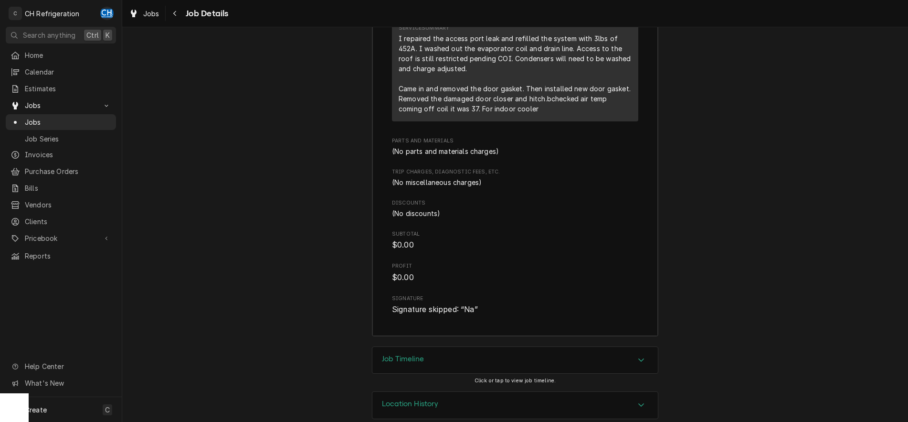
click at [415, 347] on div "Job Timeline" at bounding box center [514, 360] width 285 height 27
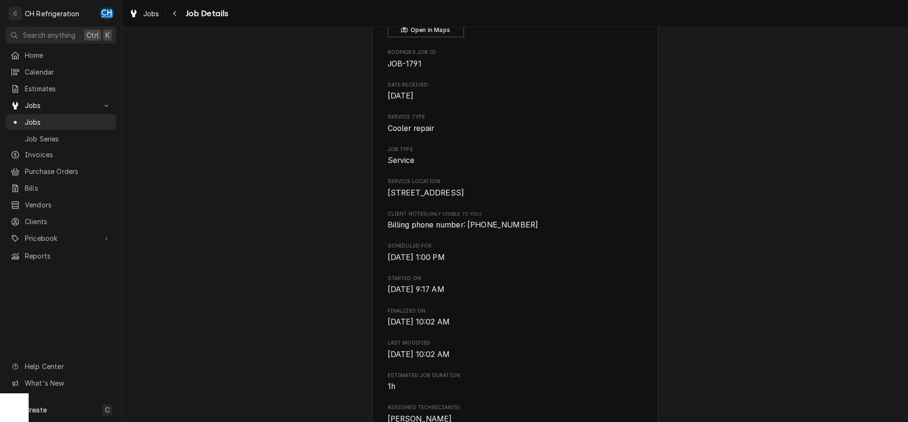
scroll to position [0, 0]
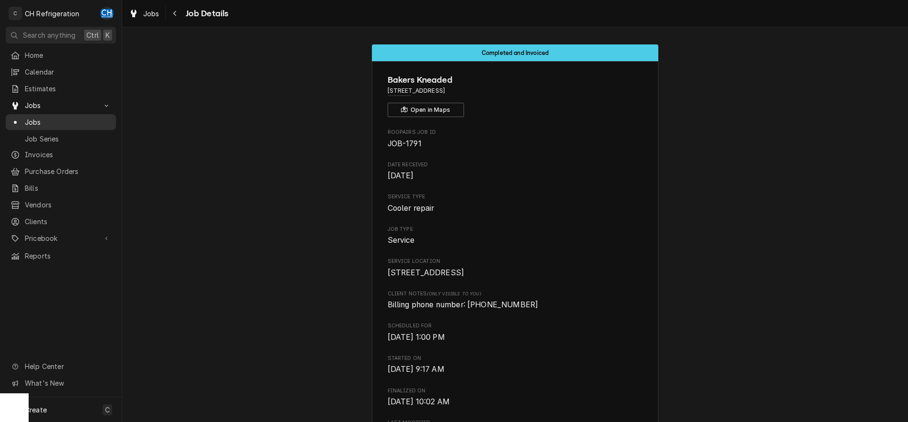
click at [65, 117] on span "Jobs" at bounding box center [68, 122] width 86 height 10
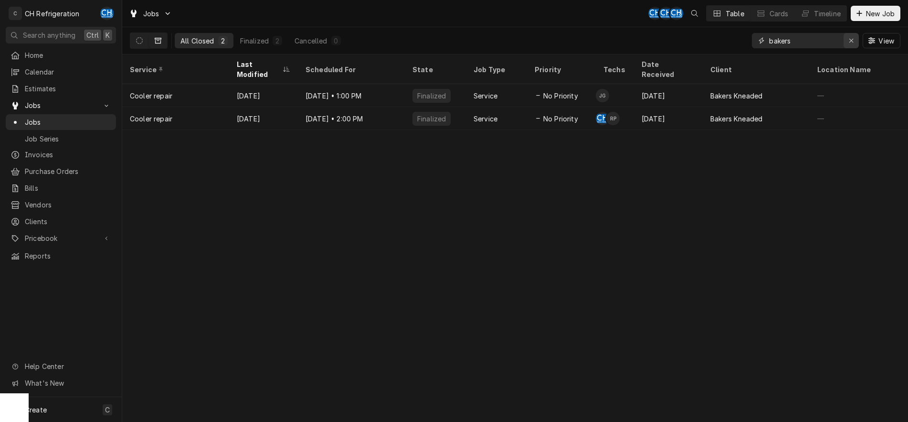
click div "Erase input"
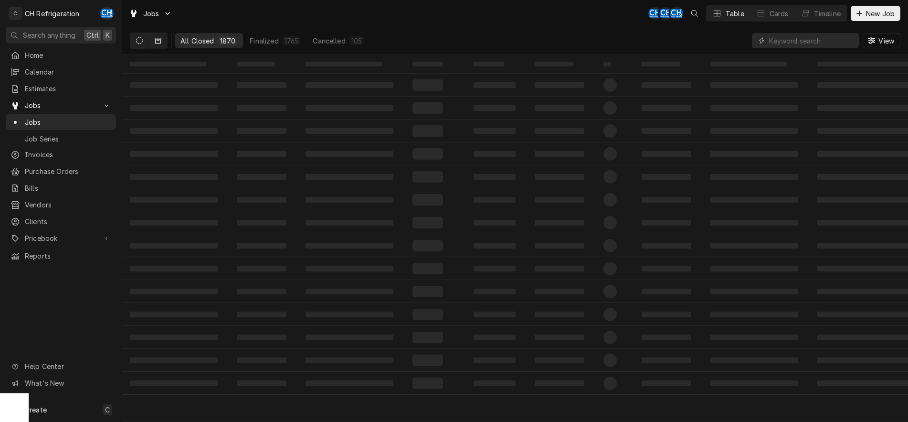
click button "Dynamic Content Wrapper"
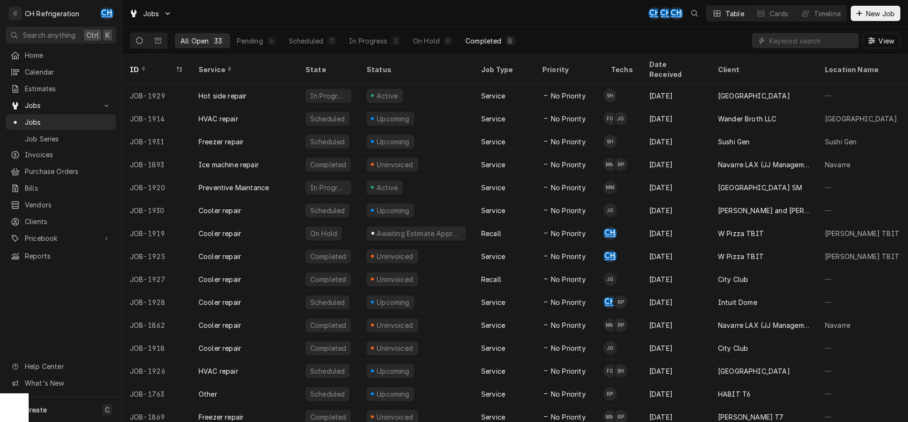
click div "8"
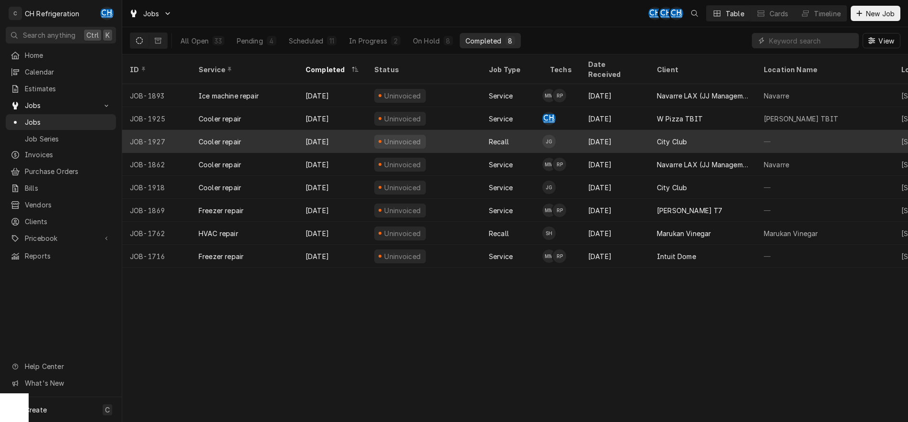
click div "City Club"
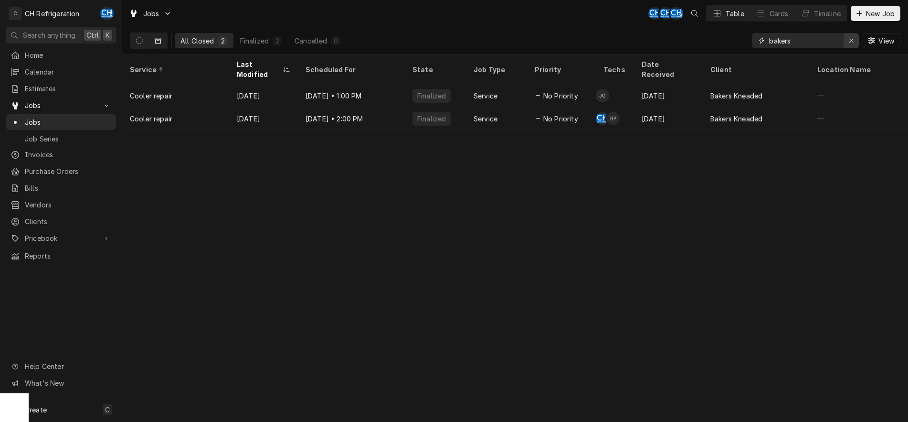
click at [855, 41] on div "Erase input" at bounding box center [851, 41] width 10 height 10
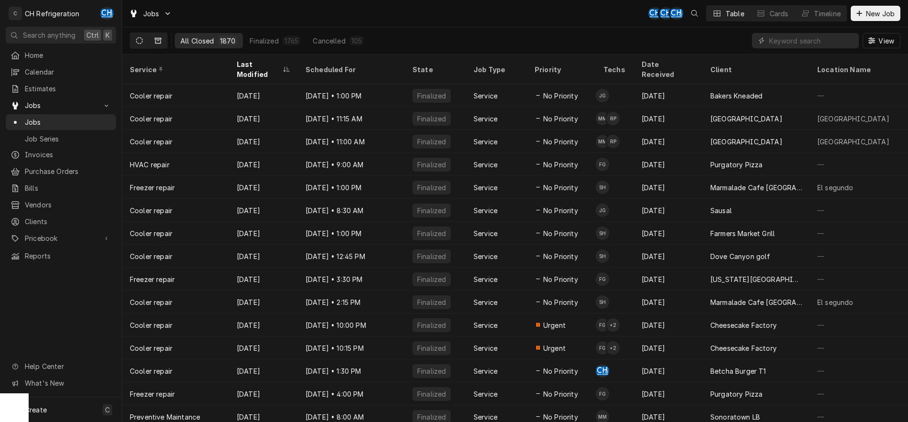
click at [136, 37] on button "Dynamic Content Wrapper" at bounding box center [139, 40] width 18 height 15
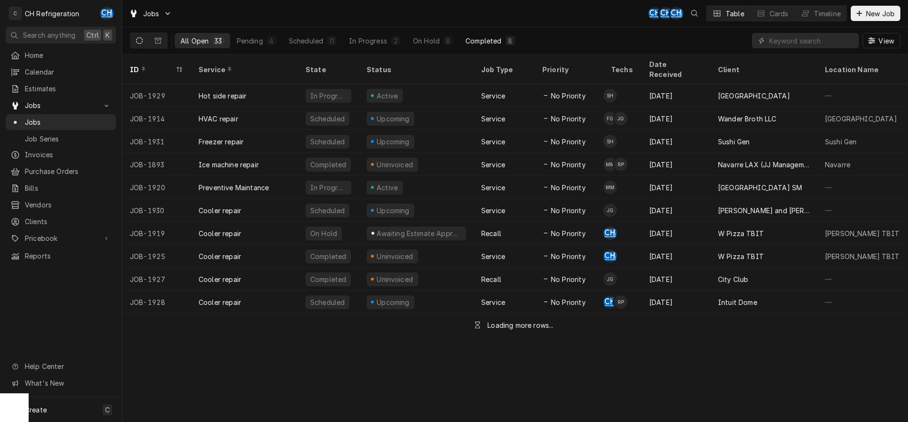
click at [506, 43] on div "8" at bounding box center [511, 41] width 10 height 10
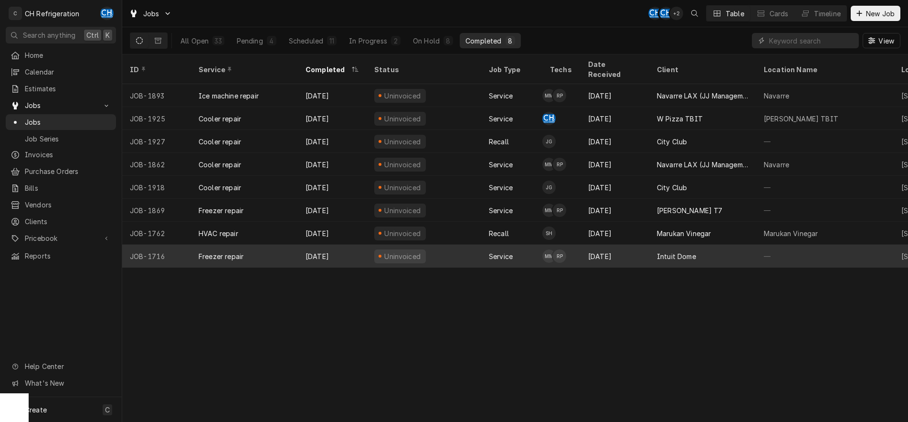
click at [695, 251] on div "Intuit Dome" at bounding box center [676, 256] width 39 height 10
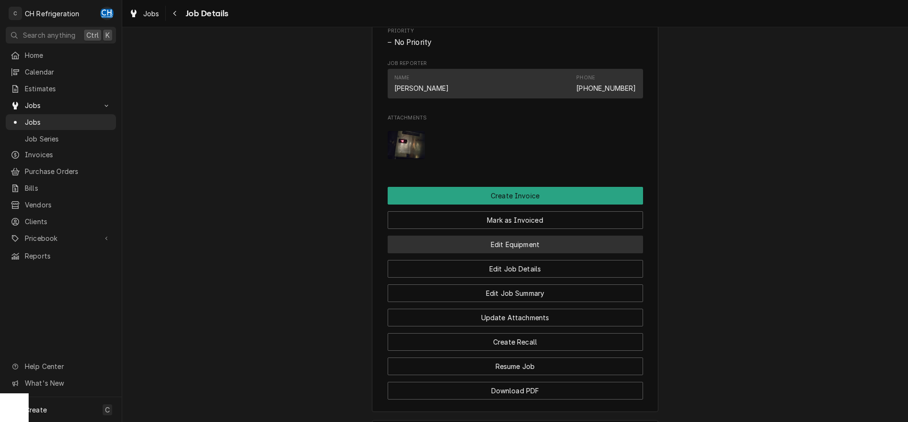
scroll to position [763, 0]
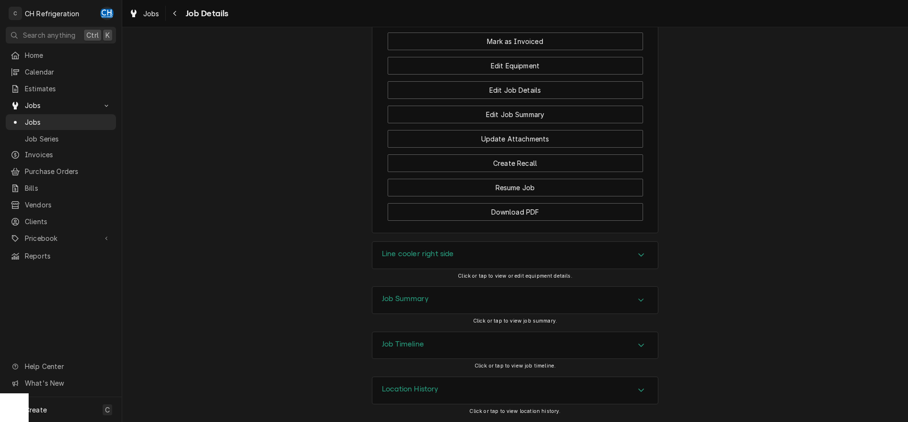
click at [520, 303] on div "Job Summary" at bounding box center [514, 299] width 285 height 27
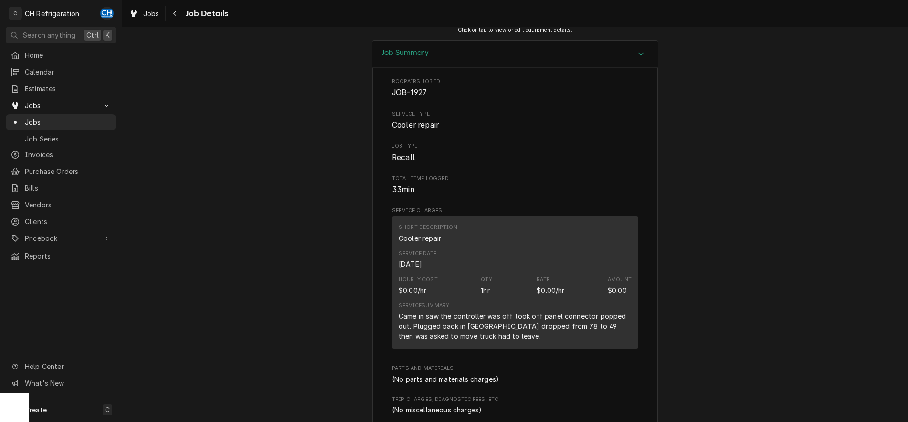
scroll to position [991, 0]
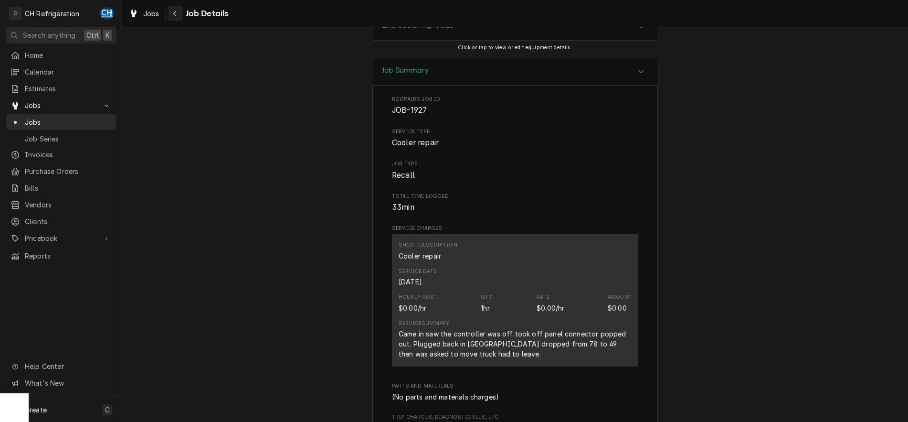
click at [175, 14] on icon "Navigate back" at bounding box center [175, 13] width 4 height 7
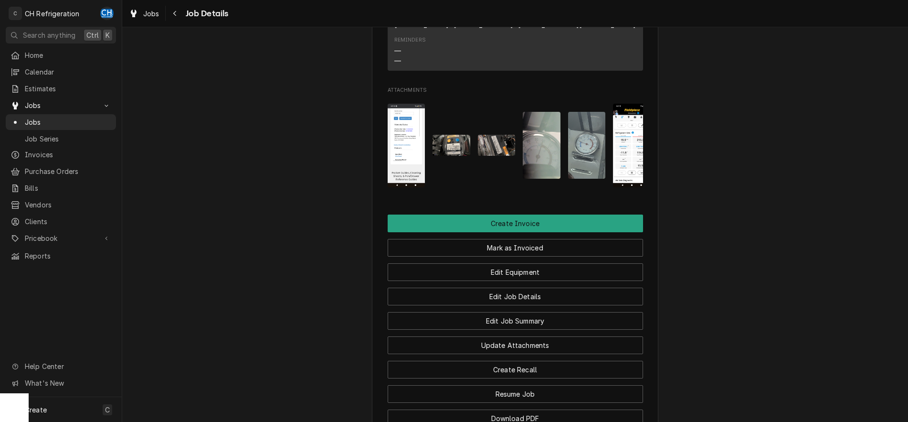
scroll to position [730, 0]
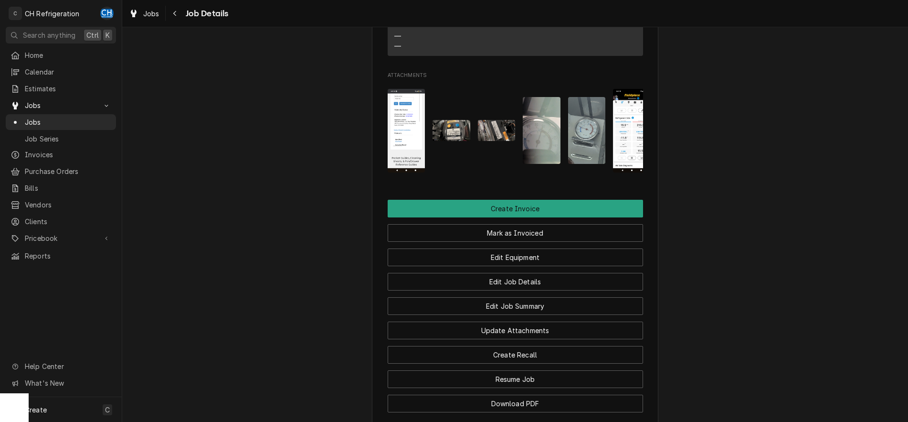
click at [408, 154] on img "Attachments" at bounding box center [407, 131] width 38 height 84
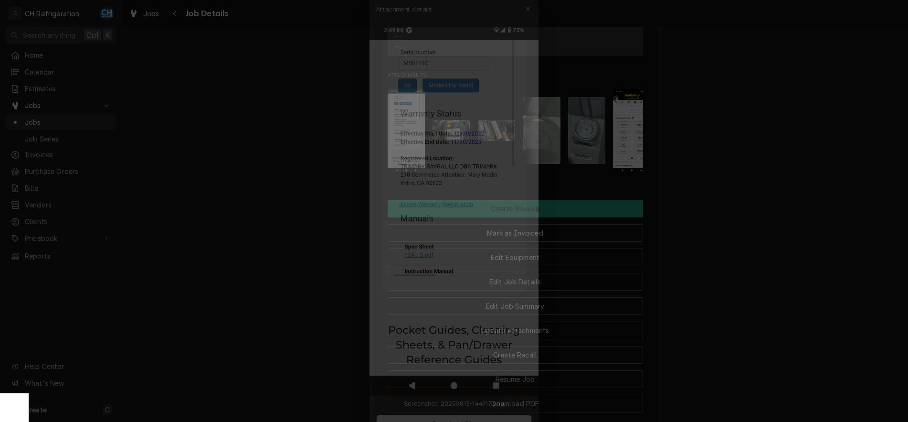
click at [746, 188] on div at bounding box center [454, 211] width 908 height 422
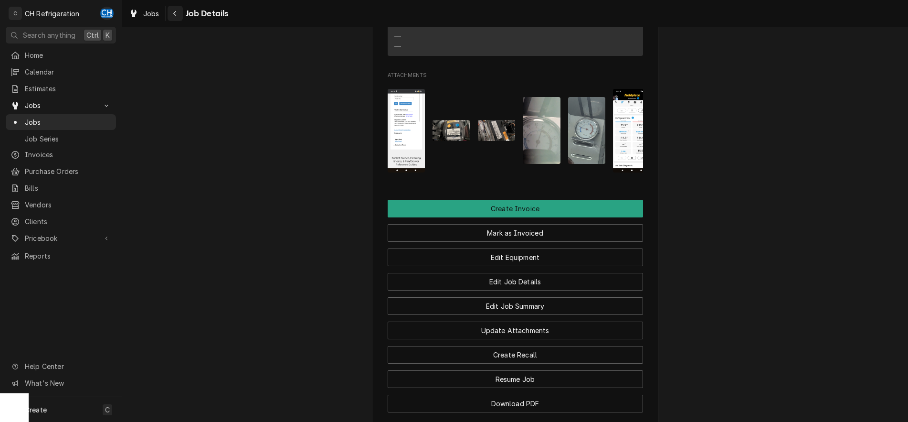
click at [180, 13] on button "Navigate back" at bounding box center [175, 13] width 15 height 15
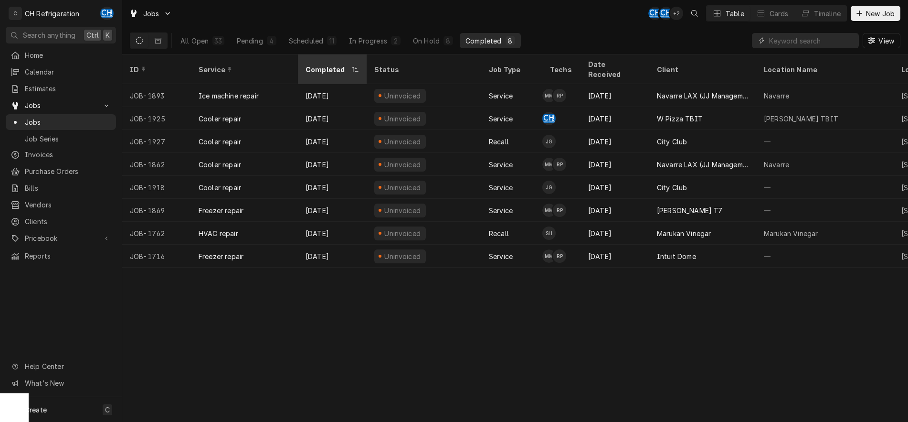
click at [328, 64] on div "Completed" at bounding box center [328, 69] width 44 height 10
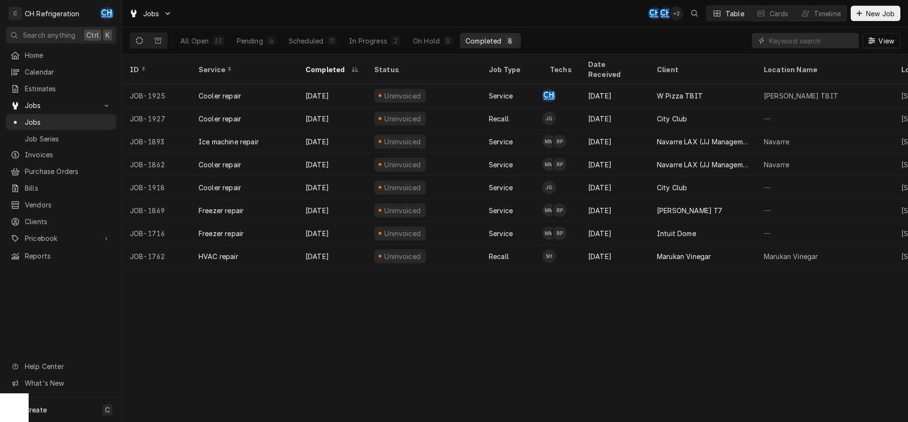
click at [328, 64] on div "Completed" at bounding box center [328, 69] width 44 height 10
click at [345, 64] on div "Completed" at bounding box center [332, 69] width 52 height 10
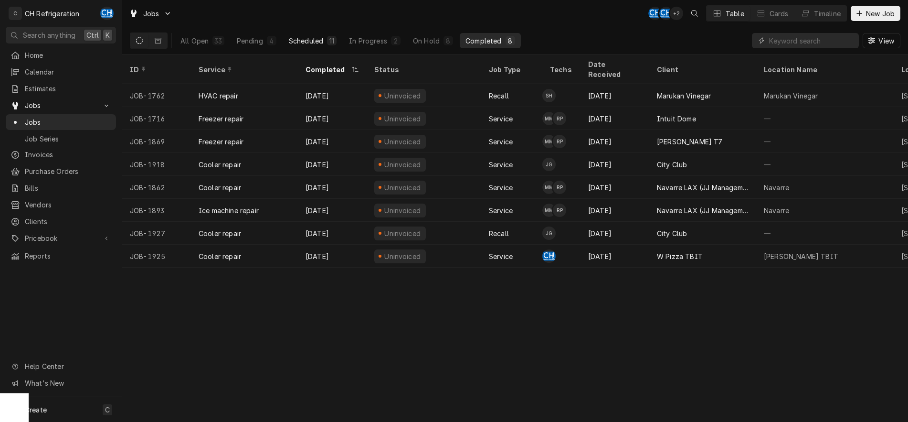
click at [318, 40] on div "Scheduled" at bounding box center [306, 41] width 34 height 10
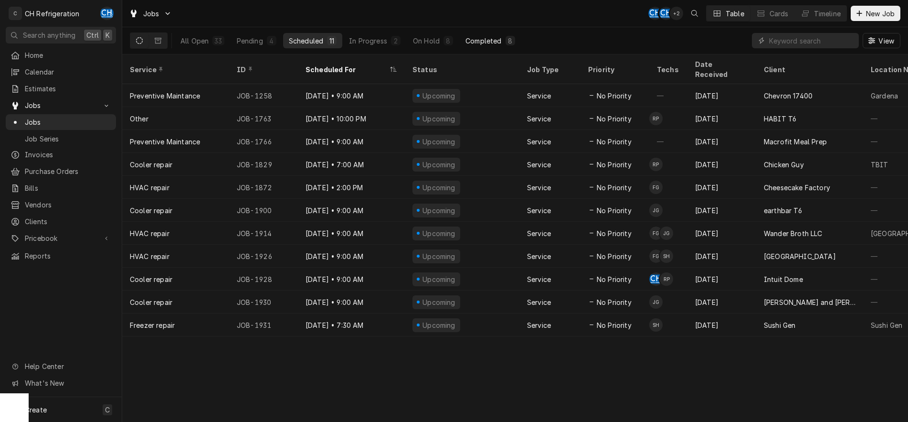
click at [483, 47] on button "Completed 8" at bounding box center [490, 40] width 61 height 15
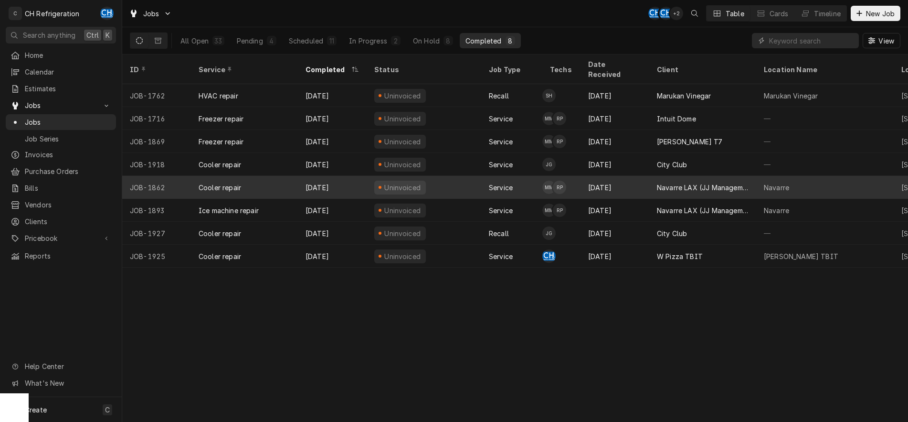
click at [648, 176] on div "Sep 2" at bounding box center [614, 187] width 69 height 23
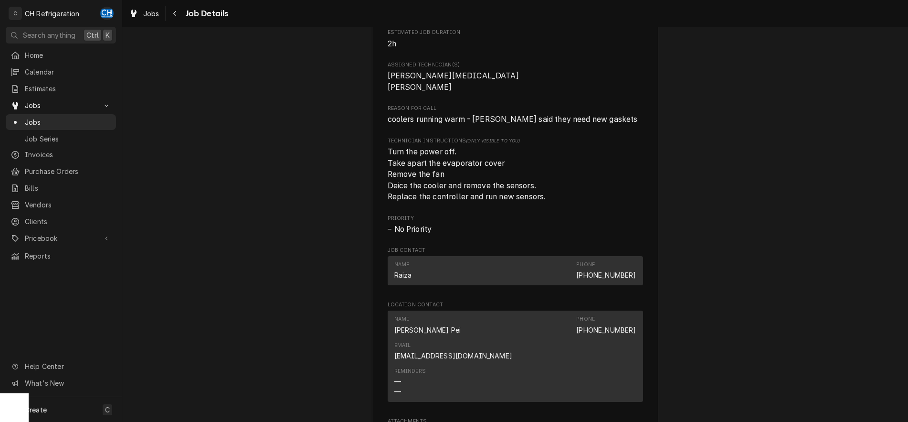
scroll to position [438, 0]
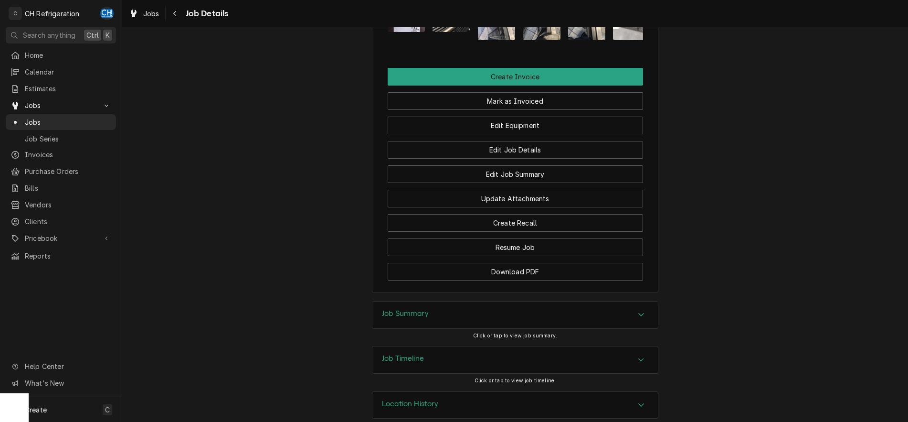
click at [596, 301] on div "Job Summary" at bounding box center [514, 314] width 285 height 27
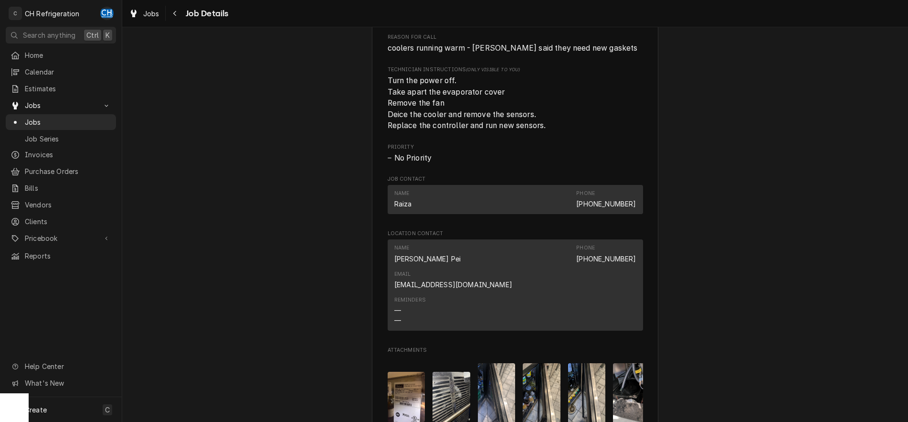
scroll to position [261, 0]
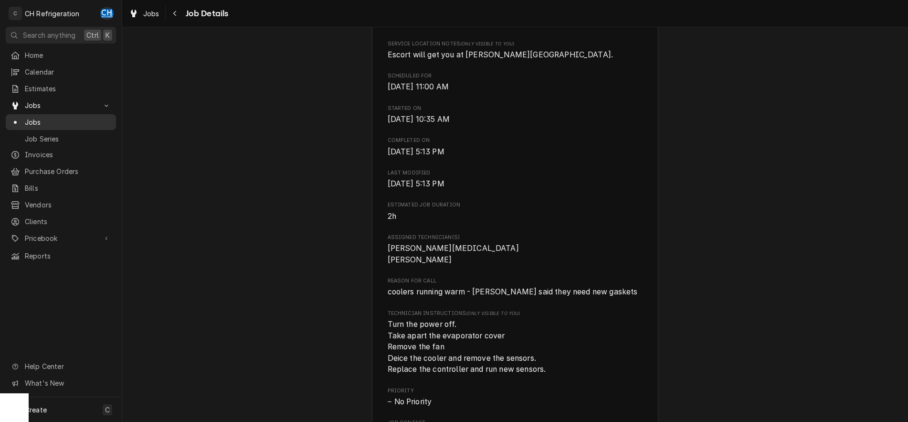
click at [40, 117] on span "Jobs" at bounding box center [68, 122] width 86 height 10
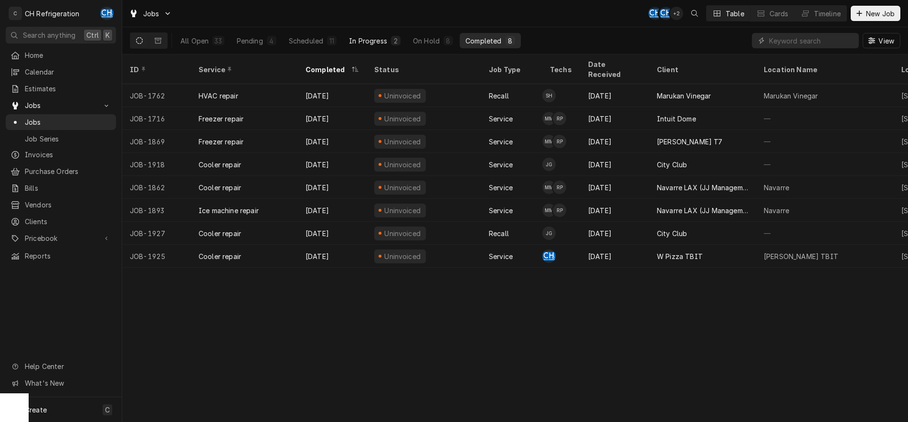
click at [390, 39] on button "In Progress 2" at bounding box center [374, 40] width 63 height 15
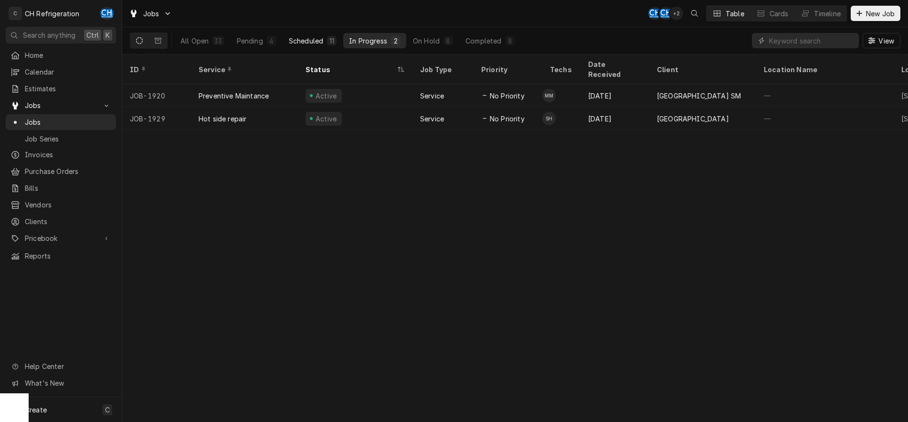
click at [312, 42] on div "Scheduled" at bounding box center [306, 41] width 34 height 10
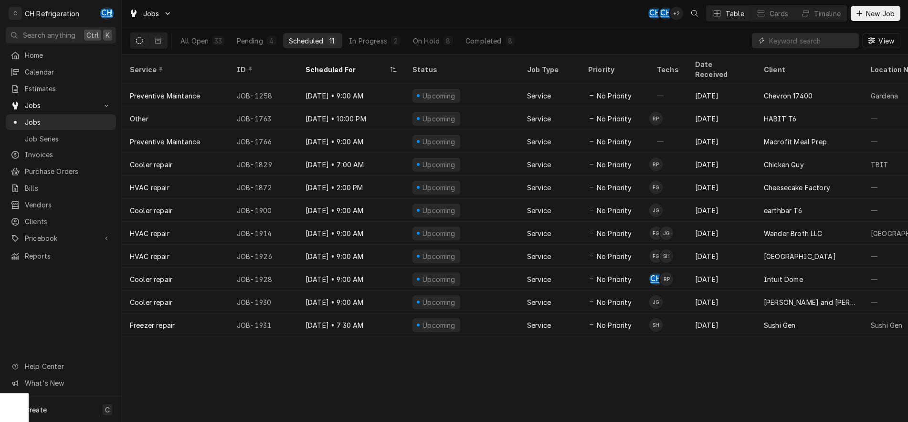
click at [473, 32] on div "All Open 33 Pending 4 Scheduled 11 In Progress 2 On Hold 8 Completed 8" at bounding box center [348, 40] width 346 height 27
click at [490, 35] on button "Completed 8" at bounding box center [490, 40] width 61 height 15
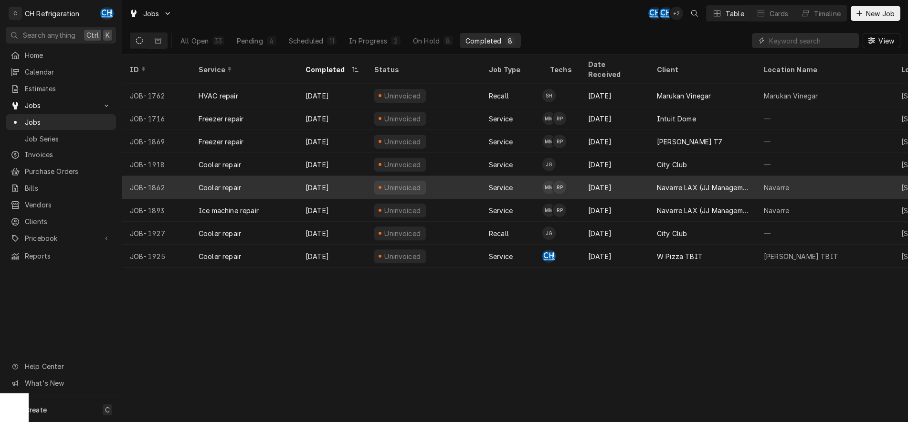
click at [717, 182] on div "Navarre LAX (JJ Management LLC)" at bounding box center [703, 187] width 92 height 10
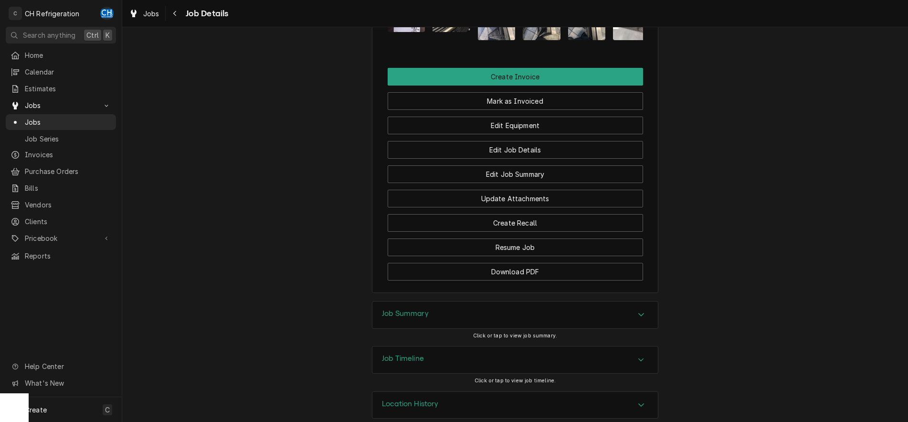
click at [472, 306] on div "Job Summary" at bounding box center [514, 314] width 285 height 27
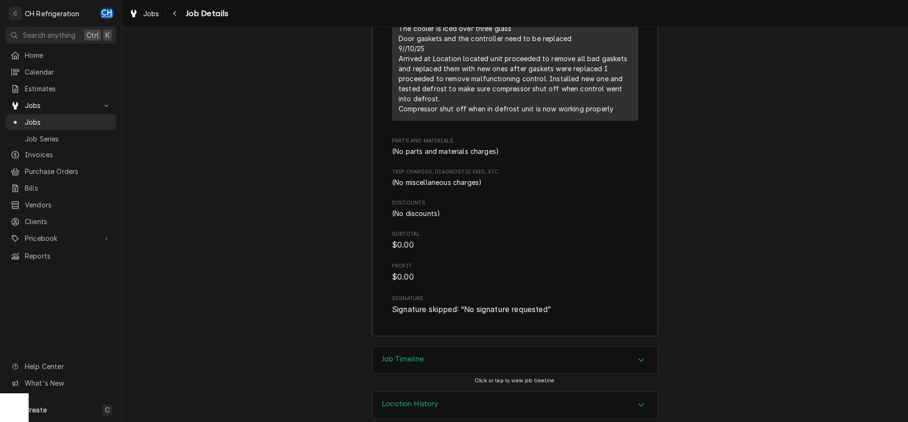
scroll to position [1247, 0]
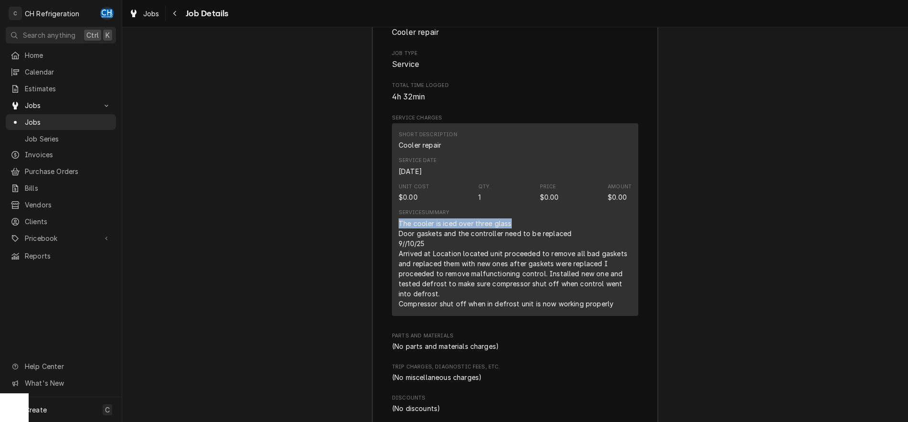
drag, startPoint x: 398, startPoint y: 204, endPoint x: 513, endPoint y: 212, distance: 115.8
click at [513, 212] on div "Short Description Cooler repair Service Date [DATE] Unit Cost $0.00 Qty. 1 Pric…" at bounding box center [515, 219] width 246 height 192
drag, startPoint x: 405, startPoint y: 218, endPoint x: 576, endPoint y: 223, distance: 171.0
click at [576, 223] on div "The cooler is iced over three glass Door gaskets and the controller need to be …" at bounding box center [515, 263] width 233 height 90
click at [427, 231] on div "The cooler is iced over three glass Door gaskets and the controller need to be …" at bounding box center [515, 263] width 233 height 90
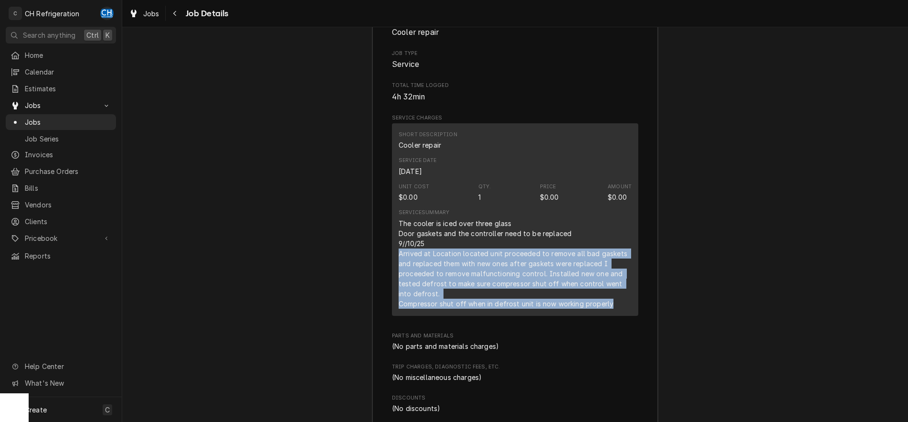
drag, startPoint x: 397, startPoint y: 238, endPoint x: 612, endPoint y: 290, distance: 220.9
click at [610, 290] on div "Short Description Cooler repair Service Date Sep 4, 2025 Unit Cost $0.00 Qty. 1…" at bounding box center [515, 219] width 246 height 192
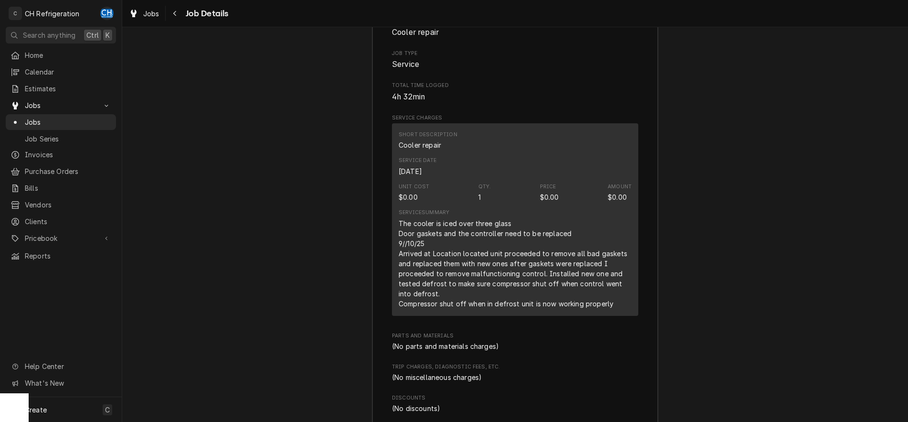
click at [612, 290] on div "The cooler is iced over three glass Door gaskets and the controller need to be …" at bounding box center [515, 263] width 233 height 90
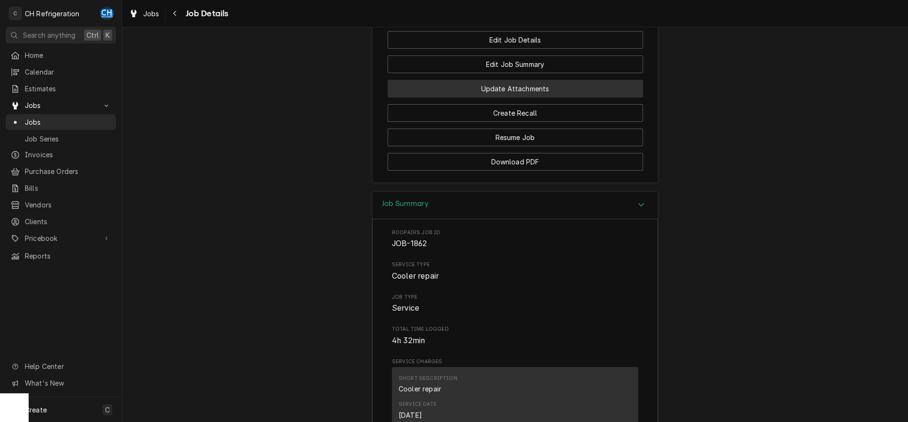
scroll to position [712, 0]
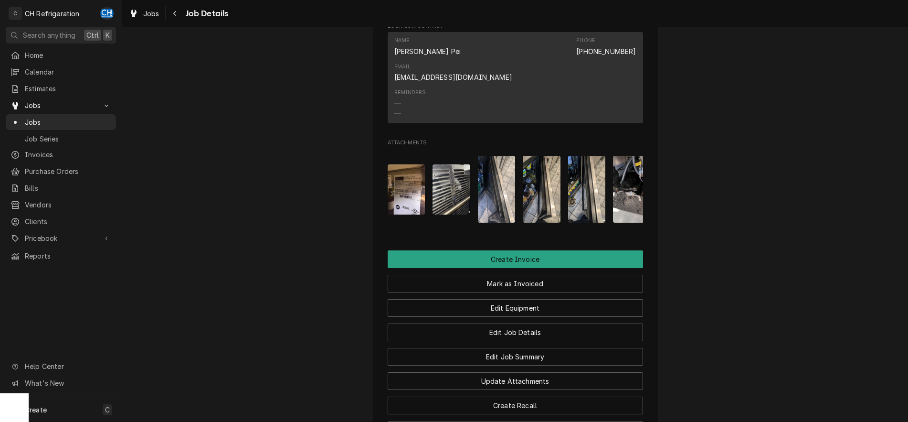
click at [499, 178] on img "Attachments" at bounding box center [497, 189] width 38 height 67
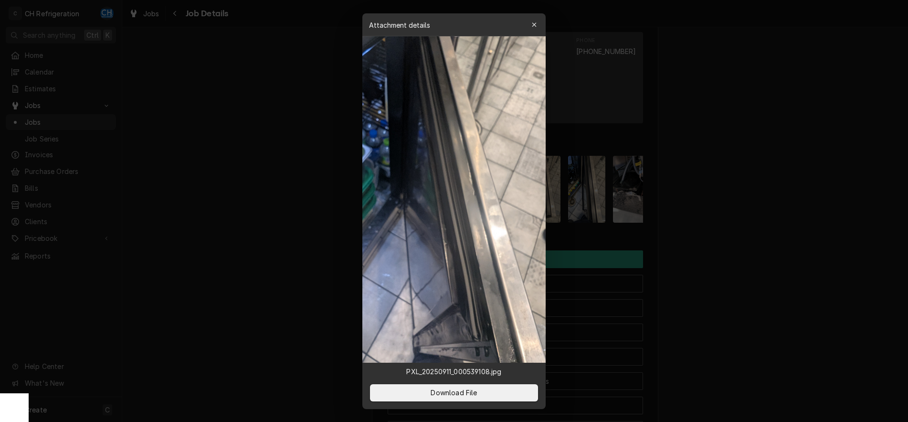
click at [754, 217] on div at bounding box center [454, 211] width 908 height 422
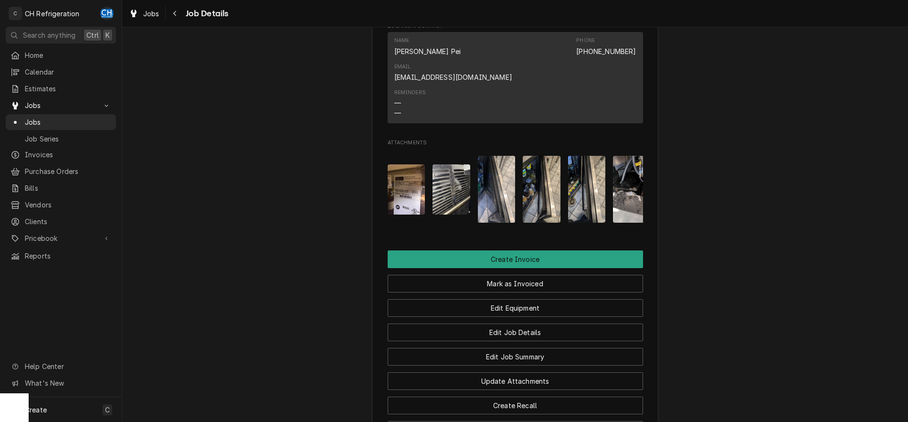
click at [546, 180] on img "Attachments" at bounding box center [542, 189] width 38 height 67
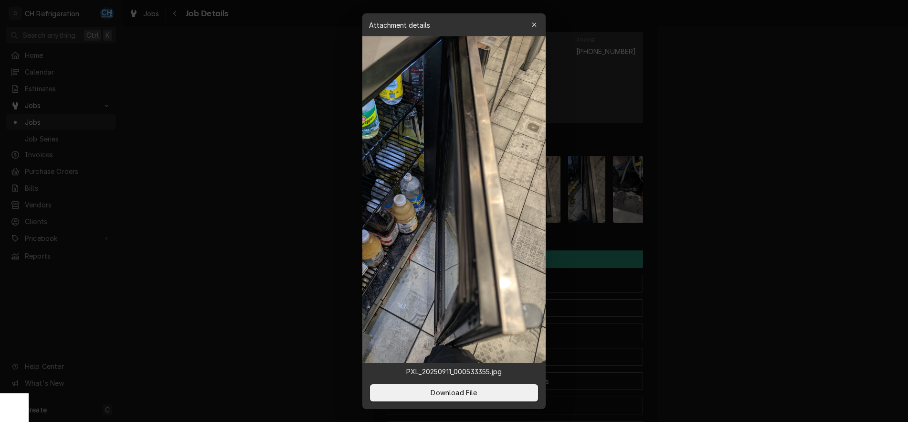
click at [731, 221] on div at bounding box center [454, 211] width 908 height 422
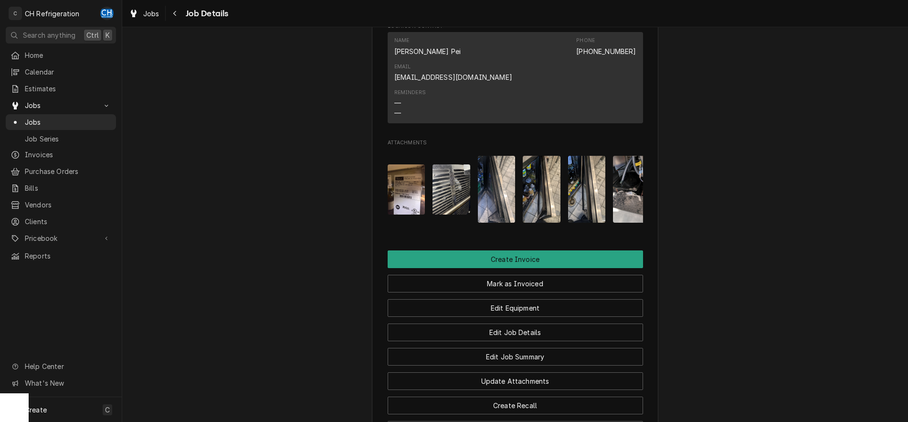
scroll to position [0, 60]
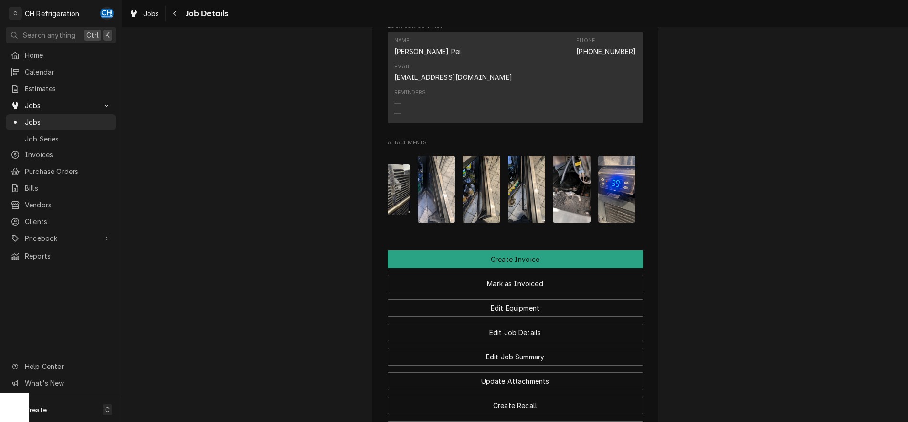
click at [608, 194] on img "Attachments" at bounding box center [617, 189] width 38 height 67
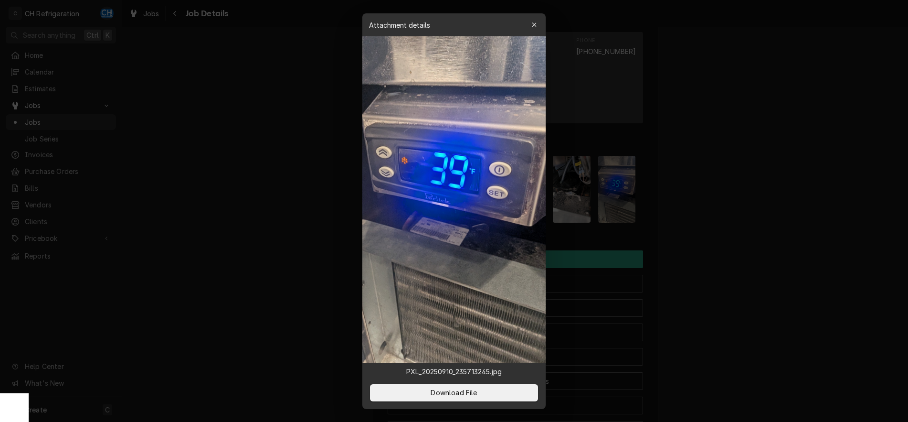
click at [705, 226] on div at bounding box center [454, 211] width 908 height 422
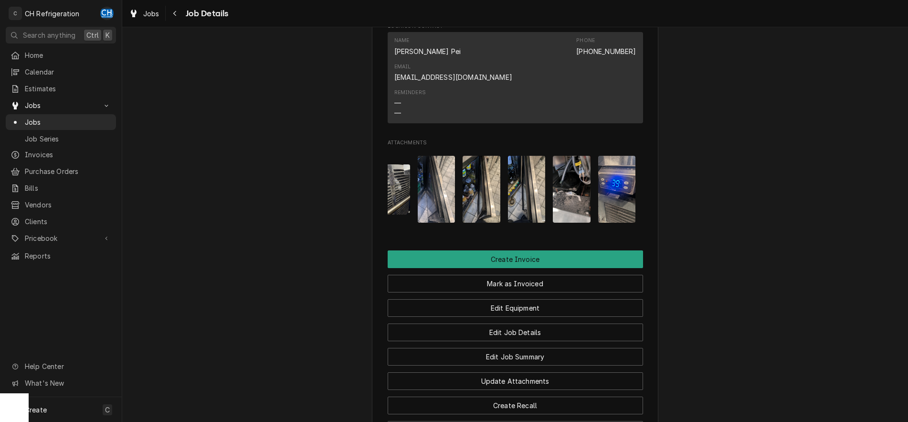
drag, startPoint x: 576, startPoint y: 186, endPoint x: 581, endPoint y: 187, distance: 5.4
click at [577, 186] on img "Attachments" at bounding box center [572, 189] width 38 height 67
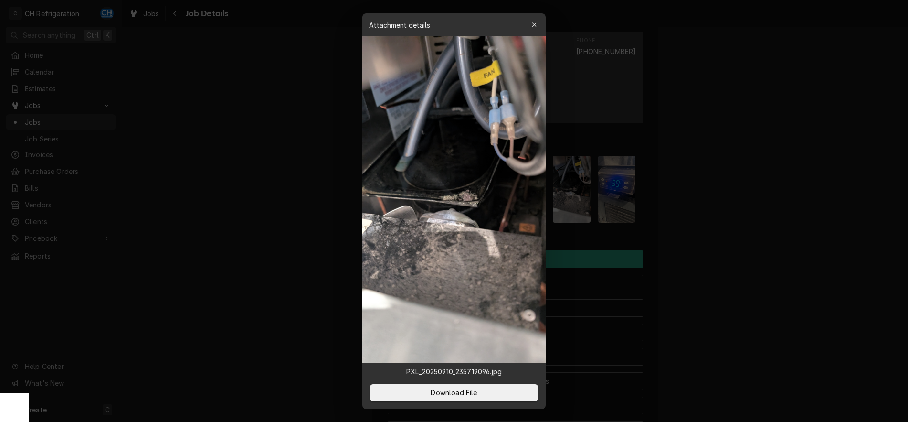
click at [756, 225] on div at bounding box center [454, 211] width 908 height 422
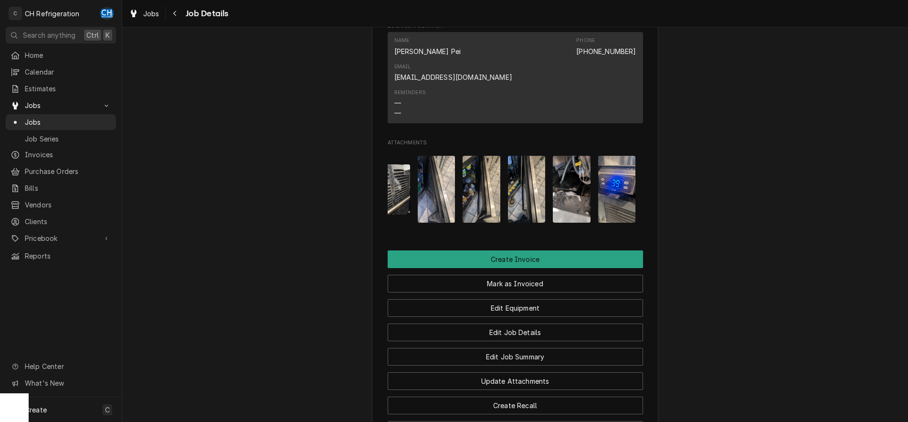
click at [529, 176] on img "Attachments" at bounding box center [527, 189] width 38 height 67
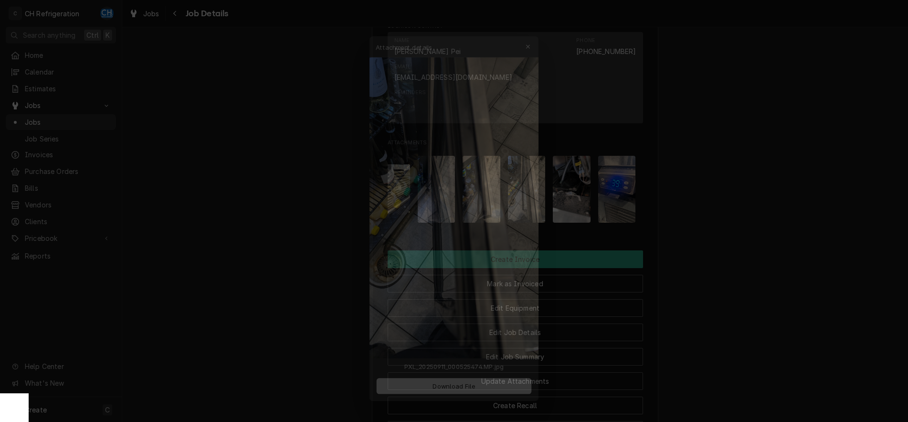
click at [742, 213] on div at bounding box center [454, 211] width 908 height 422
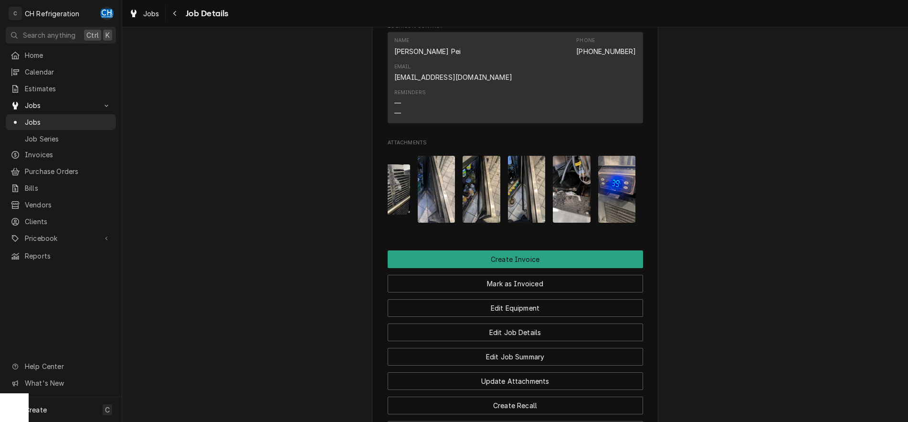
click at [469, 166] on img "Attachments" at bounding box center [482, 189] width 38 height 67
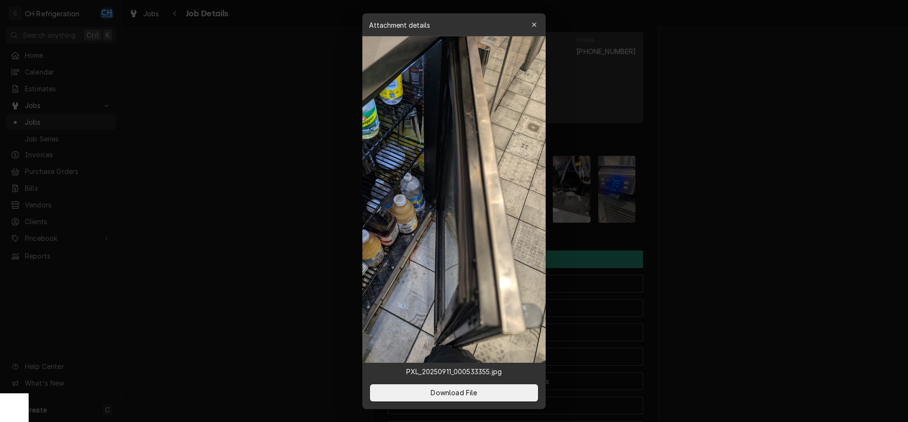
click at [804, 243] on div at bounding box center [454, 211] width 908 height 422
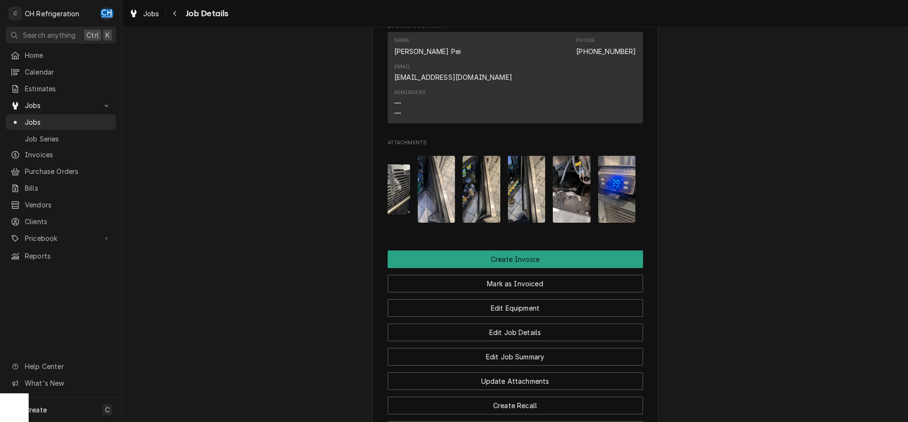
click at [441, 185] on img "Attachments" at bounding box center [437, 189] width 38 height 67
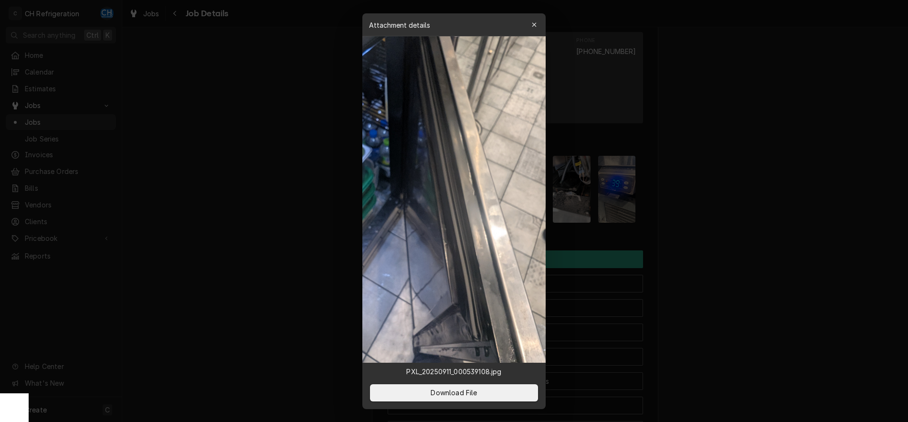
click at [839, 245] on div at bounding box center [454, 211] width 908 height 422
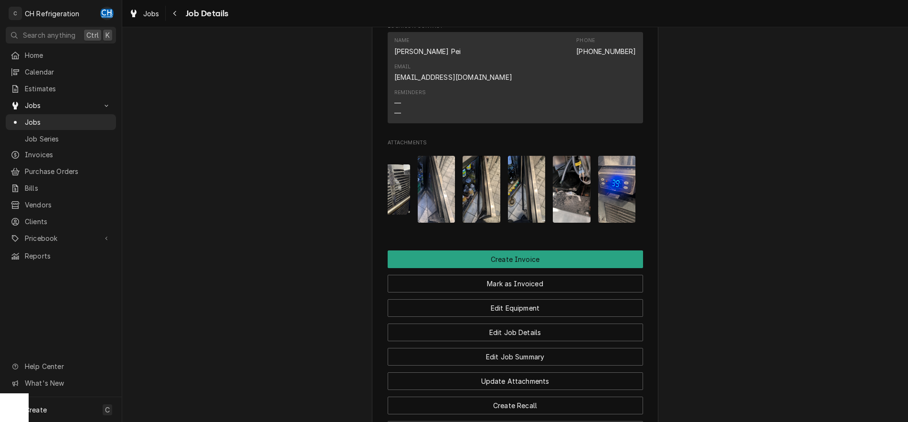
drag, startPoint x: 492, startPoint y: 174, endPoint x: 498, endPoint y: 175, distance: 6.3
click at [493, 174] on img "Attachments" at bounding box center [482, 189] width 38 height 67
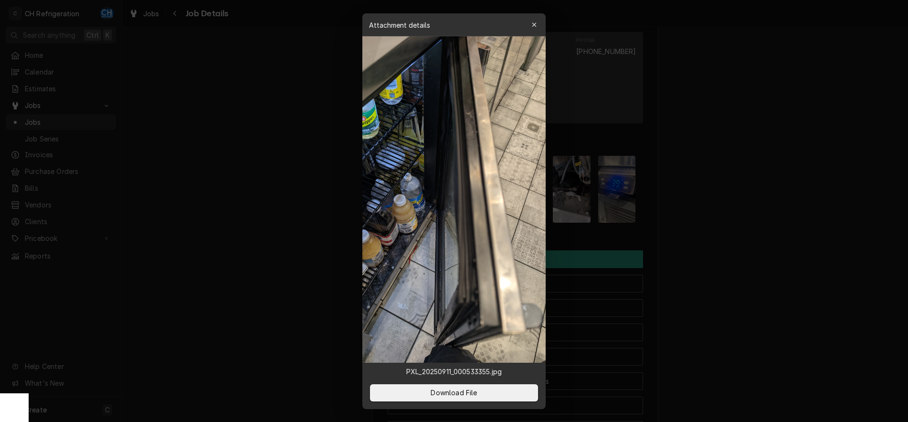
drag, startPoint x: 885, startPoint y: 229, endPoint x: 756, endPoint y: 222, distance: 128.6
click at [883, 229] on div at bounding box center [454, 211] width 908 height 422
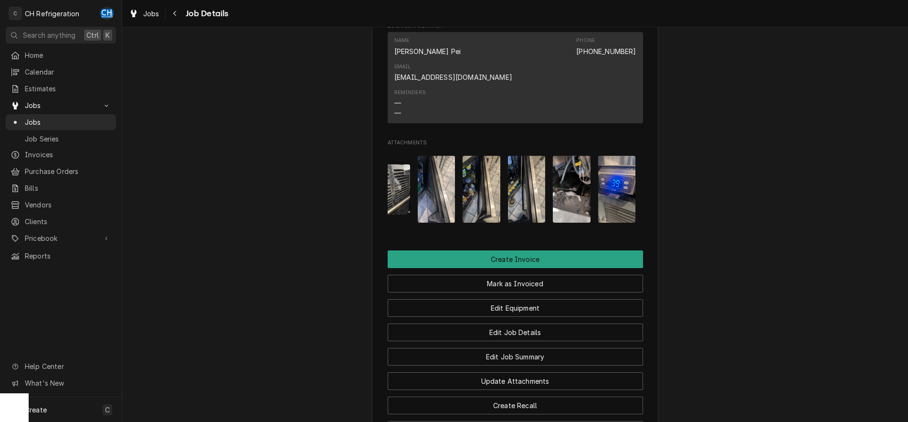
click at [523, 169] on img "Attachments" at bounding box center [527, 189] width 38 height 67
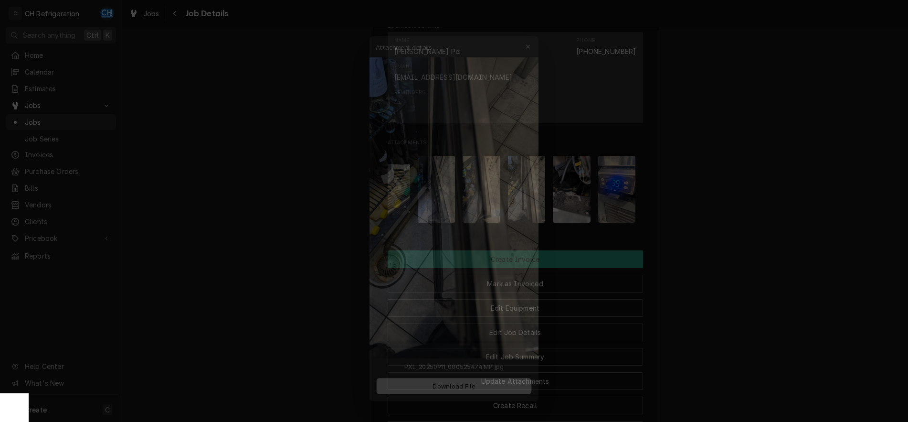
click at [789, 232] on div at bounding box center [454, 211] width 908 height 422
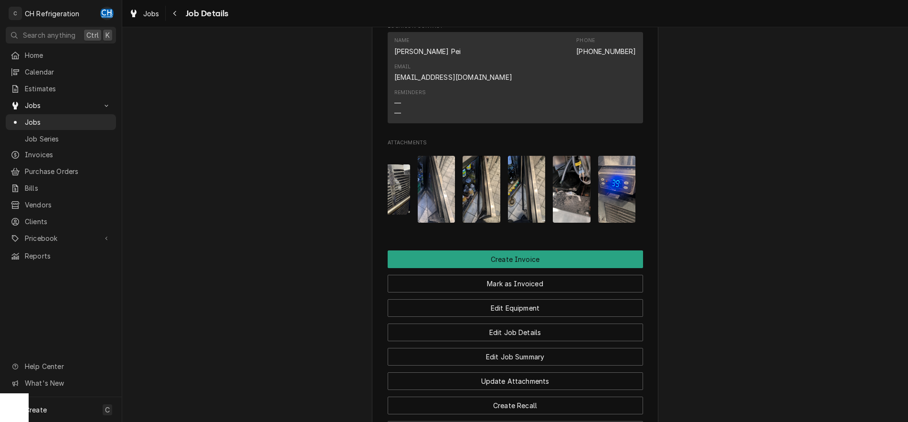
scroll to position [0, 0]
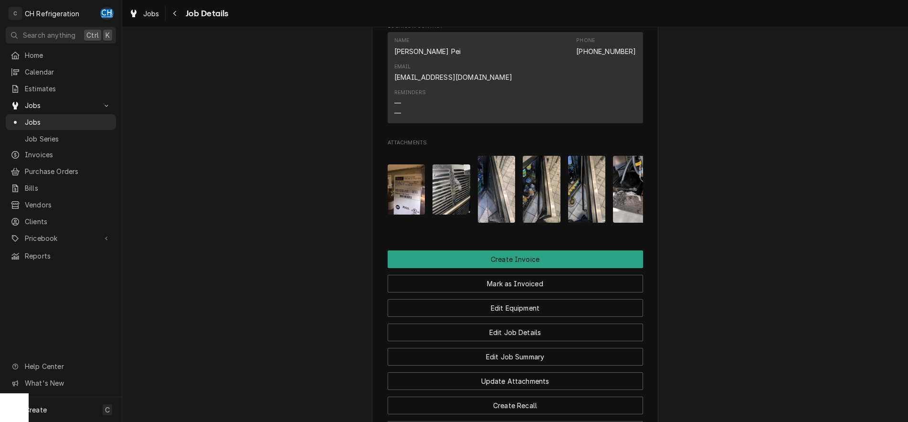
click at [495, 195] on img "Attachments" at bounding box center [497, 189] width 38 height 67
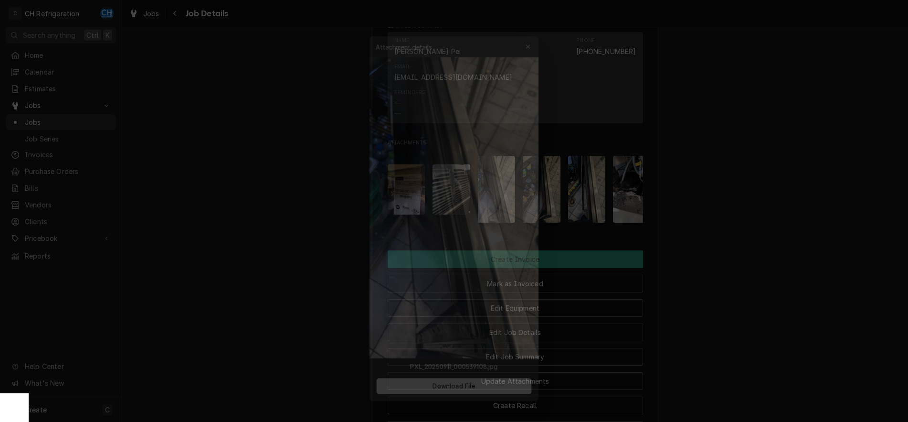
click at [791, 242] on div at bounding box center [454, 211] width 908 height 422
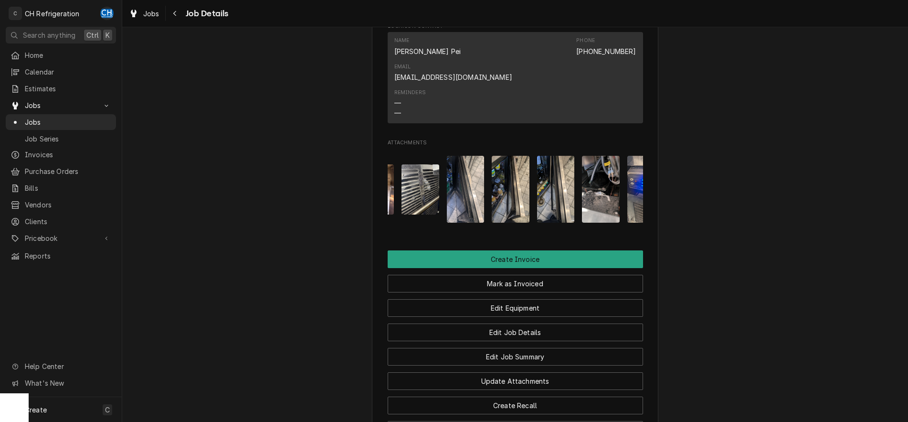
scroll to position [0, 60]
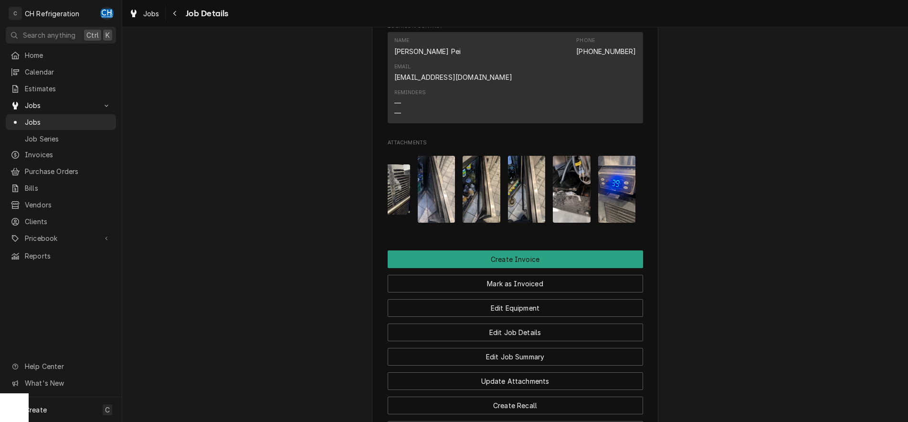
click at [605, 187] on img "Attachments" at bounding box center [617, 189] width 38 height 67
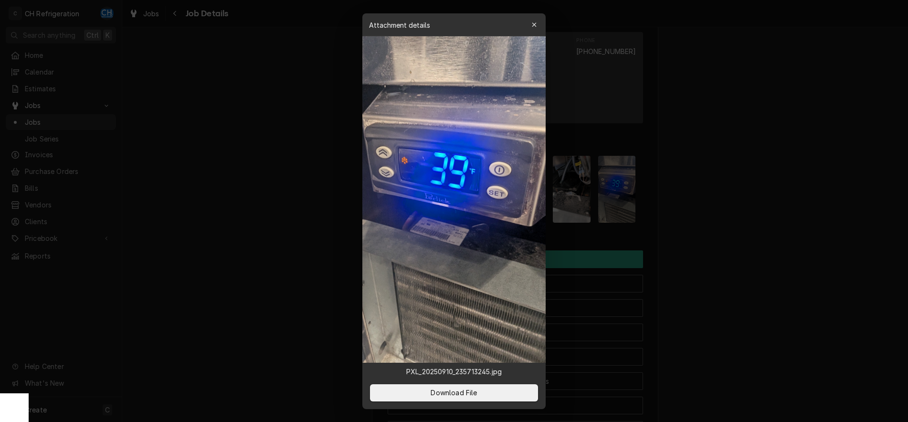
click at [886, 263] on div at bounding box center [454, 211] width 908 height 422
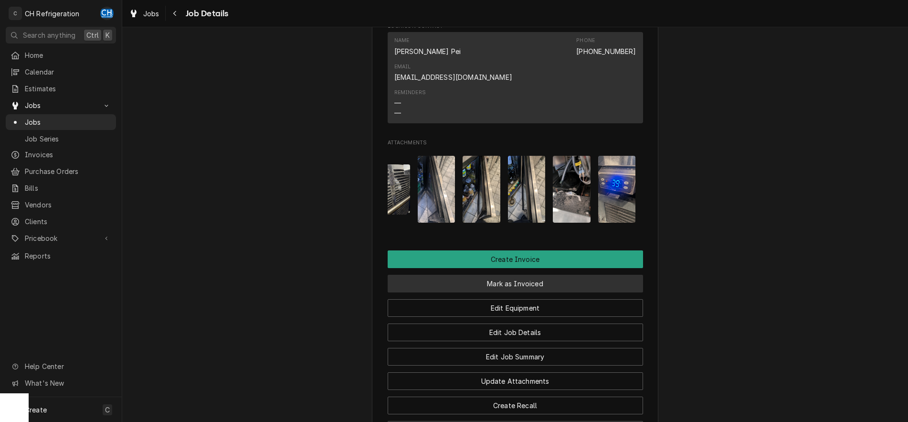
click at [508, 274] on button "Mark as Invoiced" at bounding box center [515, 283] width 255 height 18
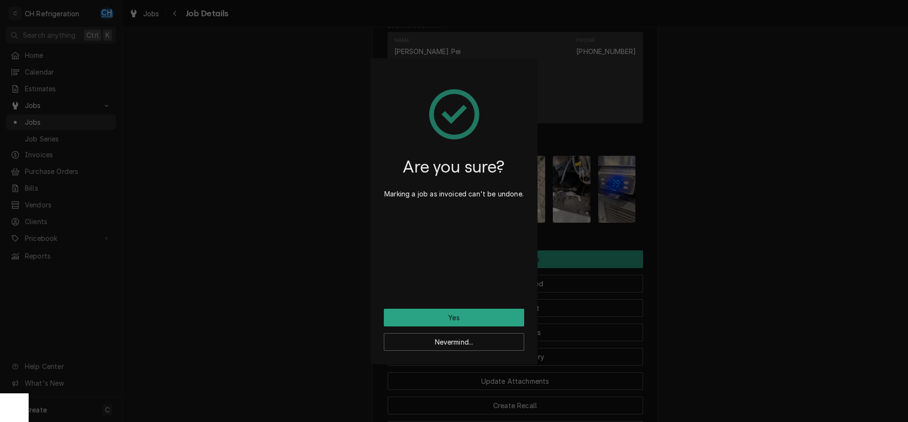
click at [456, 306] on div "Are you sure? Marking a job as invoiced can't be undone." at bounding box center [454, 190] width 140 height 237
click at [455, 314] on button "Yes" at bounding box center [454, 317] width 140 height 18
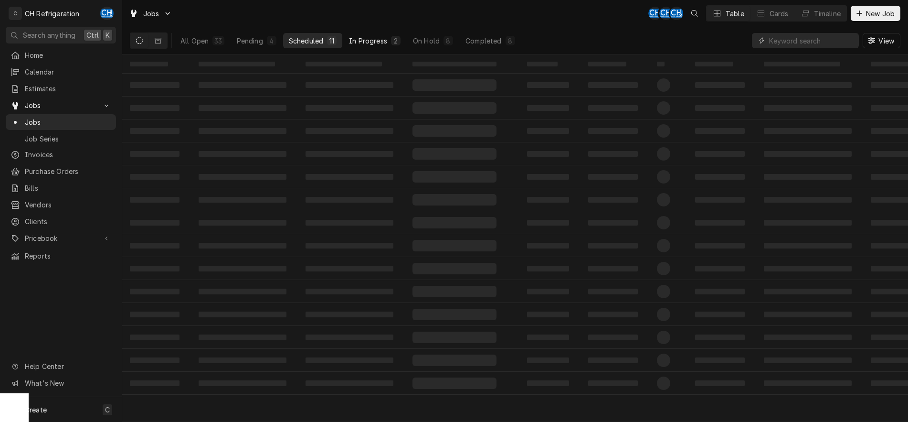
click at [376, 35] on button "In Progress 2" at bounding box center [374, 40] width 63 height 15
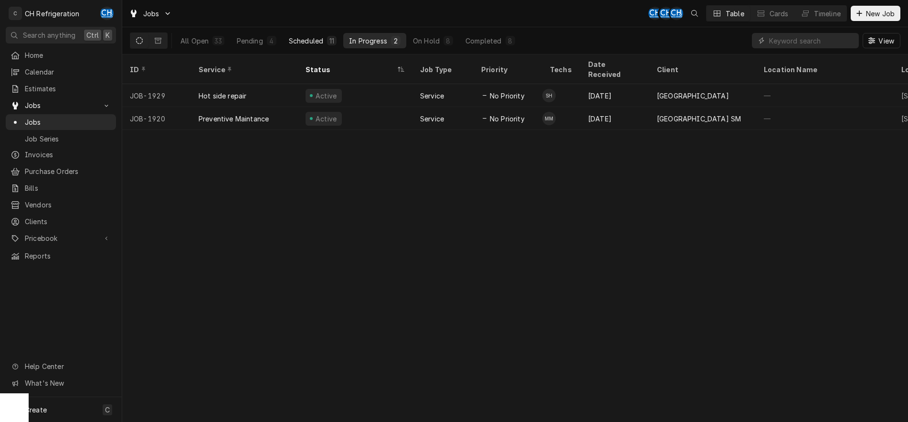
click at [310, 43] on div "Scheduled" at bounding box center [306, 41] width 34 height 10
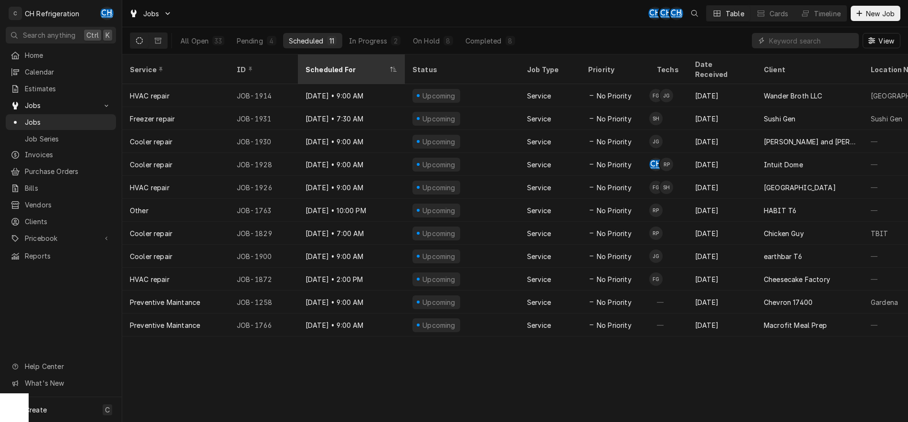
click at [337, 68] on div "Scheduled For" at bounding box center [351, 69] width 103 height 26
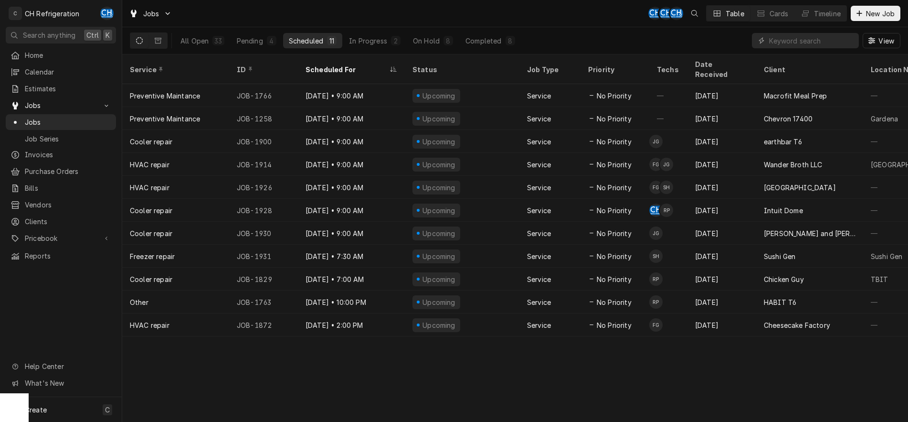
click at [357, 66] on div "Scheduled For" at bounding box center [347, 69] width 82 height 10
click at [495, 41] on div "Completed" at bounding box center [483, 41] width 36 height 10
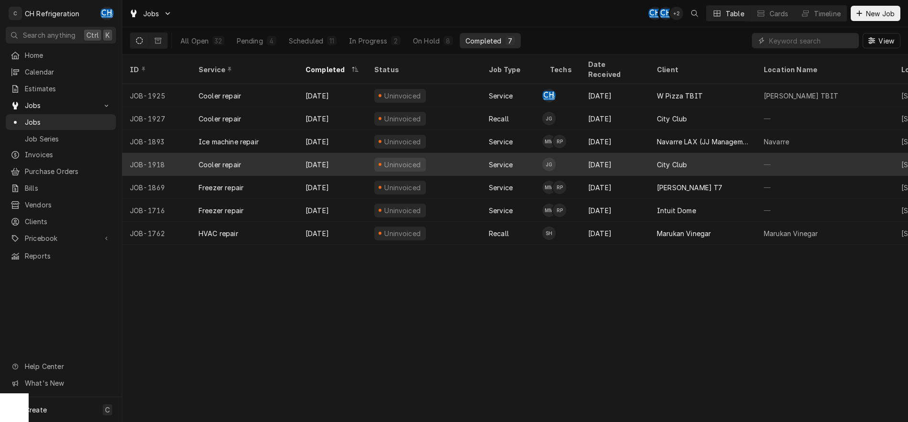
click at [674, 153] on div "City Club" at bounding box center [702, 164] width 107 height 23
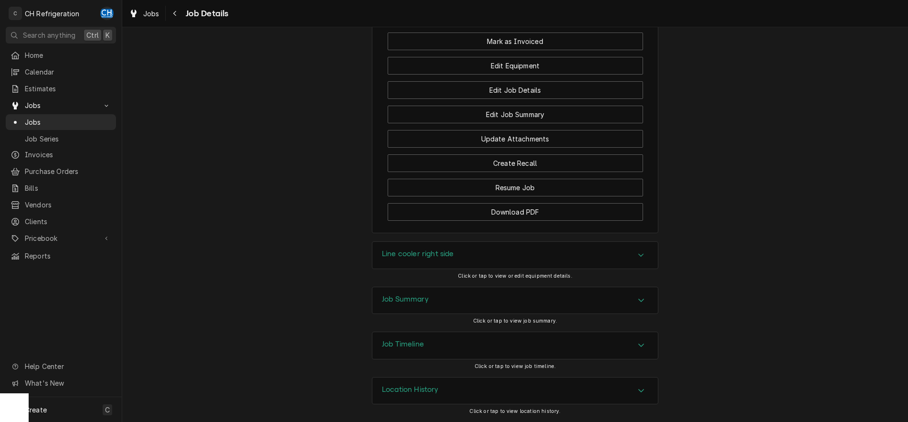
click at [407, 292] on div "Job Summary" at bounding box center [514, 300] width 285 height 27
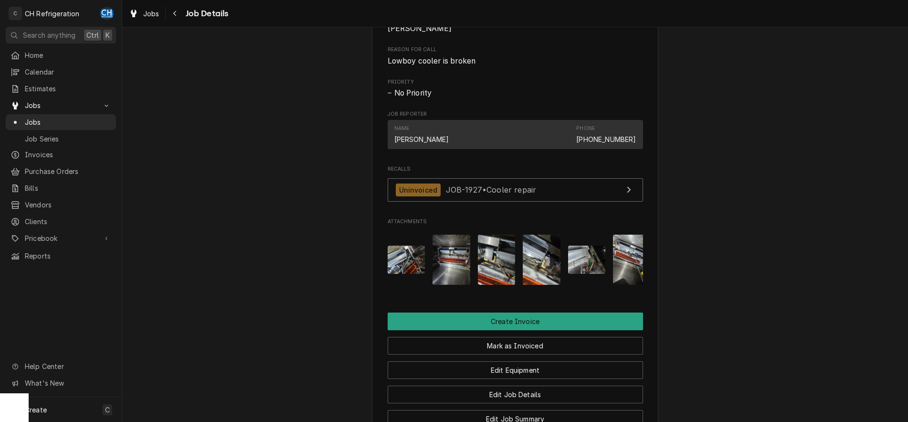
scroll to position [438, 0]
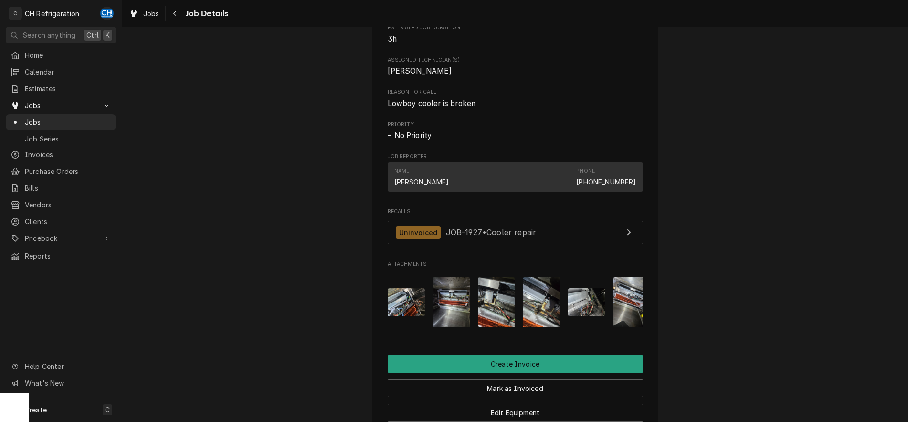
click at [471, 311] on div "Attachments" at bounding box center [515, 301] width 255 height 65
click at [460, 309] on img "Attachments" at bounding box center [451, 302] width 38 height 50
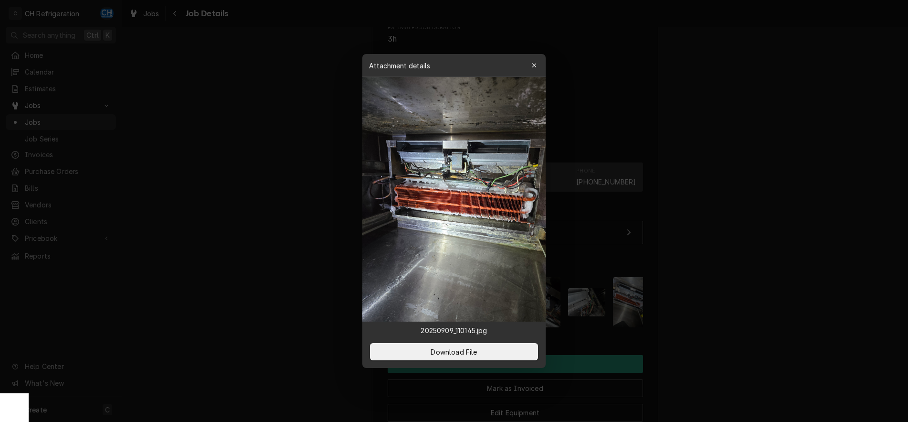
click at [760, 311] on div at bounding box center [454, 211] width 908 height 422
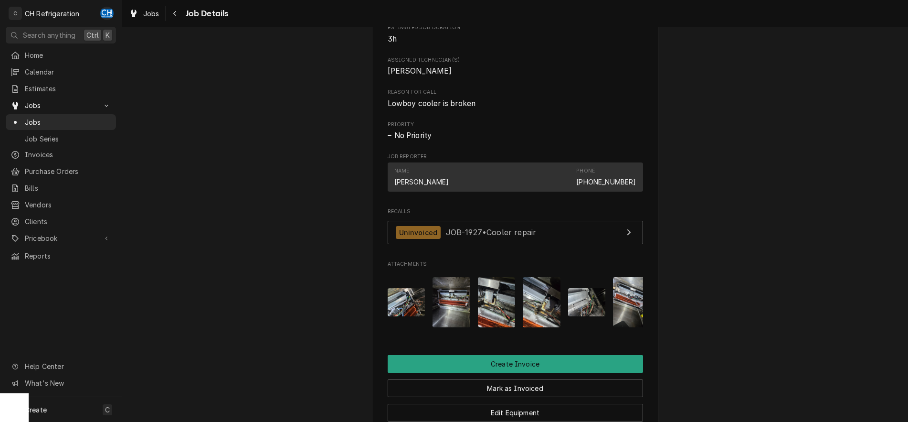
click at [499, 310] on img "Attachments" at bounding box center [497, 302] width 38 height 50
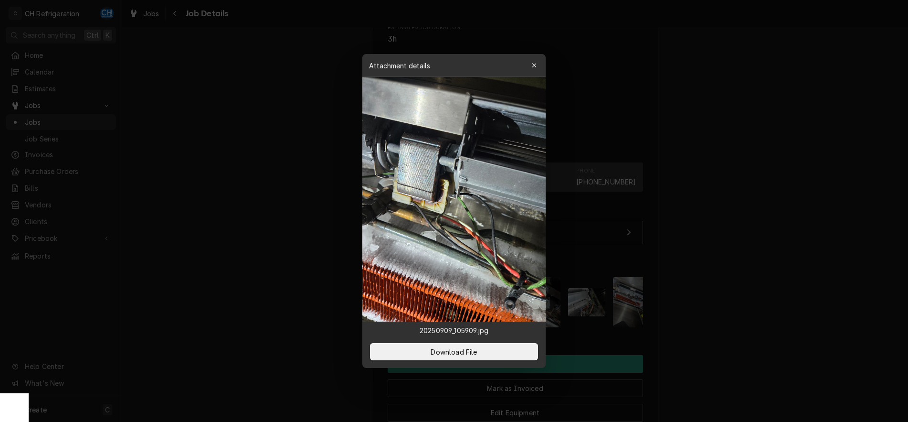
click at [724, 312] on div at bounding box center [454, 211] width 908 height 422
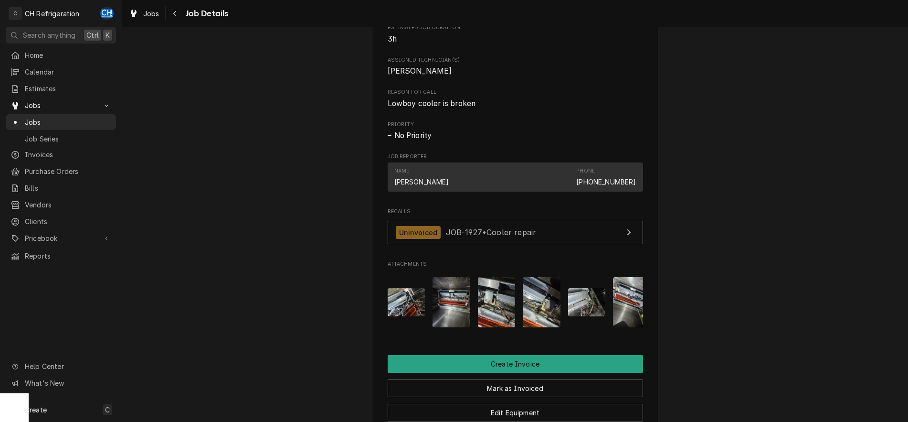
click at [545, 308] on img "Attachments" at bounding box center [542, 302] width 38 height 50
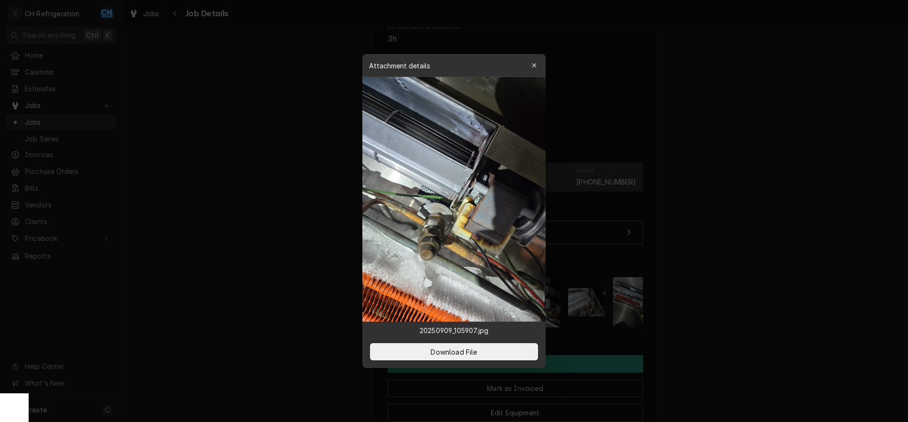
click at [754, 310] on div at bounding box center [454, 211] width 908 height 422
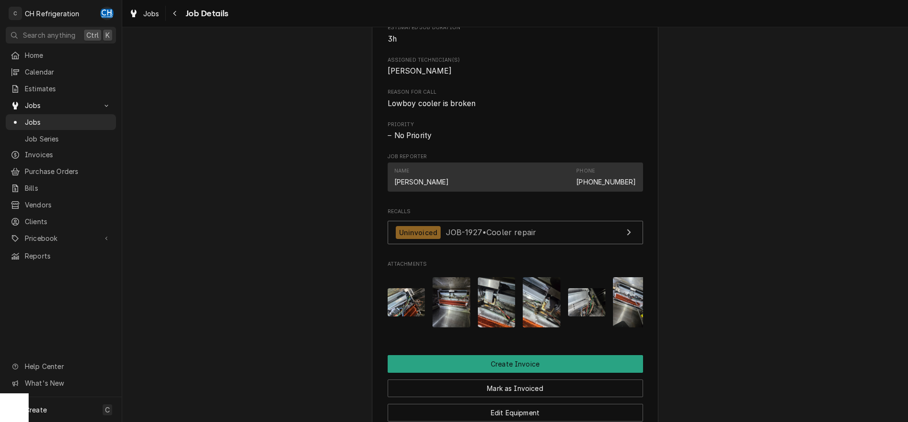
click at [486, 306] on img "Attachments" at bounding box center [497, 302] width 38 height 50
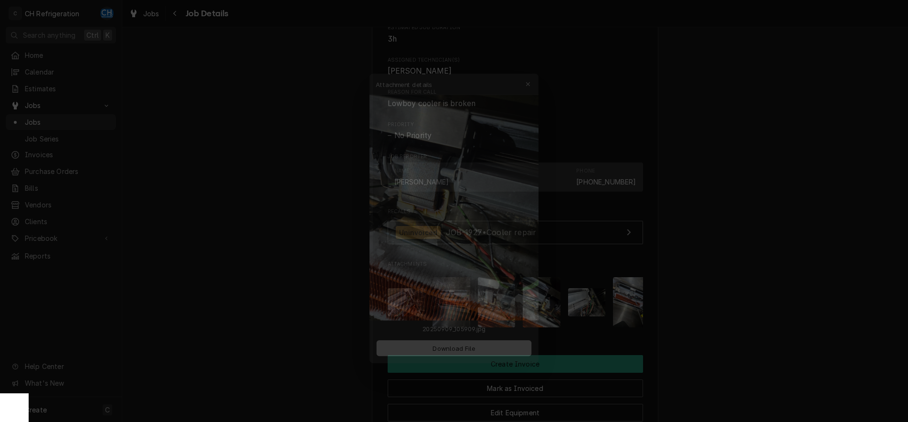
click at [772, 313] on div at bounding box center [454, 211] width 908 height 422
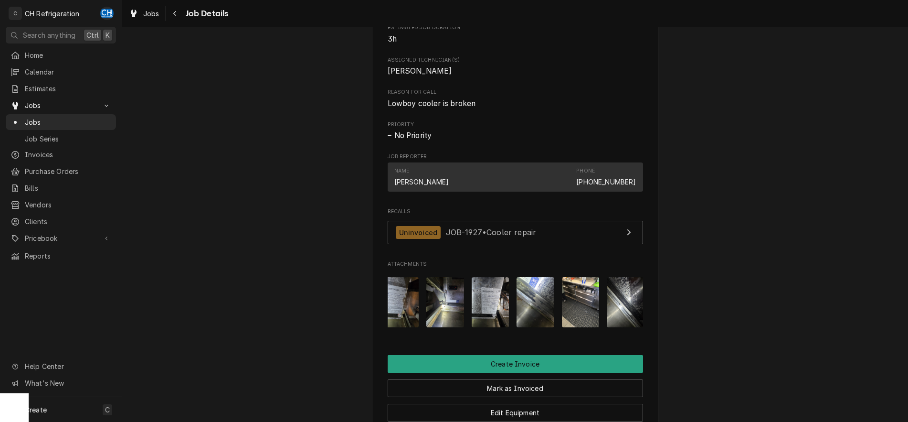
scroll to position [0, 466]
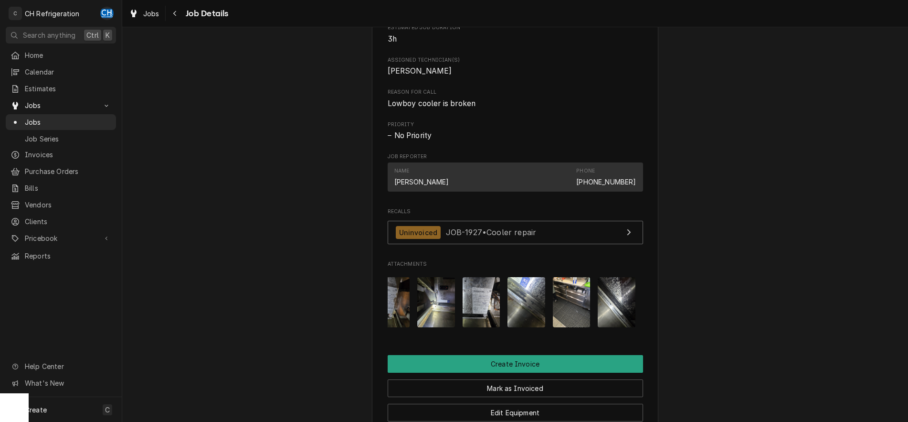
click at [617, 309] on img "Attachments" at bounding box center [617, 302] width 38 height 50
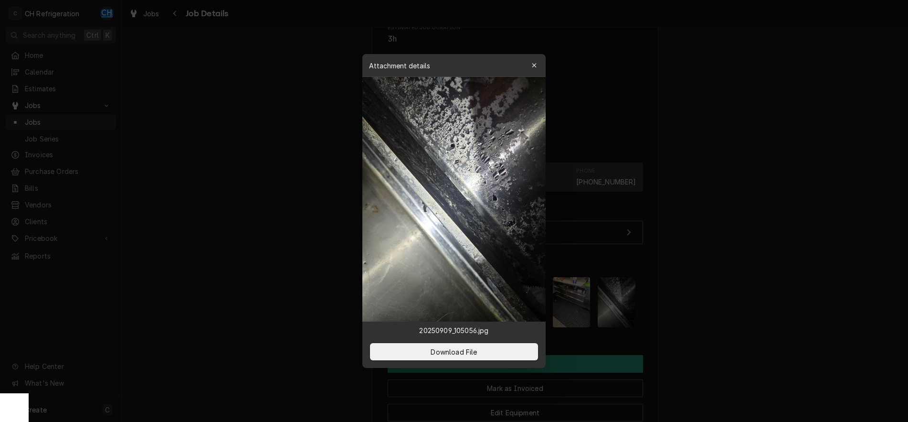
click at [724, 312] on div at bounding box center [454, 211] width 908 height 422
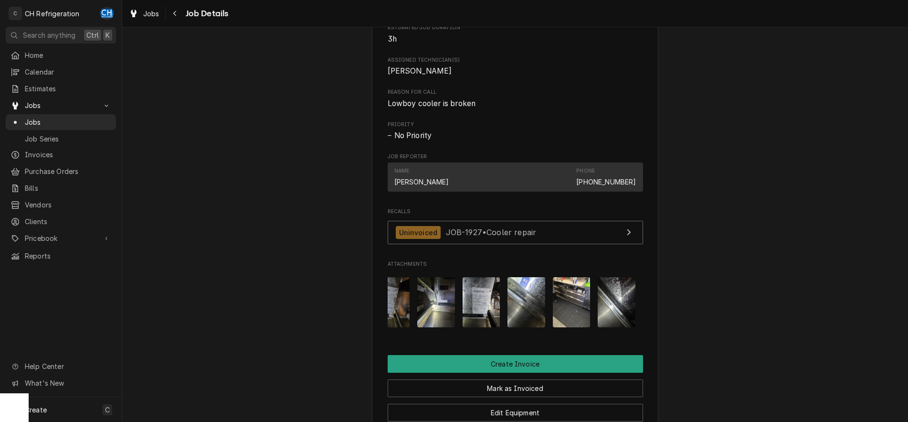
click at [579, 302] on img "Attachments" at bounding box center [572, 302] width 38 height 50
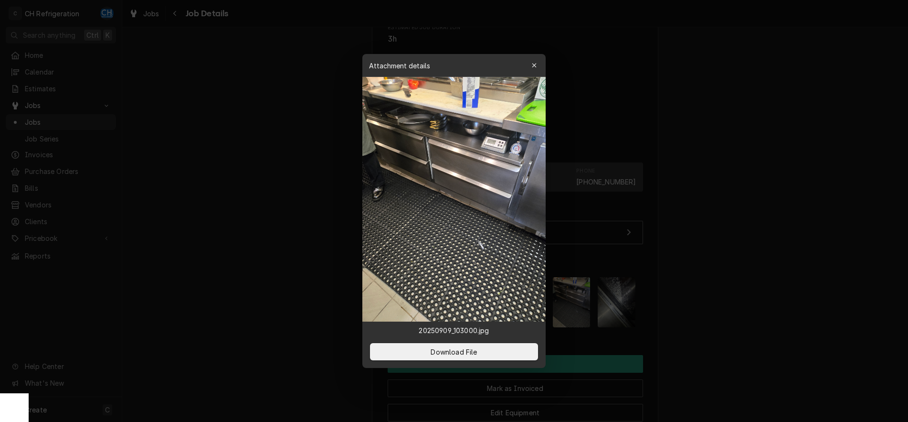
click at [741, 305] on div at bounding box center [454, 211] width 908 height 422
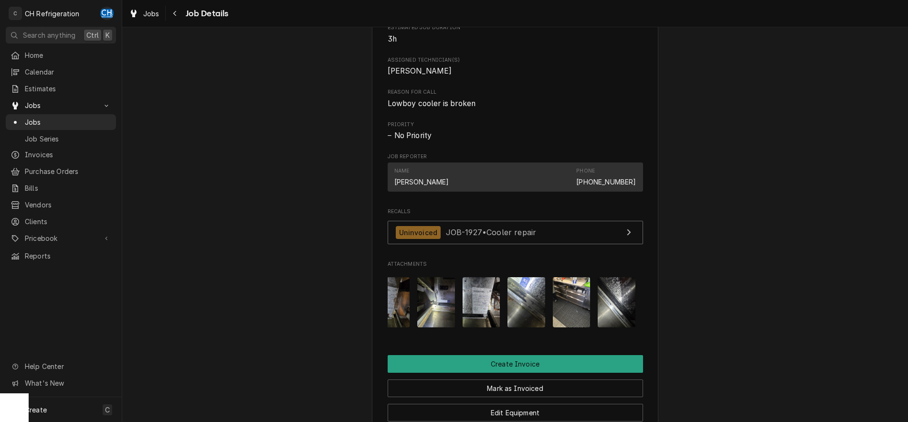
click at [503, 298] on div "Attachments" at bounding box center [515, 301] width 255 height 65
click at [511, 297] on img "Attachments" at bounding box center [526, 302] width 38 height 50
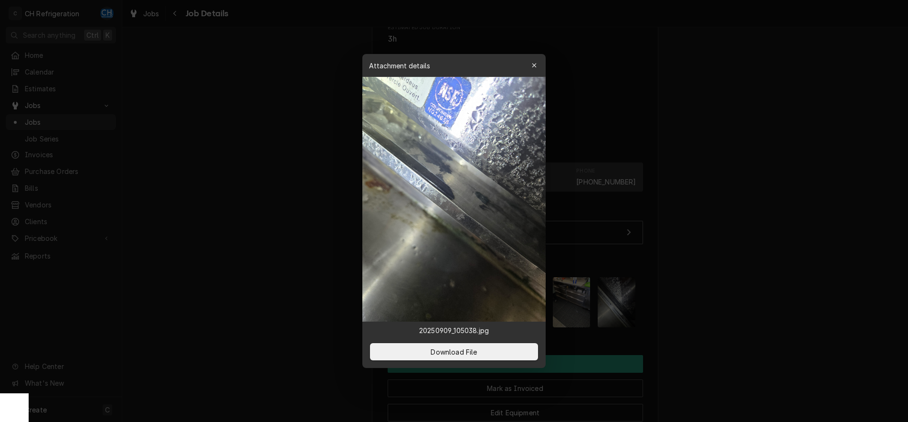
click at [722, 282] on div at bounding box center [454, 211] width 908 height 422
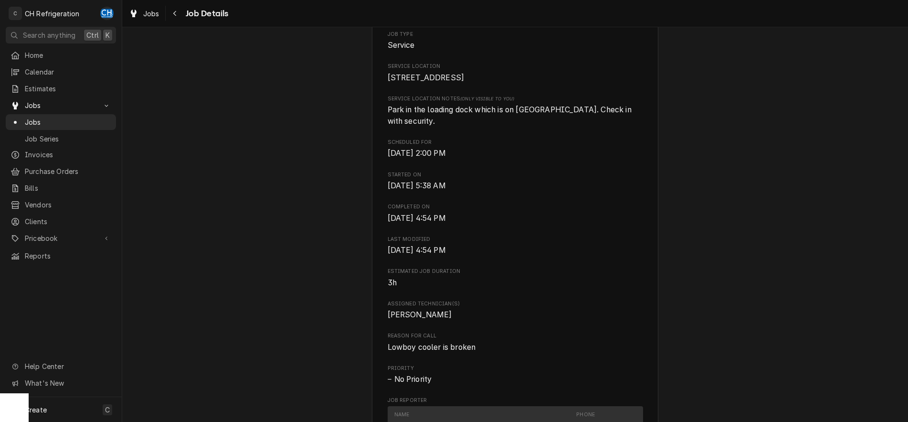
scroll to position [0, 0]
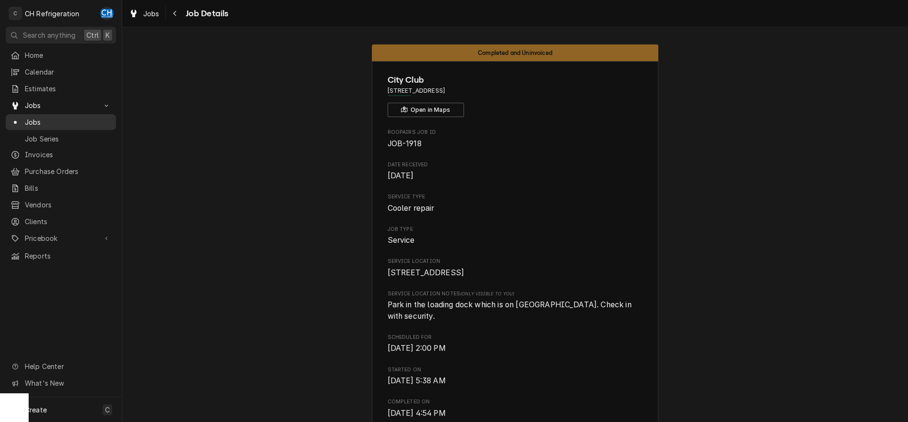
click at [69, 116] on div "Jobs" at bounding box center [61, 122] width 106 height 12
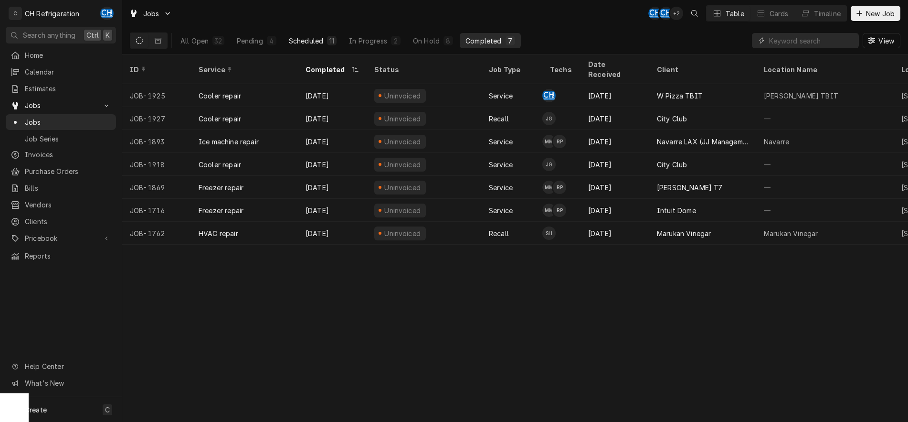
click at [319, 42] on div "Scheduled" at bounding box center [306, 41] width 34 height 10
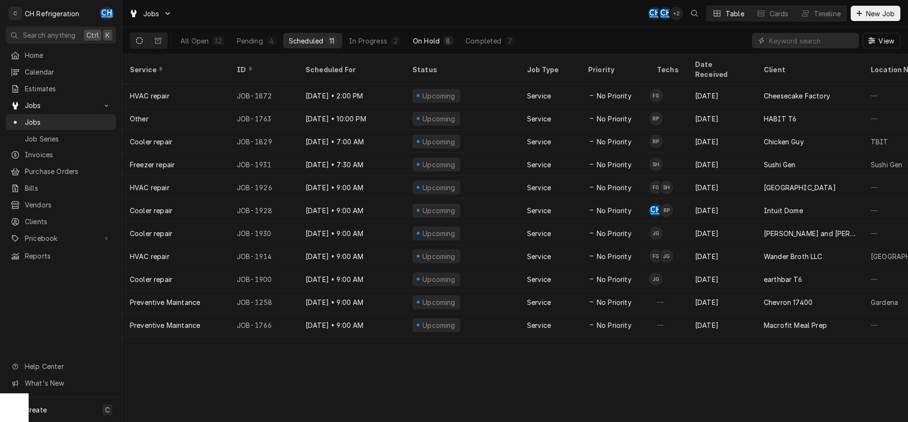
click at [413, 45] on button "On Hold 8" at bounding box center [433, 40] width 52 height 15
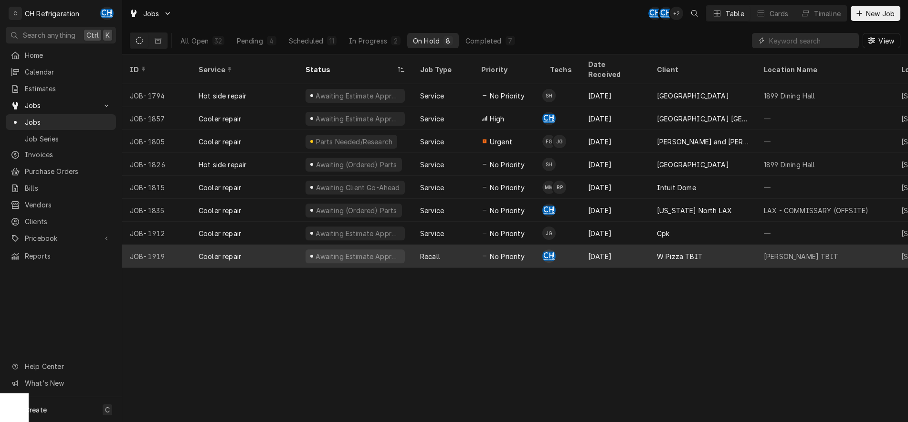
click at [683, 251] on div "W Pizza TBIT" at bounding box center [680, 256] width 46 height 10
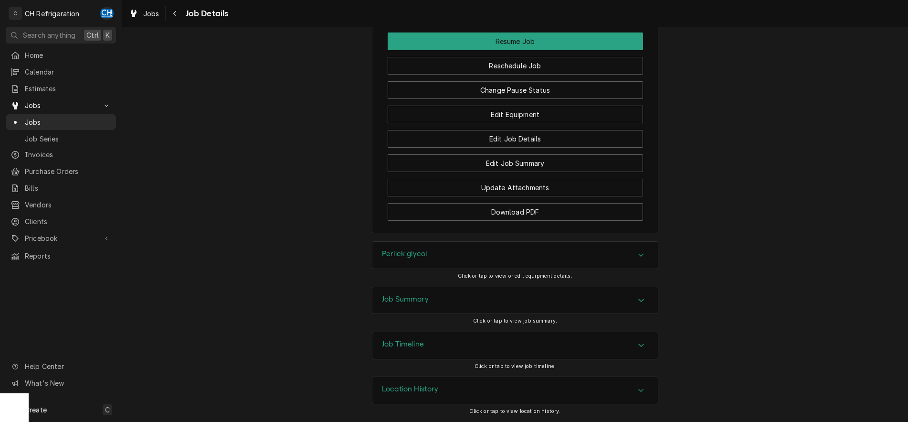
click at [444, 306] on div "Job Summary" at bounding box center [514, 300] width 285 height 27
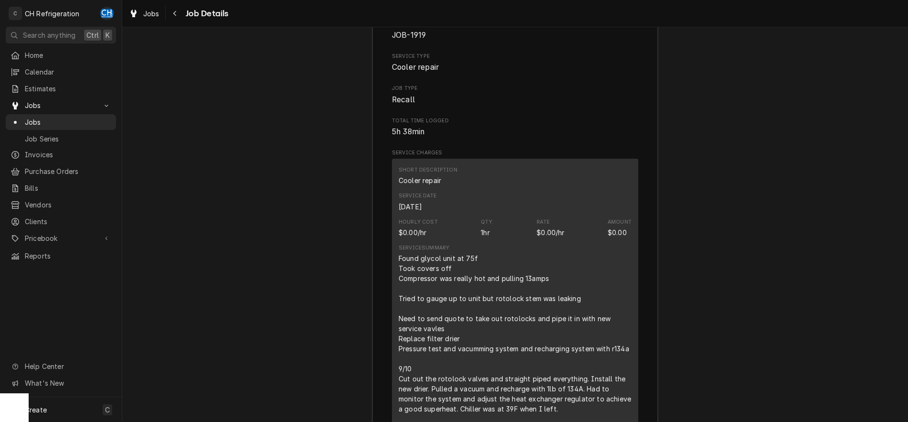
scroll to position [1549, 0]
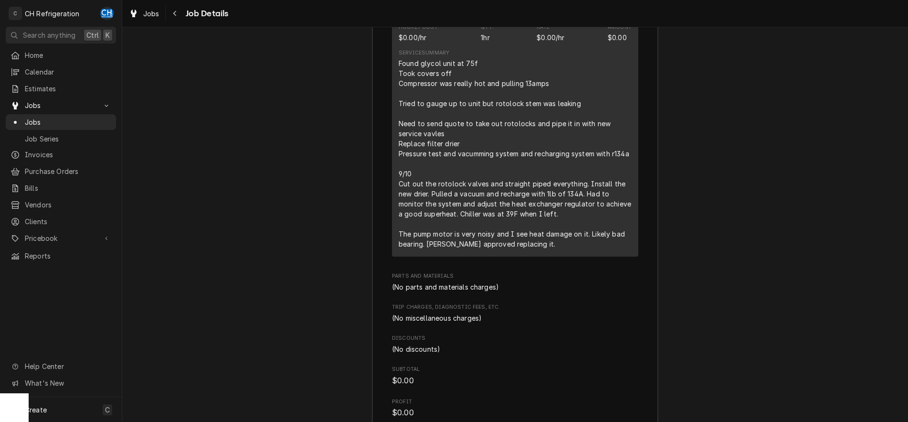
click at [602, 252] on div "Service Summary Found glycol unit at 75f Took covers off Compressor was really …" at bounding box center [515, 149] width 233 height 206
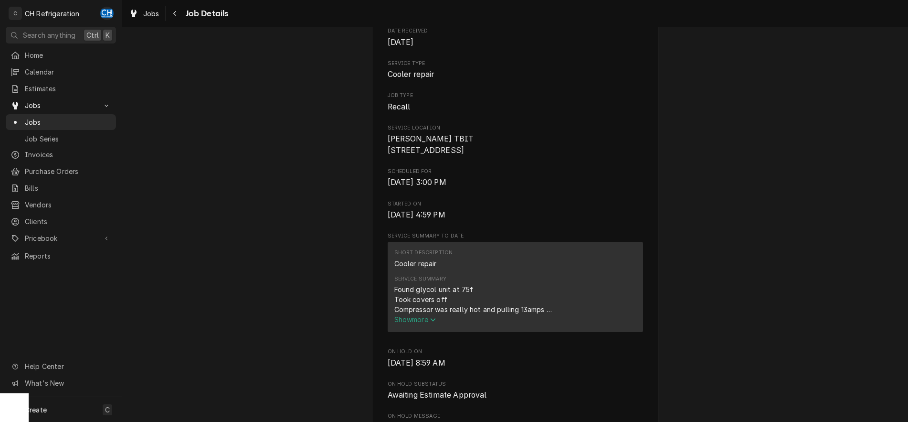
scroll to position [0, 0]
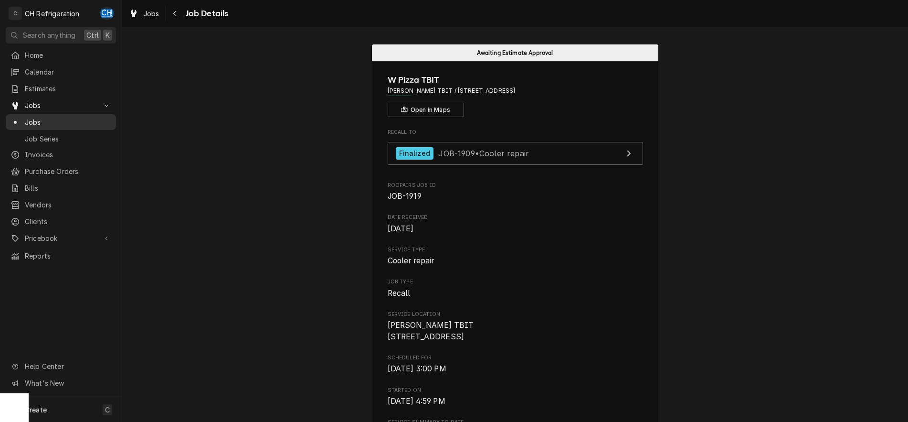
click at [48, 117] on span "Jobs" at bounding box center [68, 122] width 86 height 10
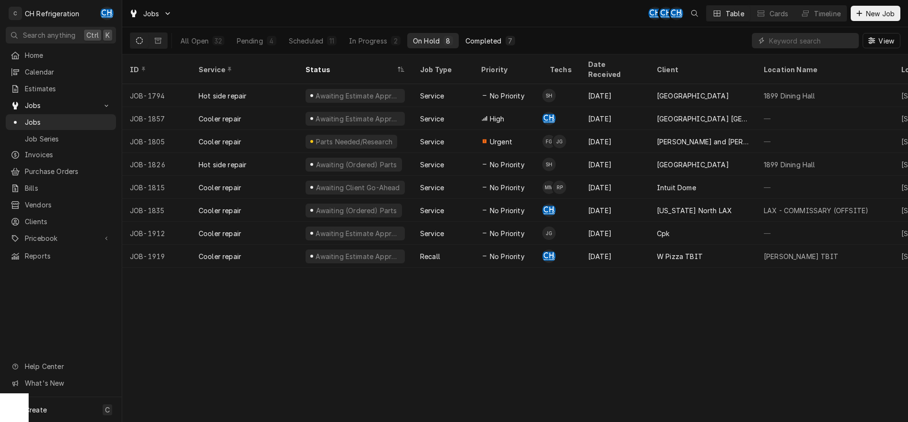
click at [511, 44] on div "7" at bounding box center [511, 41] width 10 height 10
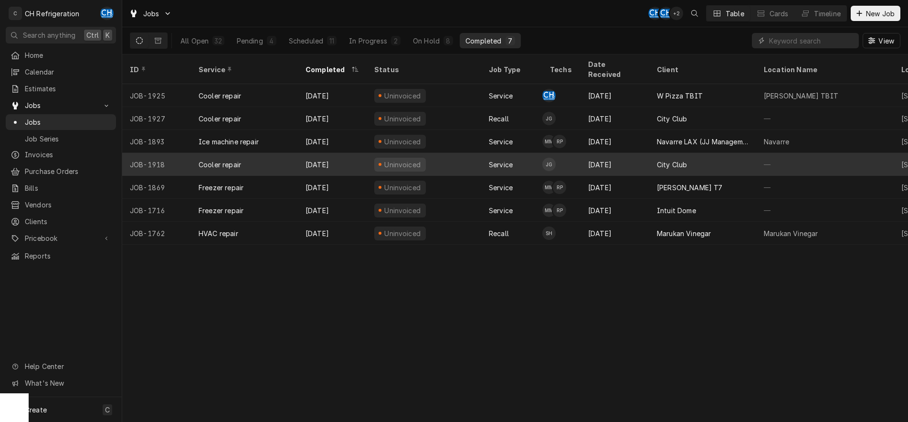
click at [778, 153] on div "—" at bounding box center [824, 164] width 137 height 23
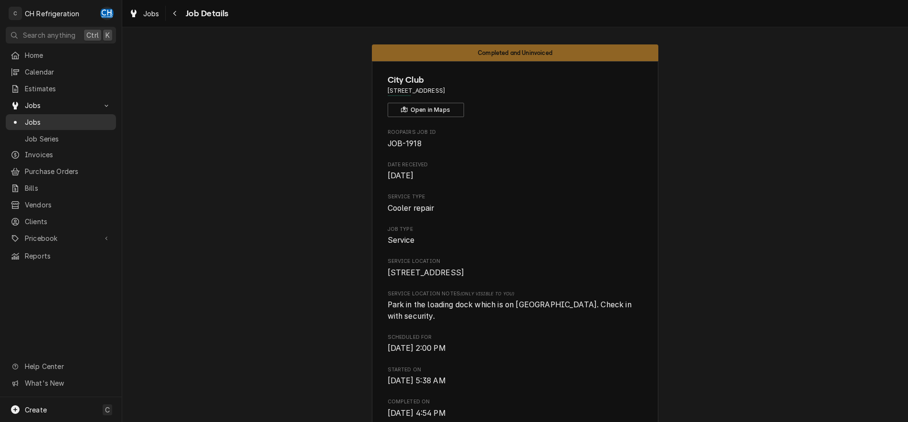
click at [30, 117] on span "Jobs" at bounding box center [68, 122] width 86 height 10
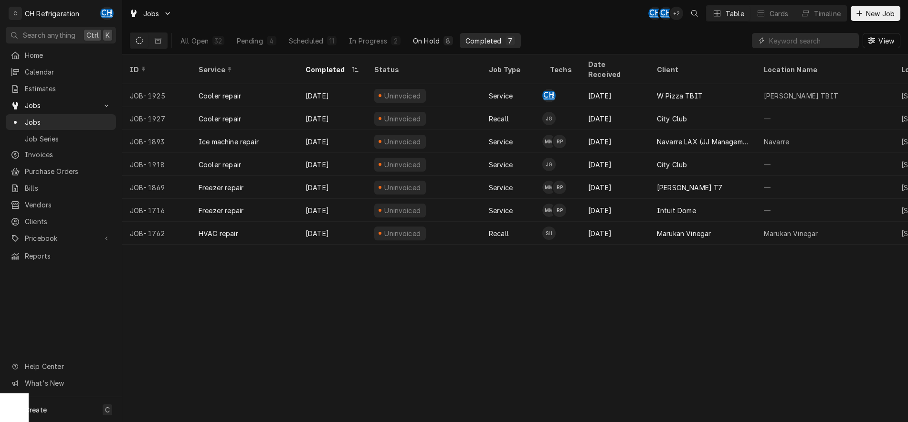
click at [432, 40] on div "On Hold" at bounding box center [426, 41] width 27 height 10
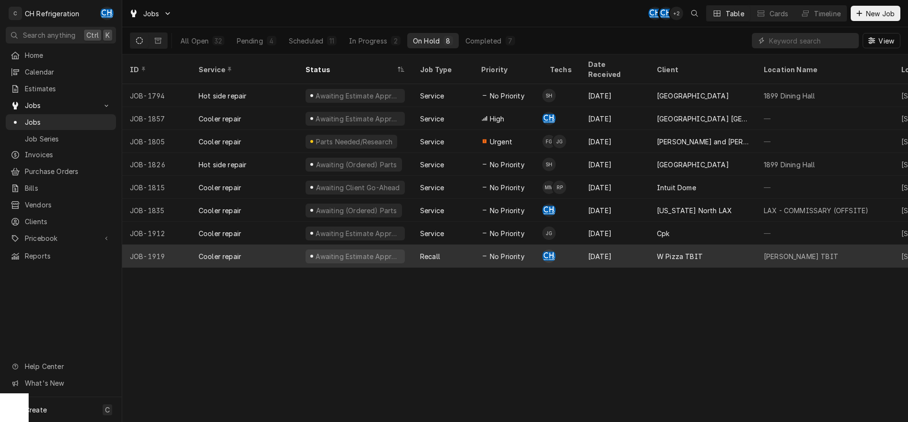
click at [619, 248] on div "[DATE]" at bounding box center [614, 255] width 69 height 23
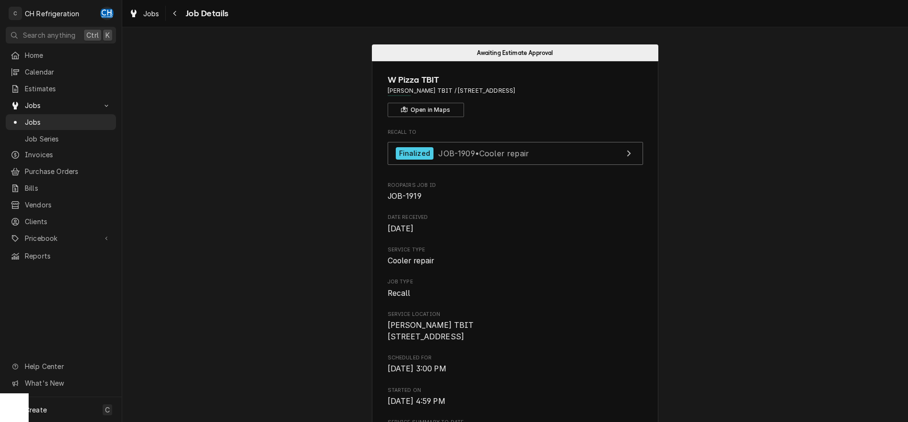
scroll to position [243, 0]
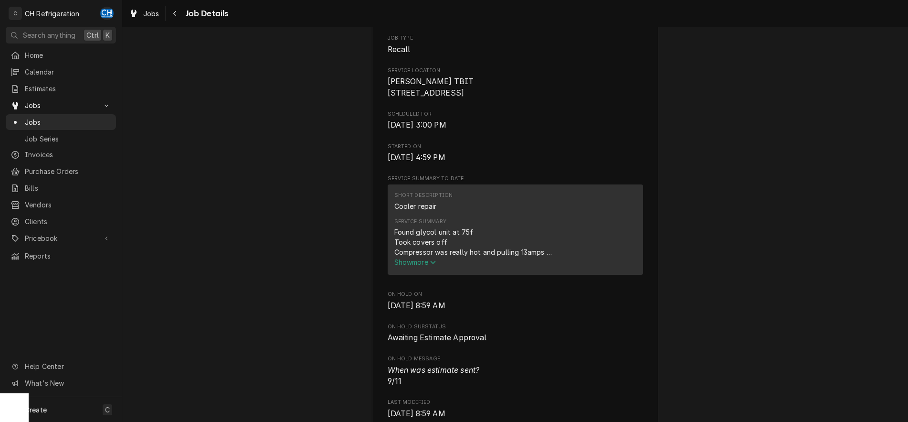
click at [401, 266] on span "Show more" at bounding box center [415, 262] width 42 height 8
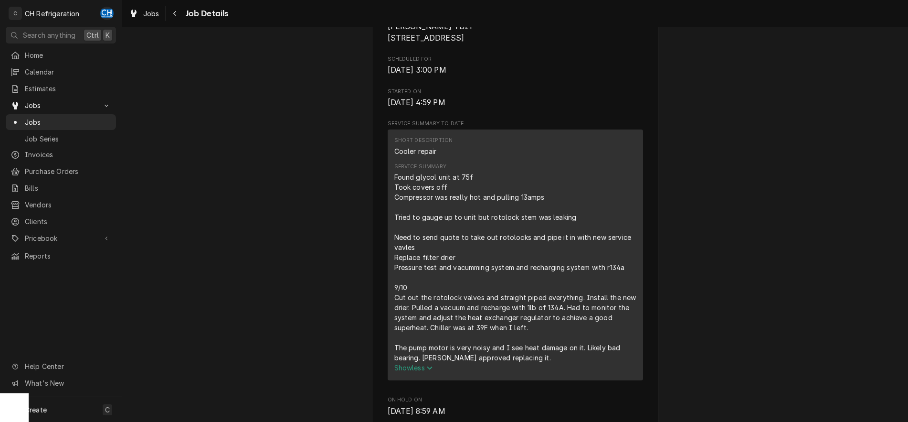
scroll to position [390, 0]
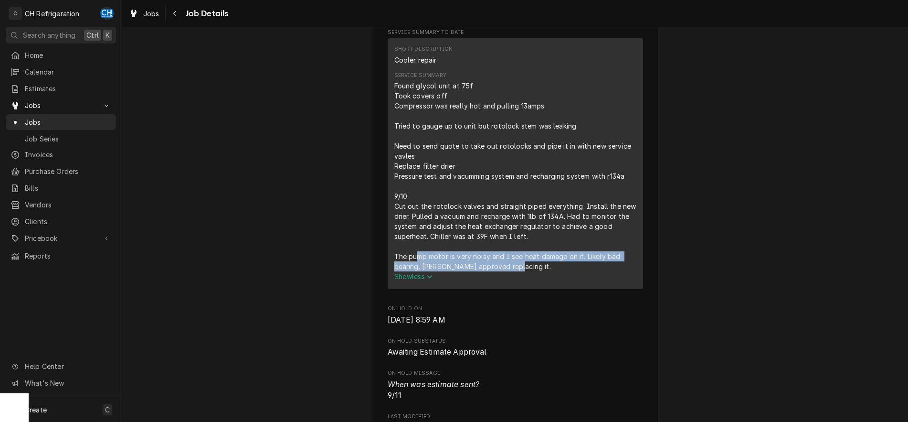
drag, startPoint x: 415, startPoint y: 267, endPoint x: 567, endPoint y: 284, distance: 152.7
click at [567, 281] on div "Found glycol unit at 75f Took covers off Compressor was really hot and pulling …" at bounding box center [515, 181] width 242 height 200
click at [567, 281] on button "Show less" at bounding box center [515, 276] width 242 height 10
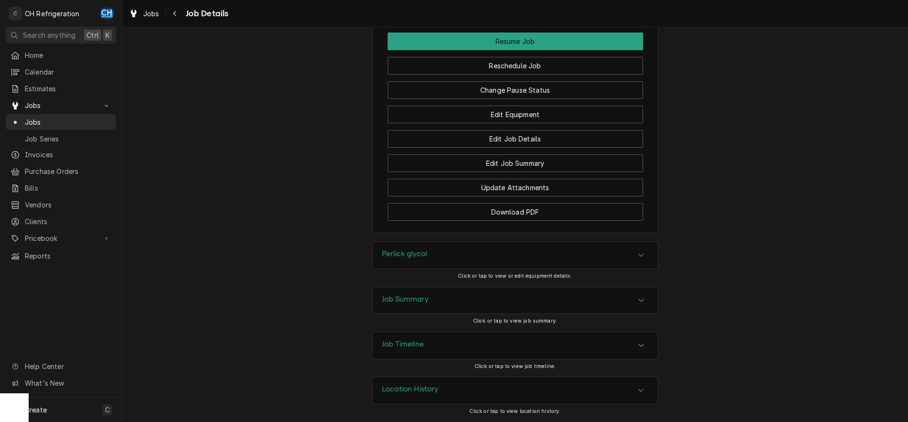
scroll to position [1063, 0]
click at [432, 301] on div "Job Summary" at bounding box center [514, 300] width 285 height 27
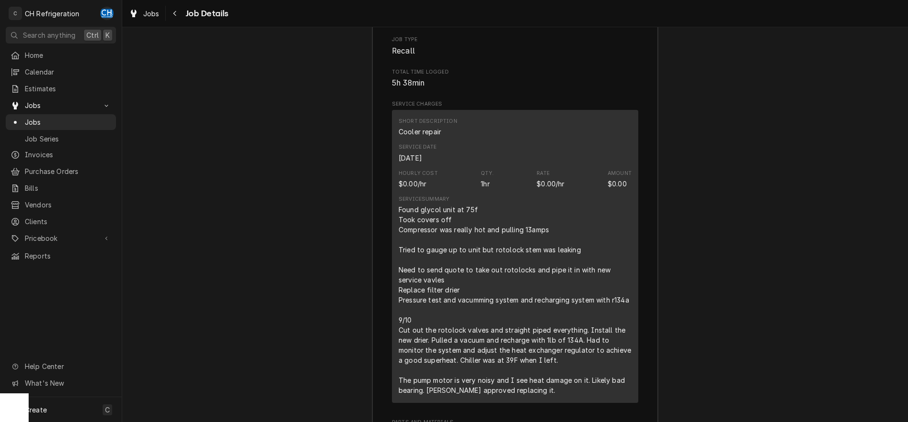
scroll to position [1501, 0]
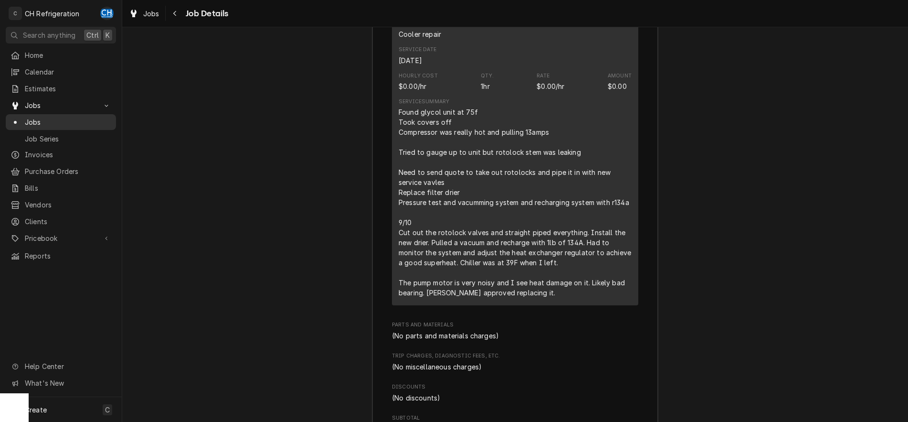
click at [34, 118] on span "Jobs" at bounding box center [68, 122] width 86 height 10
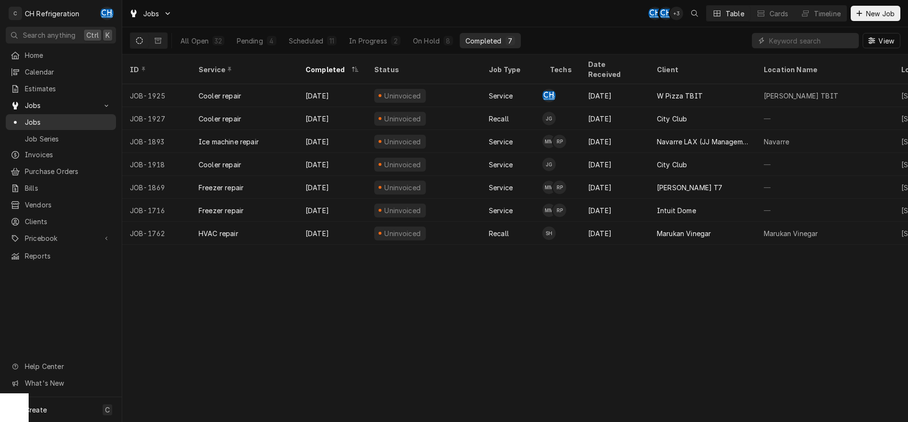
click at [39, 119] on span "Jobs" at bounding box center [68, 122] width 86 height 10
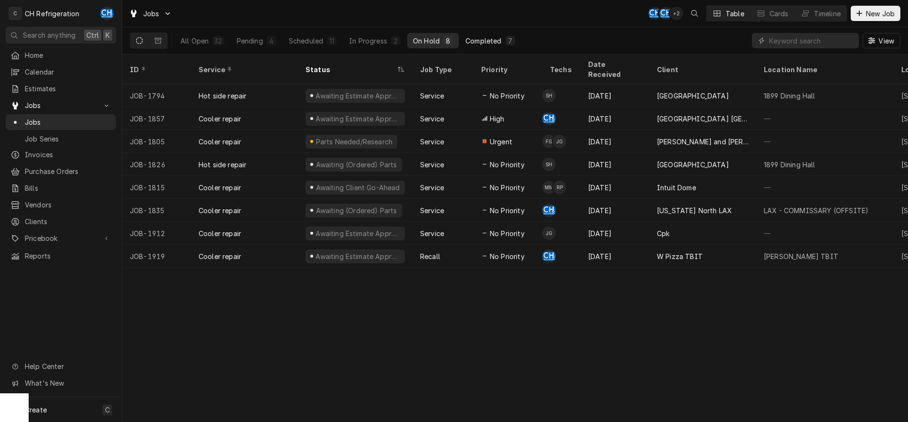
click at [480, 36] on div "Completed" at bounding box center [483, 41] width 36 height 10
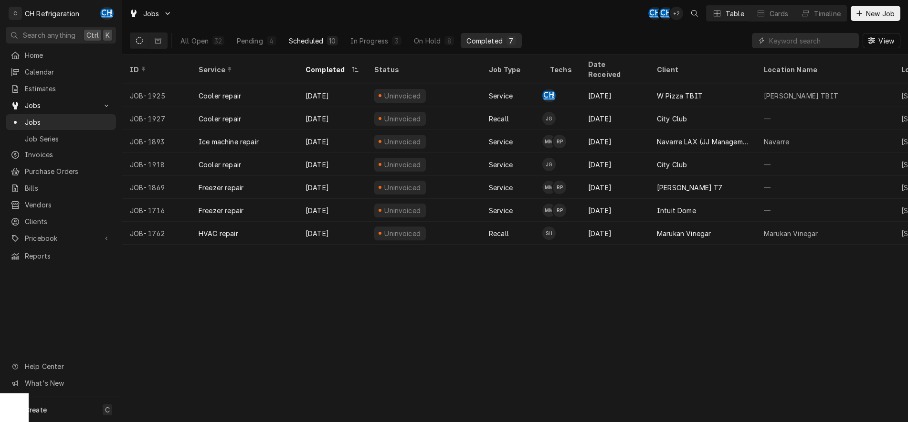
click at [318, 42] on div "Scheduled" at bounding box center [306, 41] width 34 height 10
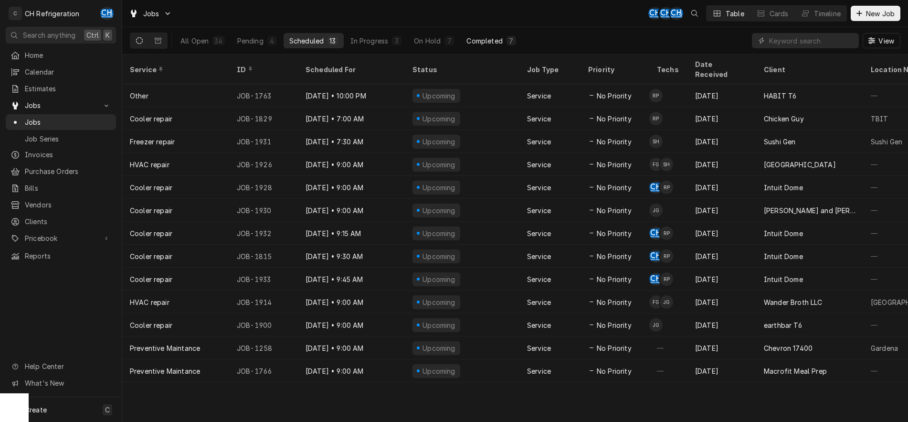
click at [504, 36] on button "Completed 7" at bounding box center [491, 40] width 61 height 15
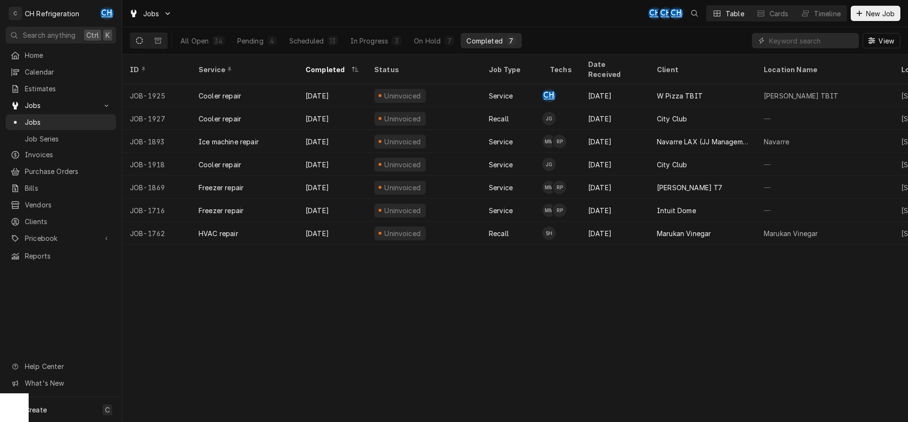
click at [753, 111] on div "City Club" at bounding box center [702, 118] width 107 height 23
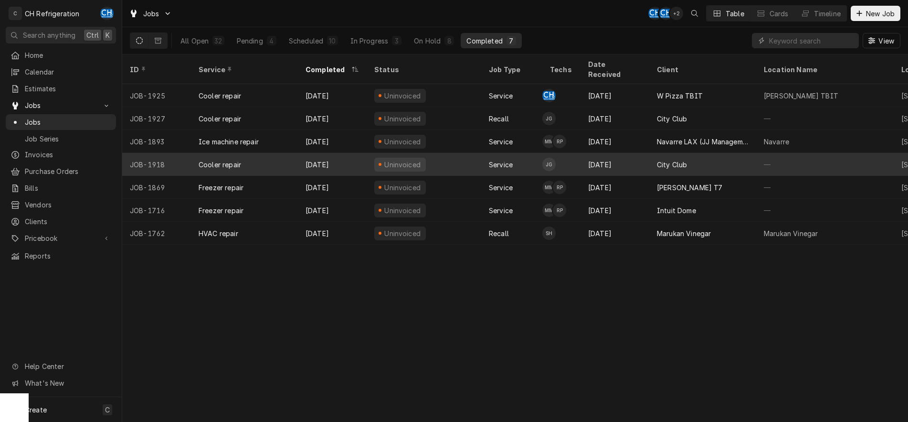
click at [710, 154] on div "City Club" at bounding box center [702, 164] width 107 height 23
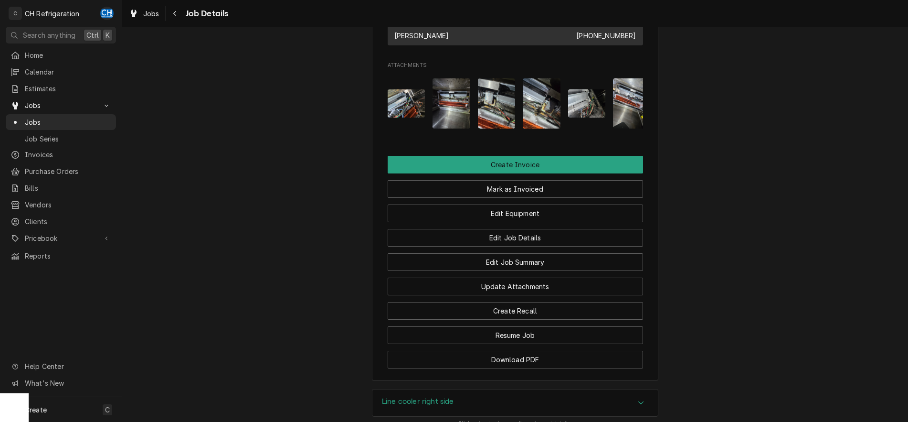
scroll to position [732, 0]
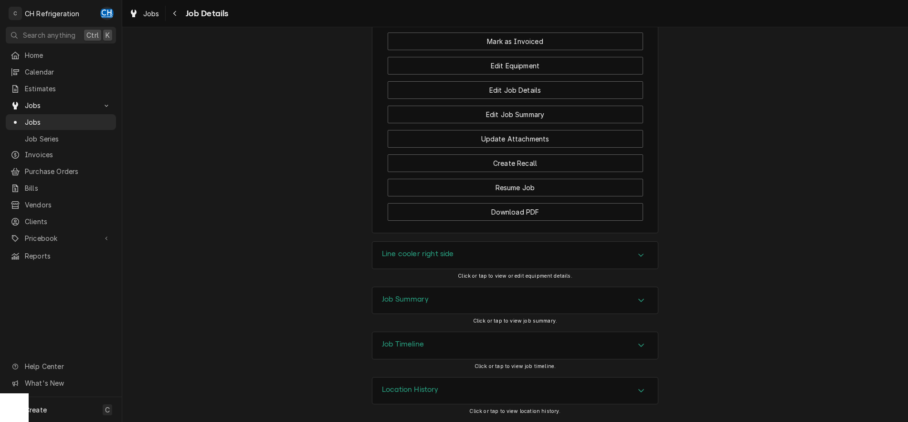
click at [446, 303] on div "Job Summary" at bounding box center [514, 300] width 285 height 27
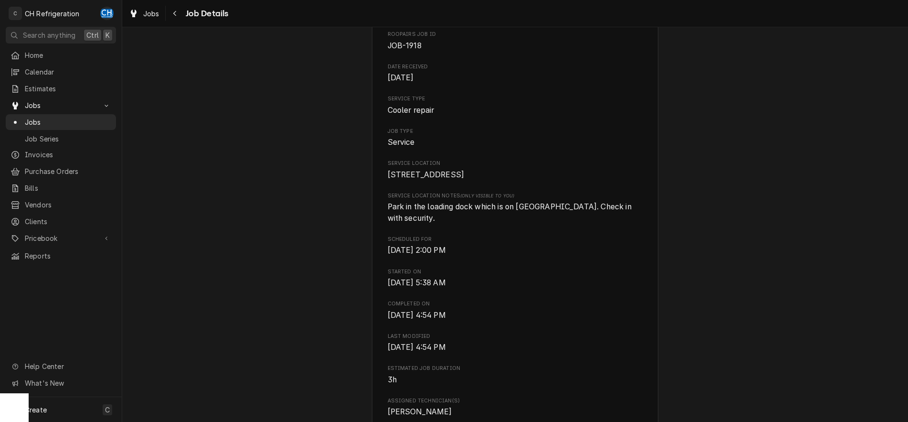
scroll to position [0, 0]
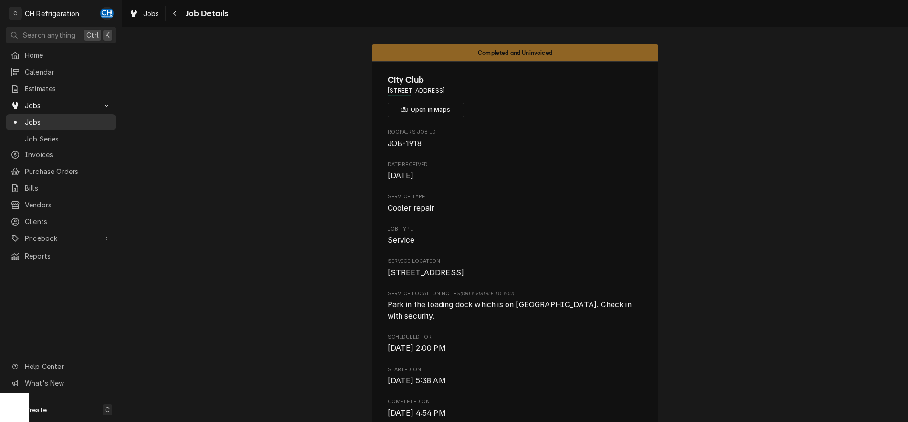
click at [49, 121] on span "Jobs" at bounding box center [68, 122] width 86 height 10
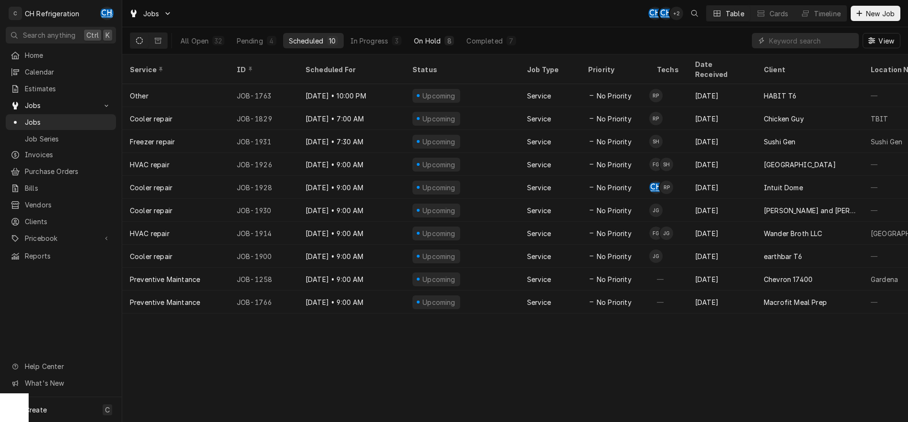
click at [434, 34] on button "On Hold 8" at bounding box center [434, 40] width 52 height 15
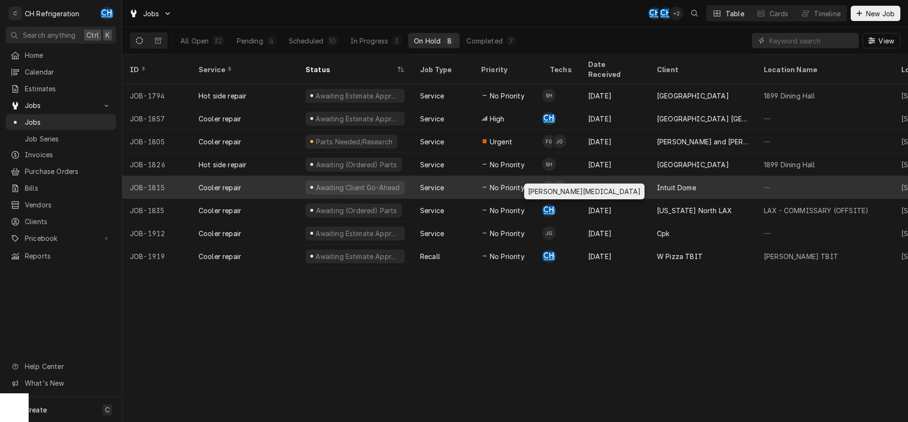
click at [548, 180] on div "Moises Melena's Avatar" at bounding box center [548, 186] width 13 height 13
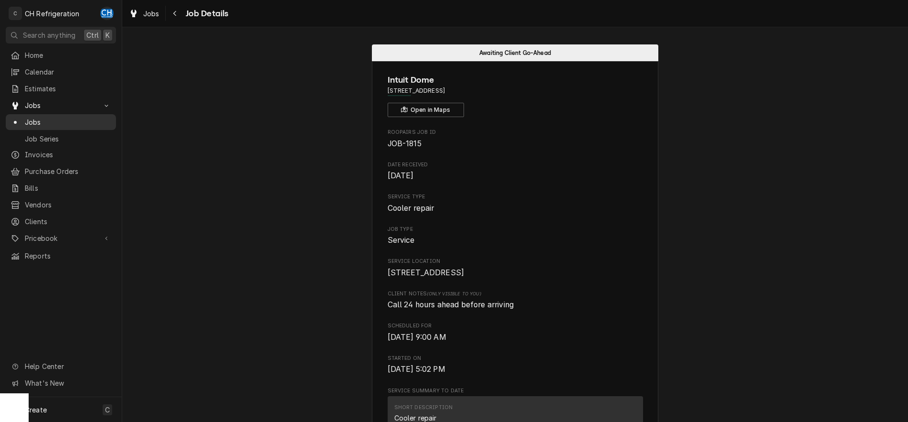
click at [27, 117] on span "Jobs" at bounding box center [68, 122] width 86 height 10
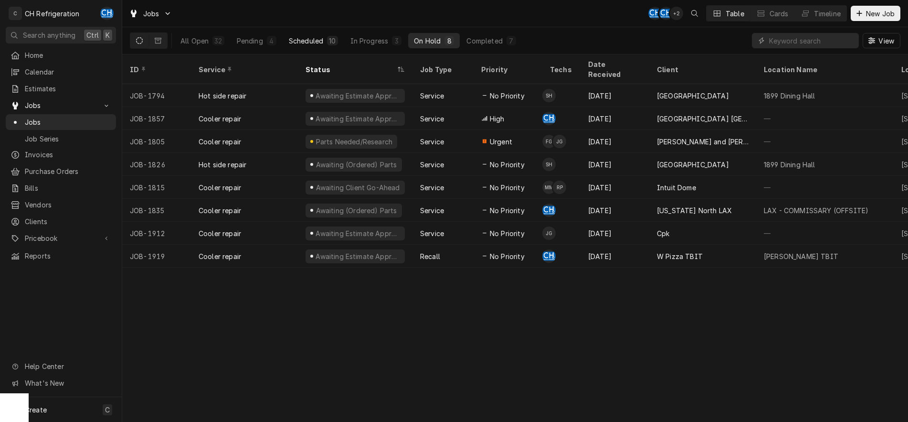
click at [330, 43] on div "10" at bounding box center [332, 41] width 7 height 10
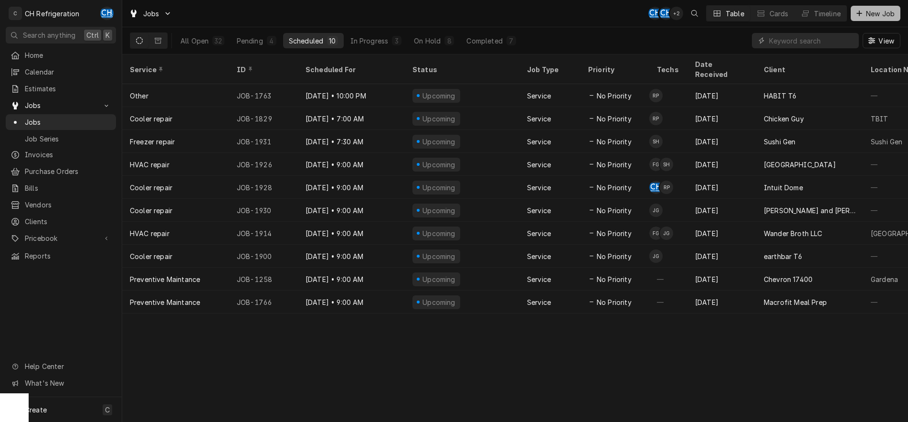
click at [857, 12] on icon "Dynamic Content Wrapper" at bounding box center [859, 13] width 6 height 7
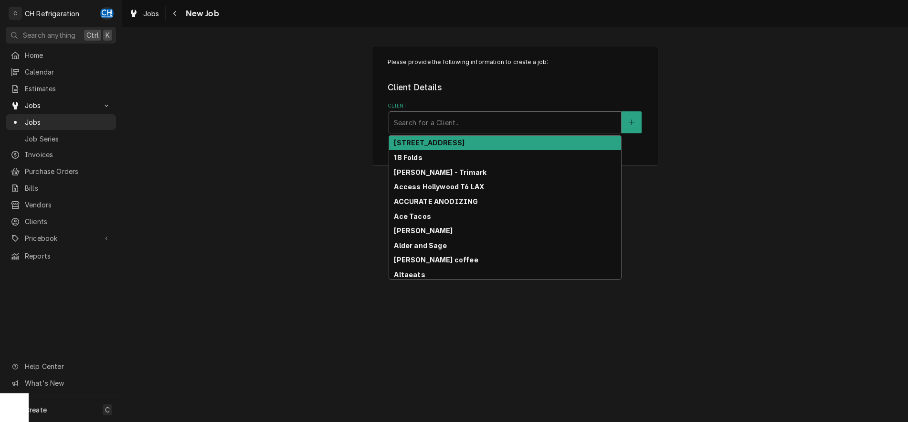
click at [509, 132] on div "Search for a Client..." at bounding box center [505, 122] width 232 height 21
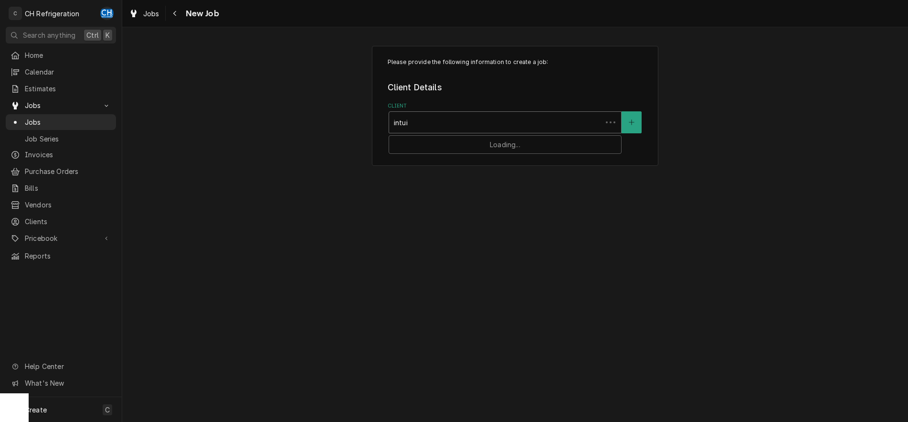
type input "intuit"
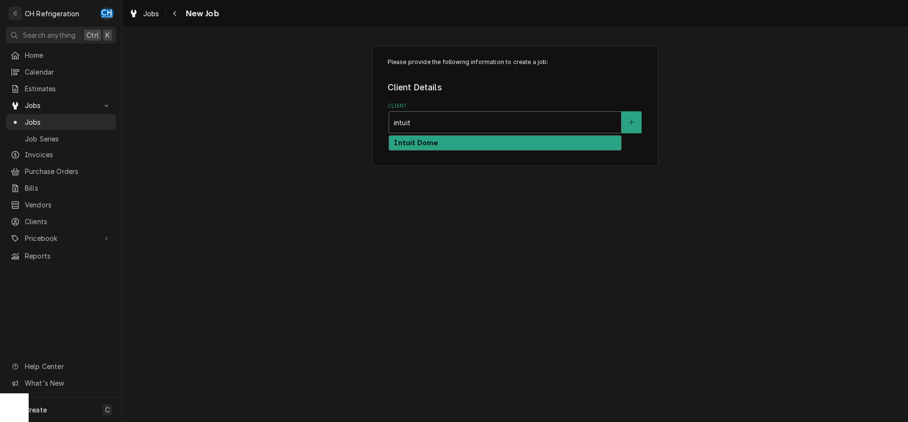
click at [506, 143] on div "Intuit Dome" at bounding box center [505, 143] width 232 height 15
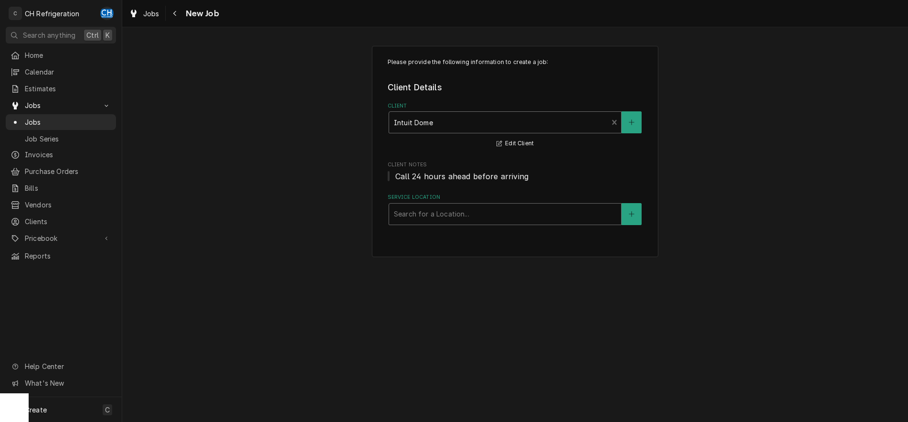
click at [522, 217] on div "Service Location" at bounding box center [505, 213] width 222 height 17
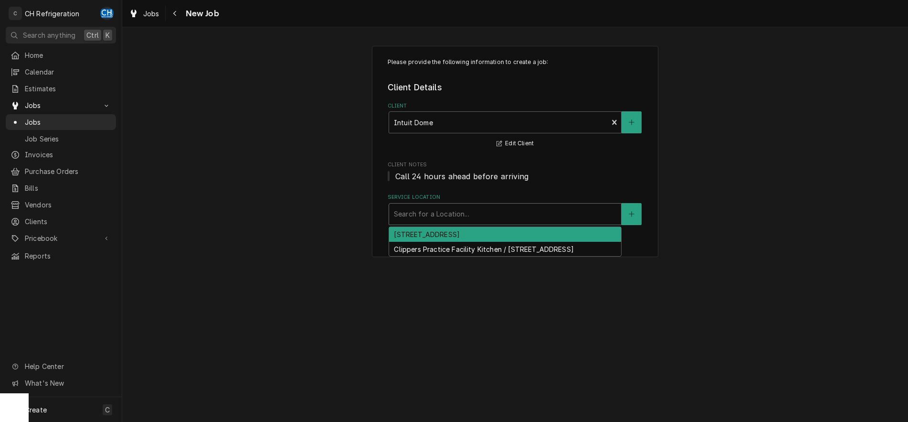
click at [520, 233] on div "[STREET_ADDRESS]" at bounding box center [505, 234] width 232 height 15
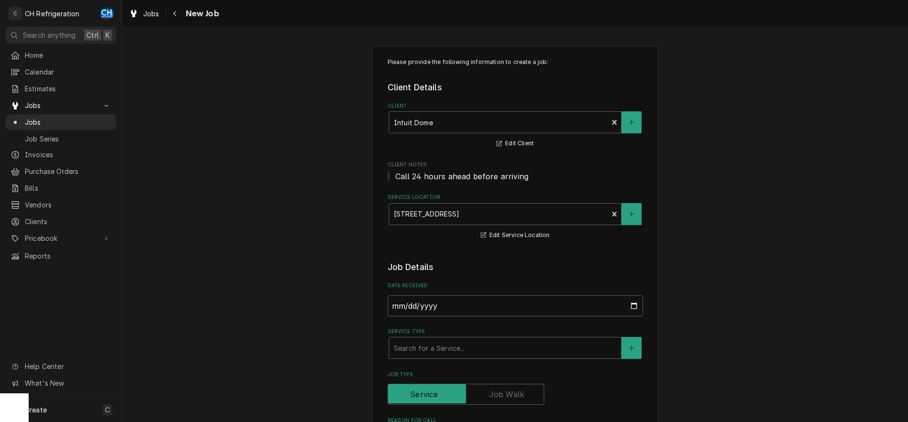
scroll to position [97, 0]
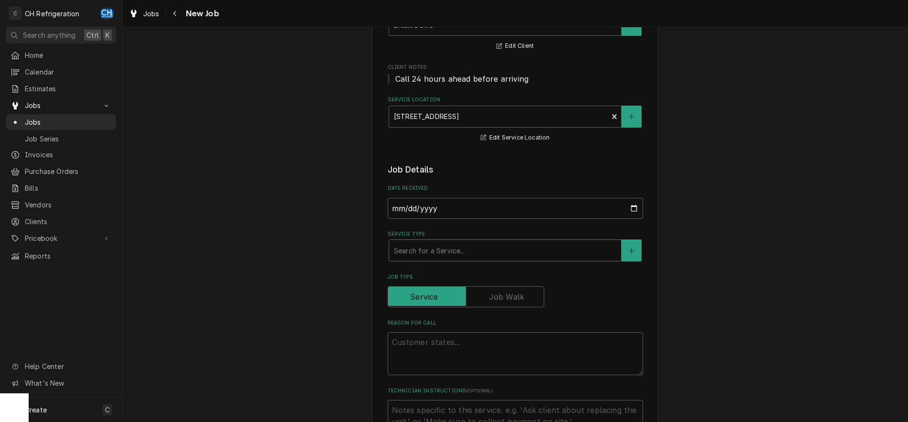
click at [455, 247] on div "Service Type" at bounding box center [505, 250] width 222 height 17
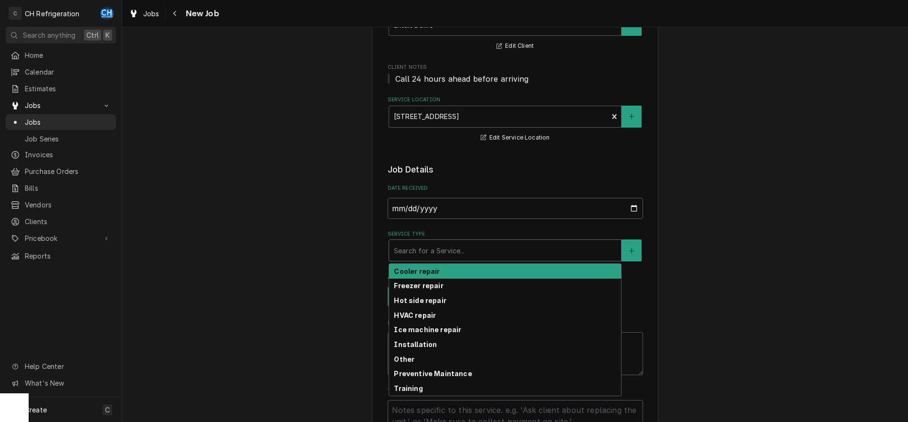
click at [449, 270] on div "Cooler repair" at bounding box center [505, 270] width 232 height 15
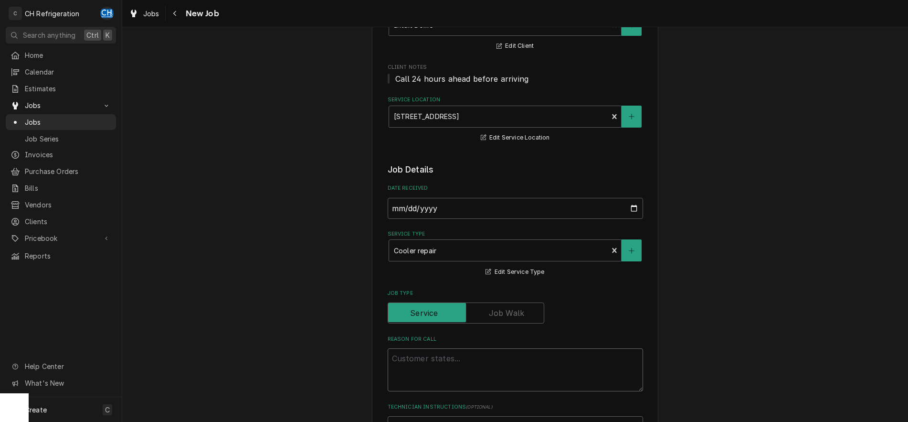
click at [428, 363] on textarea "Reason For Call" at bounding box center [515, 369] width 255 height 43
paste textarea "Stand 302 / Room #1-3E02.02 / Walk-in is out of temp, currently at 76F degrees,…"
type textarea "x"
type textarea "Stand 302 / Room #1-3E02.02 / Walk-in is out of temp, currently at 76F degrees,…"
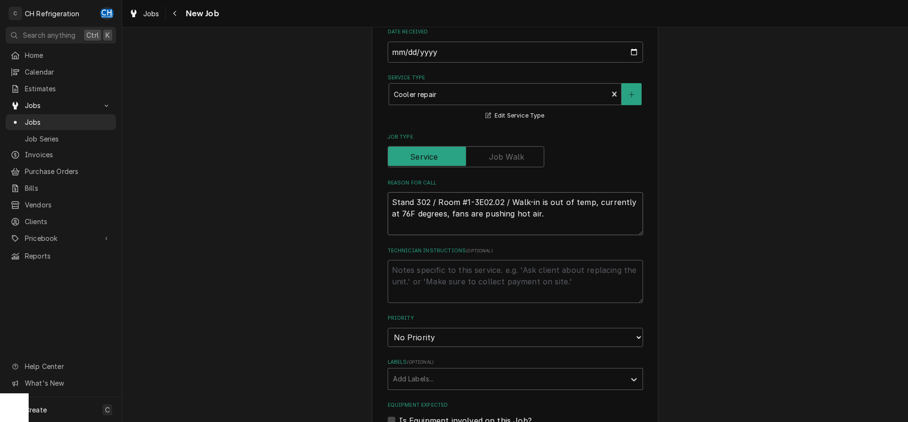
scroll to position [292, 0]
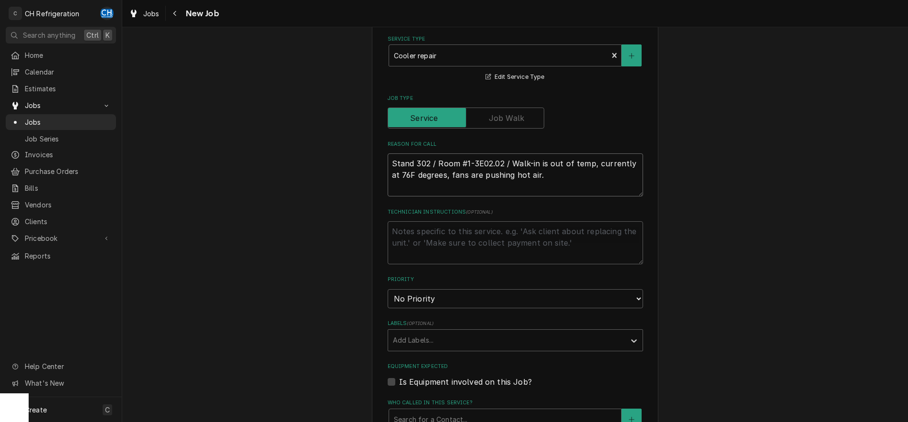
type textarea "x"
type textarea "Stand 302 / Room #1-3E02.02 / Walk-in is out of temp, currently at 76F degrees,…"
click at [490, 242] on textarea "Technician Instructions ( optional )" at bounding box center [515, 242] width 255 height 43
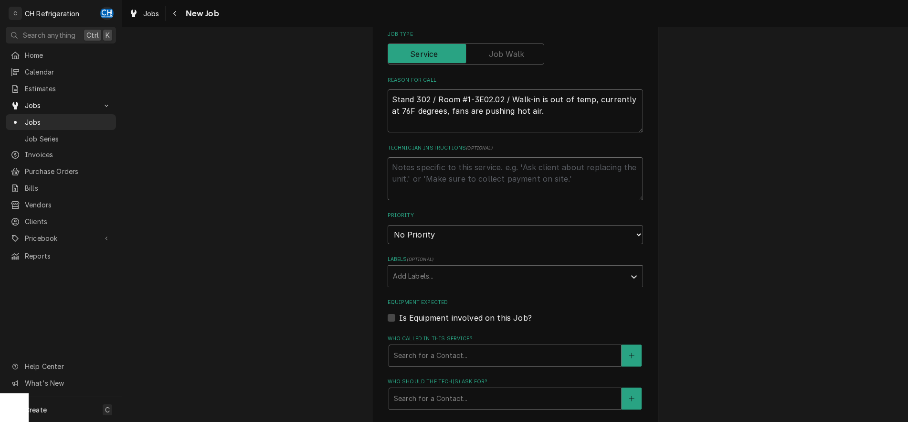
scroll to position [438, 0]
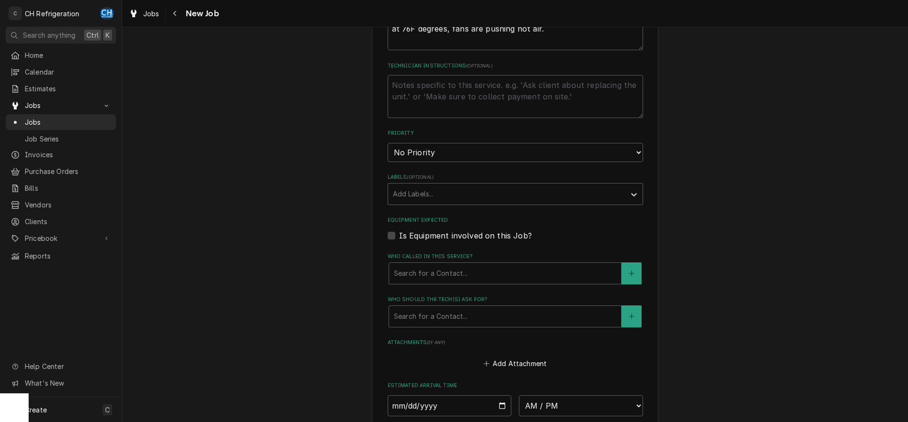
drag, startPoint x: 444, startPoint y: 311, endPoint x: 448, endPoint y: 327, distance: 17.1
click at [444, 311] on div "Who should the tech(s) ask for?" at bounding box center [505, 315] width 222 height 17
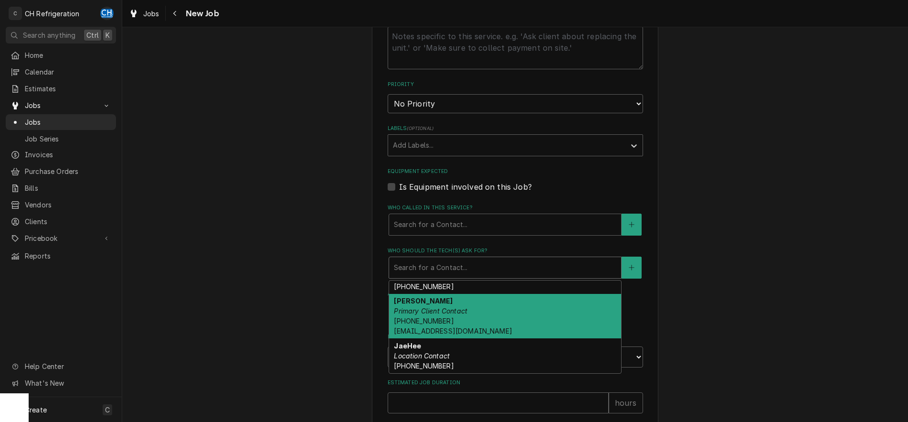
scroll to position [0, 0]
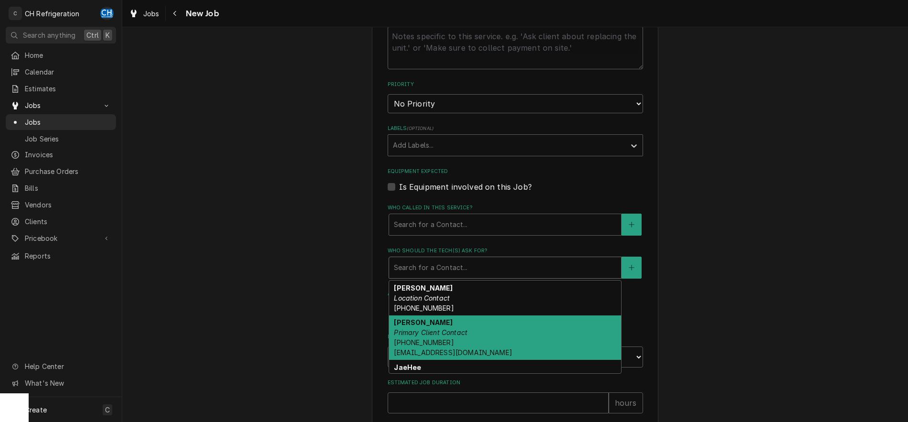
click at [475, 331] on div "Ernesto Ramirez Primary Client Contact (510) 613-5962 eramirez@310provisions.com" at bounding box center [505, 337] width 232 height 45
type textarea "x"
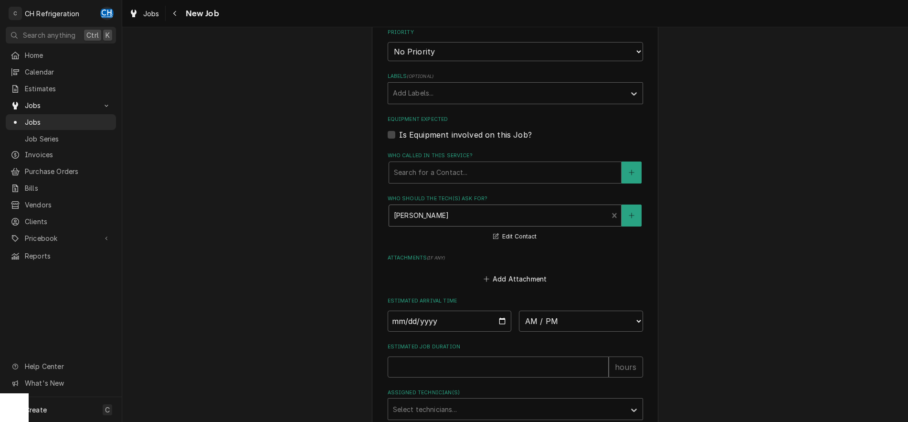
scroll to position [584, 0]
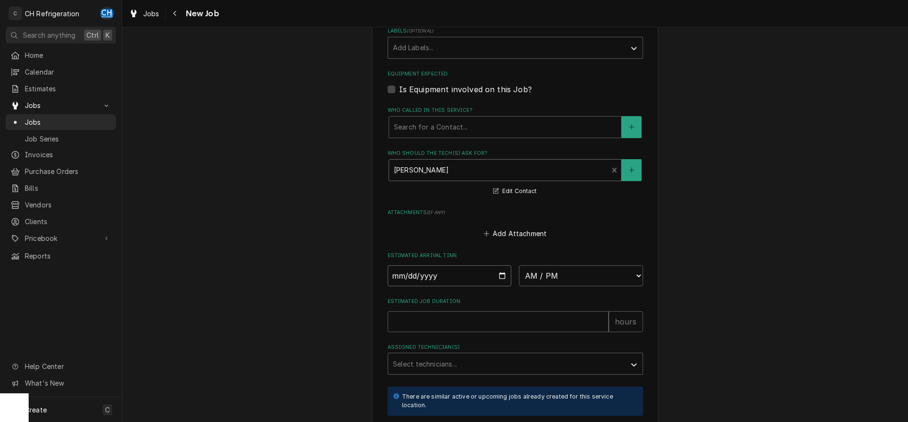
click at [497, 275] on input "Date" at bounding box center [450, 275] width 124 height 21
type input "2025-09-12"
click at [519, 265] on select "AM / PM 6:00 AM 6:15 AM 6:30 AM 6:45 AM 7:00 AM 7:15 AM 7:30 AM 7:45 AM 8:00 AM…" at bounding box center [581, 275] width 124 height 21
type textarea "x"
click at [519, 265] on select "AM / PM 6:00 AM 6:15 AM 6:30 AM 6:45 AM 7:00 AM 7:15 AM 7:30 AM 7:45 AM 8:00 AM…" at bounding box center [581, 275] width 124 height 21
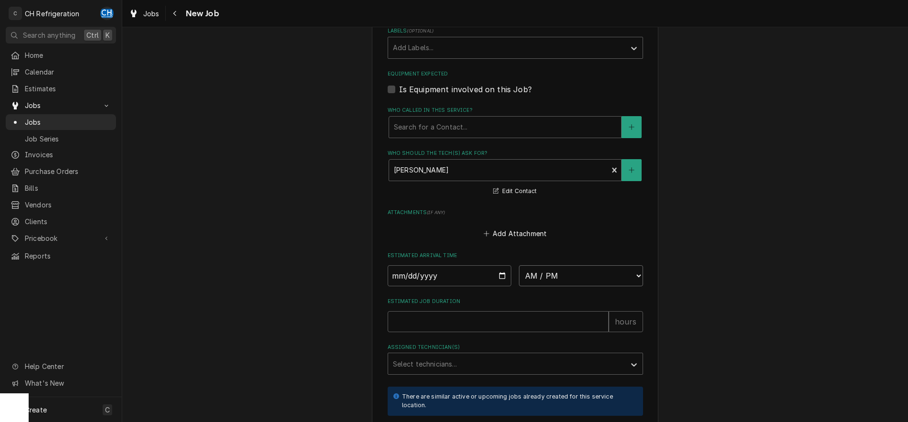
select select "09:30:00"
click option "9:30 AM" at bounding box center [0, 0] width 0 height 0
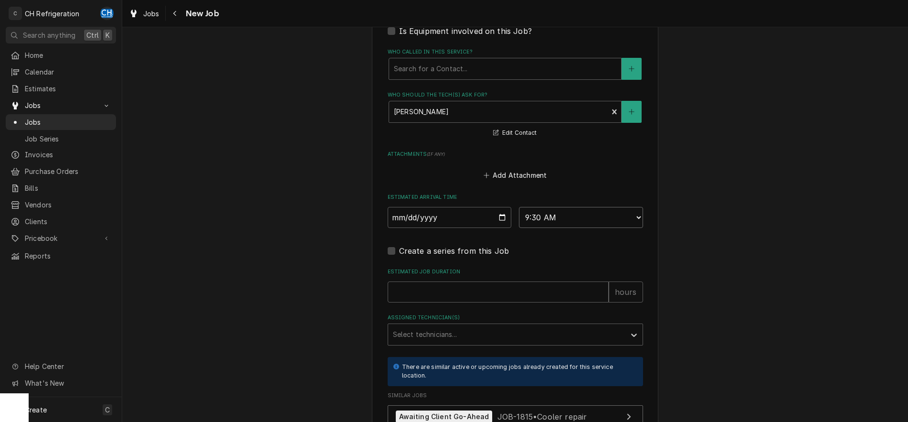
type textarea "x"
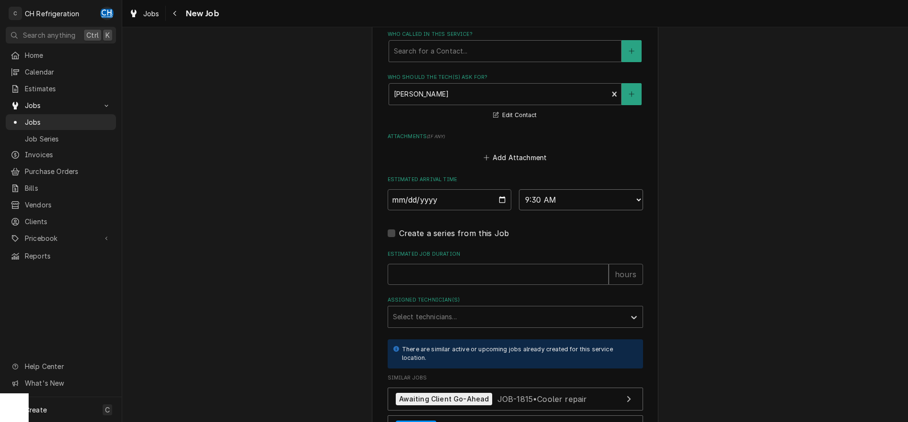
scroll to position [682, 0]
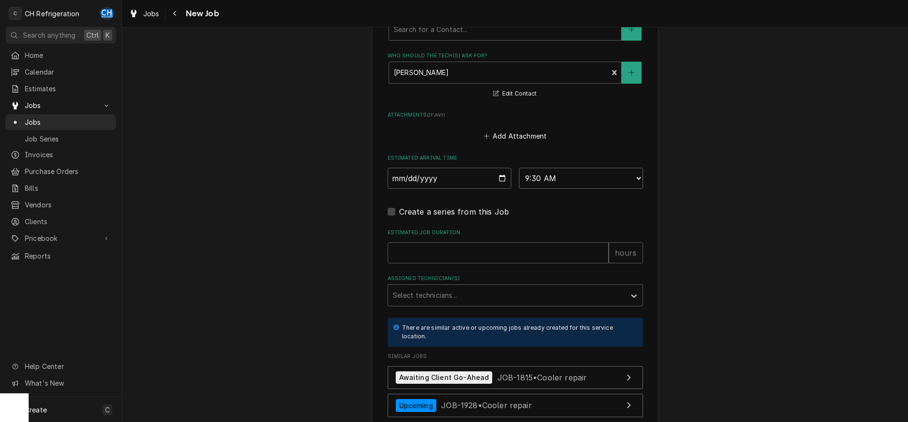
click at [519, 168] on select "AM / PM 6:00 AM 6:15 AM 6:30 AM 6:45 AM 7:00 AM 7:15 AM 7:30 AM 7:45 AM 8:00 AM…" at bounding box center [581, 178] width 124 height 21
drag, startPoint x: 556, startPoint y: 184, endPoint x: 562, endPoint y: 230, distance: 46.2
click at [519, 168] on select "AM / PM 6:00 AM 6:15 AM 6:30 AM 6:45 AM 7:00 AM 7:15 AM 7:30 AM 7:45 AM 8:00 AM…" at bounding box center [581, 178] width 124 height 21
select select "09:15:00"
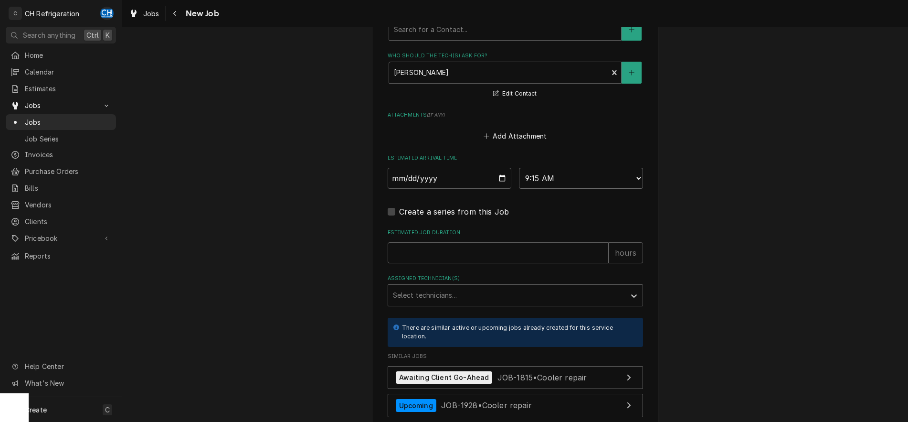
click option "9:15 AM" at bounding box center [0, 0] width 0 height 0
click at [513, 242] on input "Estimated Job Duration" at bounding box center [498, 252] width 221 height 21
type textarea "x"
type input "2"
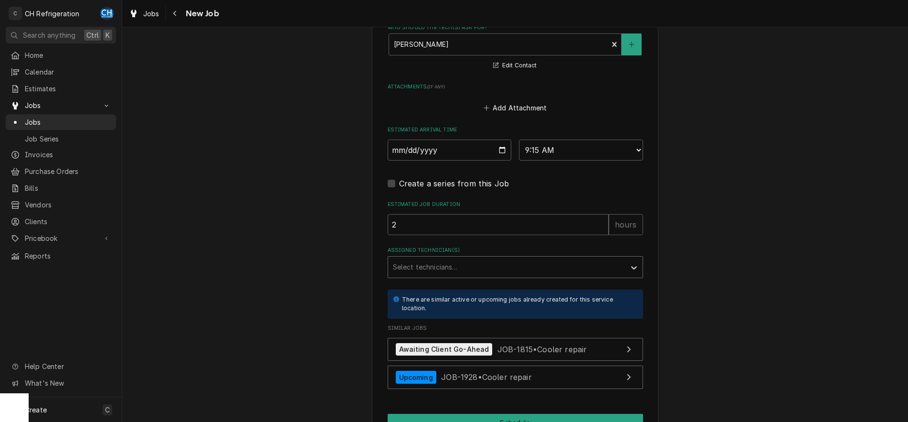
scroll to position [730, 0]
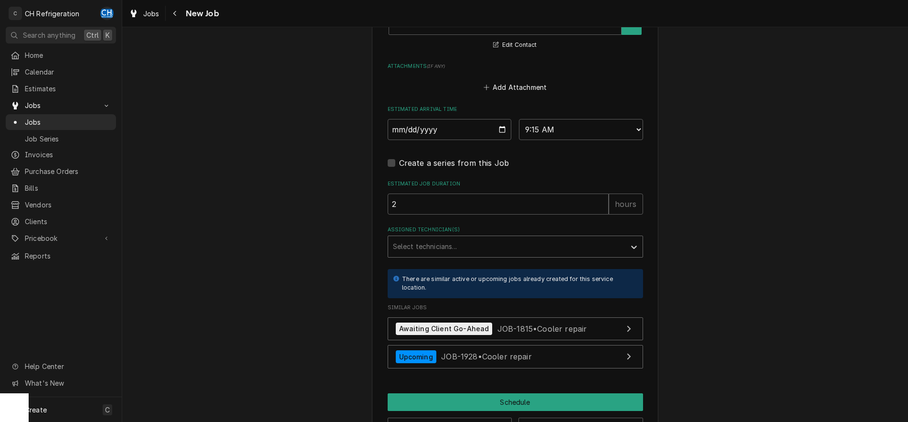
click at [434, 250] on div "Assigned Technician(s)" at bounding box center [507, 246] width 228 height 17
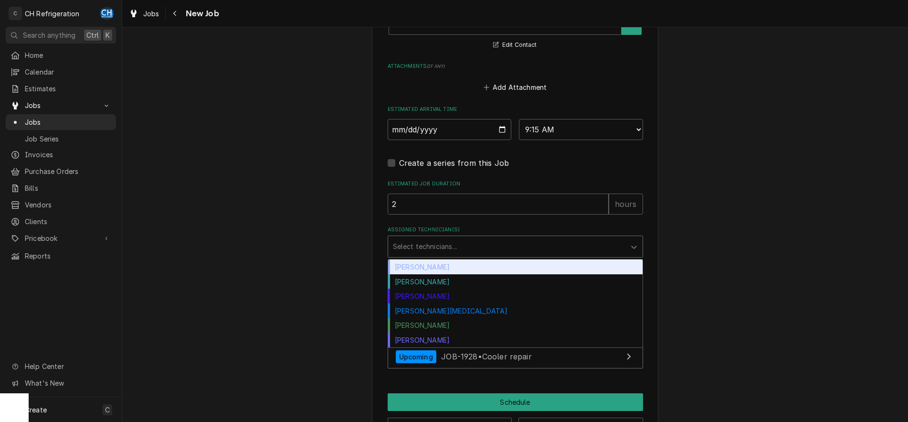
click at [438, 267] on div "Chris Hiraga" at bounding box center [515, 266] width 254 height 15
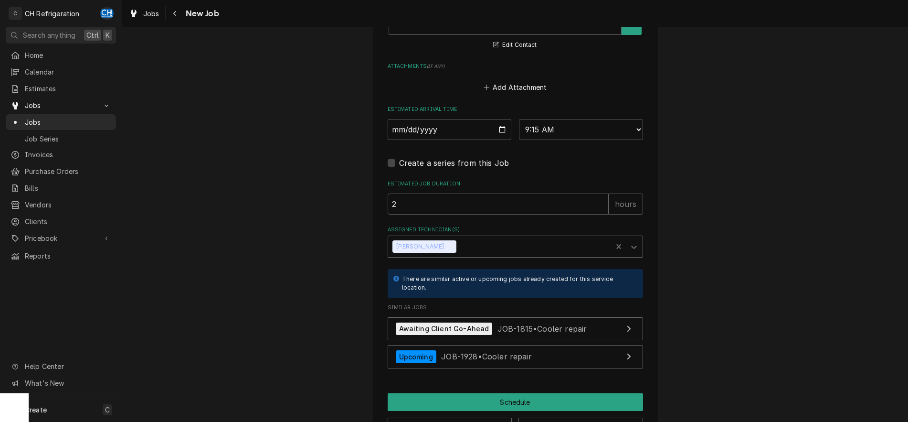
click at [468, 247] on div "Assigned Technician(s)" at bounding box center [532, 246] width 149 height 17
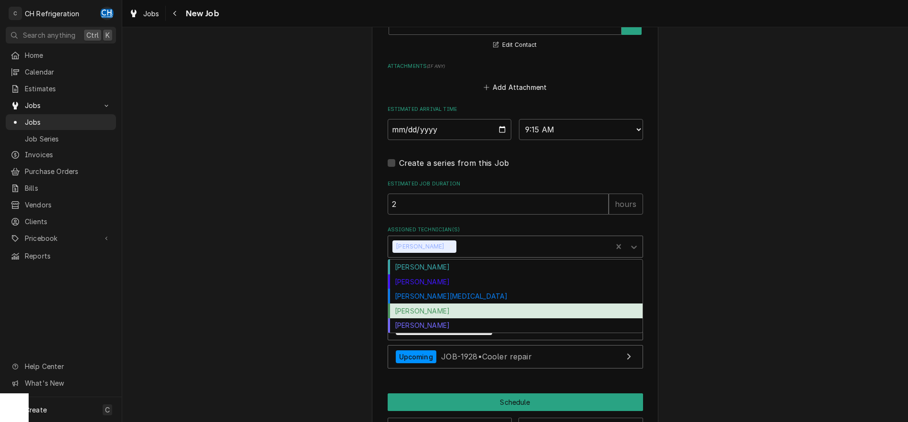
click at [443, 305] on div "Ruben Perez" at bounding box center [515, 310] width 254 height 15
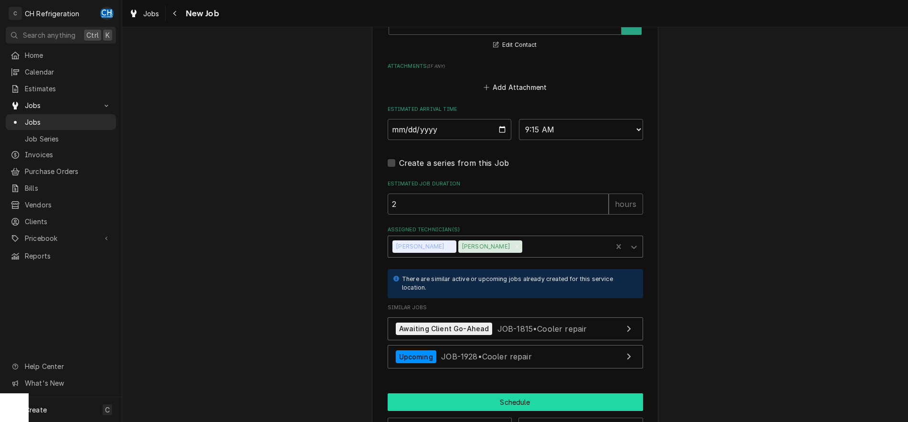
click at [506, 394] on button "Schedule" at bounding box center [515, 402] width 255 height 18
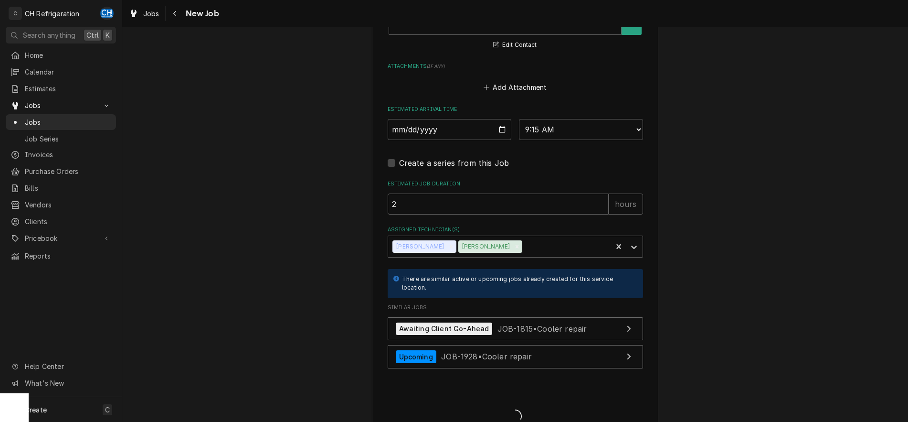
type textarea "x"
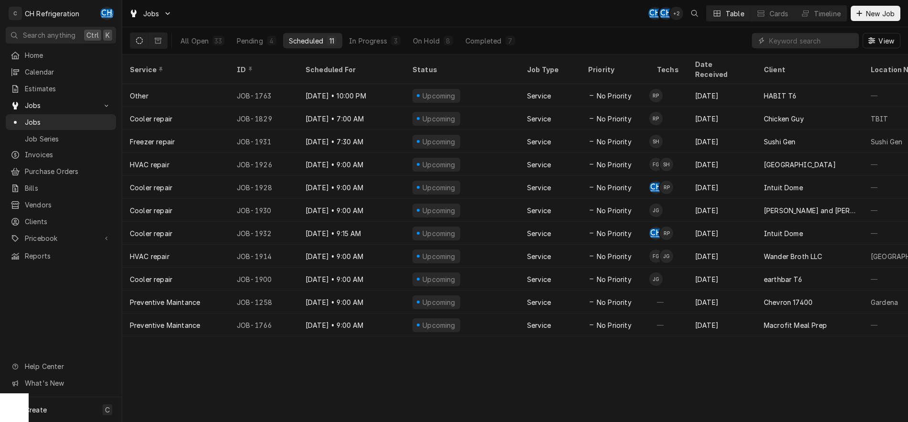
click at [432, 48] on div "All Open 33 Pending 4 Scheduled 11 In Progress 3 On Hold 8 Completed 7" at bounding box center [348, 40] width 346 height 27
click at [433, 42] on div "On Hold" at bounding box center [426, 41] width 27 height 10
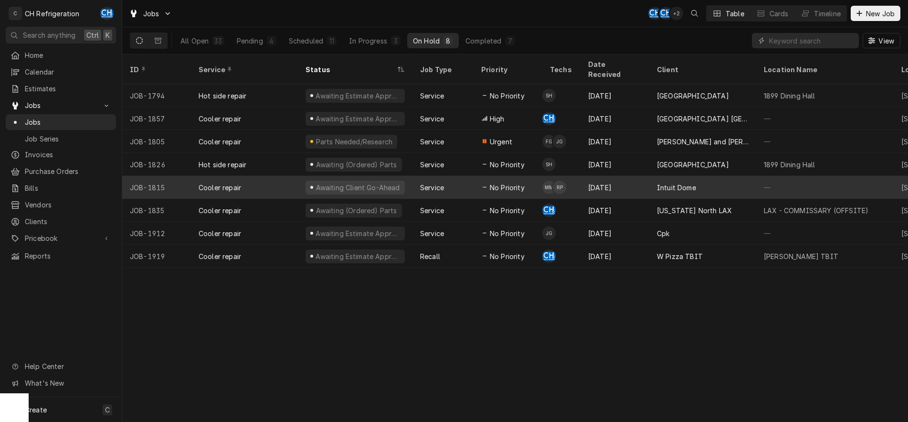
click at [668, 182] on div "Intuit Dome" at bounding box center [676, 187] width 39 height 10
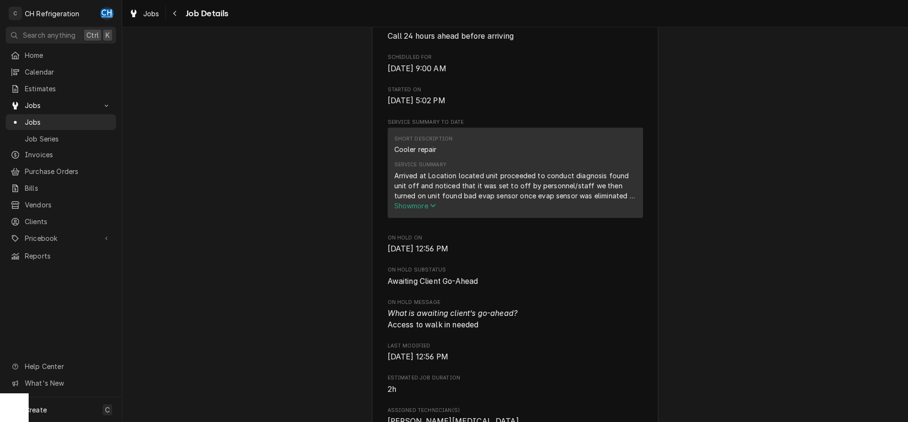
scroll to position [292, 0]
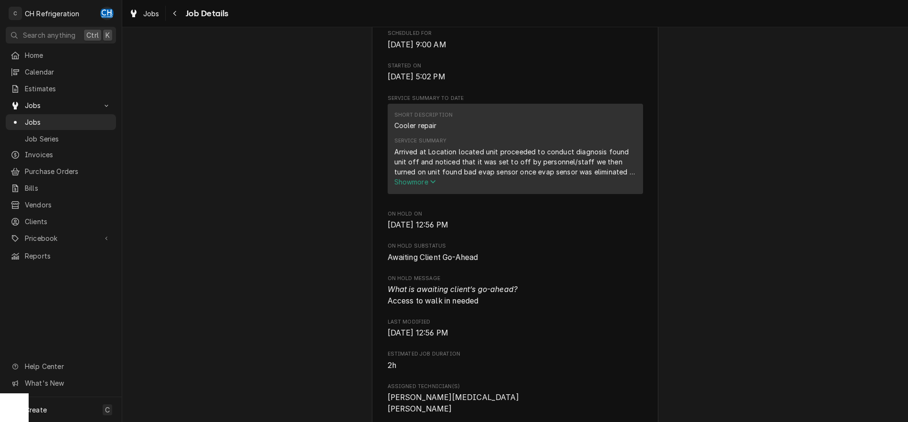
click at [427, 187] on button "Show more" at bounding box center [515, 182] width 242 height 10
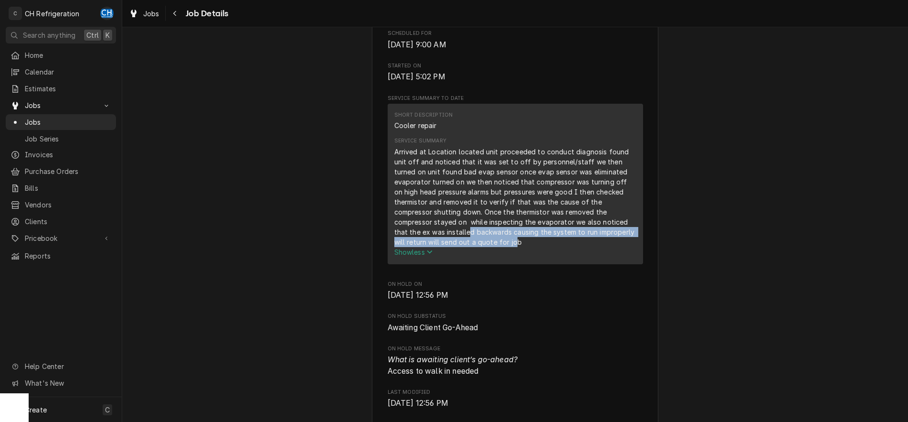
drag, startPoint x: 468, startPoint y: 238, endPoint x: 513, endPoint y: 254, distance: 48.0
click at [513, 247] on div "Arrived at Location located unit proceeded to conduct diagnosis found unit off …" at bounding box center [515, 197] width 242 height 100
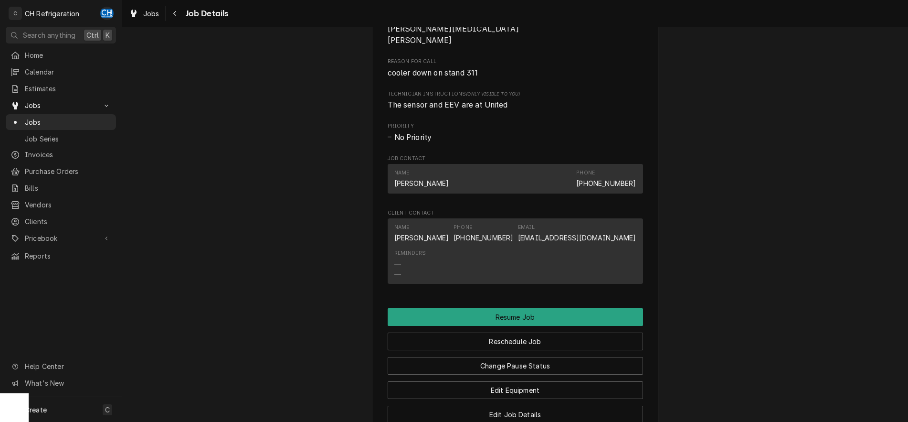
scroll to position [972, 0]
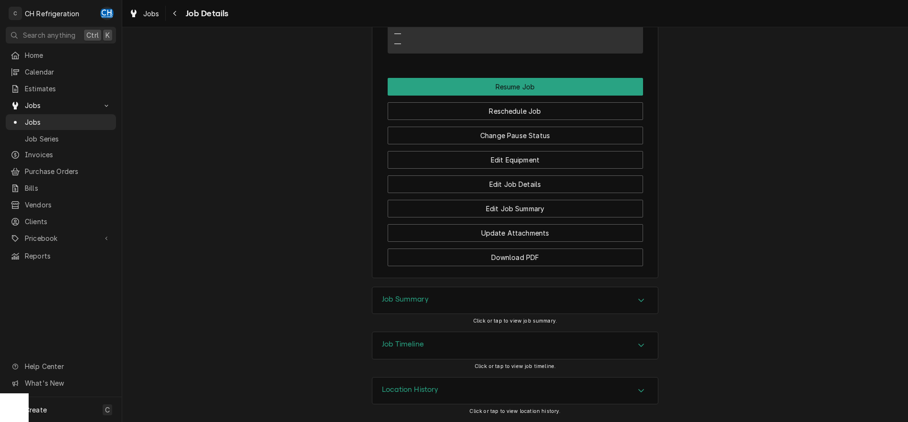
click at [472, 303] on div "Job Summary" at bounding box center [514, 300] width 285 height 27
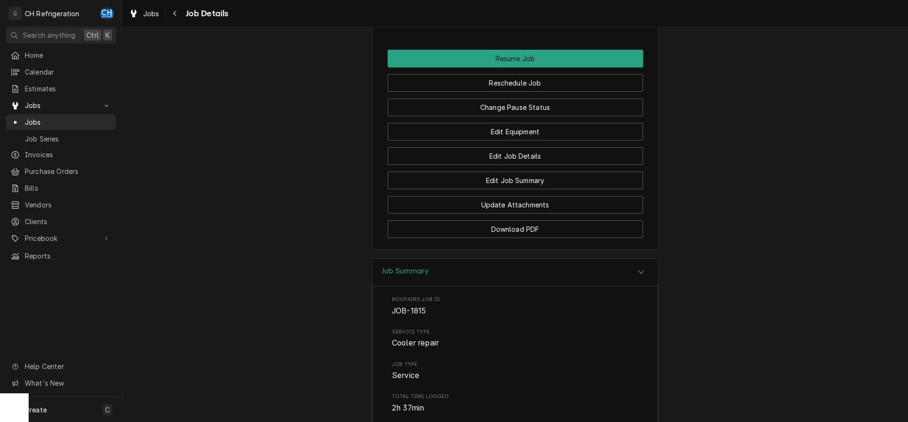
scroll to position [969, 0]
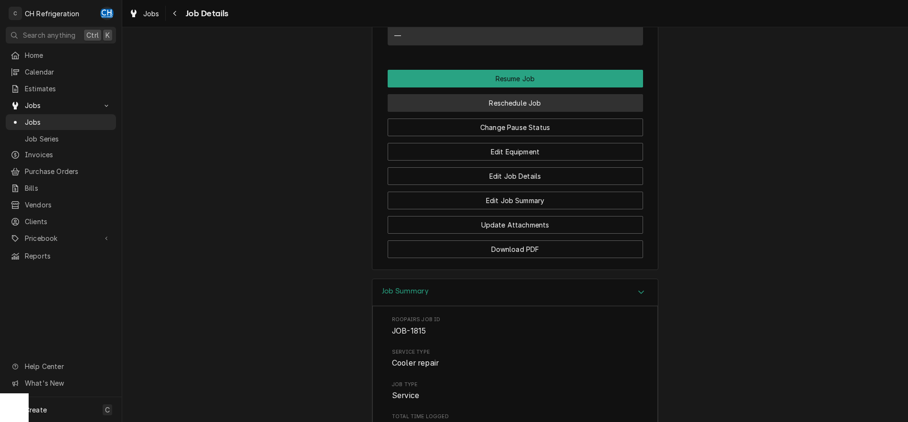
click at [536, 112] on button "Reschedule Job" at bounding box center [515, 103] width 255 height 18
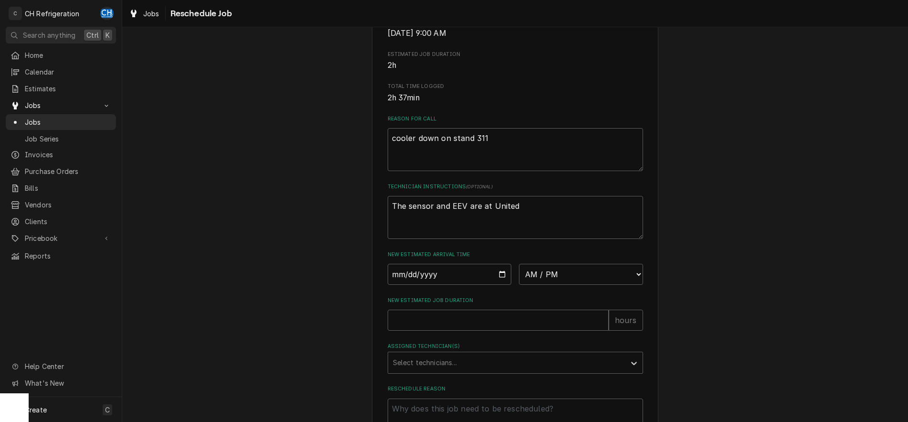
scroll to position [195, 0]
click at [499, 282] on input "Date" at bounding box center [450, 271] width 124 height 21
type input "[DATE]"
type textarea "x"
click at [519, 261] on select "AM / PM 6:00 AM 6:15 AM 6:30 AM 6:45 AM 7:00 AM 7:15 AM 7:30 AM 7:45 AM 8:00 AM…" at bounding box center [581, 271] width 124 height 21
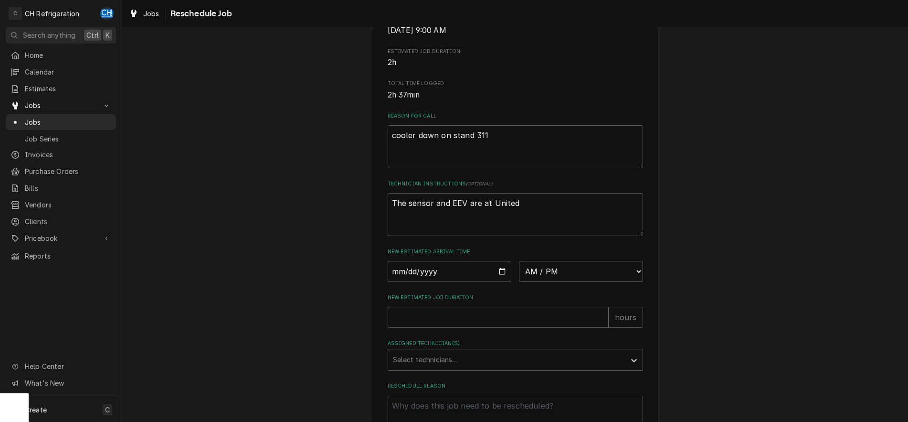
select select "09:30:00"
click option "9:30 AM" at bounding box center [0, 0] width 0 height 0
drag, startPoint x: 500, startPoint y: 336, endPoint x: 507, endPoint y: 334, distance: 7.0
click at [500, 327] on input "New Estimated Job Duration" at bounding box center [498, 316] width 221 height 21
type textarea "x"
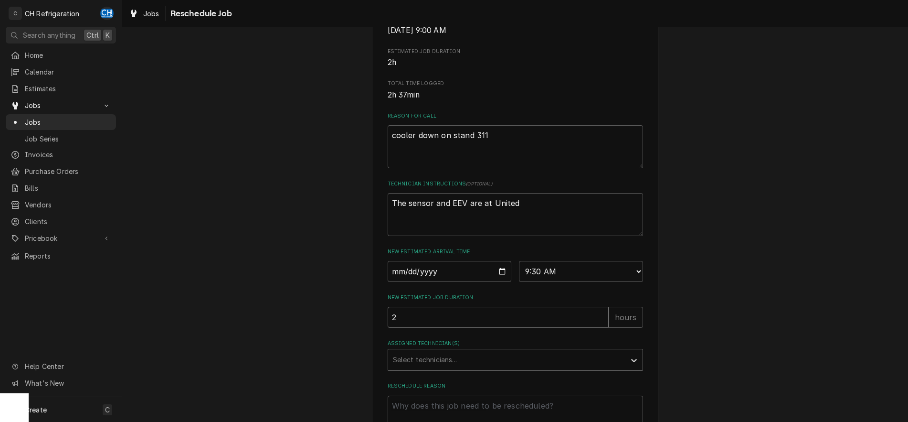
type input "2"
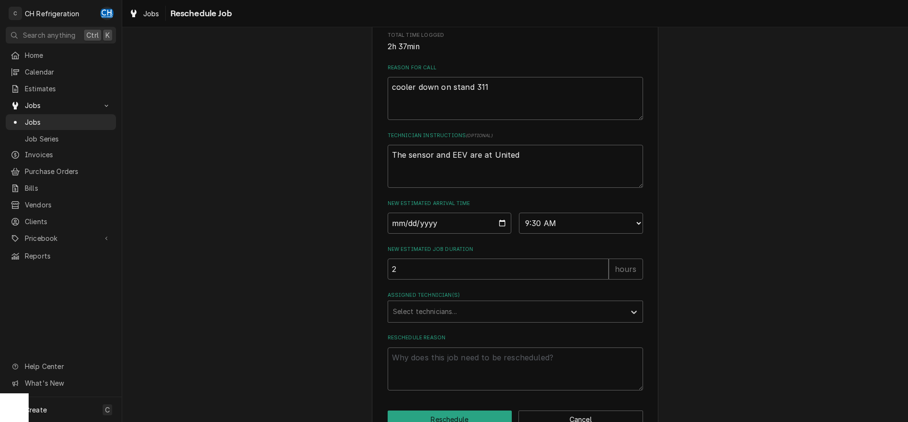
scroll to position [281, 0]
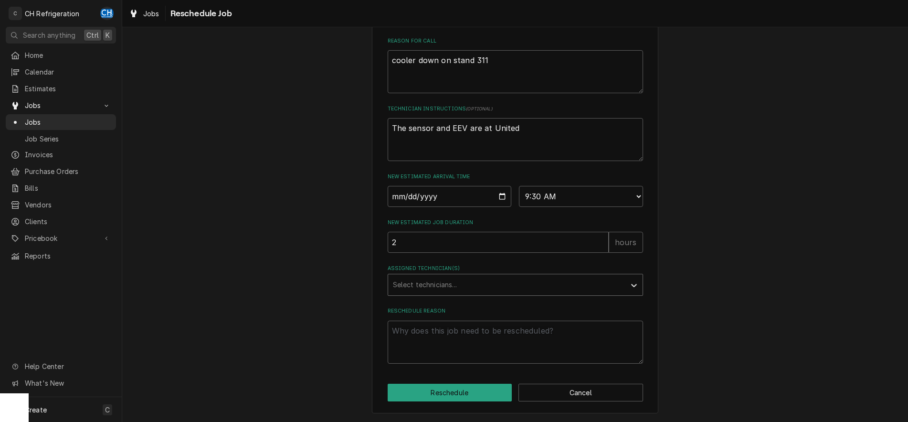
click at [445, 279] on div "Assigned Technician(s)" at bounding box center [507, 284] width 228 height 17
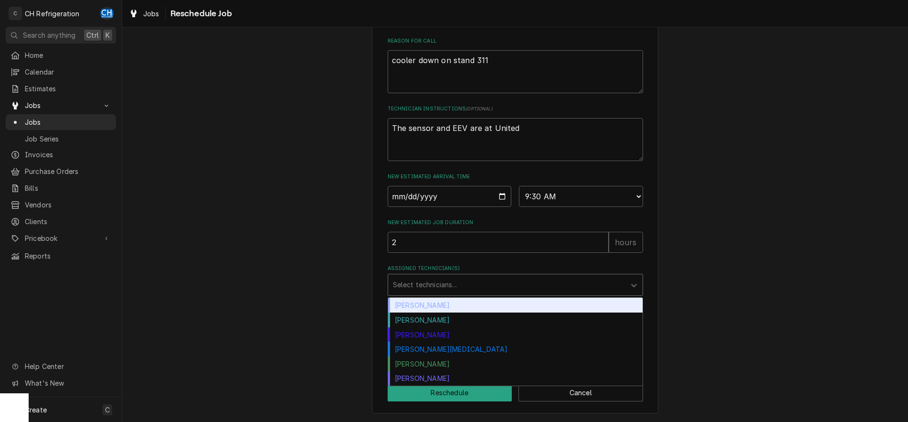
click at [444, 304] on div "[PERSON_NAME]" at bounding box center [515, 304] width 254 height 15
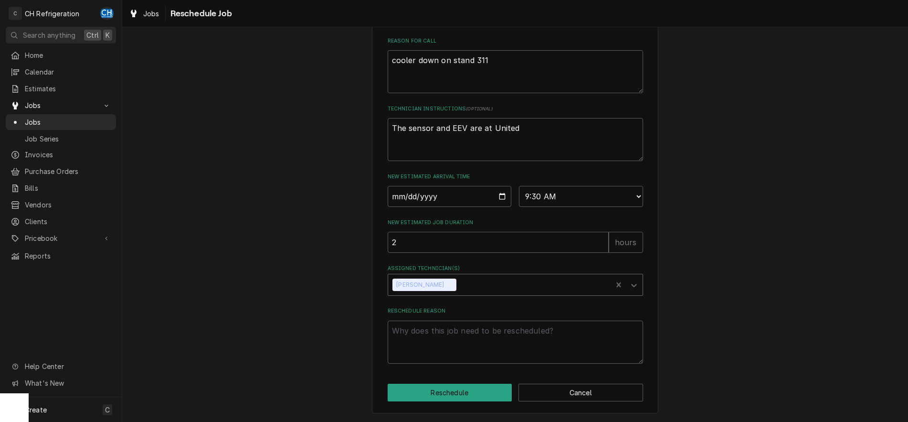
click at [461, 284] on div "Assigned Technician(s)" at bounding box center [532, 284] width 149 height 17
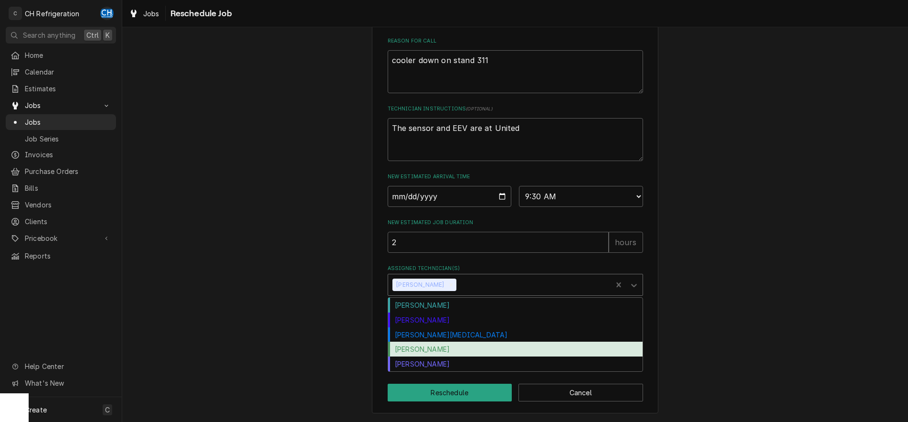
click at [446, 346] on div "[PERSON_NAME]" at bounding box center [515, 348] width 254 height 15
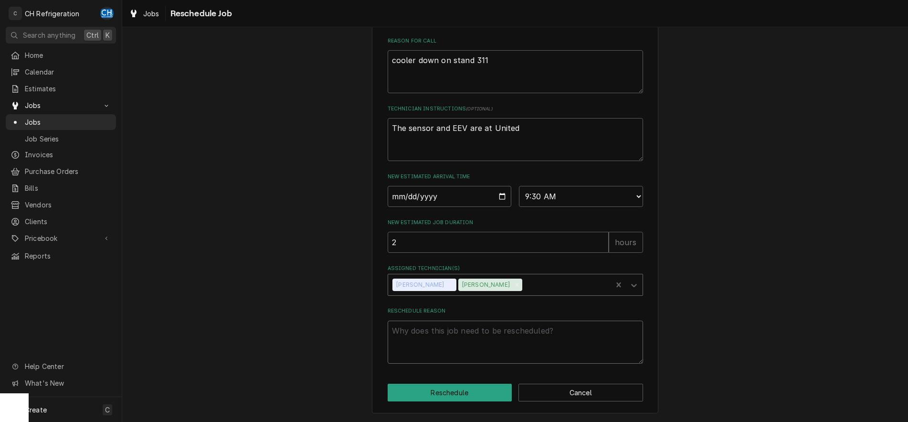
click at [476, 347] on textarea "Reschedule Reason" at bounding box center [515, 341] width 255 height 43
type textarea "x"
type textarea "r"
type textarea "x"
type textarea "re"
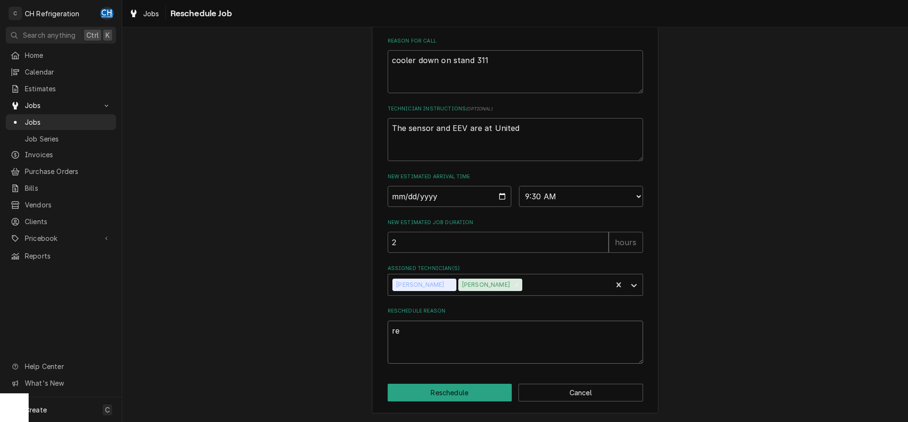
type textarea "x"
type textarea "res"
type textarea "x"
type textarea "resc"
type textarea "x"
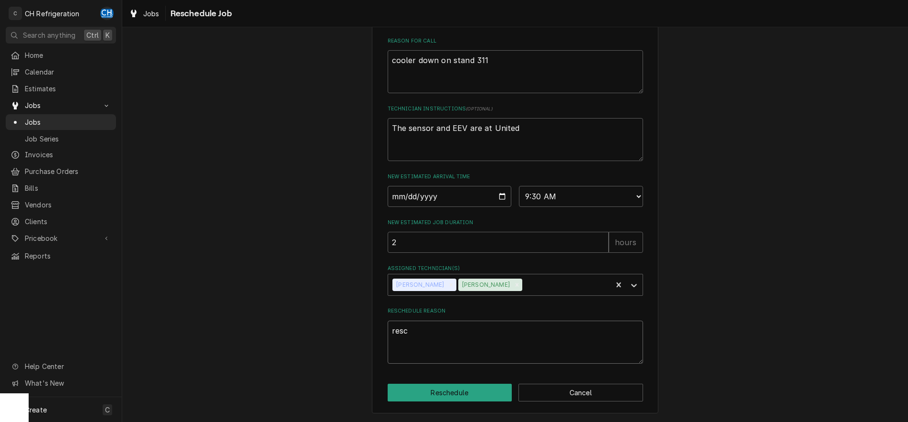
type textarea "[PERSON_NAME]"
type textarea "x"
type textarea "resche"
type textarea "x"
type textarea "resched"
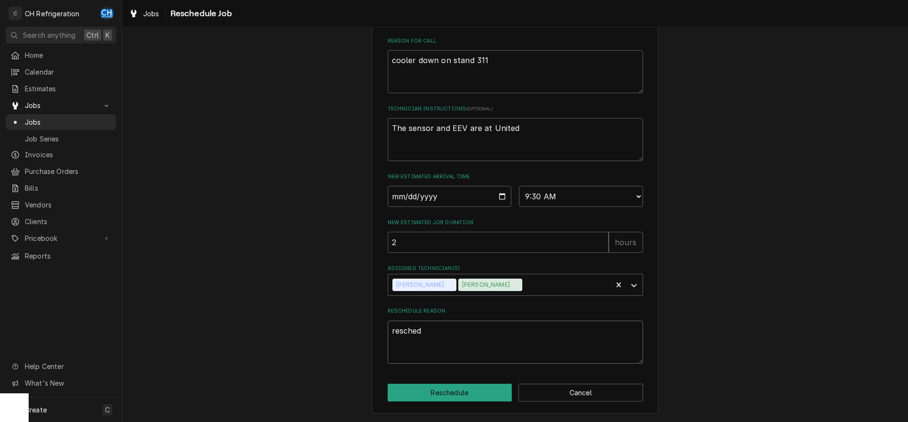
type textarea "x"
type textarea "reschedu"
type textarea "x"
type textarea "reschedule"
type textarea "x"
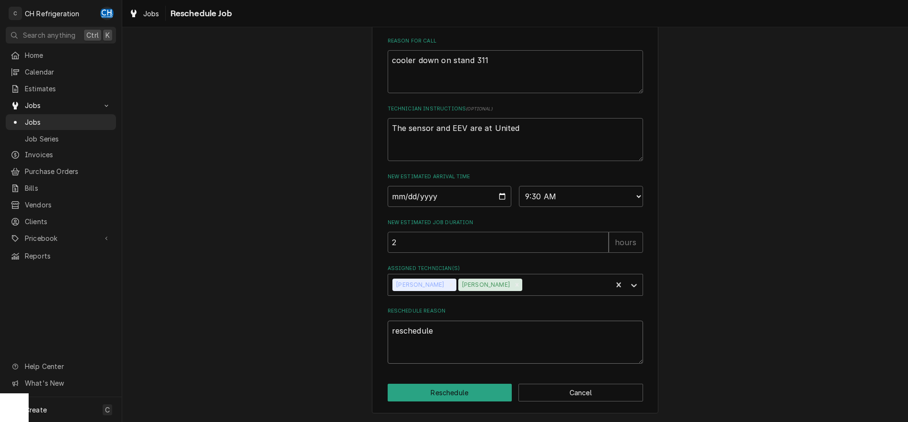
type textarea "rescheduled"
type textarea "x"
type textarea "rescheduled"
type textarea "x"
type textarea "rescheduled"
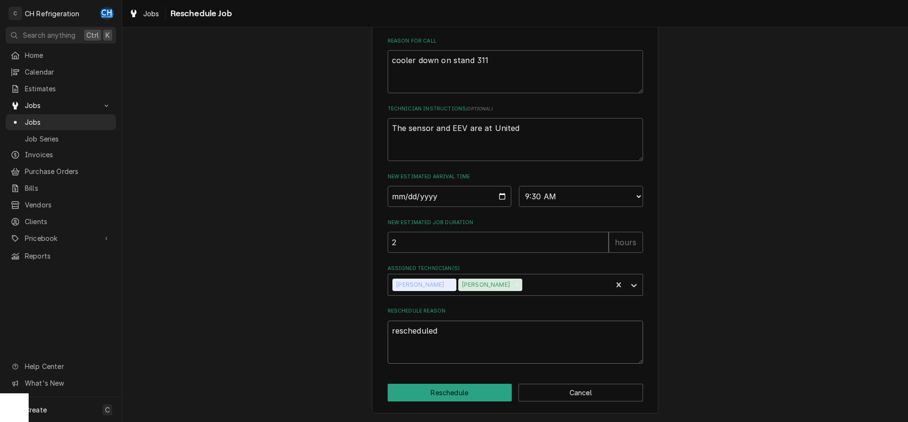
type textarea "x"
type textarea "reschedule"
type textarea "x"
type textarea "reschedule"
click at [462, 388] on button "Reschedule" at bounding box center [450, 392] width 125 height 18
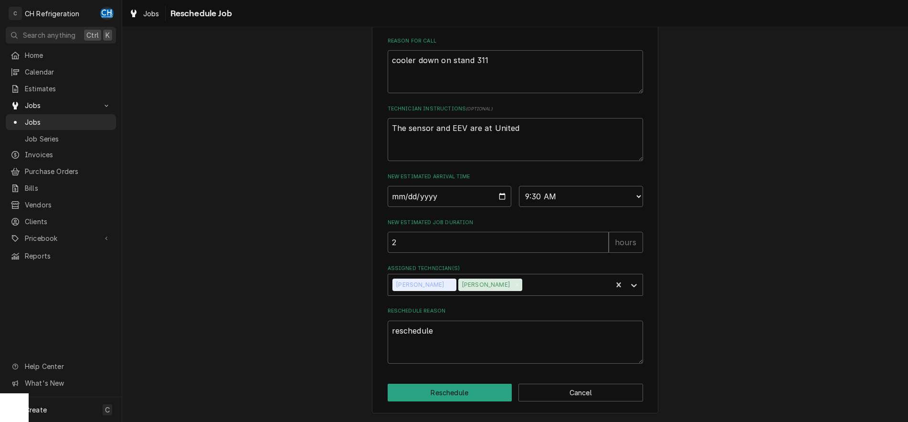
type textarea "x"
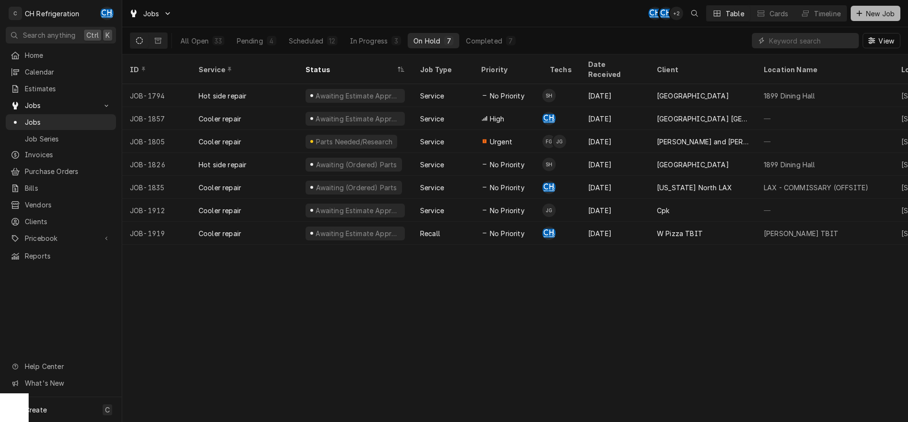
click at [866, 9] on span "New Job" at bounding box center [880, 14] width 32 height 10
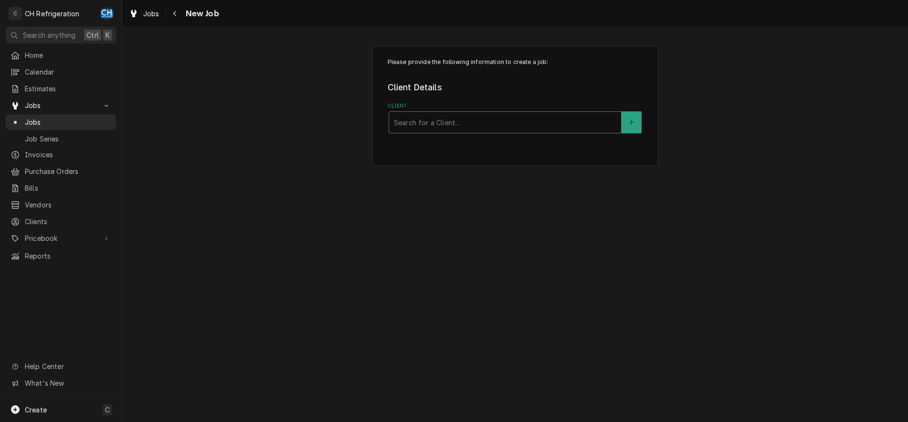
click at [465, 124] on div "Client" at bounding box center [505, 122] width 222 height 17
type input "intuit"
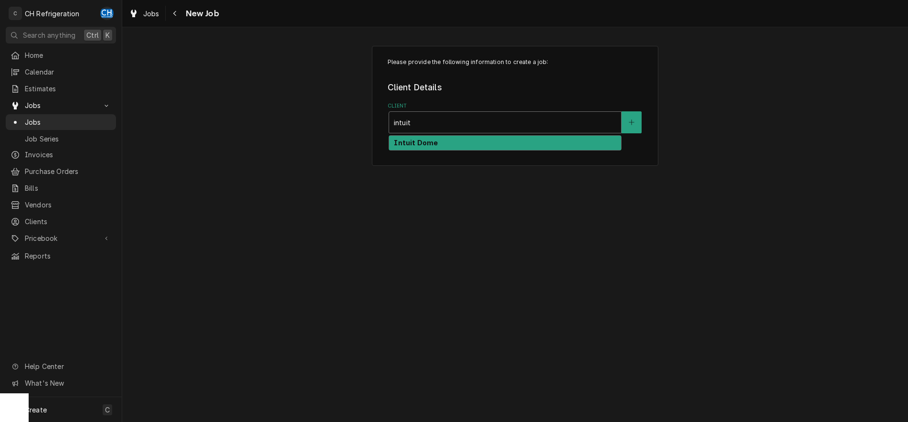
click at [470, 143] on div "Intuit Dome" at bounding box center [505, 143] width 232 height 15
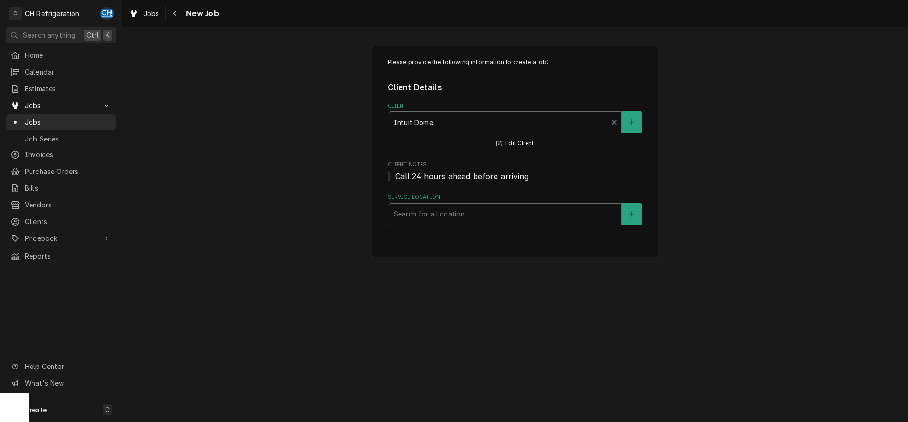
click at [478, 209] on div "Service Location" at bounding box center [505, 213] width 222 height 17
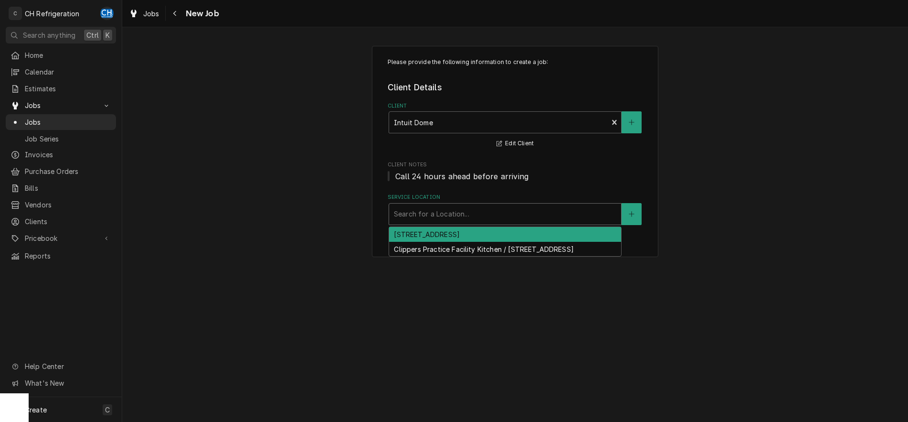
click at [486, 229] on div "[STREET_ADDRESS]" at bounding box center [505, 234] width 232 height 15
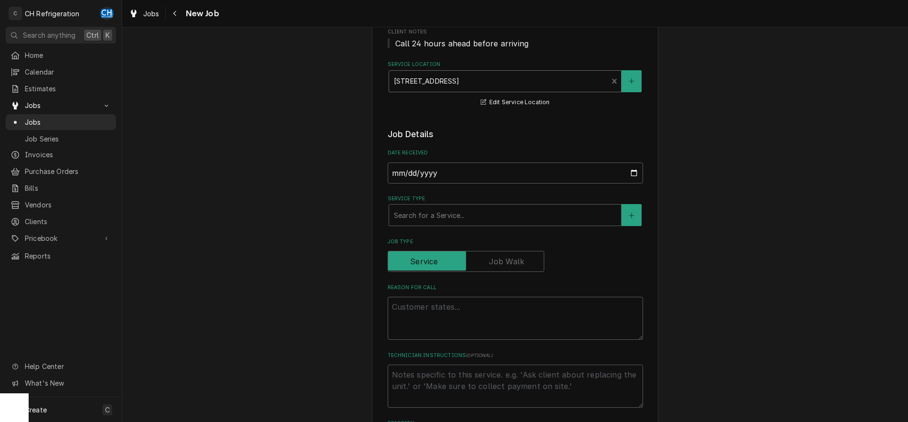
scroll to position [195, 0]
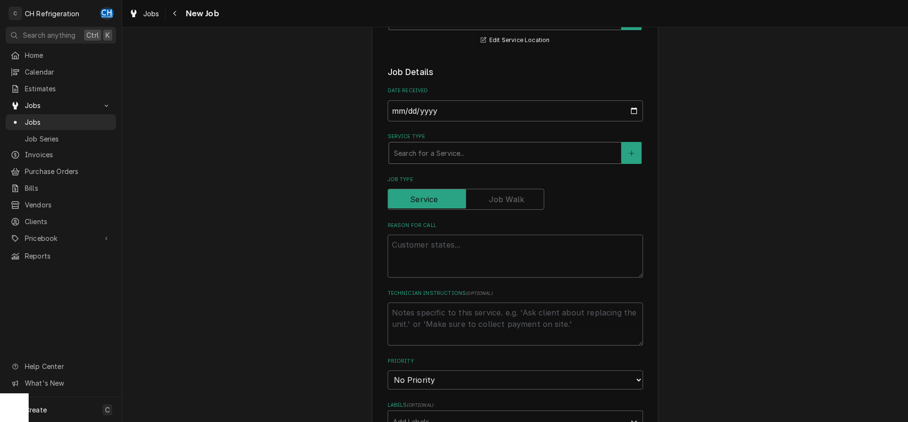
click at [466, 156] on div "Service Type" at bounding box center [505, 152] width 222 height 17
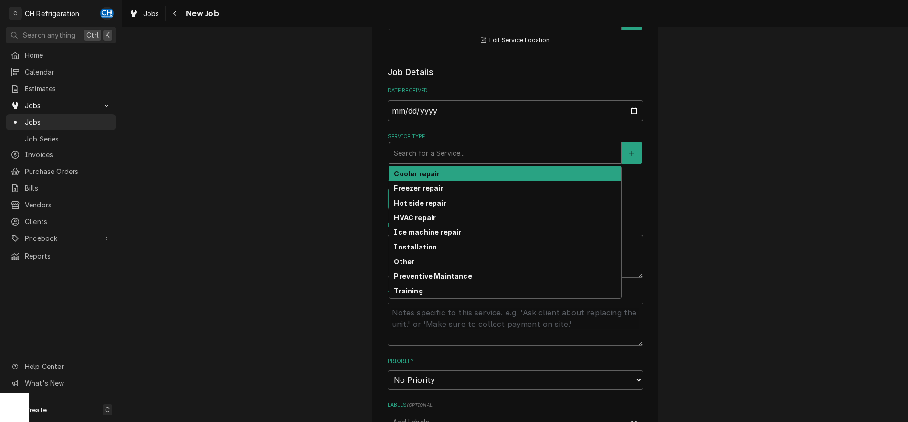
click at [456, 172] on div "Cooler repair" at bounding box center [505, 173] width 232 height 15
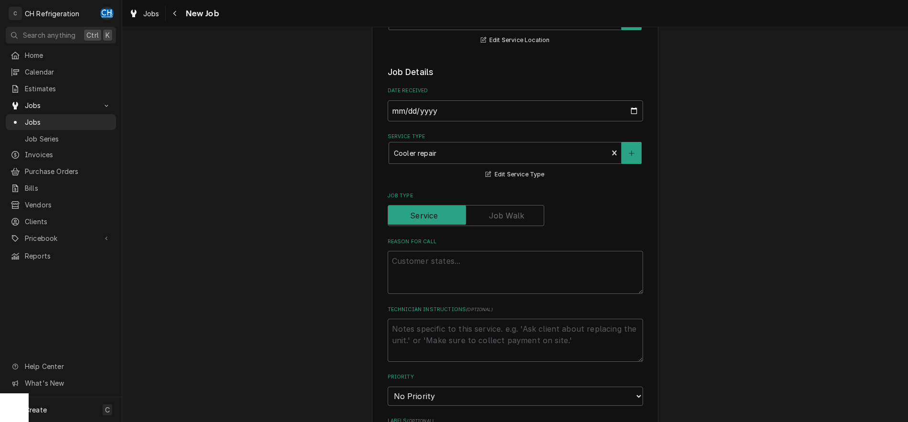
scroll to position [390, 0]
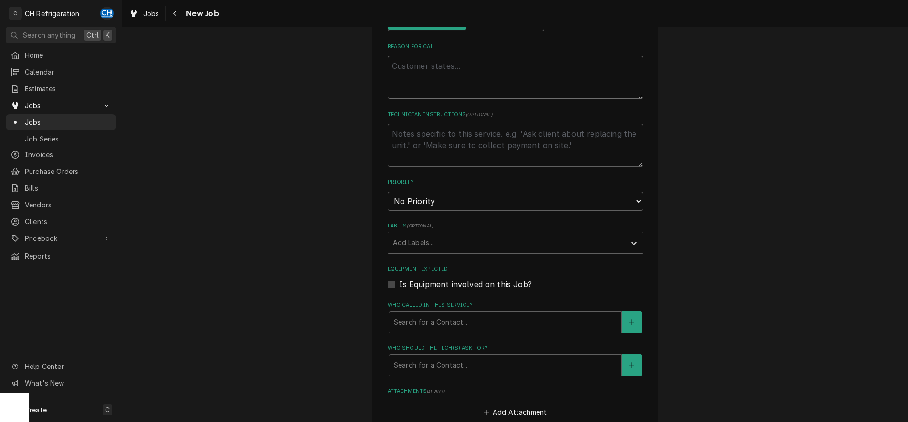
click at [531, 90] on textarea "Reason For Call" at bounding box center [515, 77] width 255 height 43
paste textarea "*Patron Action Station / Room #1-2E02.01 / Patron Action Kitchen northside unde…"
type textarea "x"
type textarea "*Patron Action Station / Room #1-2E02.01 / Patron Action Kitchen northside unde…"
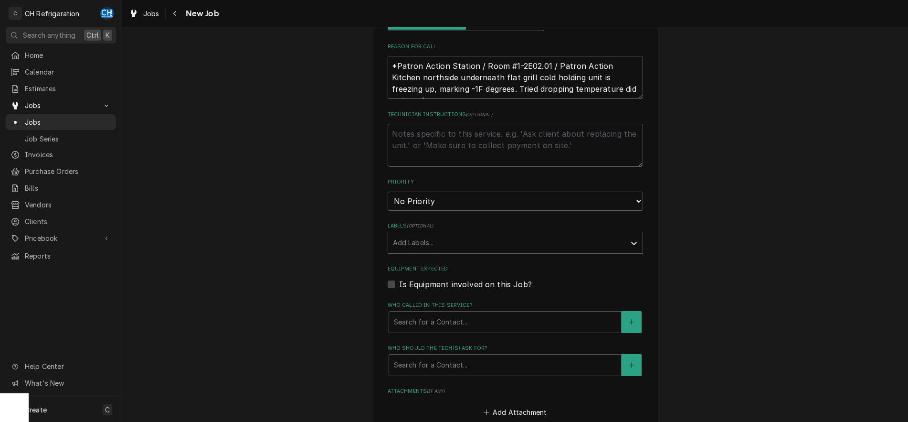
type textarea "x"
type textarea "*Patron Action Station / Room #1-2E02.01 / Patron Action Kitchen northside unde…"
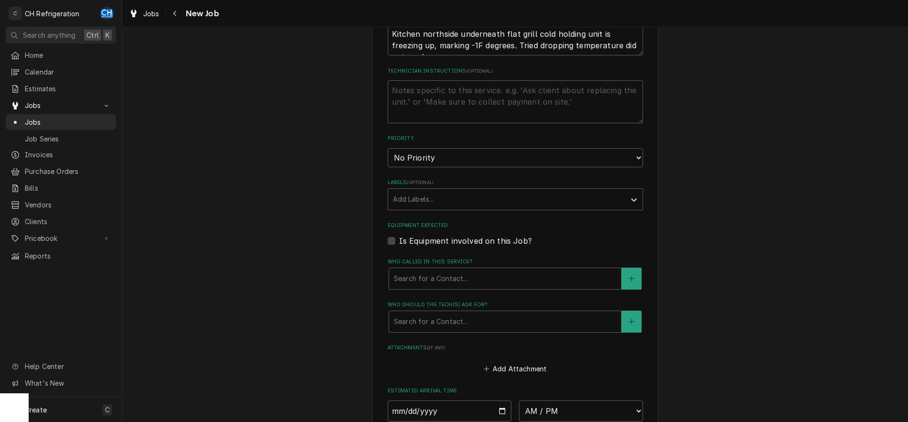
scroll to position [487, 0]
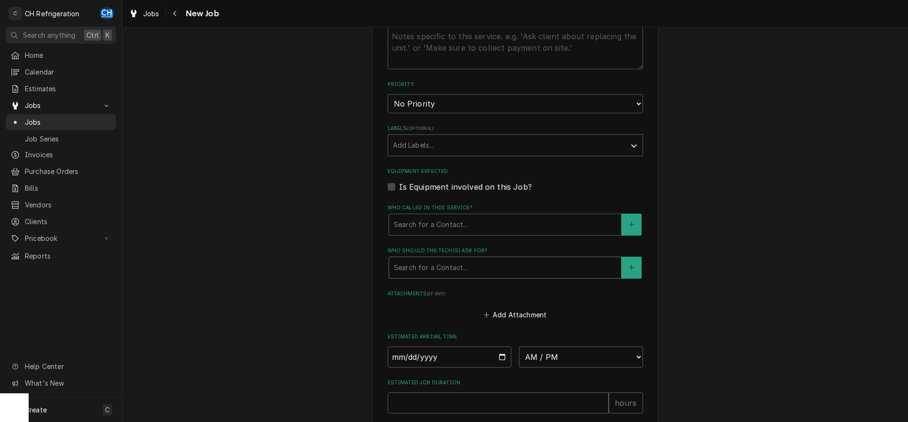
click at [426, 267] on div "Who should the tech(s) ask for?" at bounding box center [505, 267] width 222 height 17
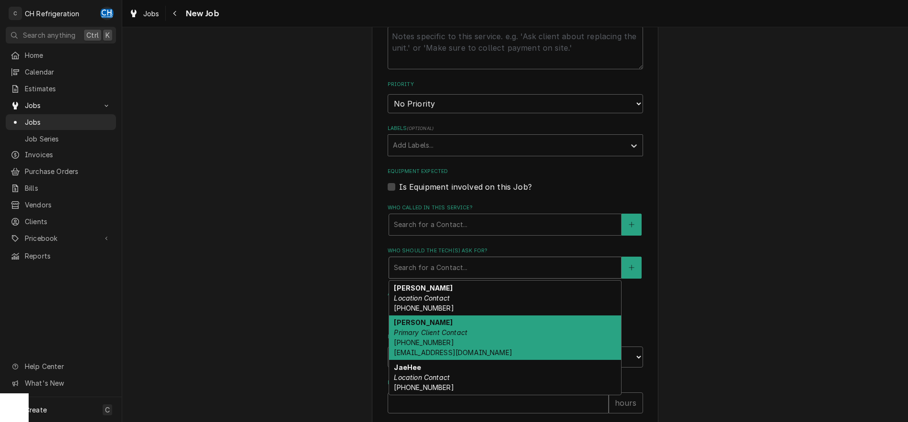
click at [452, 316] on div "Ernesto Ramirez Primary Client Contact (510) 613-5962 eramirez@310provisions.com" at bounding box center [505, 337] width 232 height 45
type textarea "x"
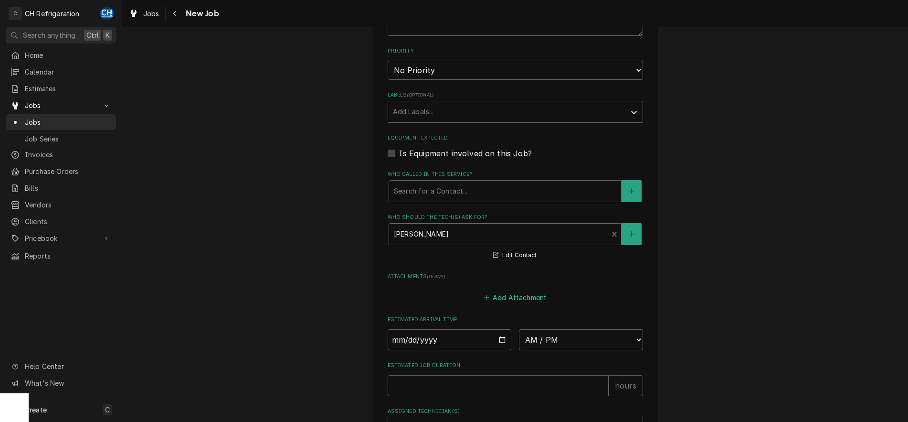
scroll to position [584, 0]
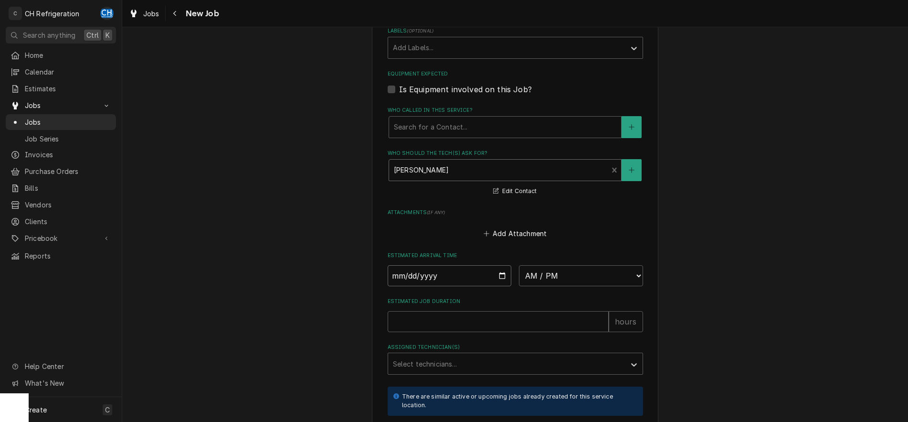
click at [502, 274] on input "Date" at bounding box center [450, 275] width 124 height 21
type input "2025-09-12"
click at [542, 263] on div "Estimated Arrival Time 2025-09-12 AM / PM 6:00 AM 6:15 AM 6:30 AM 6:45 AM 7:00 …" at bounding box center [515, 269] width 255 height 34
type textarea "x"
click at [519, 265] on select "AM / PM 6:00 AM 6:15 AM 6:30 AM 6:45 AM 7:00 AM 7:15 AM 7:30 AM 7:45 AM 8:00 AM…" at bounding box center [581, 275] width 124 height 21
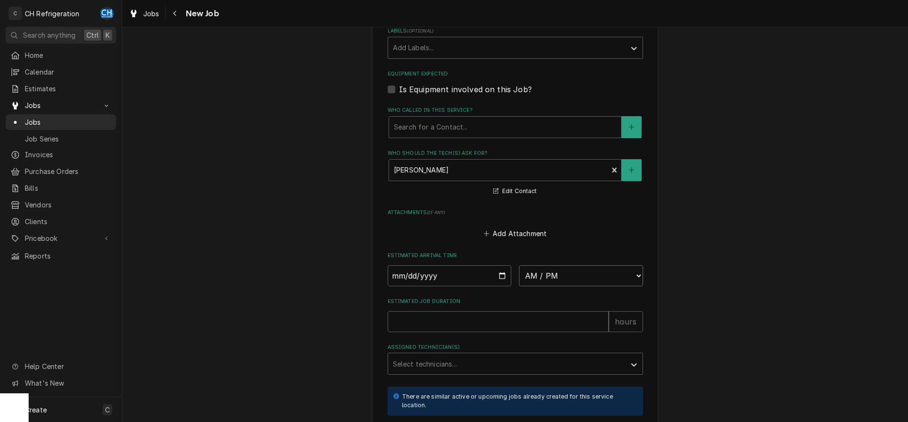
select select "09:45:00"
click option "9:45 AM" at bounding box center [0, 0] width 0 height 0
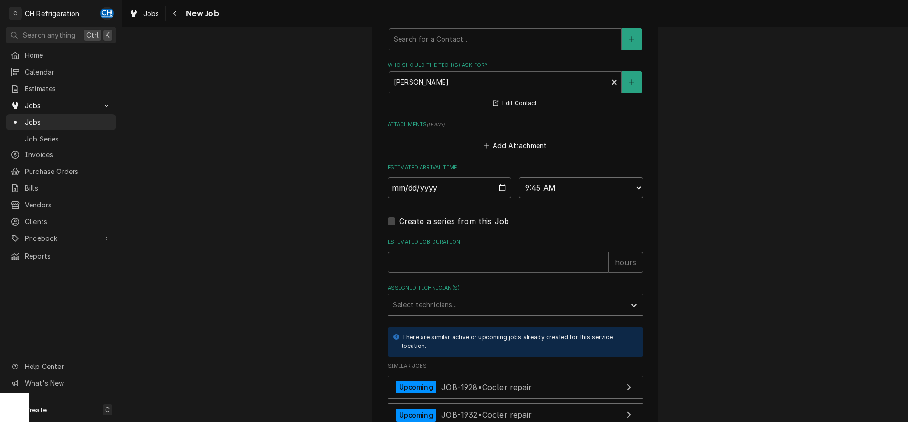
scroll to position [730, 0]
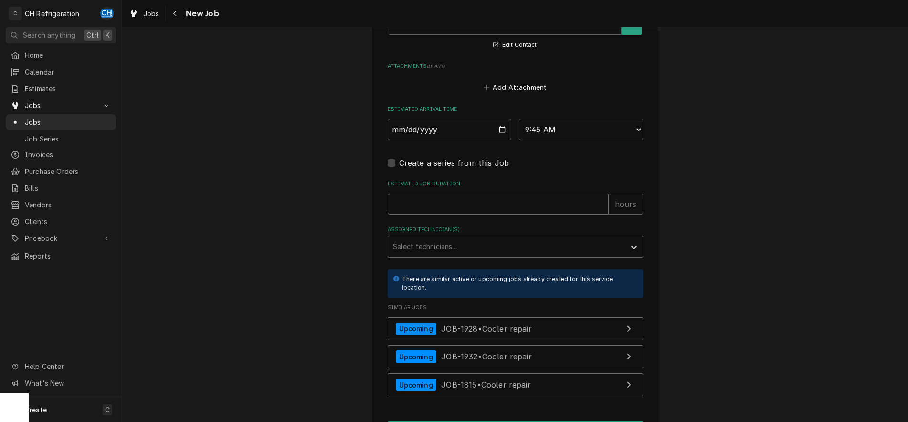
click at [466, 205] on input "Estimated Job Duration" at bounding box center [498, 203] width 221 height 21
type textarea "x"
type input "2"
type textarea "x"
type input "2"
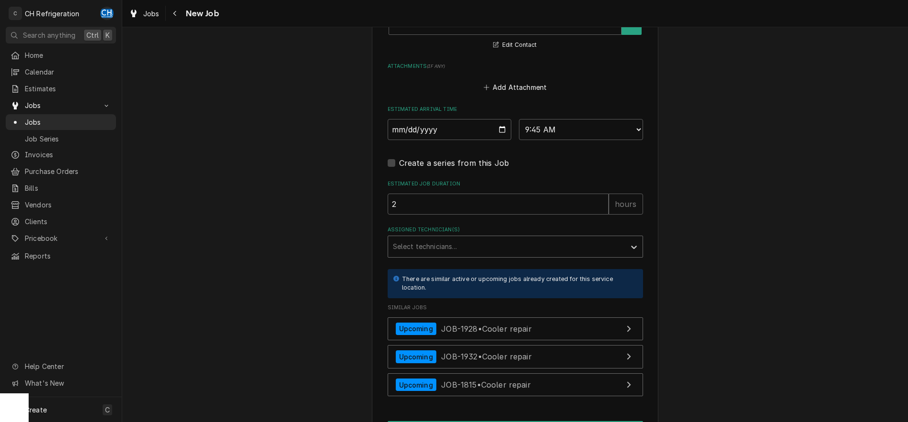
click at [454, 243] on div "Assigned Technician(s)" at bounding box center [507, 246] width 228 height 17
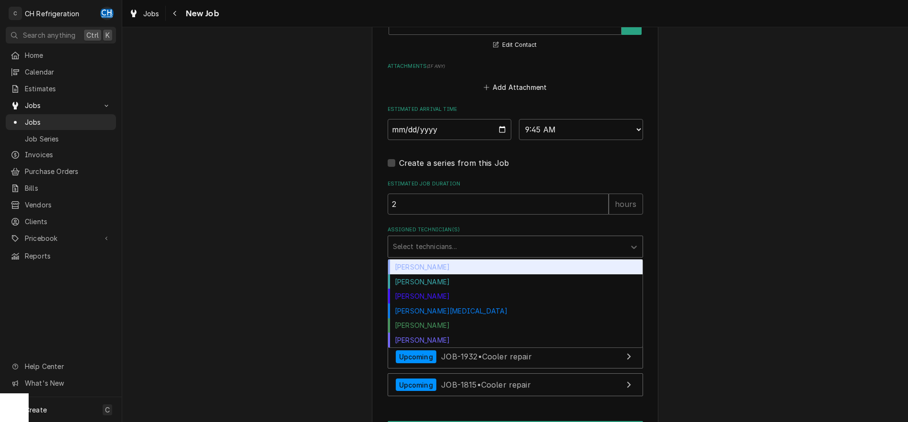
drag, startPoint x: 439, startPoint y: 263, endPoint x: 452, endPoint y: 250, distance: 18.2
click at [439, 263] on div "Chris Hiraga" at bounding box center [515, 266] width 254 height 15
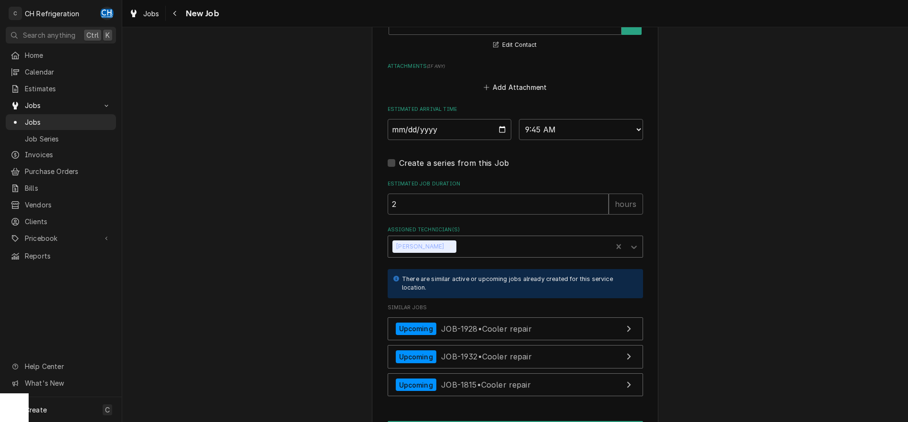
click at [461, 248] on div "Assigned Technician(s)" at bounding box center [532, 246] width 149 height 17
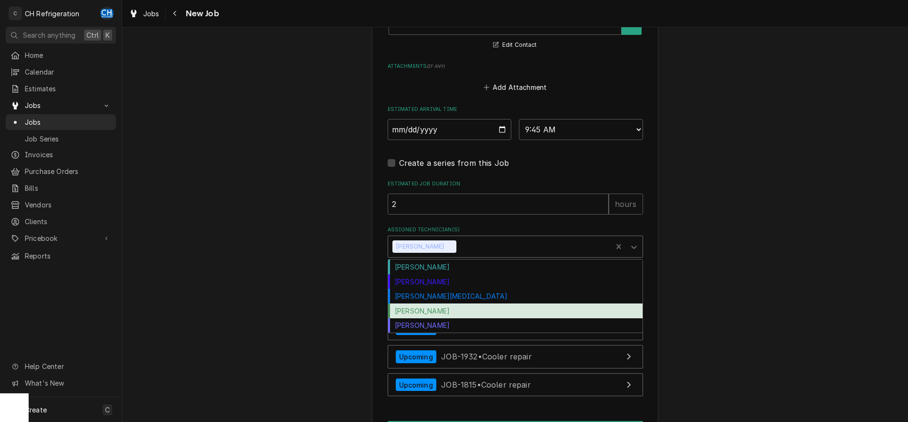
click at [442, 309] on div "Ruben Perez" at bounding box center [515, 310] width 254 height 15
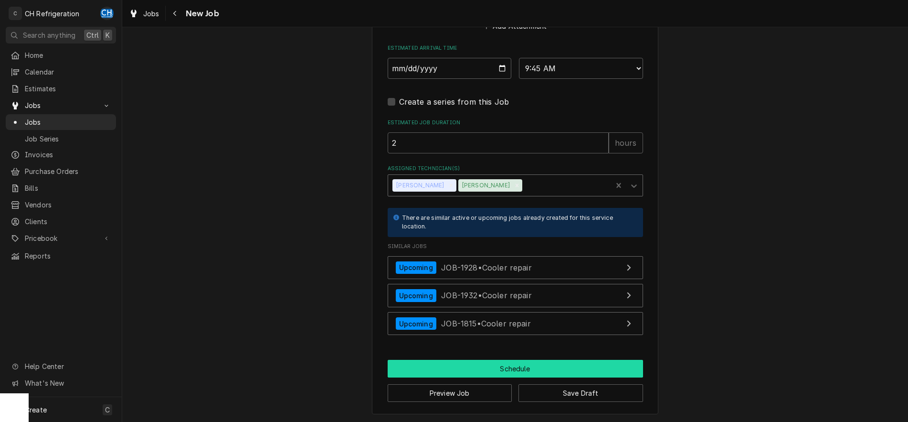
click at [470, 363] on button "Schedule" at bounding box center [515, 368] width 255 height 18
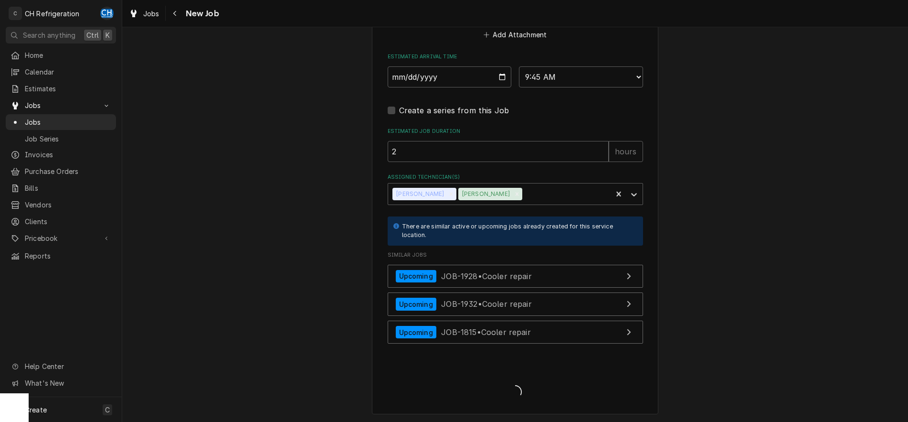
type textarea "x"
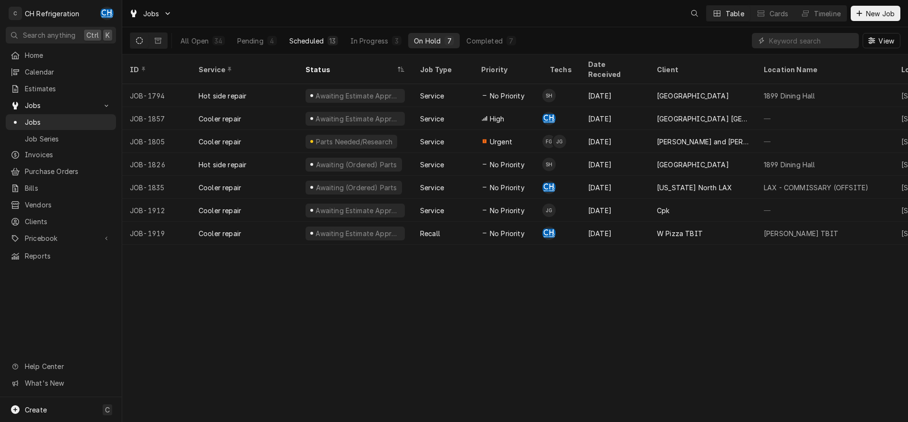
click at [307, 39] on div "Scheduled" at bounding box center [306, 41] width 34 height 10
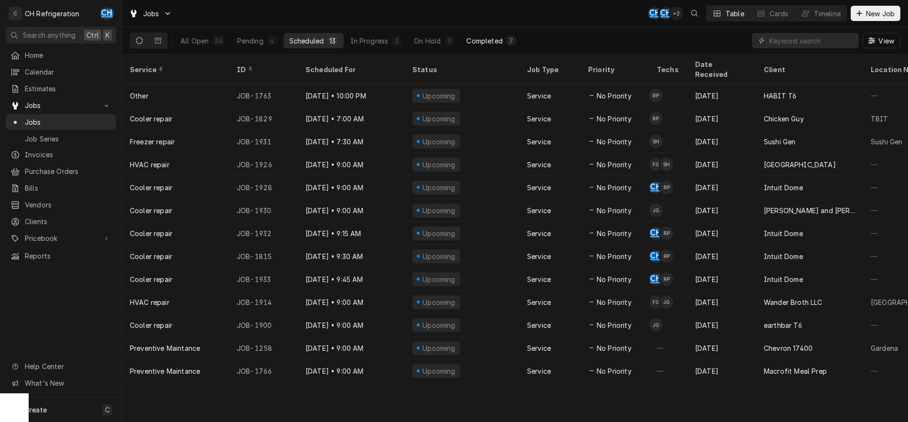
click at [495, 41] on div "Completed" at bounding box center [484, 41] width 36 height 10
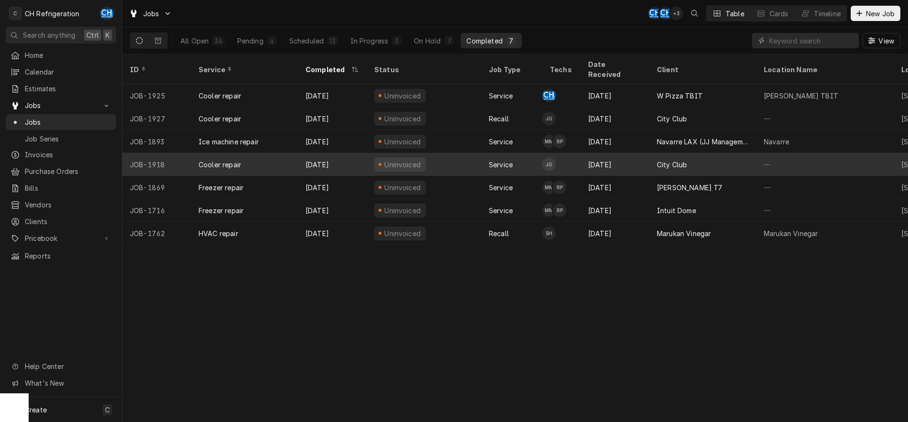
click at [616, 155] on div "Sep 9" at bounding box center [614, 164] width 69 height 23
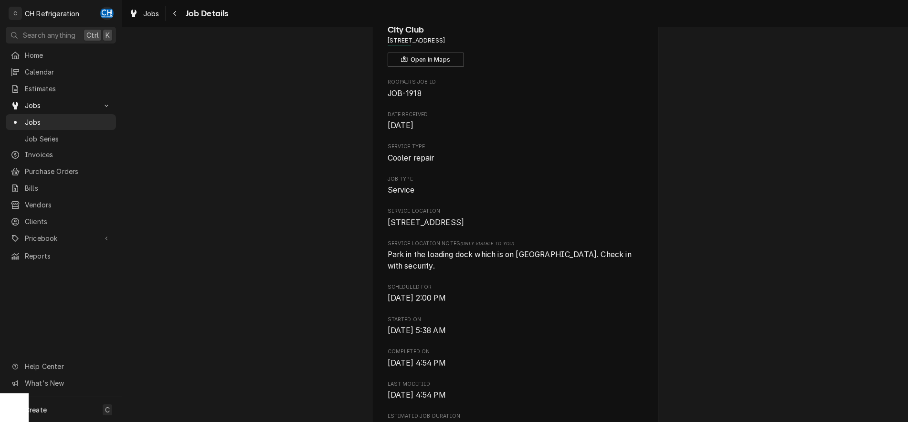
scroll to position [49, 0]
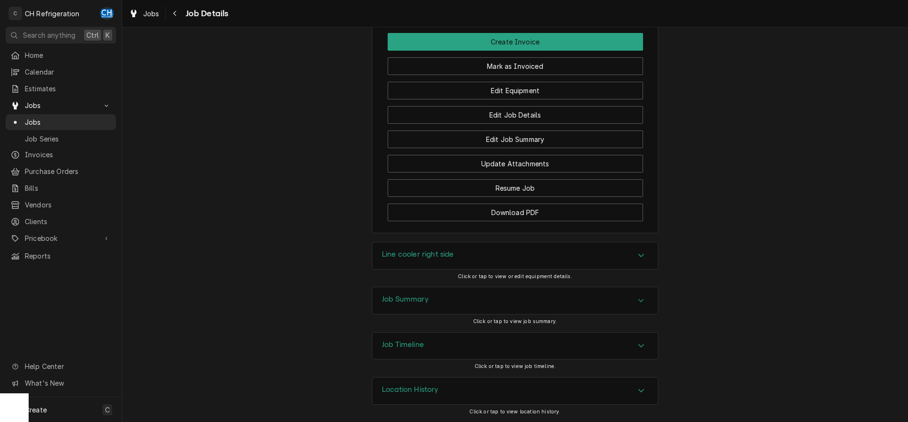
click at [416, 293] on div "Job Summary" at bounding box center [514, 300] width 285 height 27
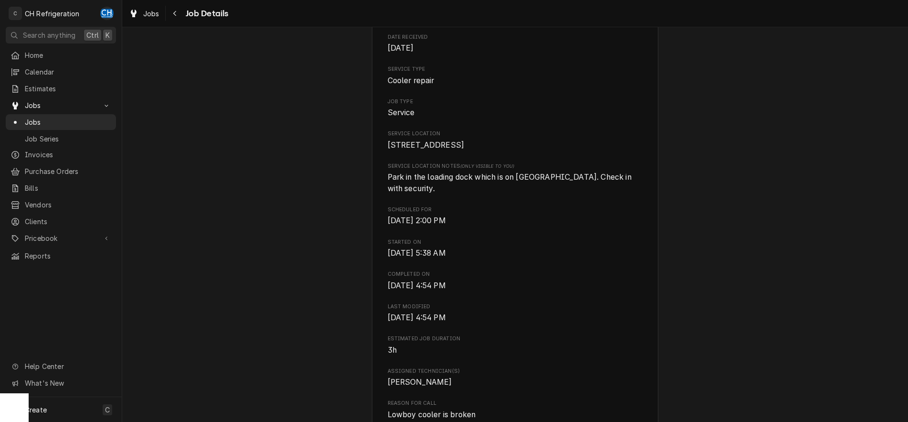
scroll to position [0, 0]
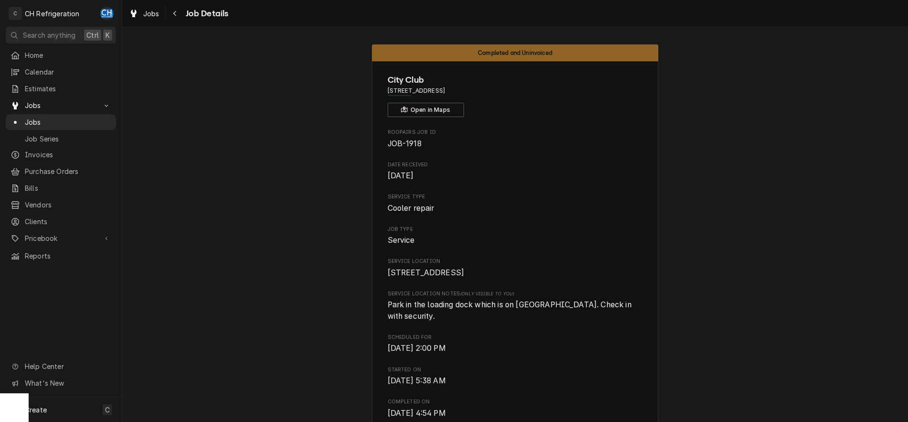
drag, startPoint x: 502, startPoint y: 92, endPoint x: 373, endPoint y: 87, distance: 129.0
copy span "[STREET_ADDRESS]"
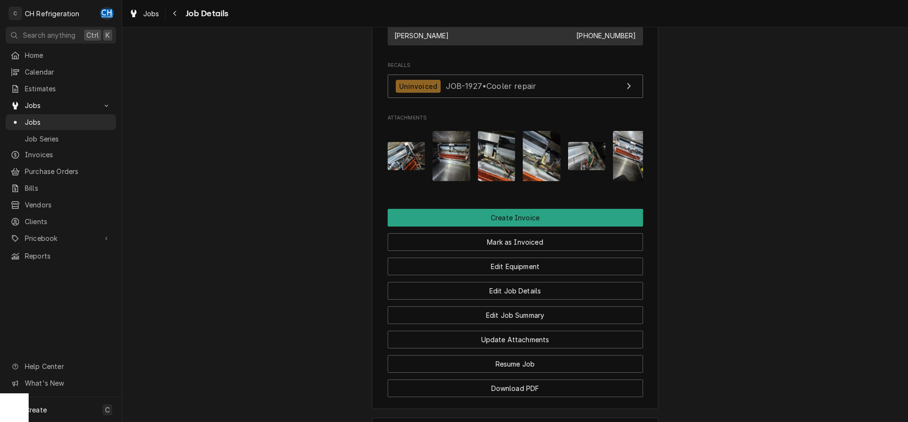
click at [409, 158] on img "Attachments" at bounding box center [407, 156] width 38 height 28
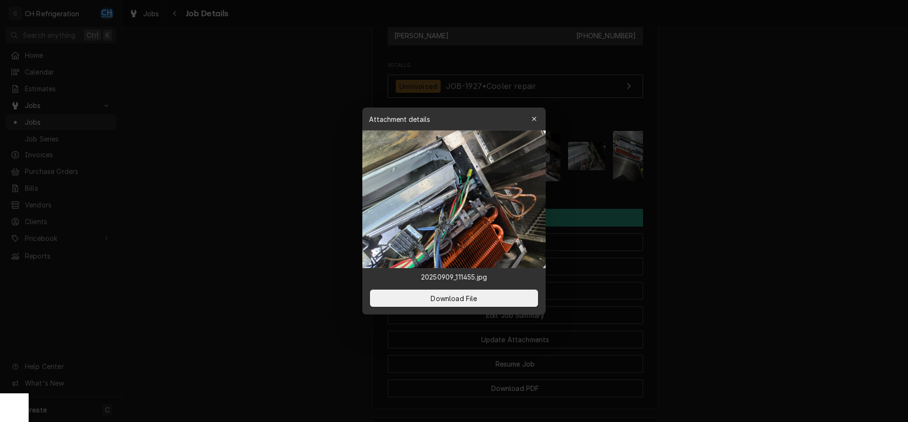
click at [748, 219] on div at bounding box center [454, 211] width 908 height 422
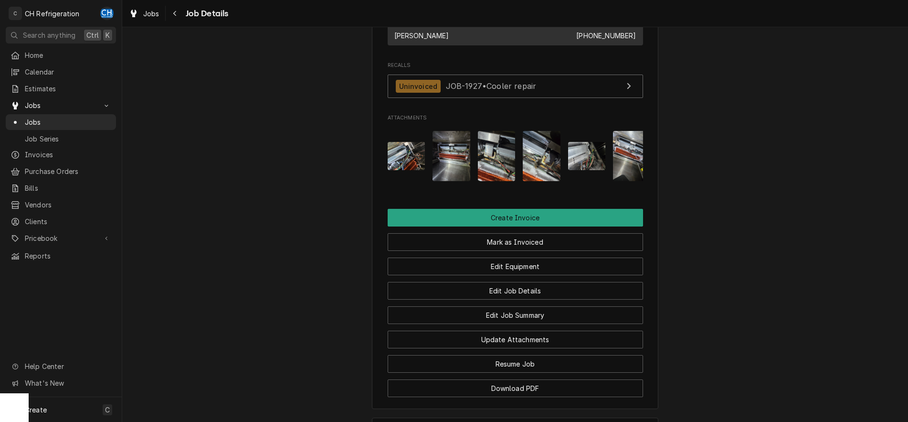
click at [469, 171] on img "Attachments" at bounding box center [451, 156] width 38 height 50
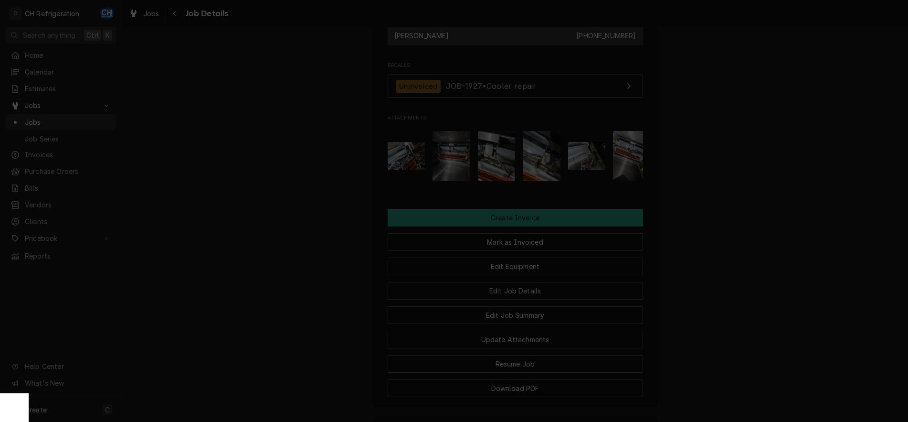
click at [717, 193] on div at bounding box center [454, 211] width 908 height 422
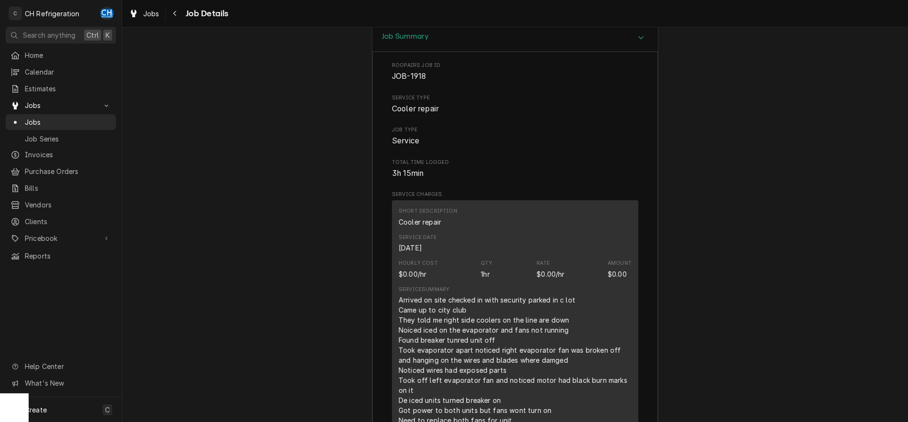
scroll to position [1217, 0]
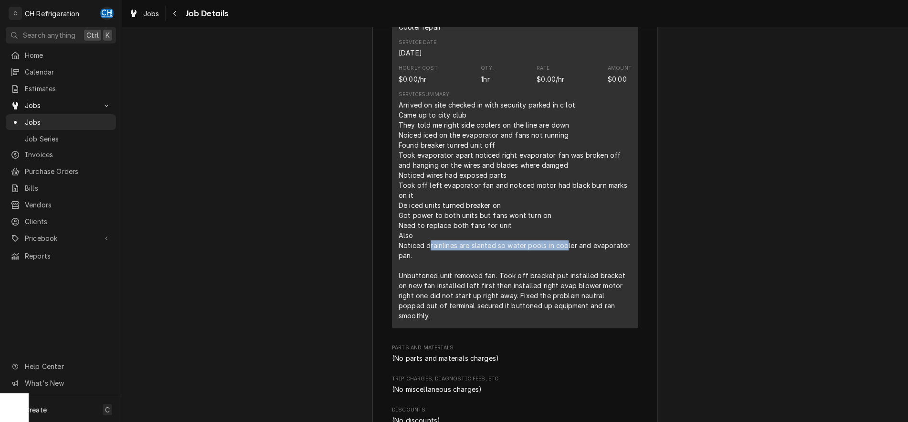
drag, startPoint x: 429, startPoint y: 243, endPoint x: 560, endPoint y: 249, distance: 130.9
click at [565, 246] on div "Arrived on site checked in with security parked in c lot Came up to city club T…" at bounding box center [515, 210] width 233 height 221
click at [557, 250] on div "Arrived on site checked in with security parked in c lot Came up to city club T…" at bounding box center [515, 210] width 233 height 221
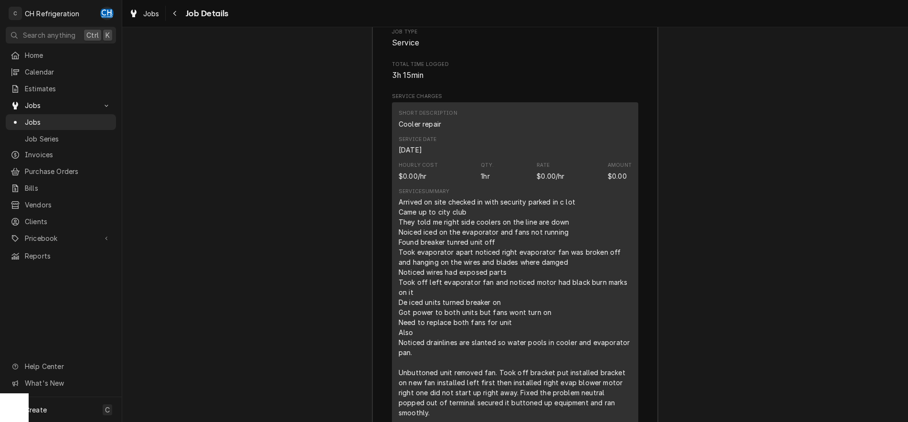
scroll to position [1218, 0]
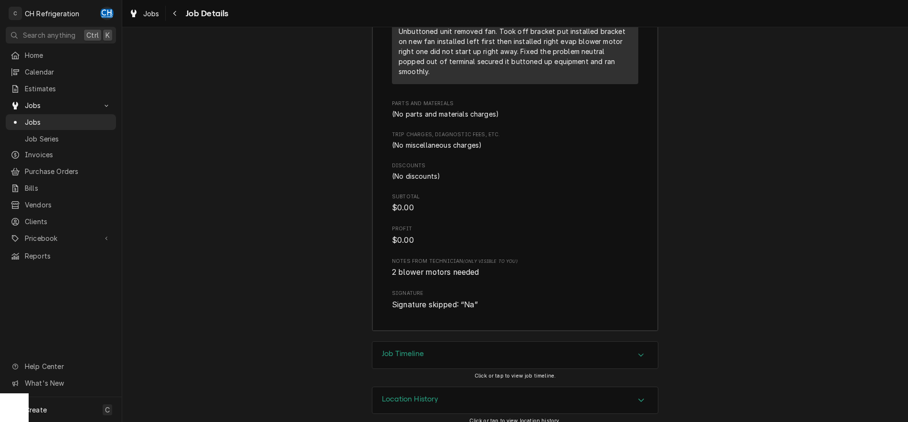
click at [486, 341] on div "Job Timeline" at bounding box center [514, 354] width 285 height 27
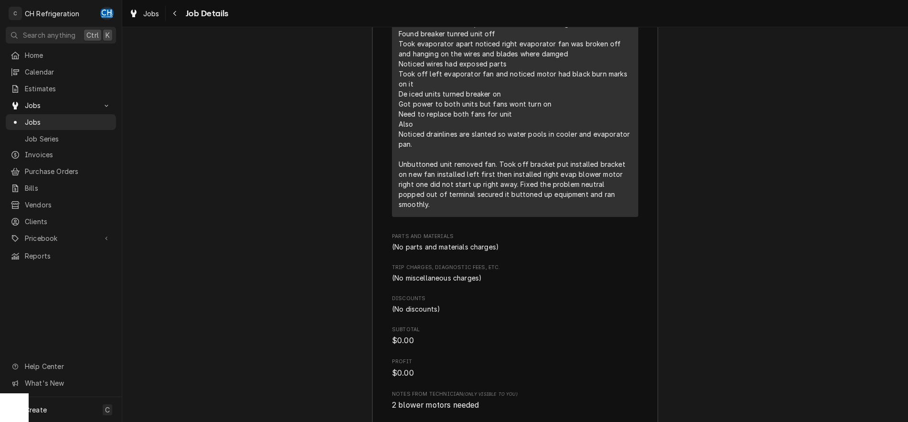
scroll to position [1458, 0]
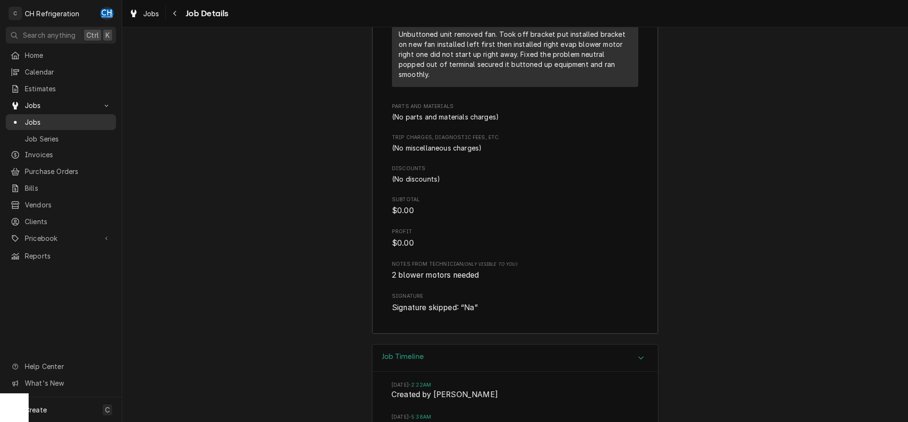
click at [26, 117] on span "Jobs" at bounding box center [68, 122] width 86 height 10
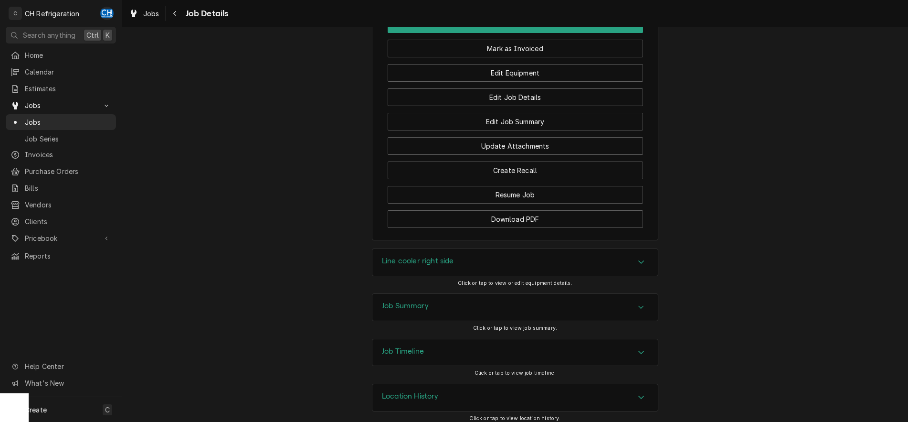
scroll to position [763, 0]
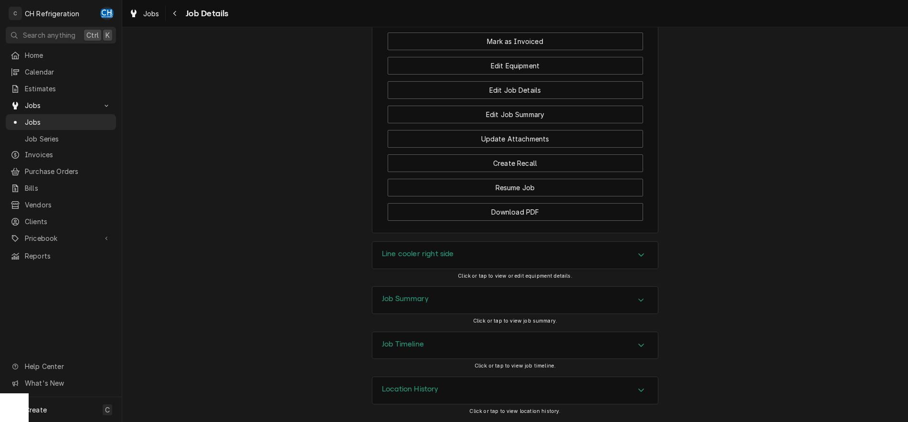
click at [643, 295] on div "Accordion Header" at bounding box center [641, 299] width 14 height 11
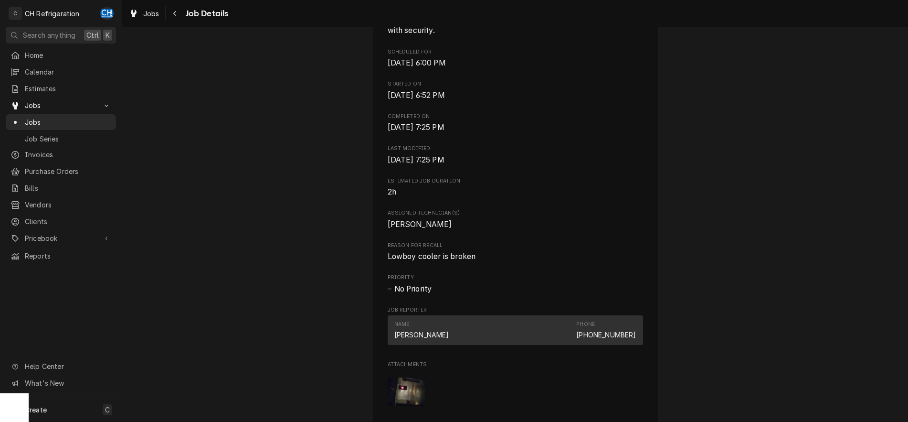
scroll to position [438, 0]
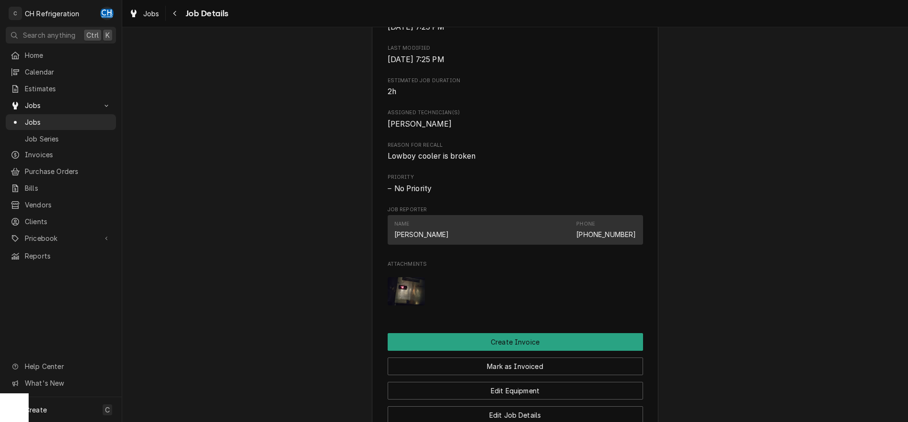
click at [405, 289] on img "Attachments" at bounding box center [407, 291] width 38 height 28
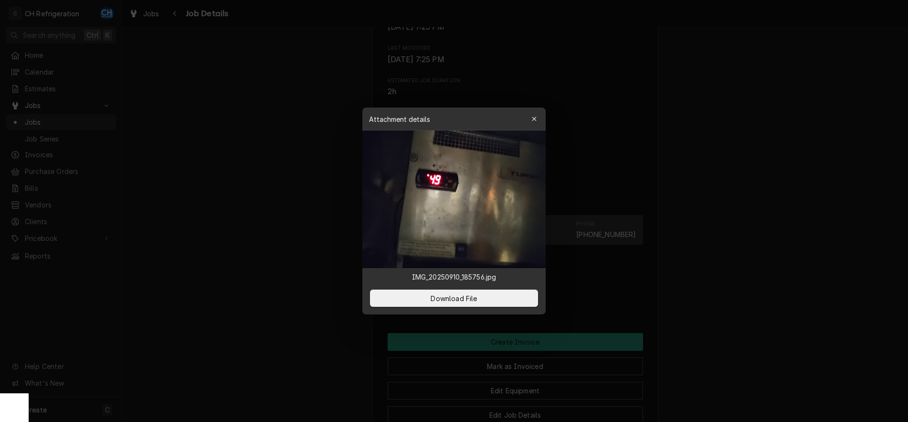
click at [719, 281] on div at bounding box center [454, 211] width 908 height 422
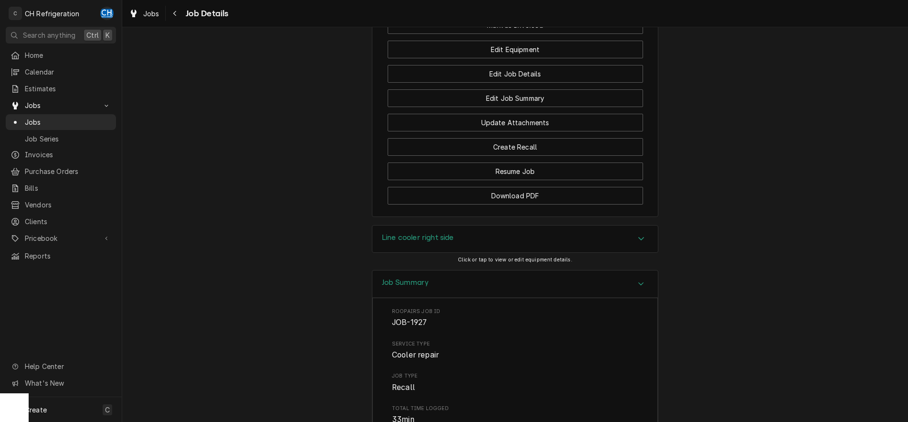
scroll to position [1022, 0]
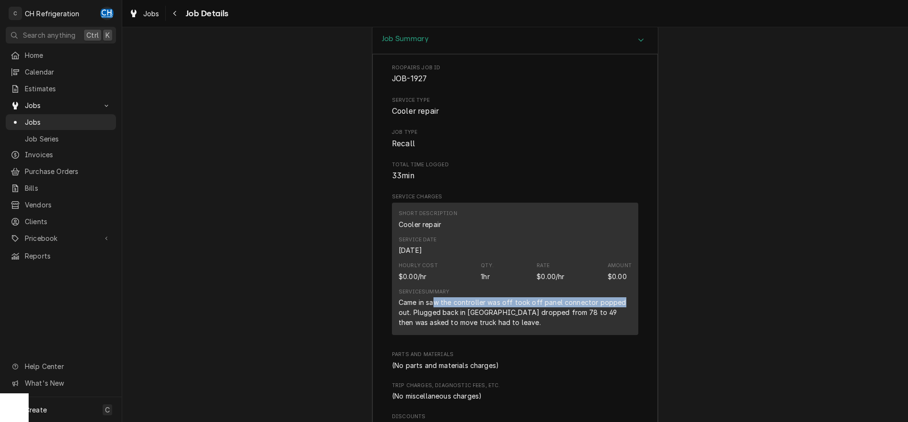
drag, startPoint x: 436, startPoint y: 300, endPoint x: 620, endPoint y: 303, distance: 183.3
click at [620, 303] on div "Came in saw the controller was off took off panel connector popped out. Plugged…" at bounding box center [515, 312] width 233 height 30
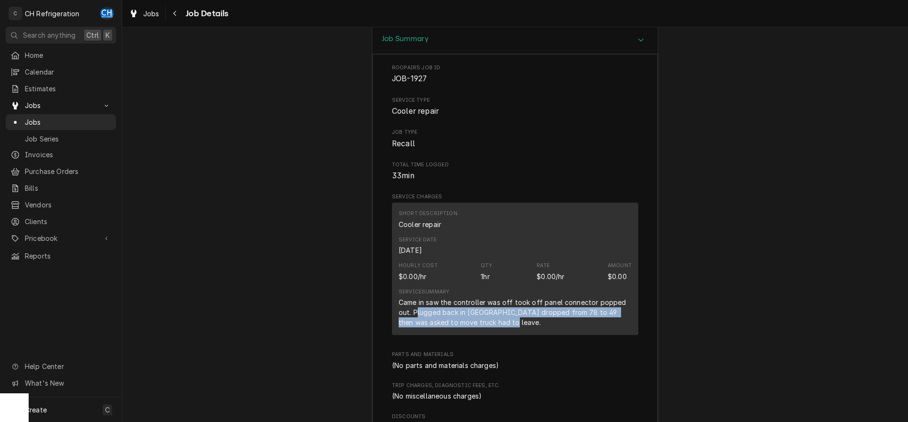
drag, startPoint x: 418, startPoint y: 311, endPoint x: 536, endPoint y: 335, distance: 120.8
click at [536, 335] on div "Short Description Cooler repair Service Date Sep 10, 2025 Hourly Cost $0.00/hr …" at bounding box center [515, 268] width 246 height 132
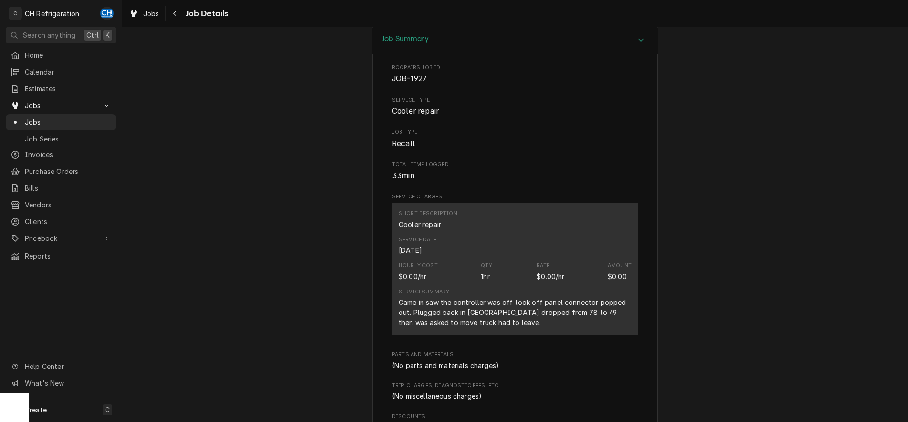
drag, startPoint x: 538, startPoint y: 332, endPoint x: 561, endPoint y: 333, distance: 22.9
click at [538, 332] on div "Short Description Cooler repair Service Date Sep 10, 2025 Hourly Cost $0.00/hr …" at bounding box center [515, 268] width 246 height 132
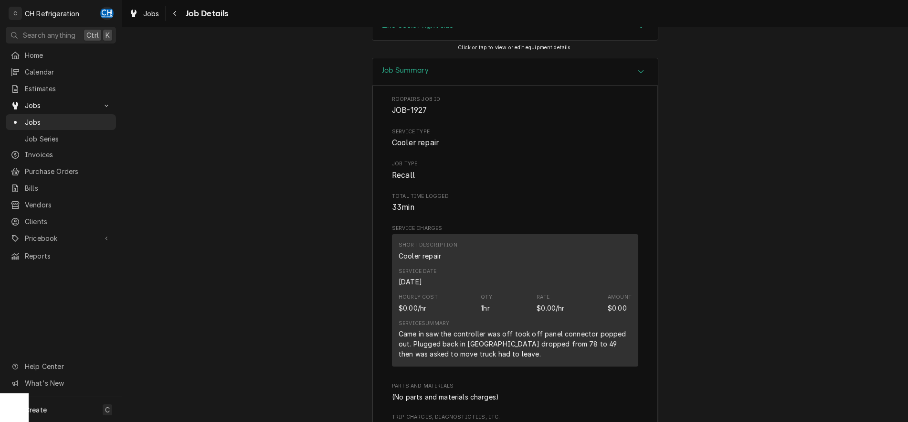
scroll to position [1283, 0]
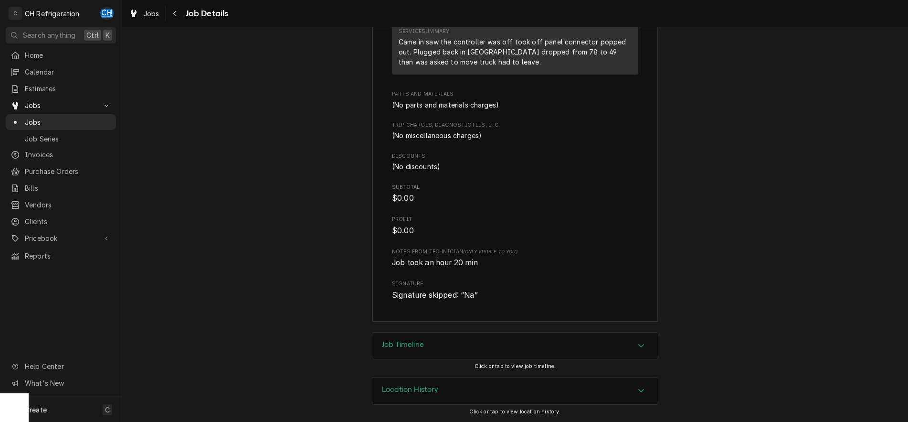
click at [616, 348] on div "Job Timeline" at bounding box center [514, 345] width 285 height 27
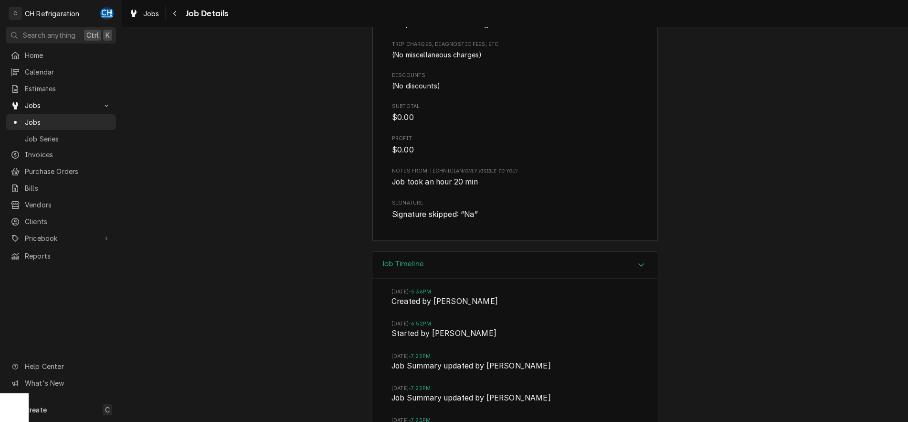
scroll to position [1468, 0]
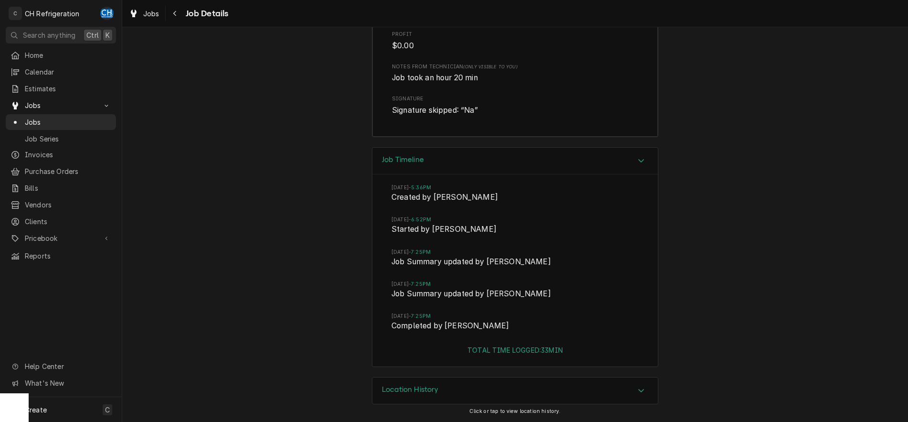
click at [423, 387] on h3 "Location History" at bounding box center [410, 389] width 57 height 9
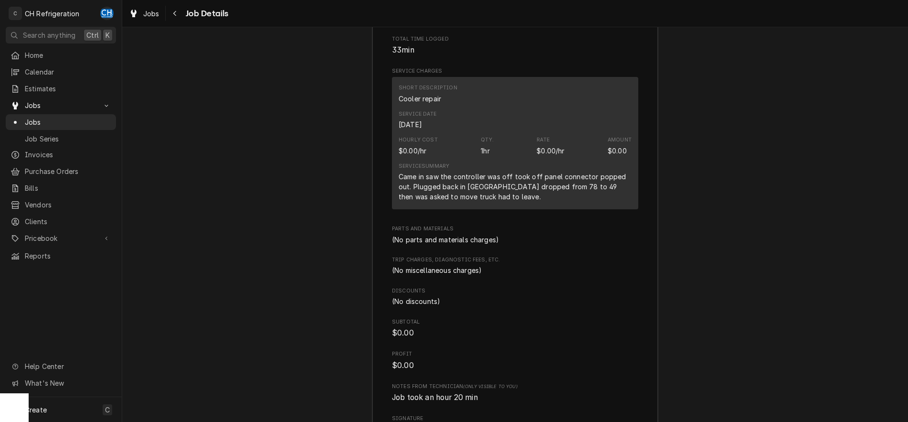
scroll to position [1167, 0]
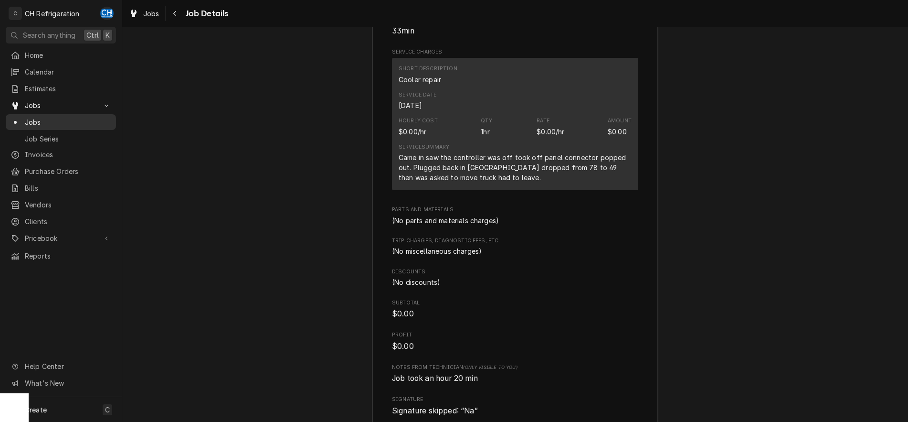
click at [37, 119] on span "Jobs" at bounding box center [68, 122] width 86 height 10
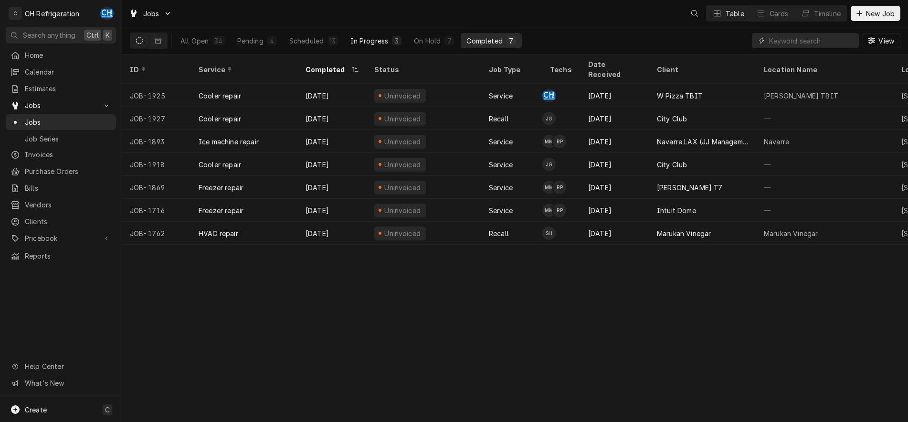
click at [357, 38] on div "In Progress" at bounding box center [369, 41] width 38 height 10
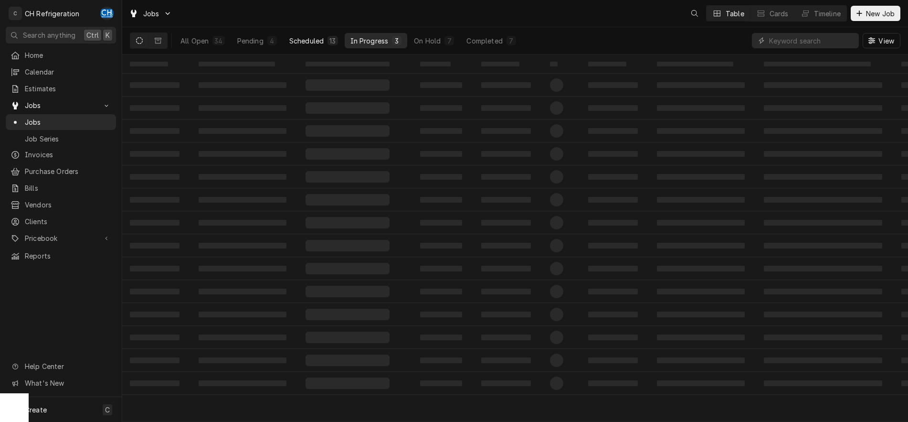
click at [320, 41] on div "Scheduled" at bounding box center [306, 41] width 34 height 10
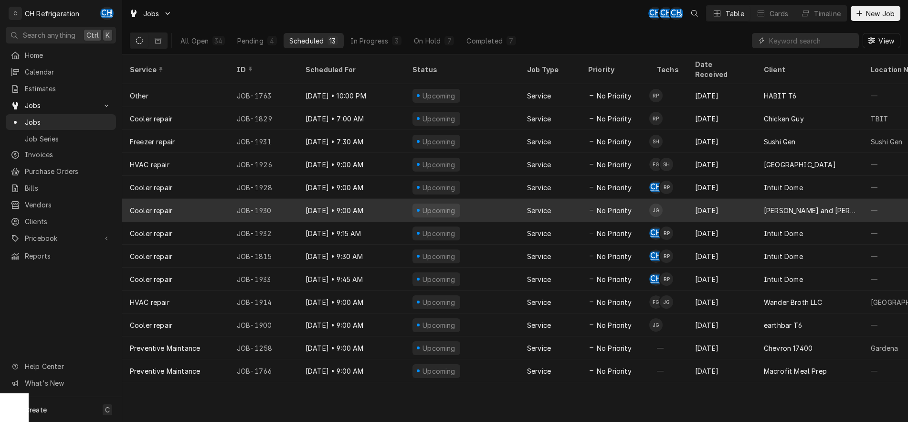
click at [686, 199] on td "JG" at bounding box center [668, 210] width 38 height 23
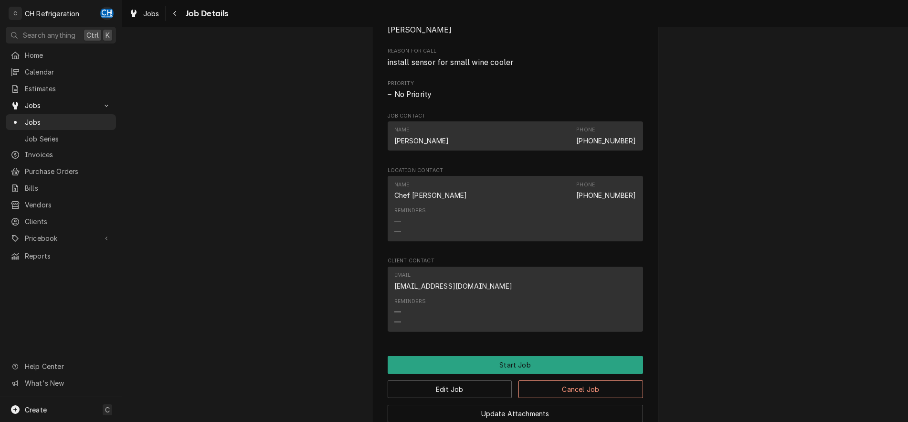
scroll to position [707, 0]
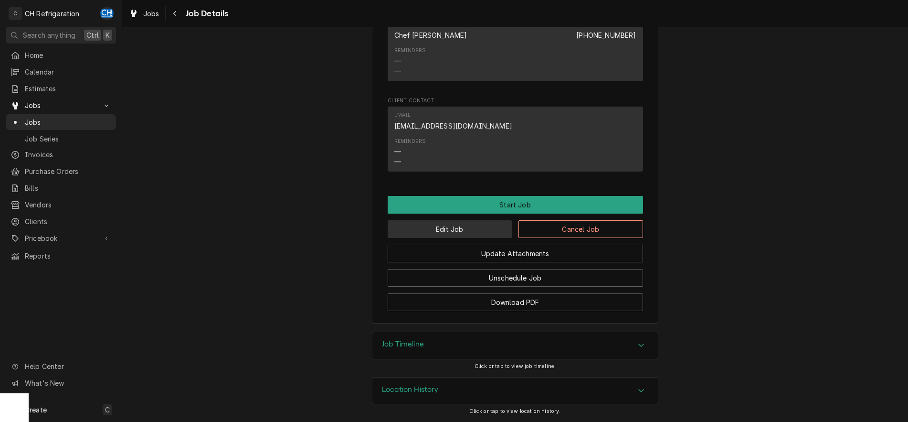
click at [450, 229] on button "Edit Job" at bounding box center [450, 229] width 125 height 18
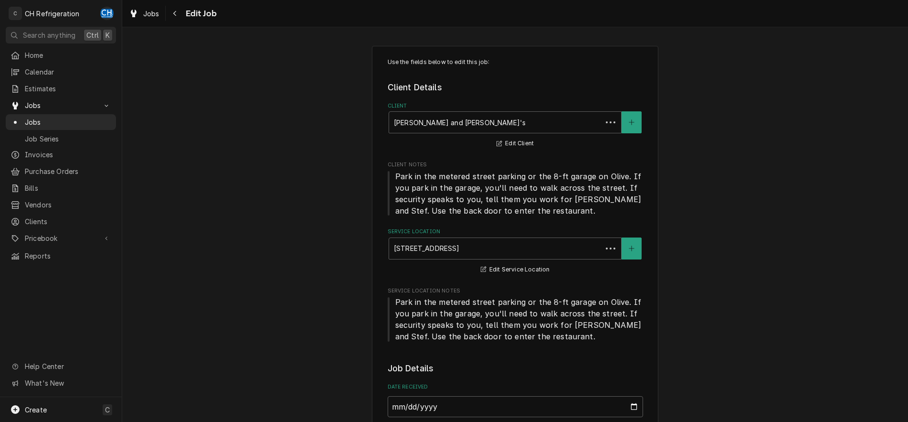
type textarea "x"
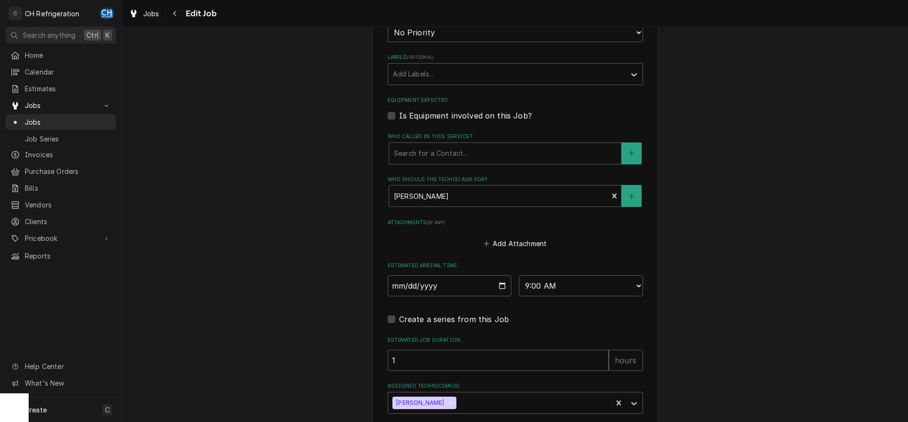
scroll to position [708, 0]
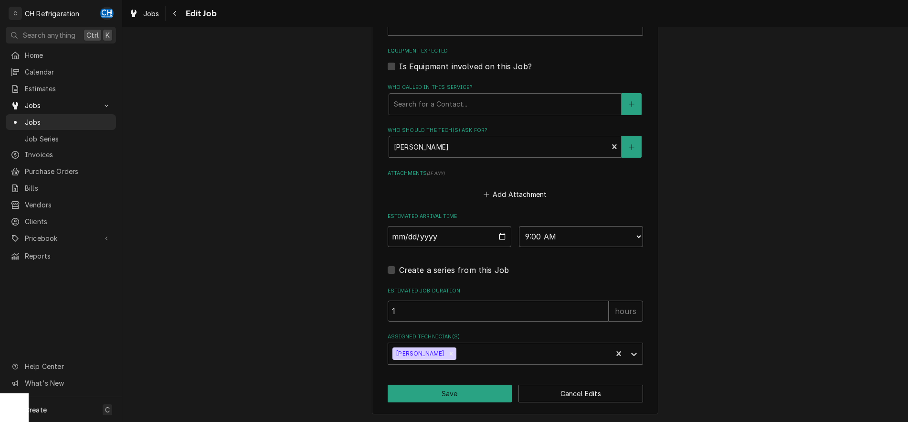
click at [519, 226] on select "AM / PM 6:00 AM 6:15 AM 6:30 AM 6:45 AM 7:00 AM 7:15 AM 7:30 AM 7:45 AM 8:00 AM…" at bounding box center [581, 236] width 124 height 21
select select "10:00:00"
click option "10:00 AM" at bounding box center [0, 0] width 0 height 0
click at [443, 390] on button "Save" at bounding box center [450, 393] width 125 height 18
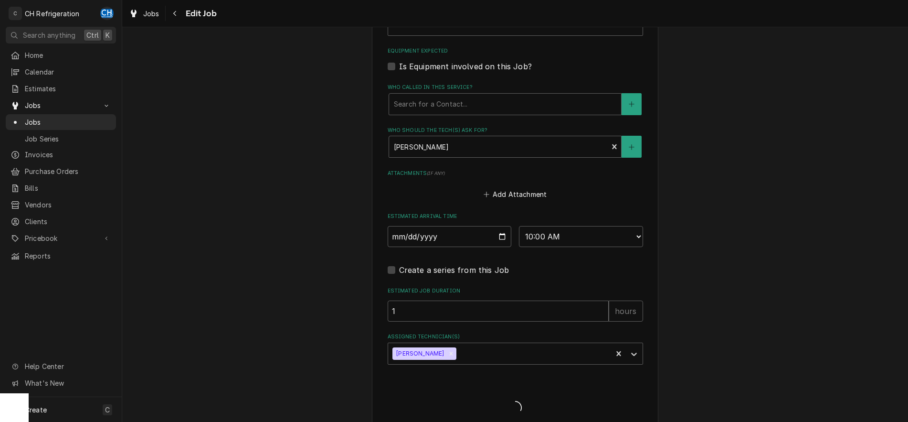
type textarea "x"
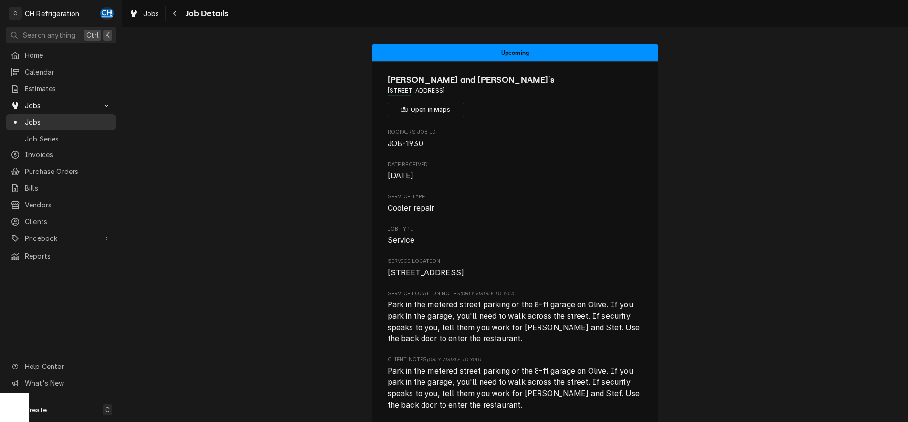
click at [40, 122] on span "Jobs" at bounding box center [68, 122] width 86 height 10
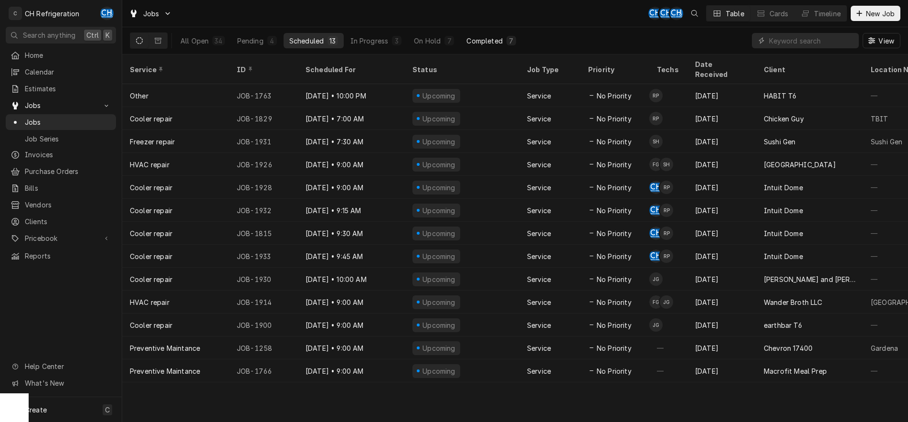
click at [501, 38] on div "Completed" at bounding box center [484, 41] width 36 height 10
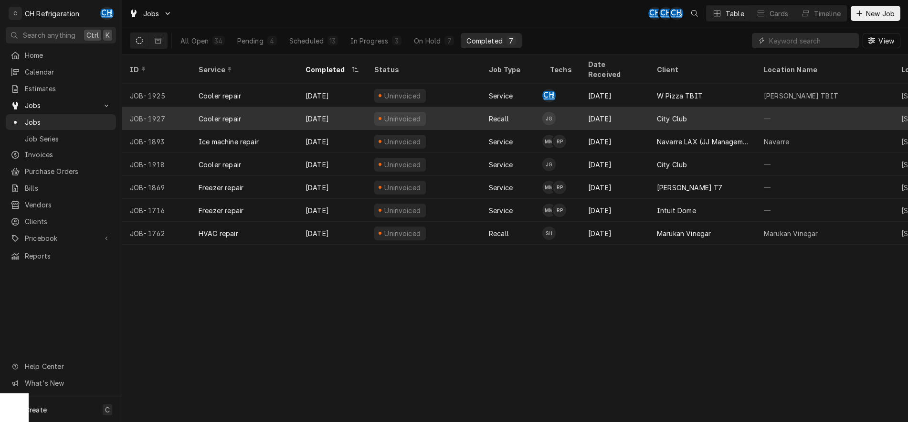
click at [680, 114] on div "City Club" at bounding box center [672, 119] width 30 height 10
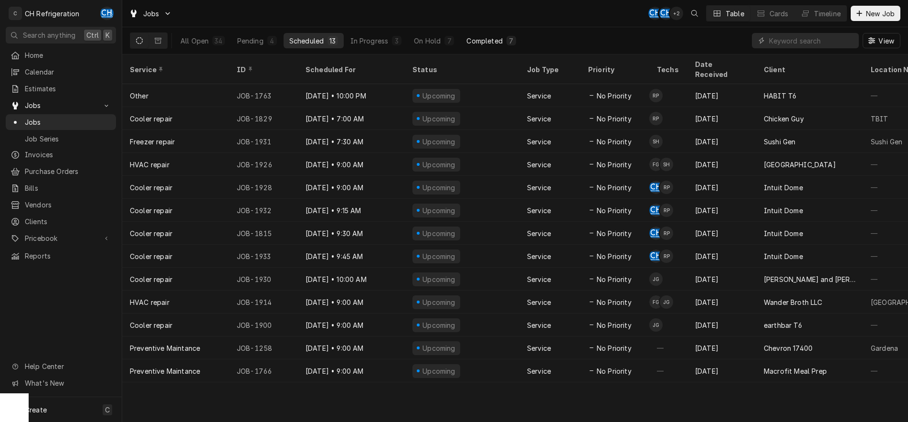
click at [495, 39] on div "Completed" at bounding box center [484, 41] width 36 height 10
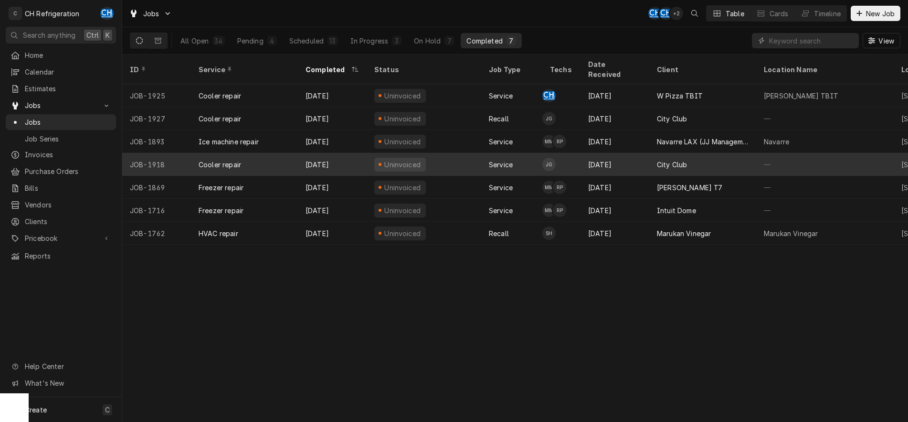
click at [609, 154] on div "[DATE]" at bounding box center [614, 164] width 69 height 23
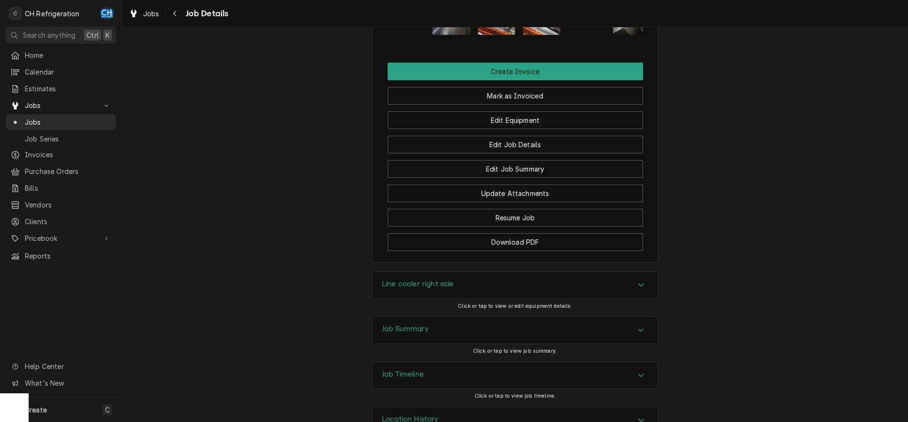
scroll to position [760, 0]
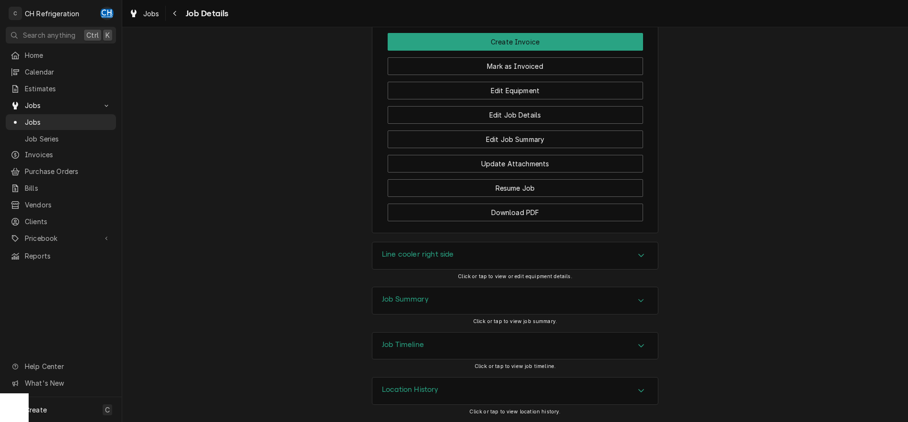
click at [438, 306] on div "Job Summary" at bounding box center [514, 300] width 285 height 27
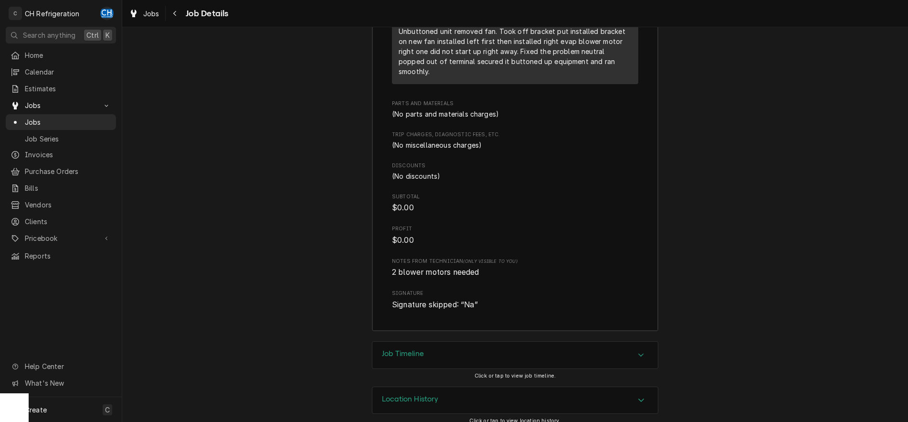
click at [434, 347] on div "Job Timeline" at bounding box center [514, 354] width 285 height 27
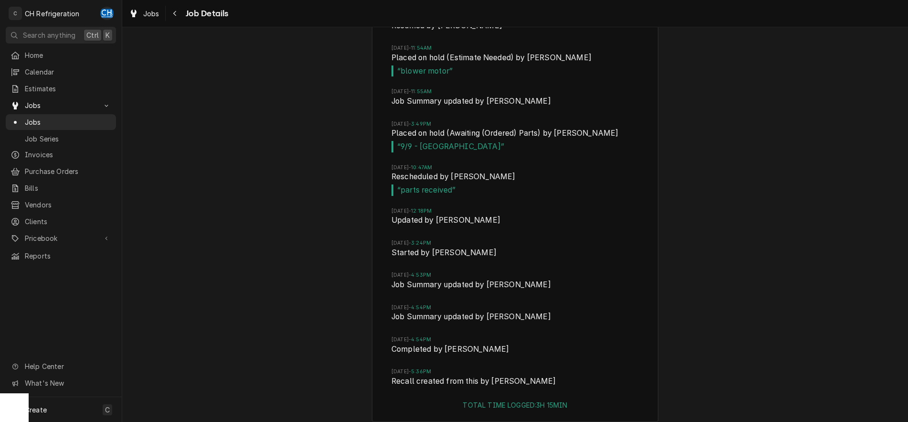
scroll to position [2237, 0]
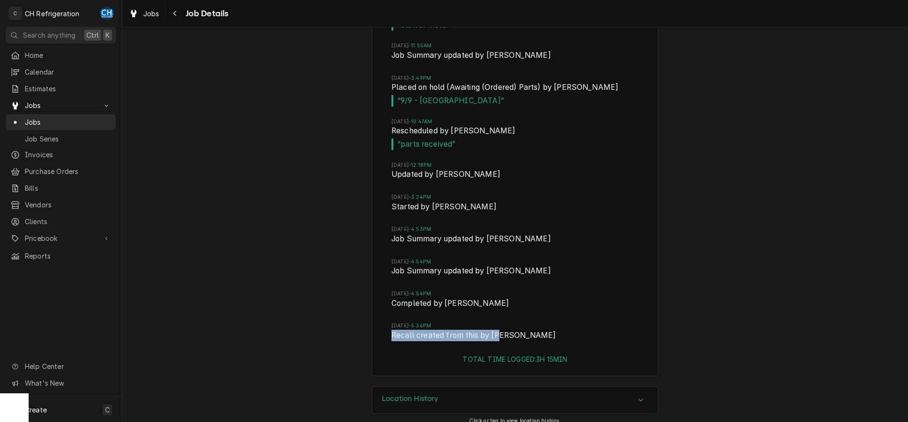
drag, startPoint x: 390, startPoint y: 327, endPoint x: 486, endPoint y: 329, distance: 96.0
click at [461, 329] on span "Recall created from this by [PERSON_NAME]" at bounding box center [514, 335] width 247 height 13
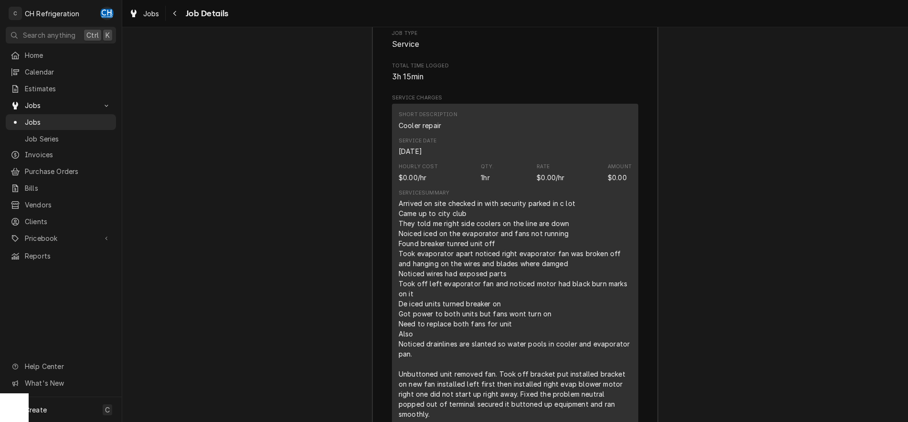
scroll to position [1166, 0]
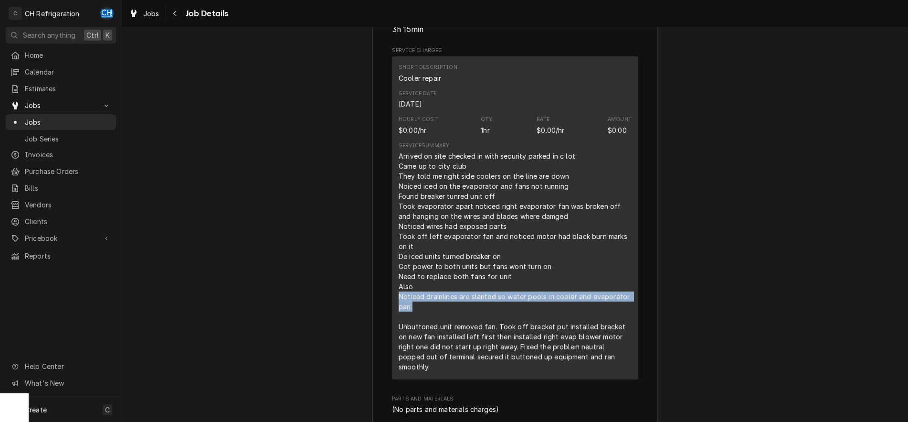
drag, startPoint x: 400, startPoint y: 298, endPoint x: 462, endPoint y: 304, distance: 62.4
click at [462, 304] on div "Arrived on site checked in with security parked in c lot Came up to city club T…" at bounding box center [515, 261] width 233 height 221
click at [474, 300] on div "Arrived on site checked in with security parked in c lot Came up to city club T…" at bounding box center [515, 261] width 233 height 221
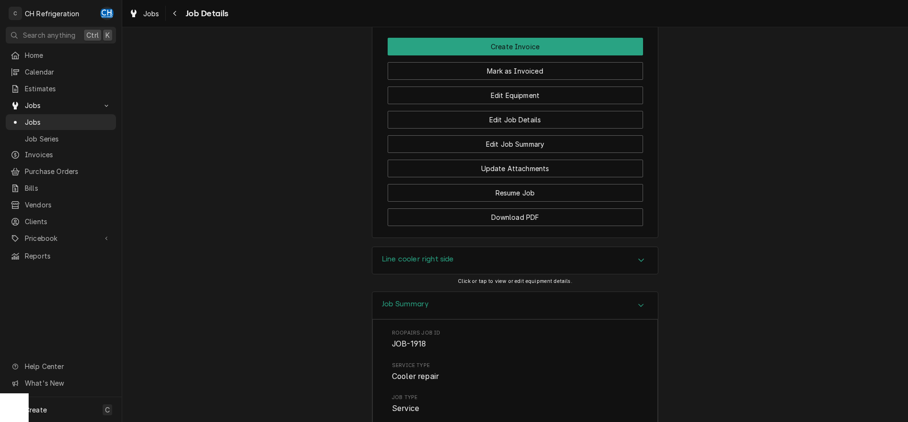
scroll to position [728, 0]
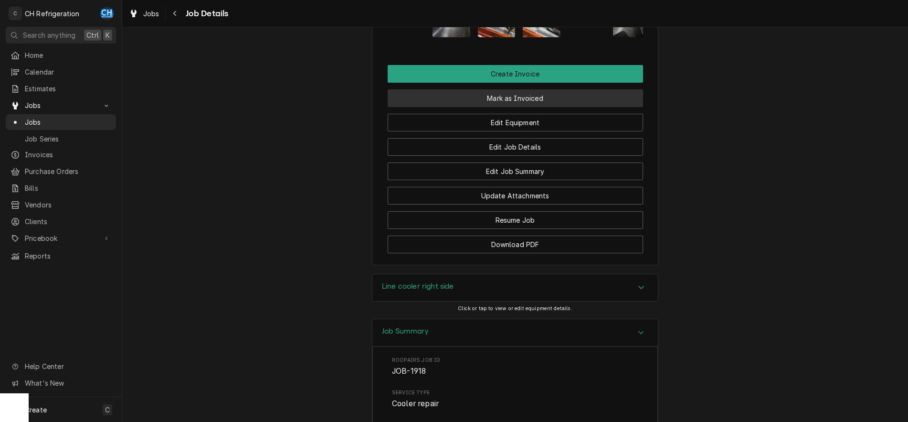
click at [514, 103] on button "Mark as Invoiced" at bounding box center [515, 98] width 255 height 18
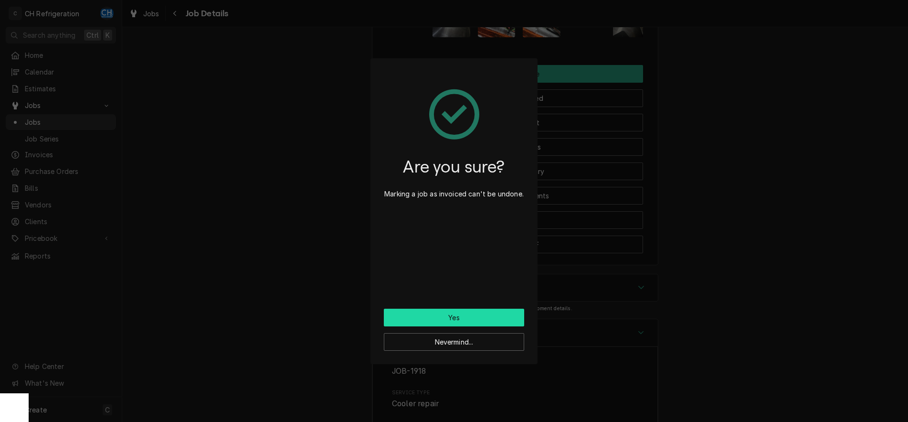
click at [476, 316] on button "Yes" at bounding box center [454, 317] width 140 height 18
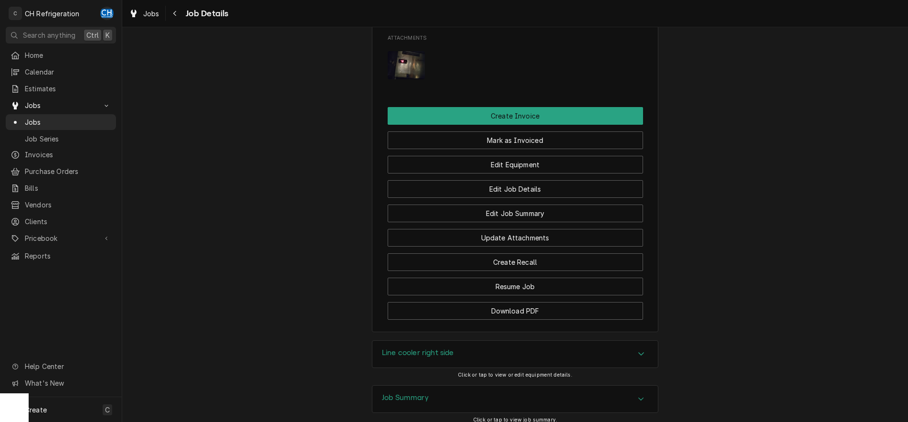
scroll to position [763, 0]
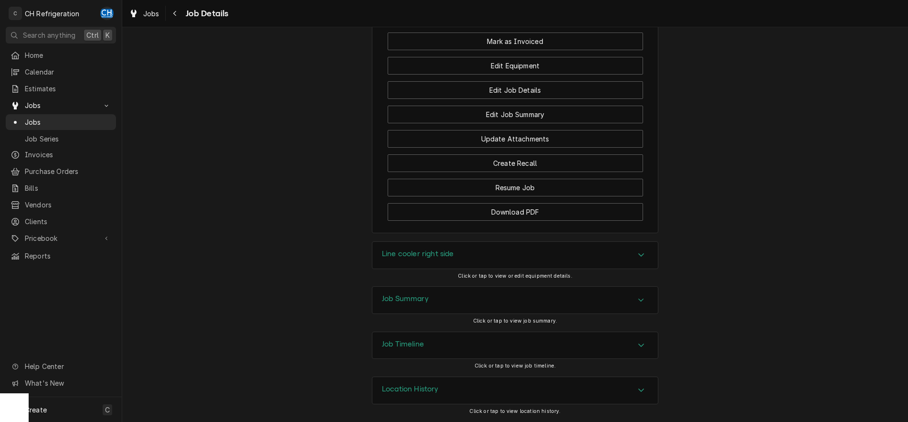
click at [475, 296] on div "Job Summary" at bounding box center [514, 299] width 285 height 27
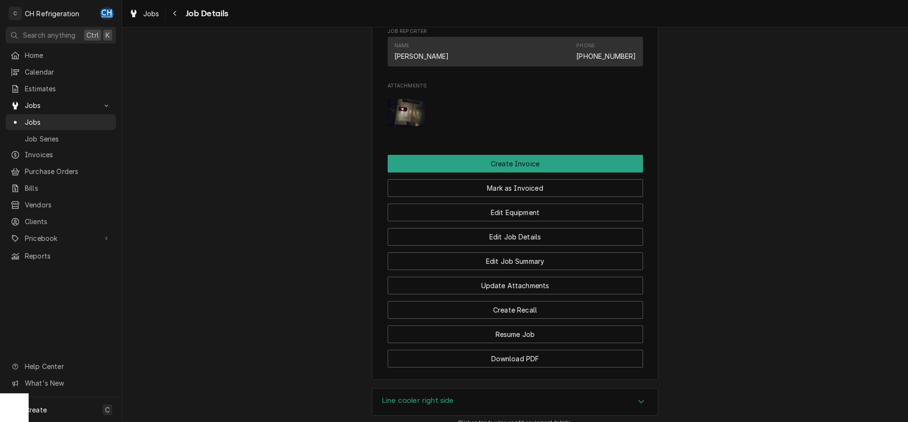
scroll to position [601, 0]
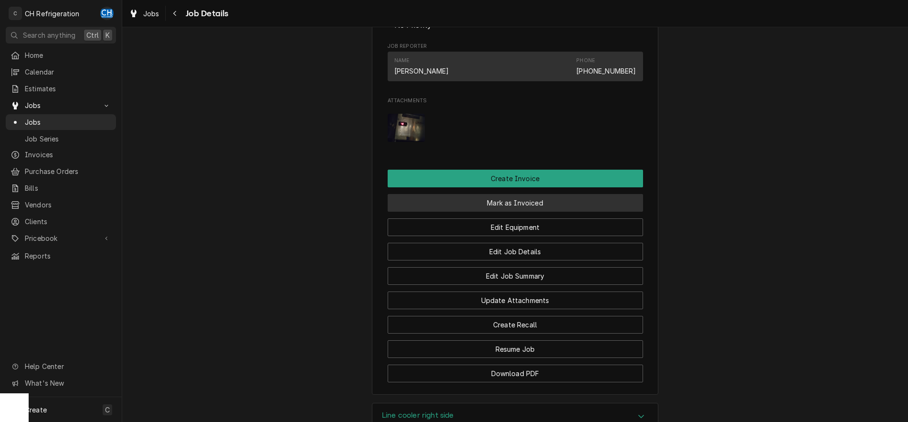
click at [519, 207] on button "Mark as Invoiced" at bounding box center [515, 203] width 255 height 18
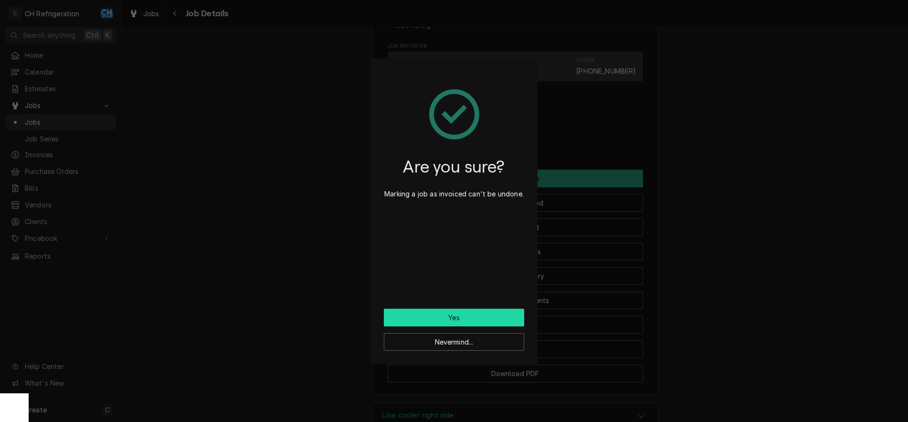
click at [480, 313] on button "Yes" at bounding box center [454, 317] width 140 height 18
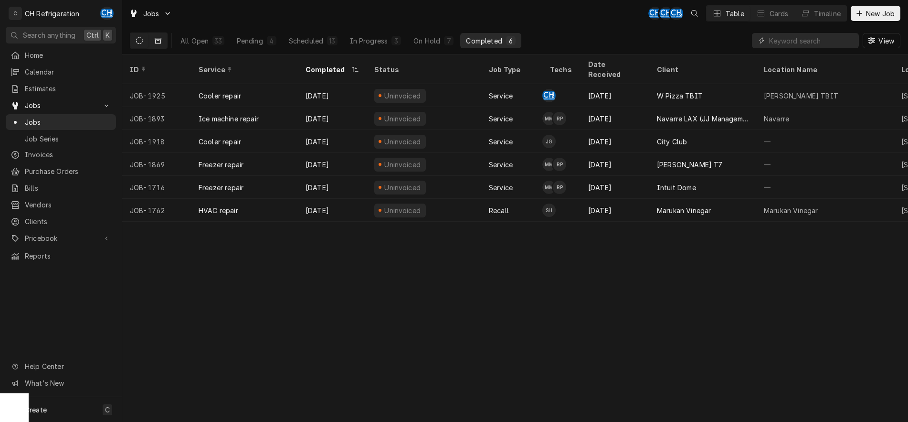
click at [151, 40] on button "Dynamic Content Wrapper" at bounding box center [158, 40] width 18 height 15
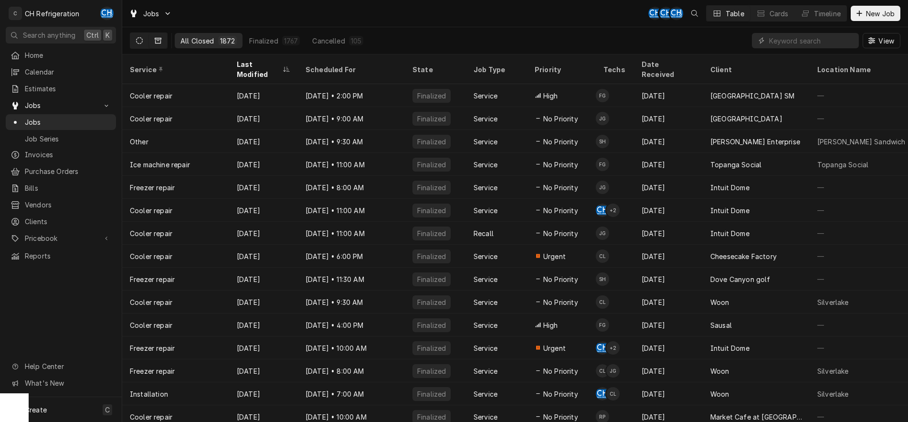
click at [142, 40] on icon "Dynamic Content Wrapper" at bounding box center [139, 40] width 7 height 7
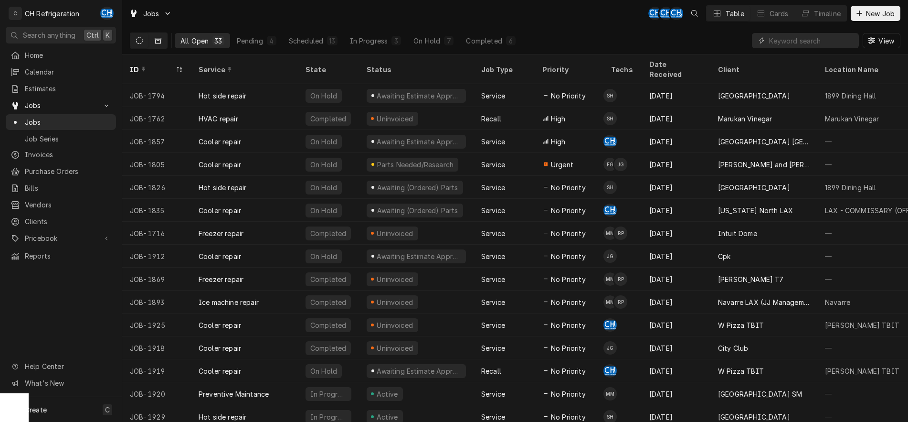
click at [165, 41] on button "Dynamic Content Wrapper" at bounding box center [158, 40] width 18 height 15
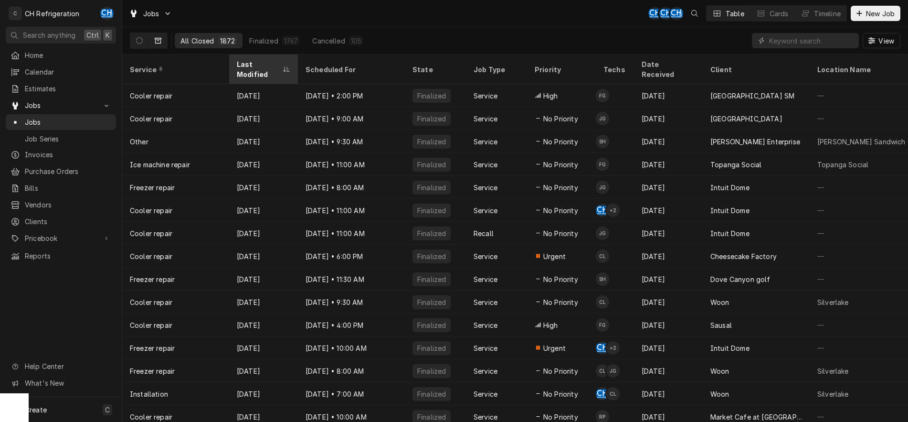
click at [279, 59] on div "Last Modified" at bounding box center [263, 69] width 65 height 26
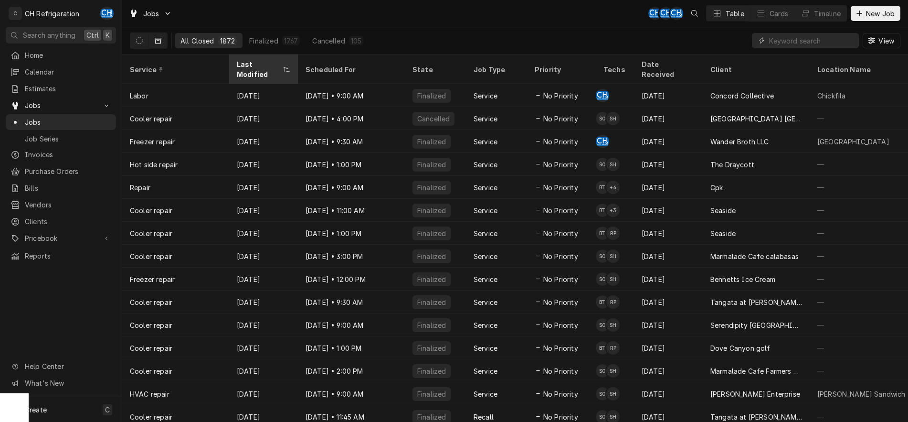
click at [264, 59] on div "Last Modified" at bounding box center [263, 69] width 65 height 26
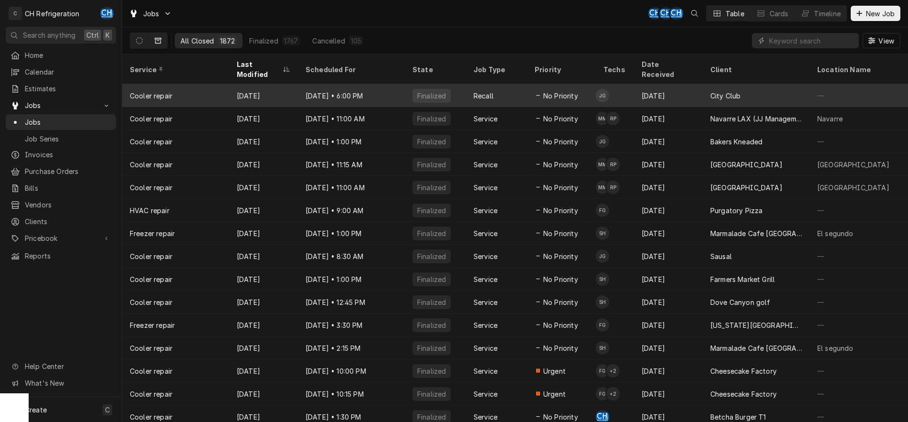
click at [374, 84] on div "[DATE] • 6:00 PM" at bounding box center [351, 95] width 107 height 23
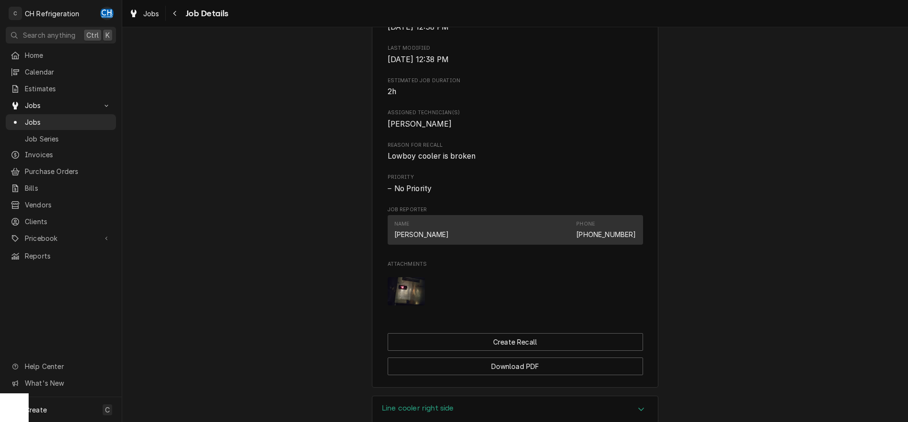
scroll to position [536, 0]
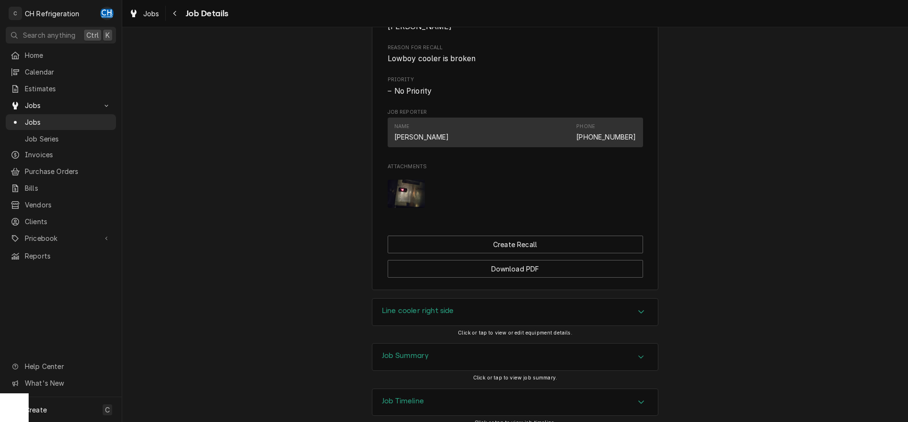
click at [499, 316] on div "Line cooler right side" at bounding box center [514, 311] width 285 height 27
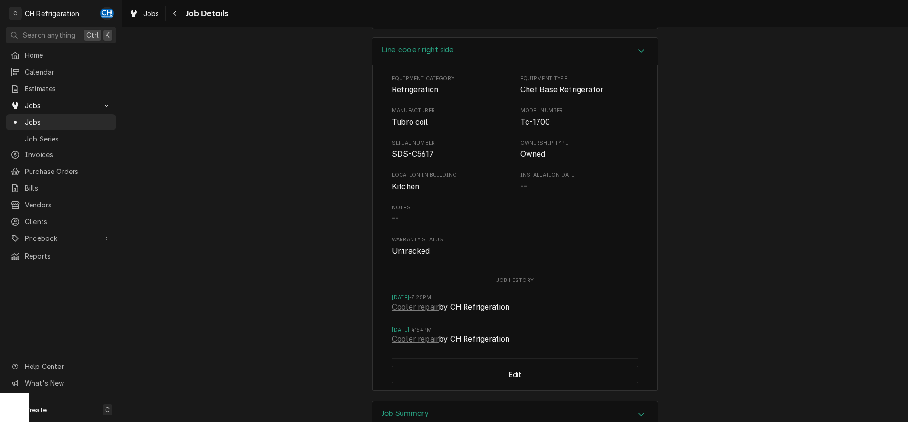
scroll to position [876, 0]
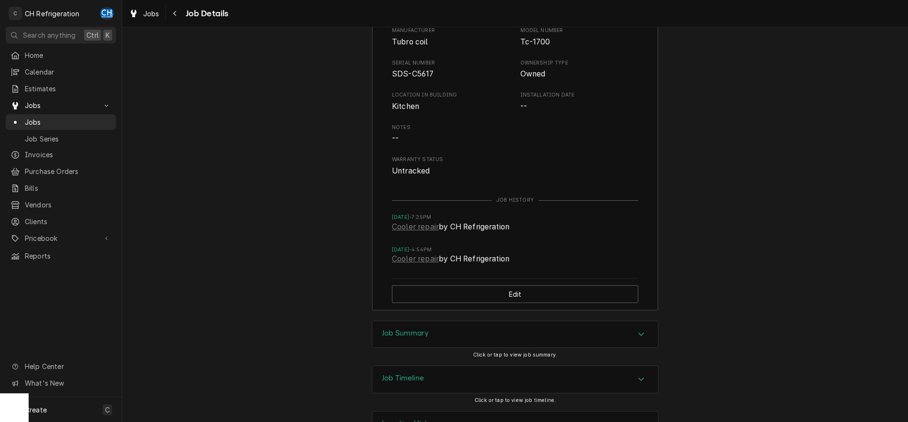
click at [550, 348] on div "Job Summary Click or tap to view job summary." at bounding box center [515, 342] width 286 height 45
click at [553, 338] on div "Job Summary" at bounding box center [514, 334] width 285 height 27
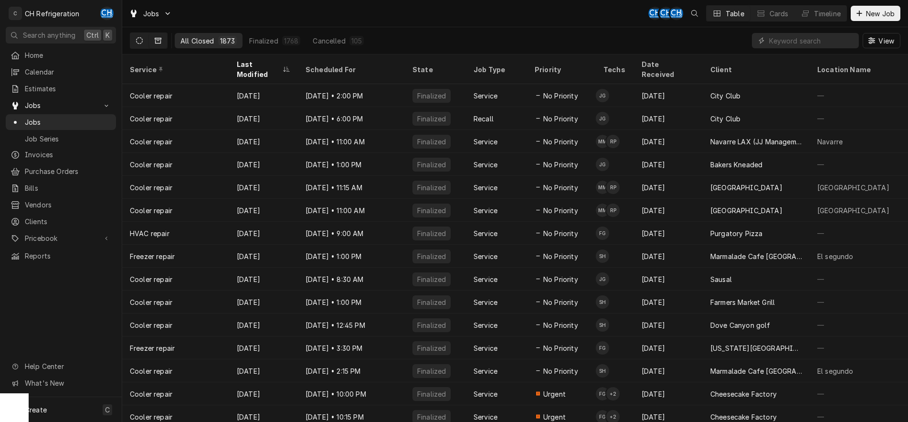
click at [132, 34] on button "Dynamic Content Wrapper" at bounding box center [139, 40] width 18 height 15
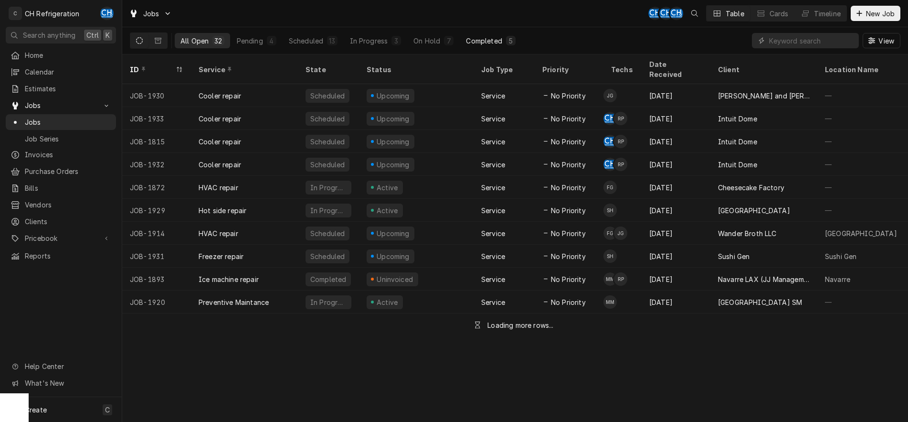
click at [471, 40] on div "Completed" at bounding box center [484, 41] width 36 height 10
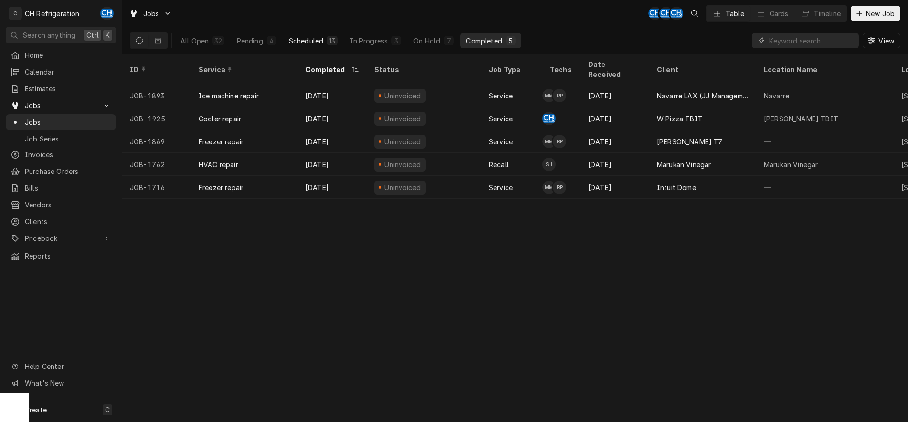
click at [309, 42] on div "Scheduled" at bounding box center [306, 41] width 34 height 10
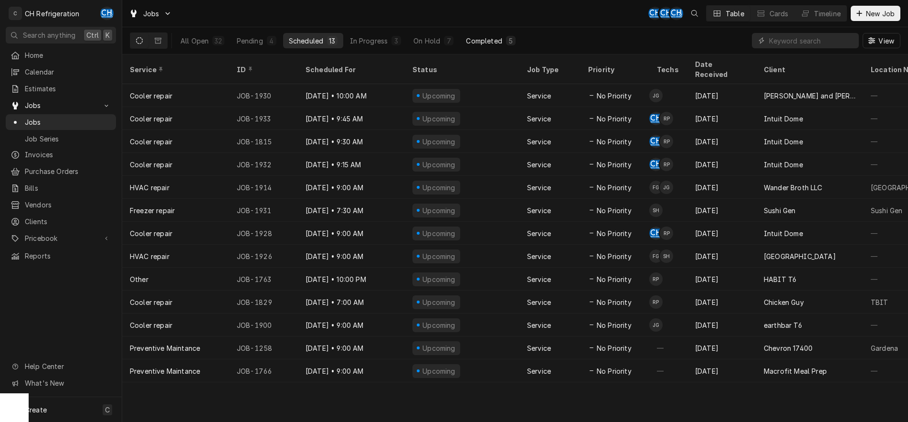
click at [497, 37] on div "Completed" at bounding box center [484, 41] width 36 height 10
